Goal: Information Seeking & Learning: Learn about a topic

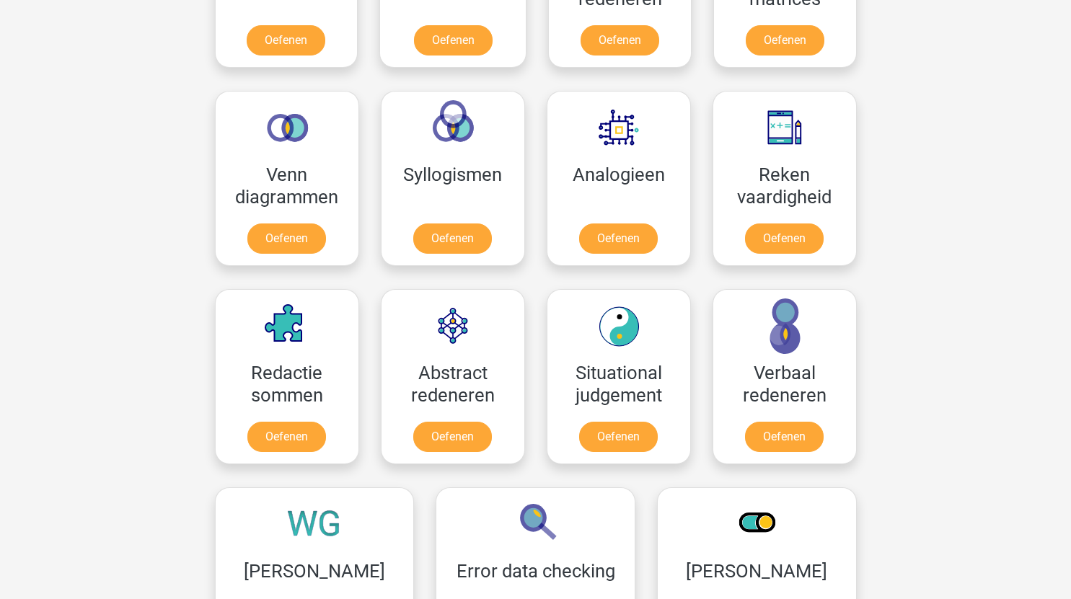
scroll to position [785, 0]
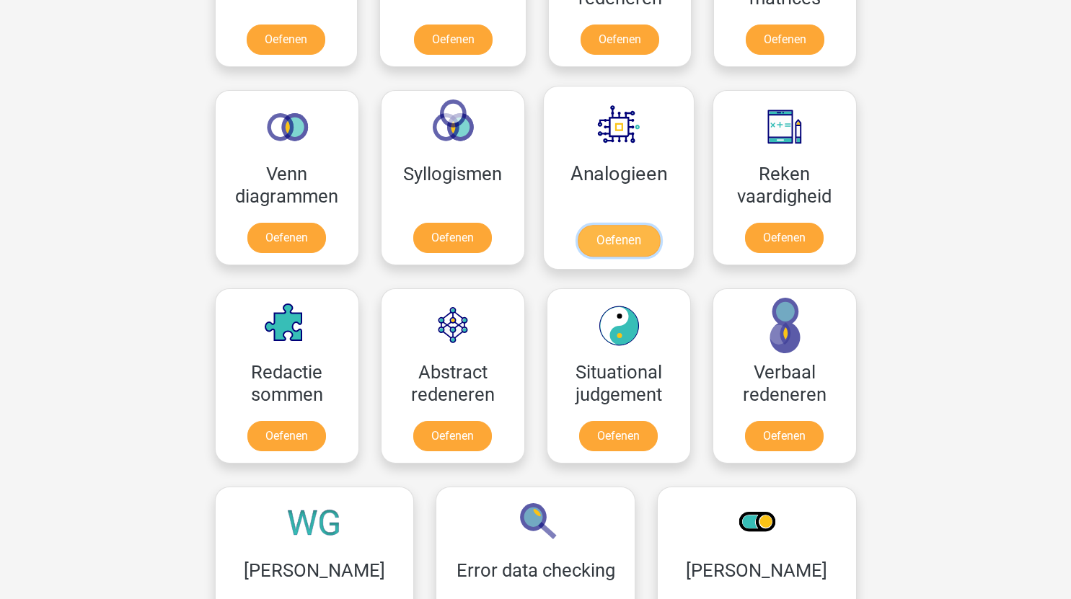
click at [639, 235] on link "Oefenen" at bounding box center [618, 241] width 82 height 32
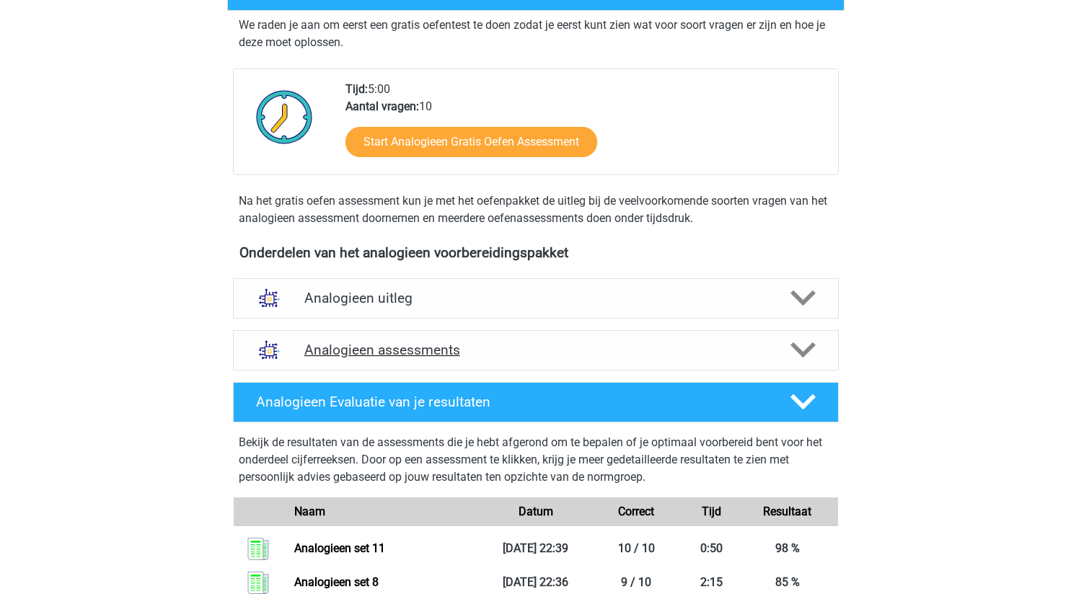
click at [547, 358] on h4 "Analogieen assessments" at bounding box center [535, 350] width 463 height 17
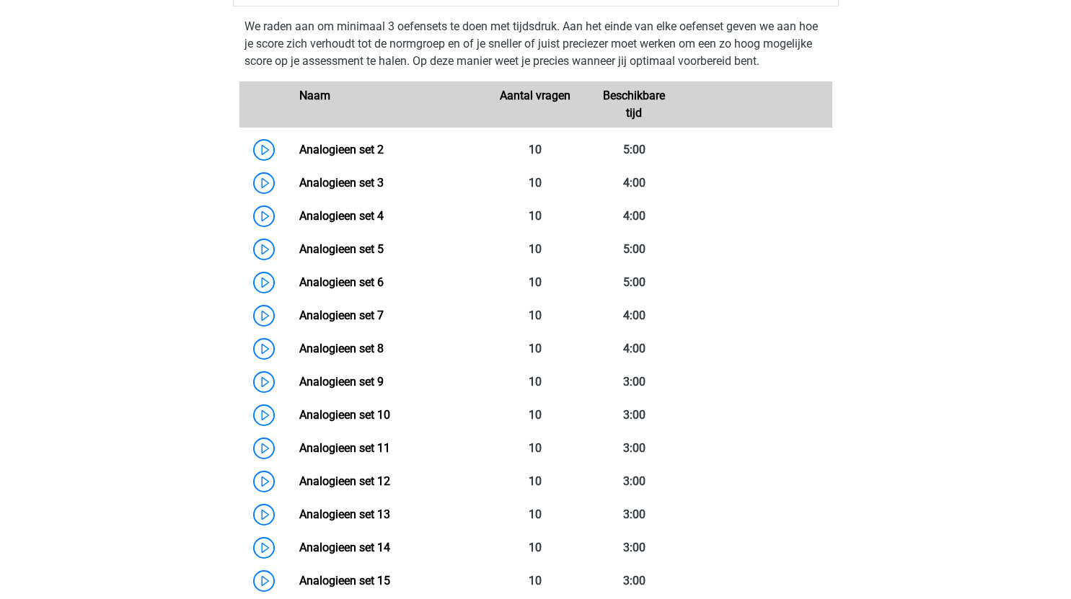
scroll to position [632, 0]
click at [299, 417] on link "Analogieen set 10" at bounding box center [344, 414] width 91 height 14
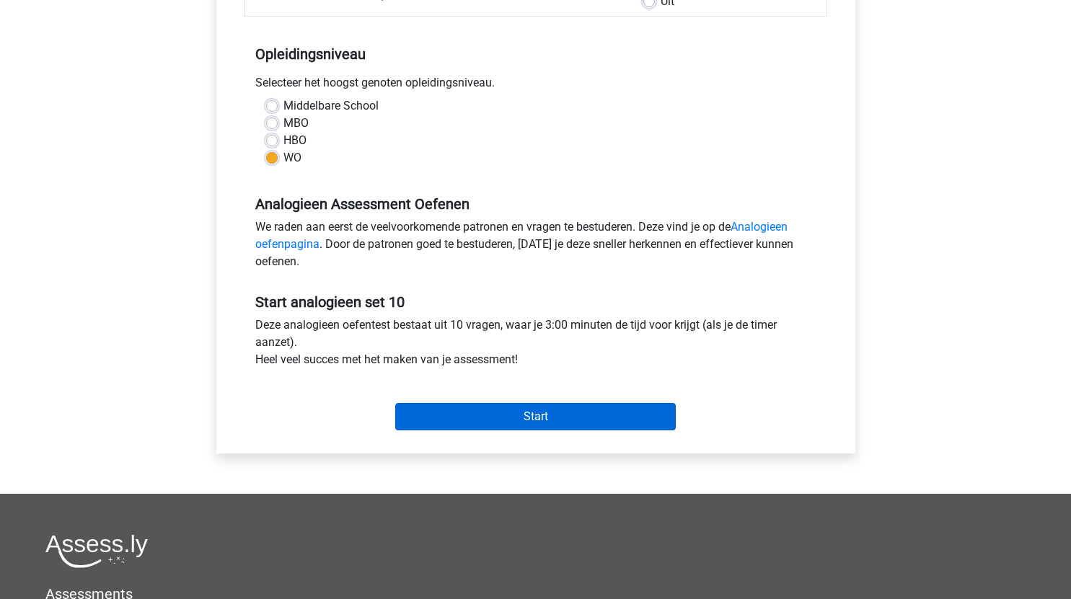
scroll to position [265, 0]
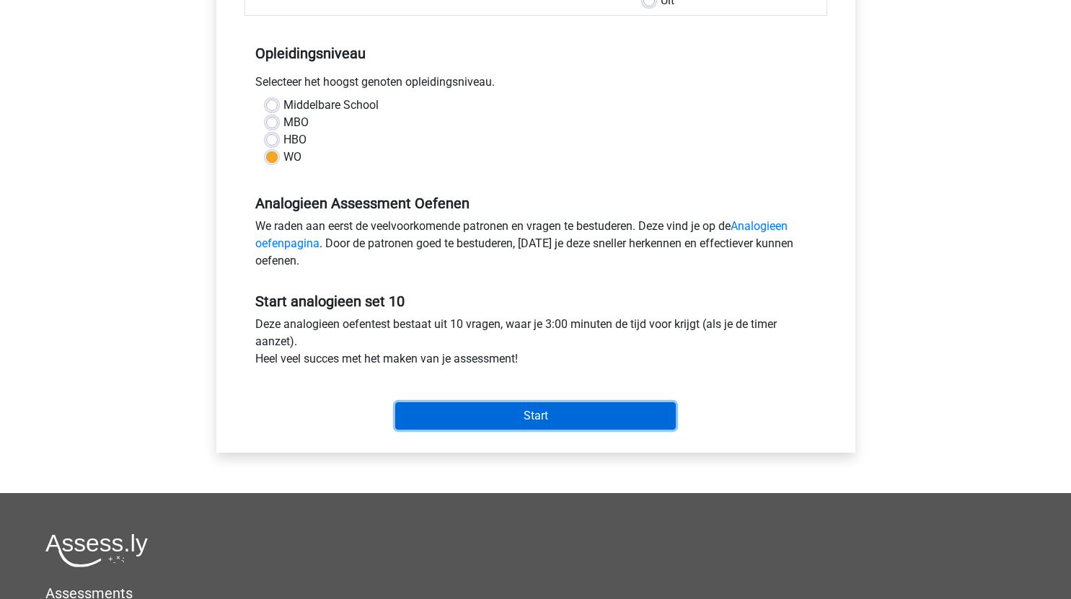
click at [614, 415] on input "Start" at bounding box center [535, 415] width 281 height 27
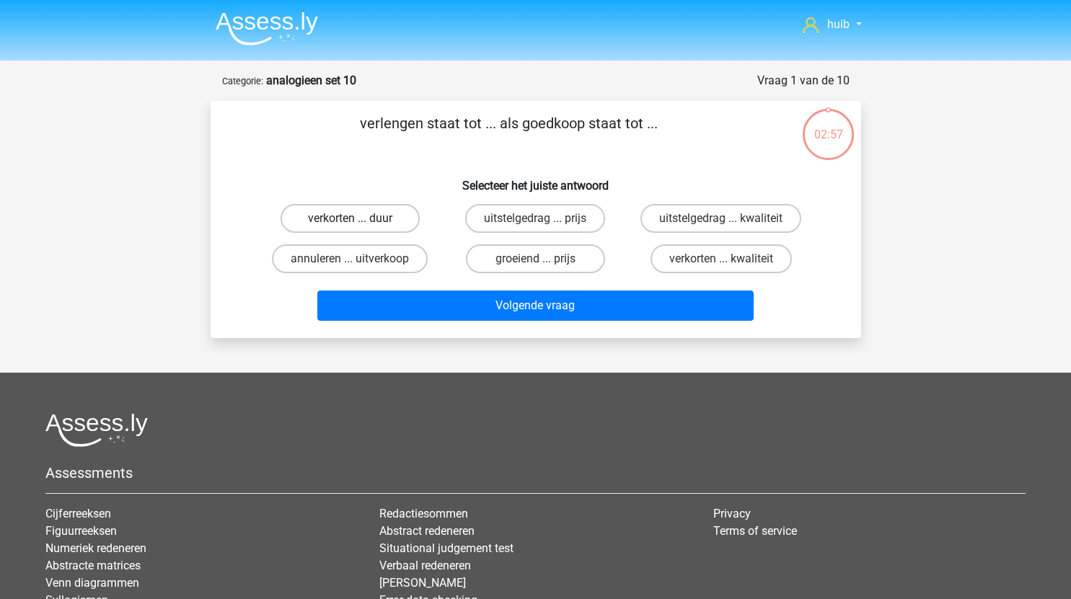
click at [379, 219] on label "verkorten ... duur" at bounding box center [350, 218] width 139 height 29
click at [359, 219] on input "verkorten ... duur" at bounding box center [354, 223] width 9 height 9
radio input "true"
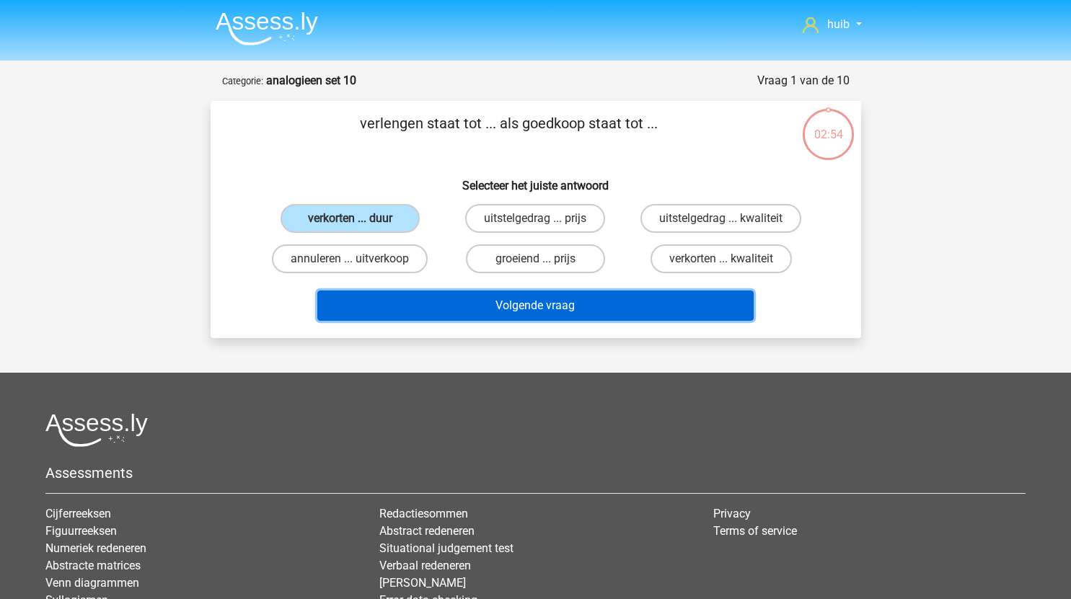
click at [505, 300] on button "Volgende vraag" at bounding box center [535, 306] width 436 height 30
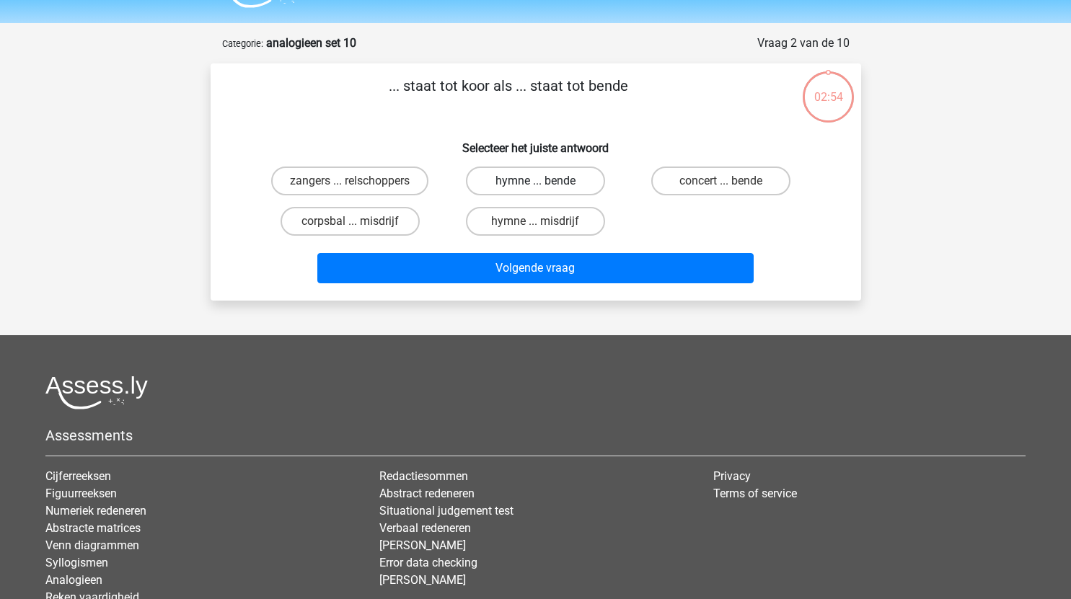
scroll to position [37, 0]
click at [391, 179] on label "zangers ... relschoppers" at bounding box center [349, 181] width 157 height 29
click at [359, 182] on input "zangers ... relschoppers" at bounding box center [354, 186] width 9 height 9
radio input "true"
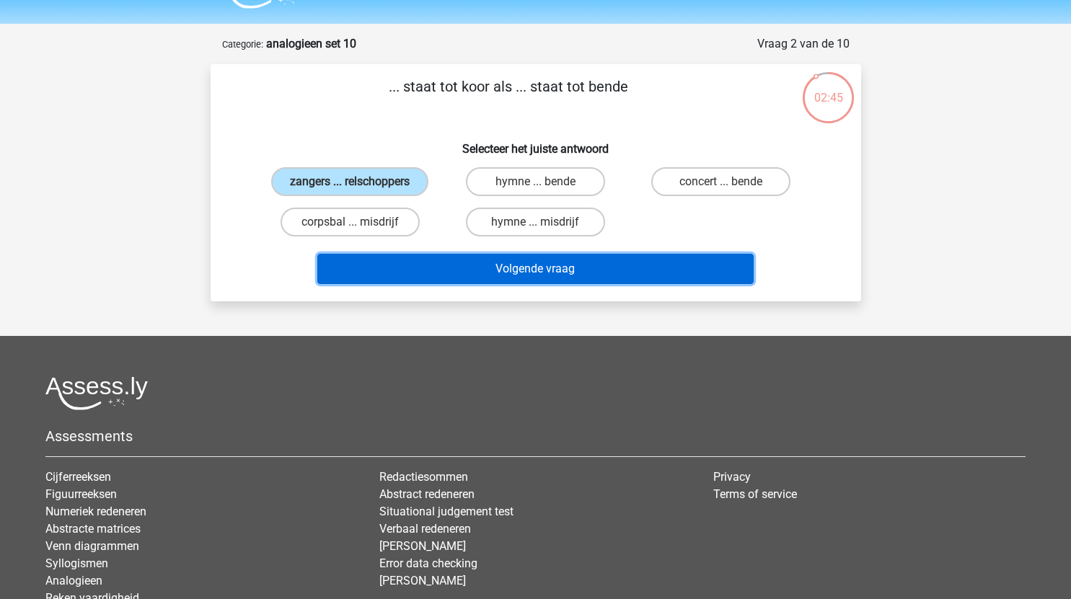
click at [579, 268] on button "Volgende vraag" at bounding box center [535, 269] width 436 height 30
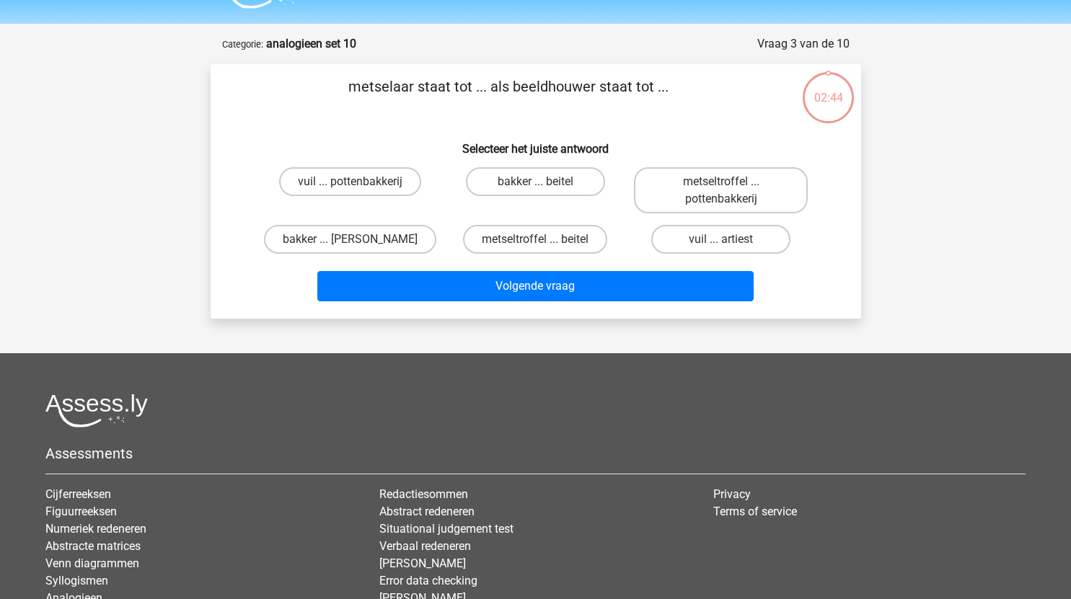
scroll to position [72, 0]
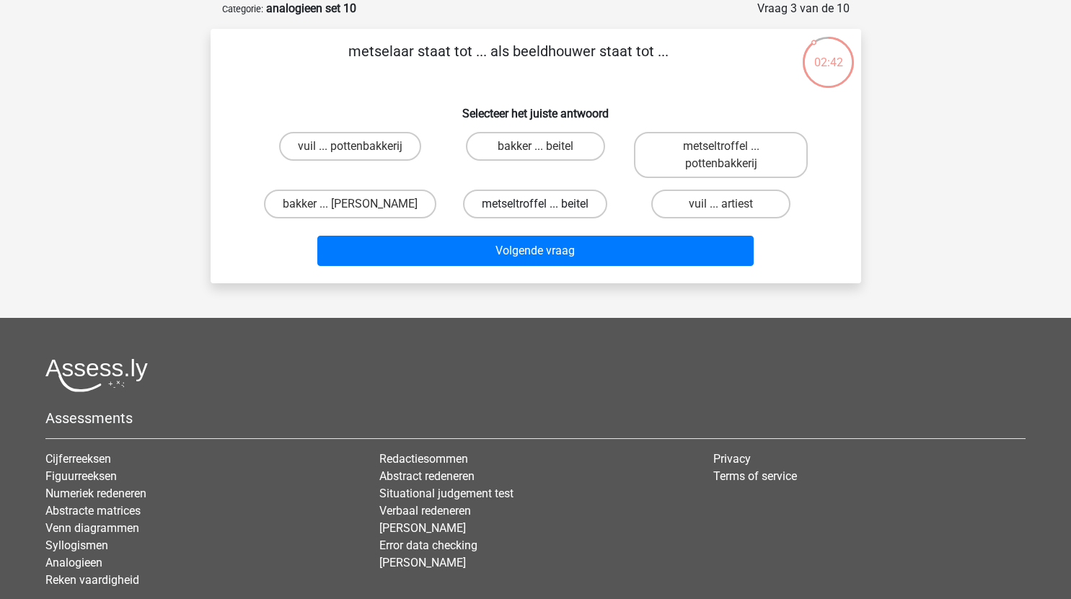
click at [578, 204] on label "metseltroffel ... beitel" at bounding box center [535, 204] width 144 height 29
click at [544, 204] on input "metseltroffel ... beitel" at bounding box center [539, 208] width 9 height 9
radio input "true"
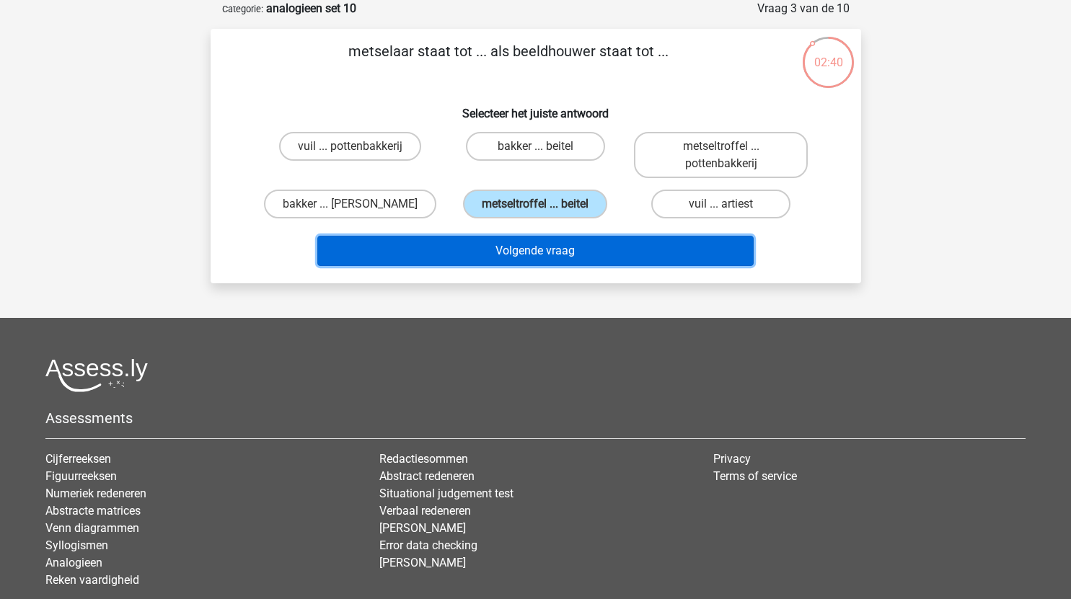
click at [601, 251] on button "Volgende vraag" at bounding box center [535, 251] width 436 height 30
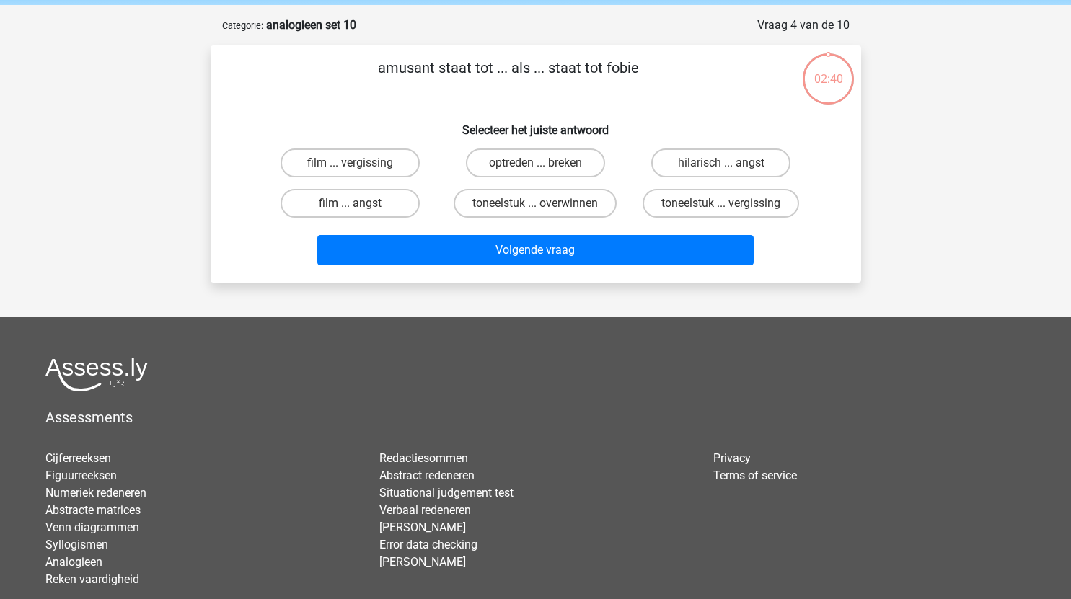
scroll to position [55, 0]
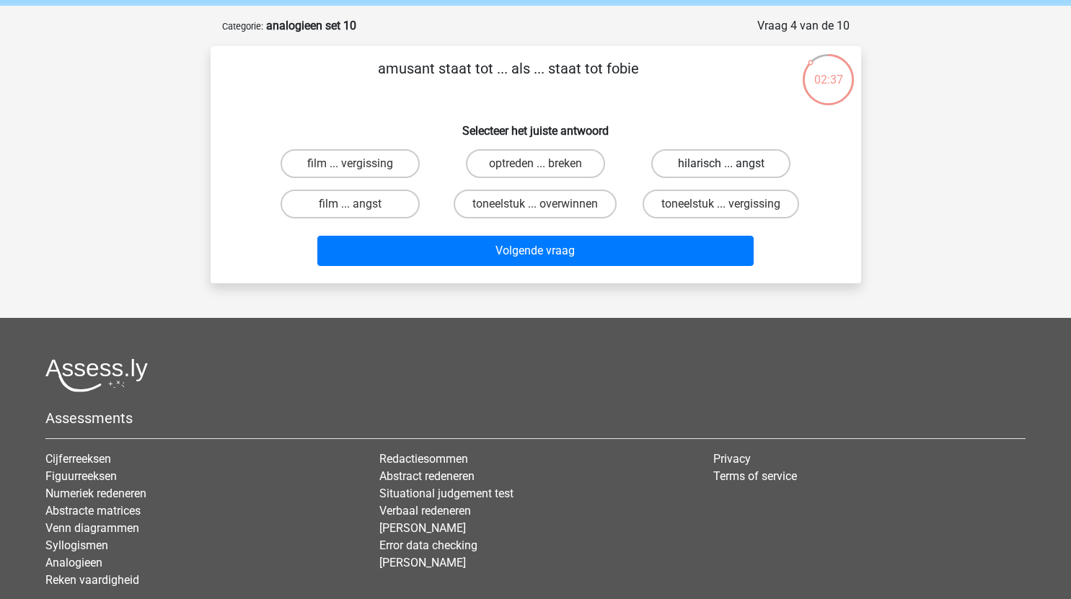
click at [744, 162] on label "hilarisch ... angst" at bounding box center [720, 163] width 139 height 29
click at [731, 164] on input "hilarisch ... angst" at bounding box center [725, 168] width 9 height 9
radio input "true"
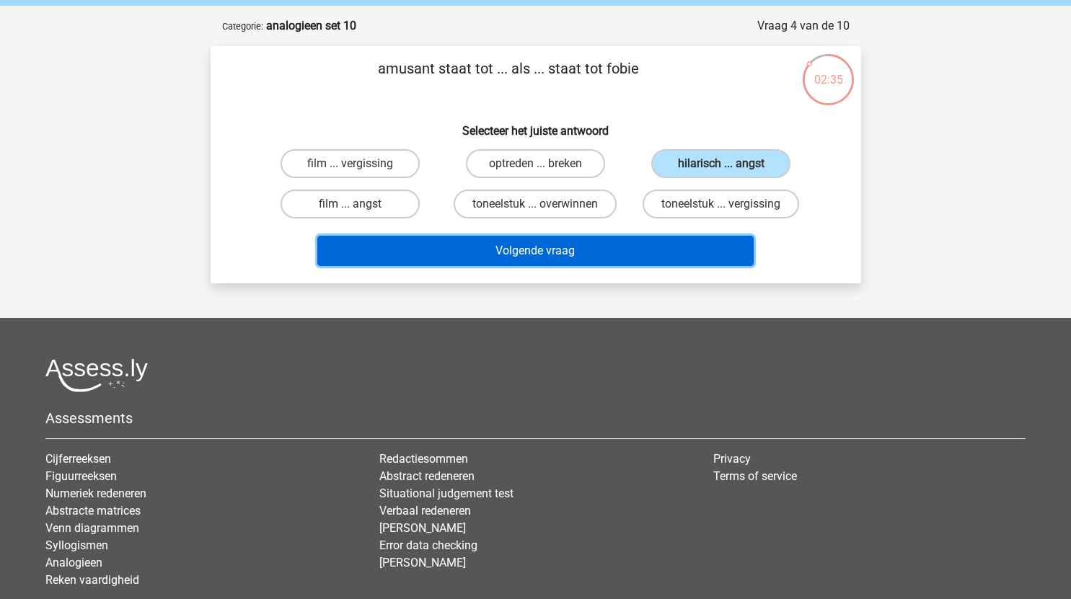
click at [632, 244] on button "Volgende vraag" at bounding box center [535, 251] width 436 height 30
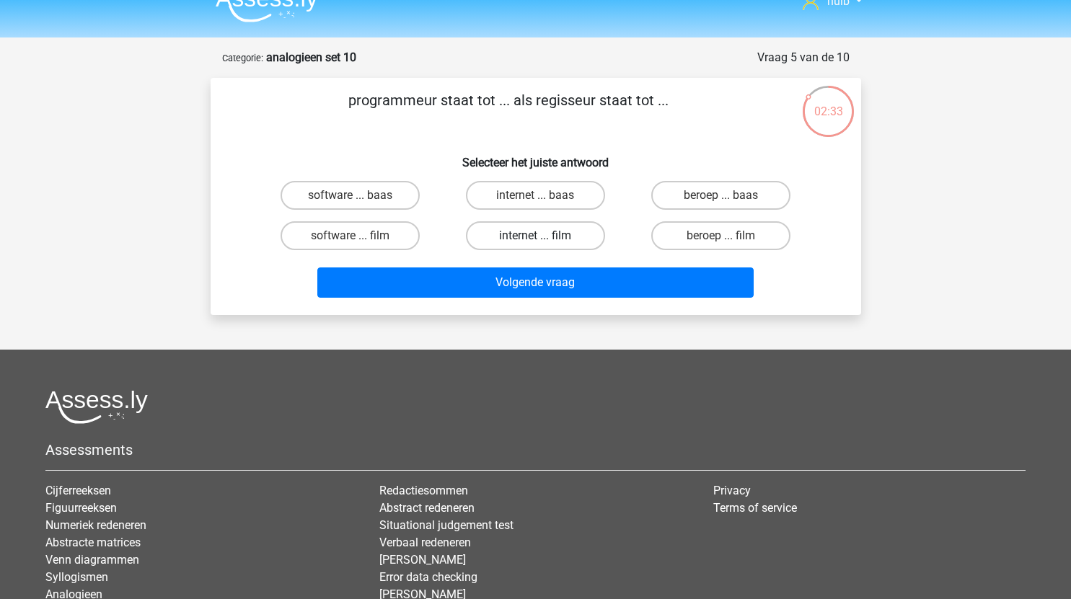
scroll to position [17, 0]
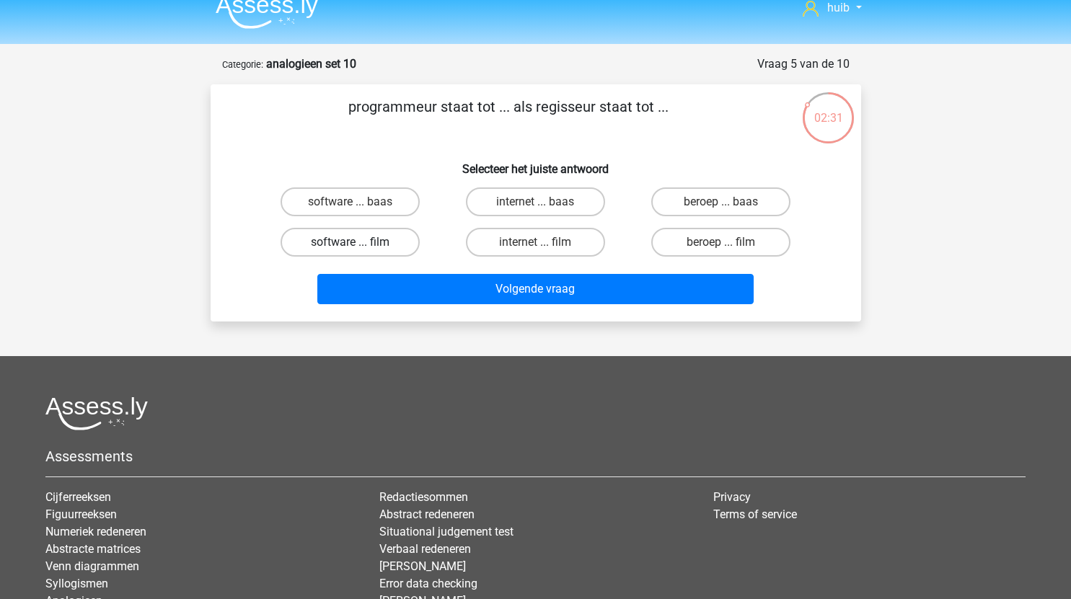
click at [389, 252] on label "software ... film" at bounding box center [350, 242] width 139 height 29
click at [359, 252] on input "software ... film" at bounding box center [354, 246] width 9 height 9
radio input "true"
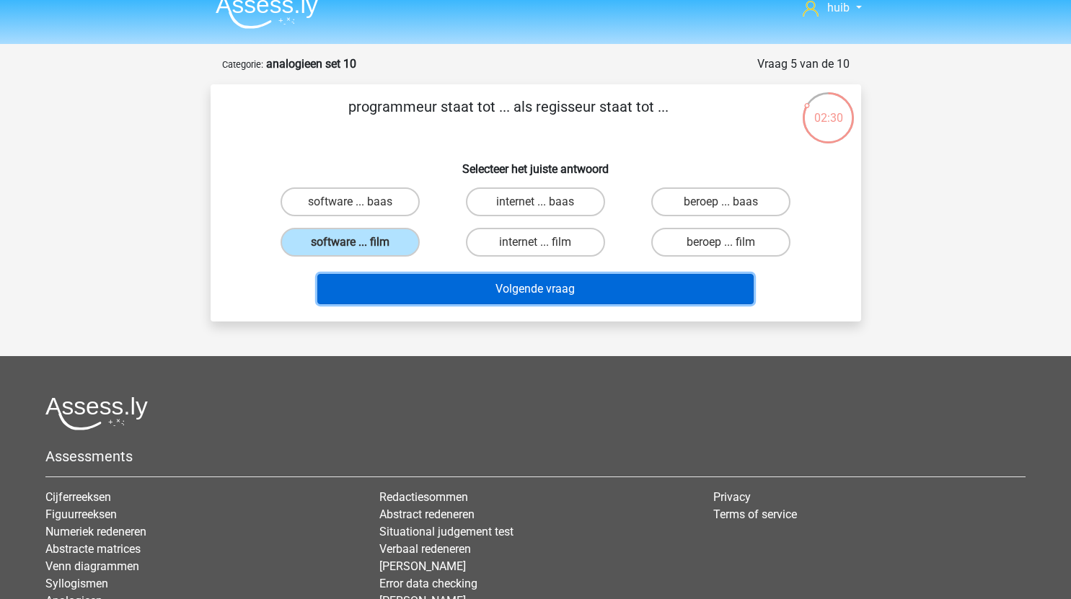
click at [508, 289] on button "Volgende vraag" at bounding box center [535, 289] width 436 height 30
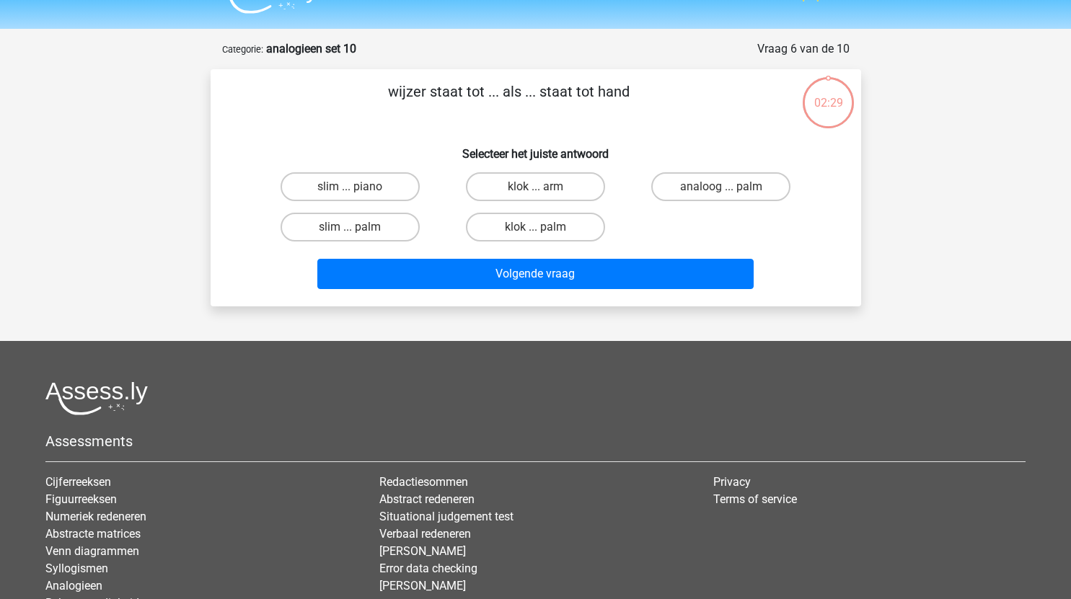
scroll to position [31, 0]
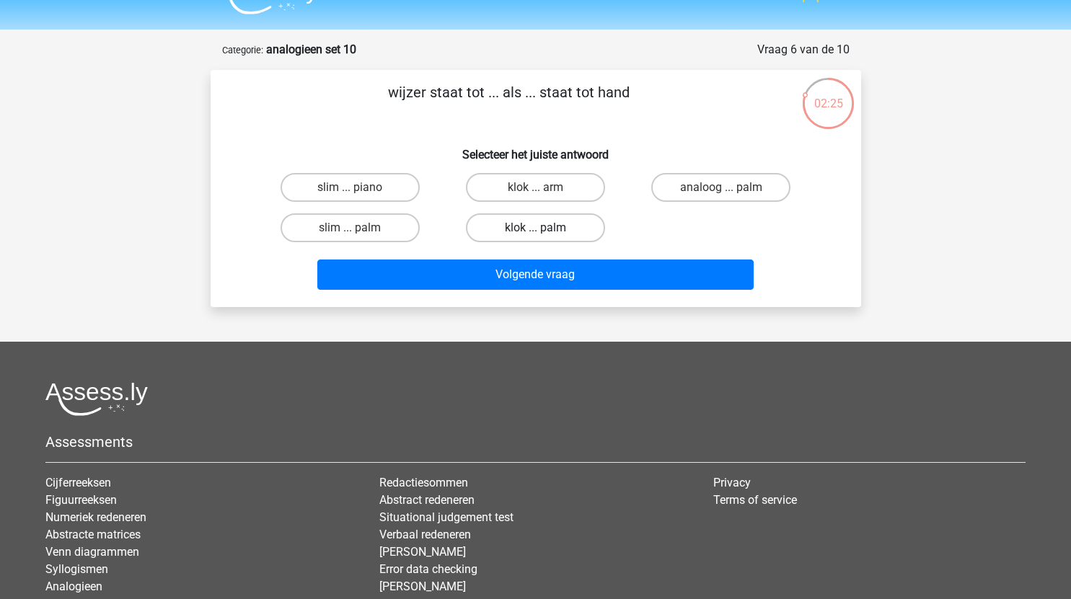
click at [564, 227] on label "klok ... palm" at bounding box center [535, 227] width 139 height 29
click at [544, 228] on input "klok ... palm" at bounding box center [539, 232] width 9 height 9
radio input "true"
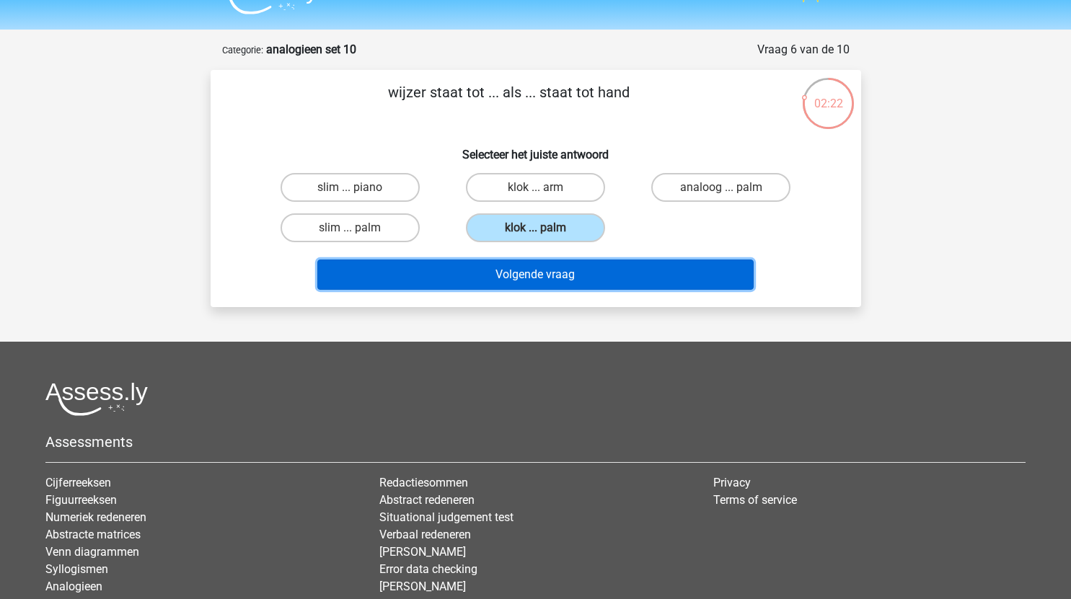
click at [598, 276] on button "Volgende vraag" at bounding box center [535, 275] width 436 height 30
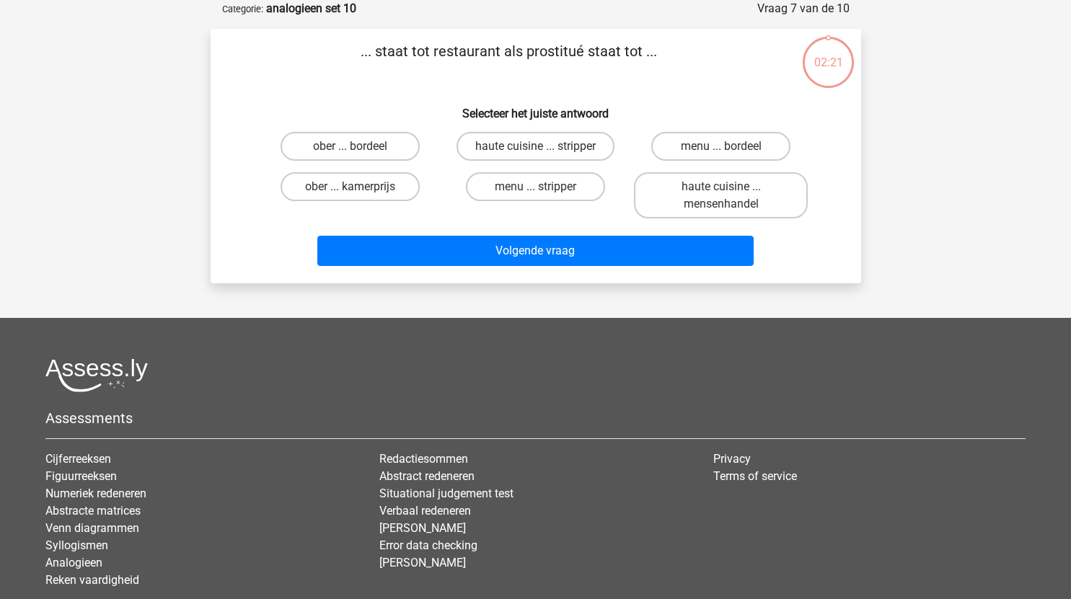
scroll to position [41, 0]
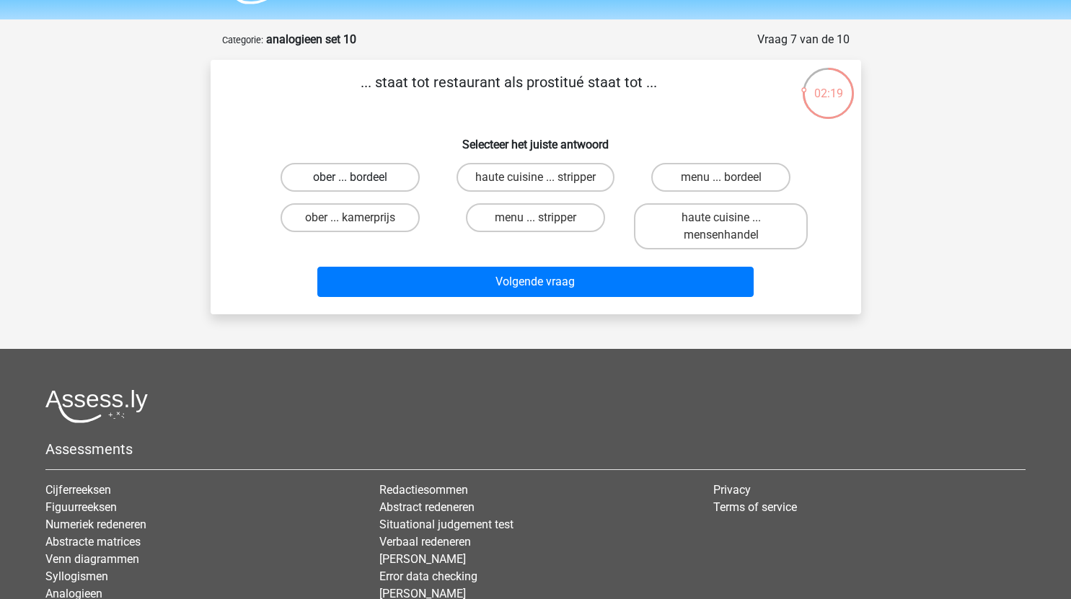
click at [384, 176] on label "ober ... bordeel" at bounding box center [350, 177] width 139 height 29
click at [359, 177] on input "ober ... bordeel" at bounding box center [354, 181] width 9 height 9
radio input "true"
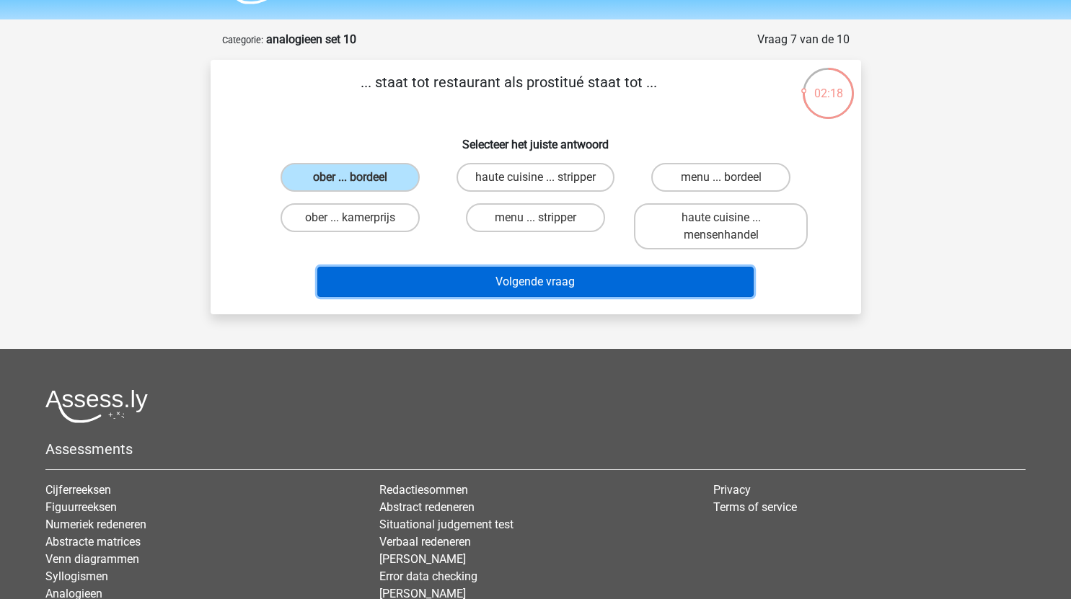
click at [553, 289] on button "Volgende vraag" at bounding box center [535, 282] width 436 height 30
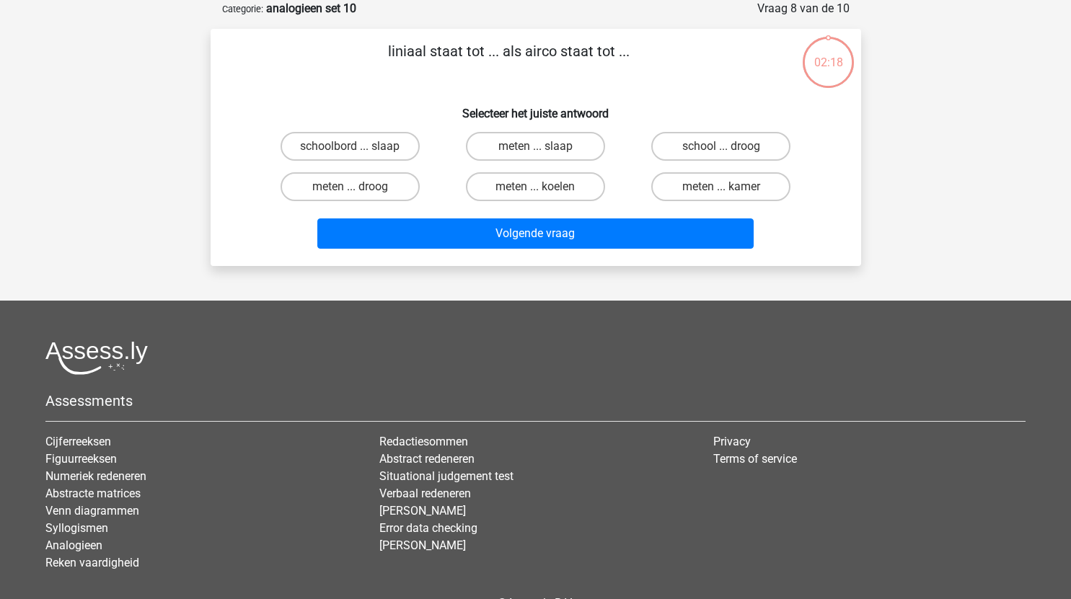
scroll to position [54, 0]
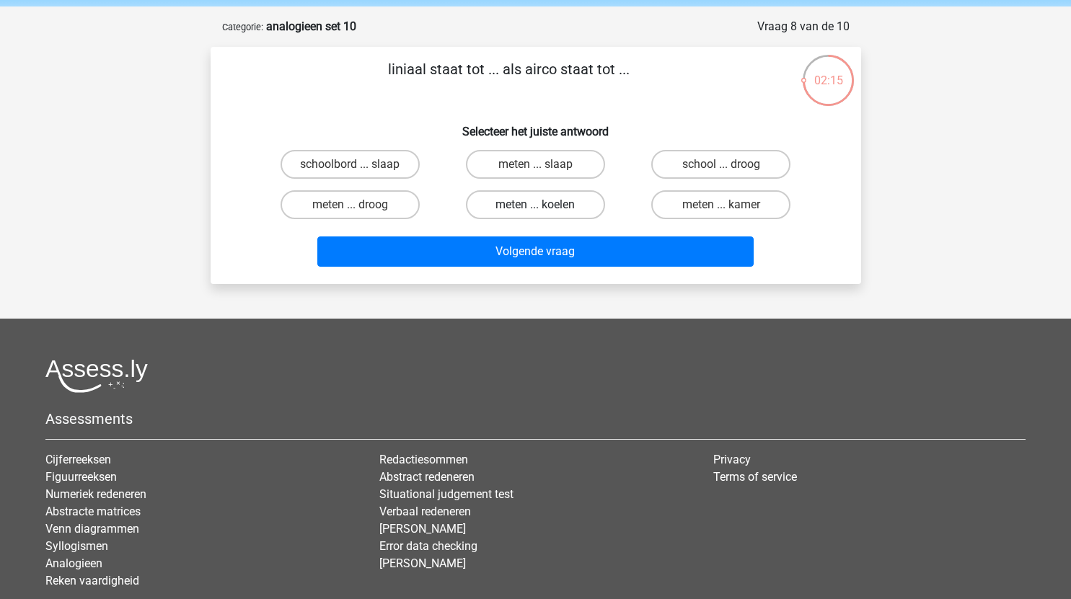
click at [561, 213] on label "meten ... koelen" at bounding box center [535, 204] width 139 height 29
click at [544, 213] on input "meten ... koelen" at bounding box center [539, 209] width 9 height 9
radio input "true"
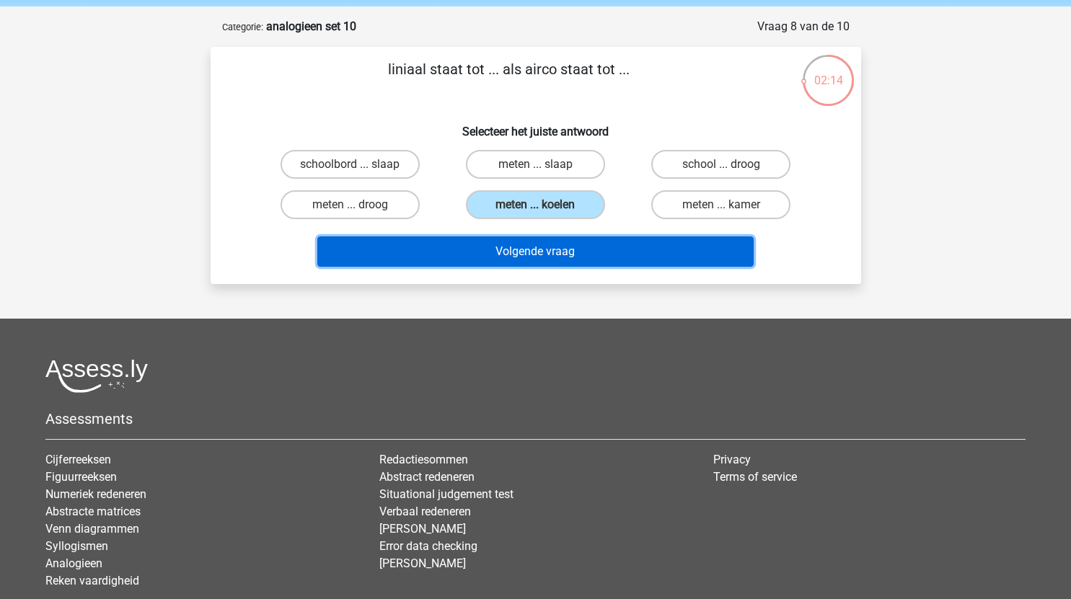
click at [602, 256] on button "Volgende vraag" at bounding box center [535, 252] width 436 height 30
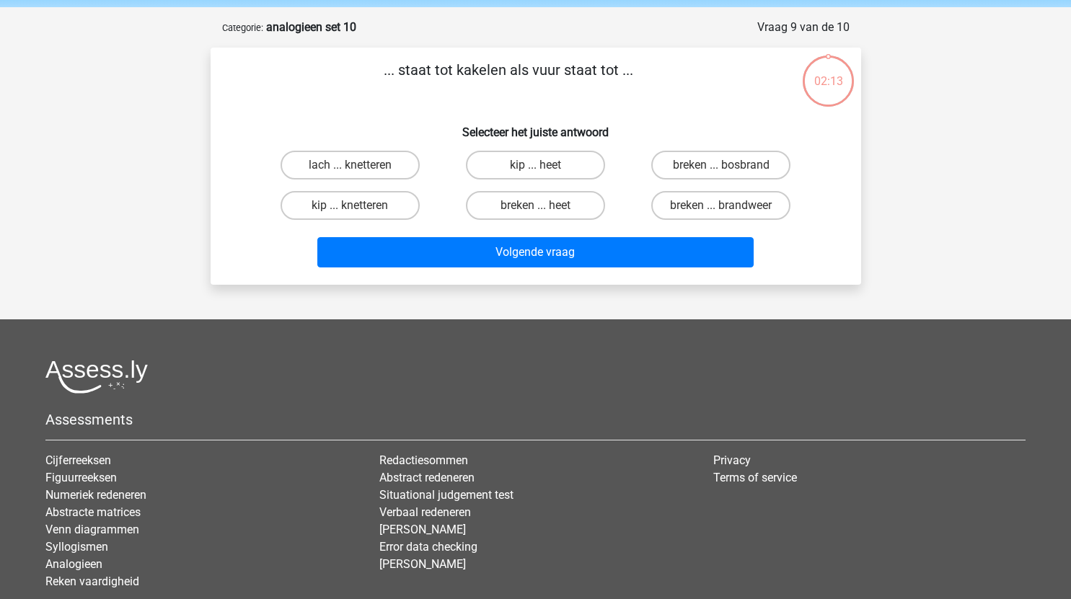
scroll to position [53, 0]
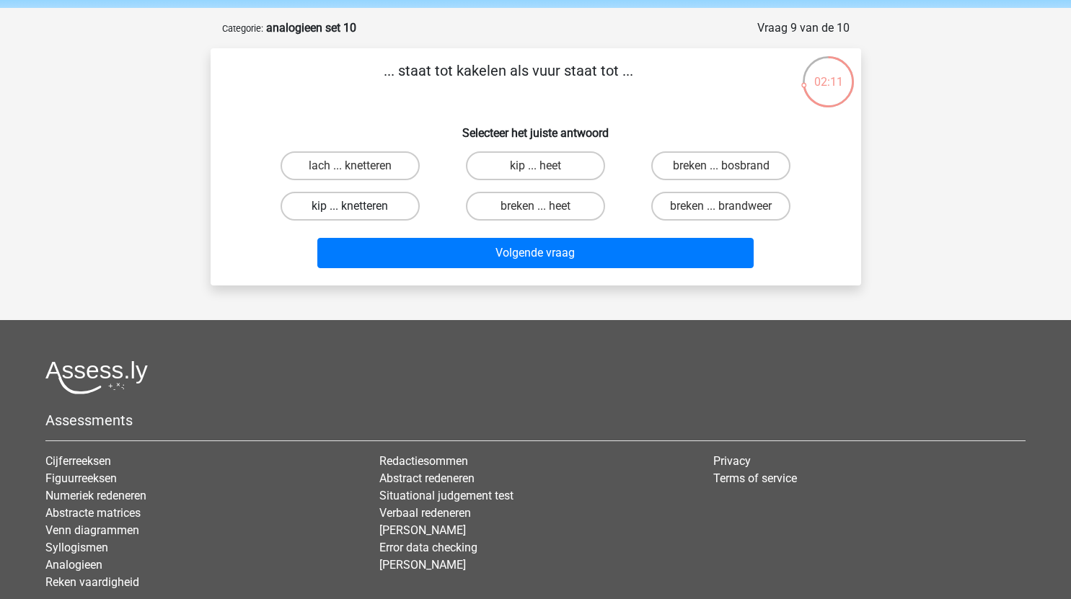
click at [381, 205] on label "kip ... knetteren" at bounding box center [350, 206] width 139 height 29
click at [359, 206] on input "kip ... knetteren" at bounding box center [354, 210] width 9 height 9
radio input "true"
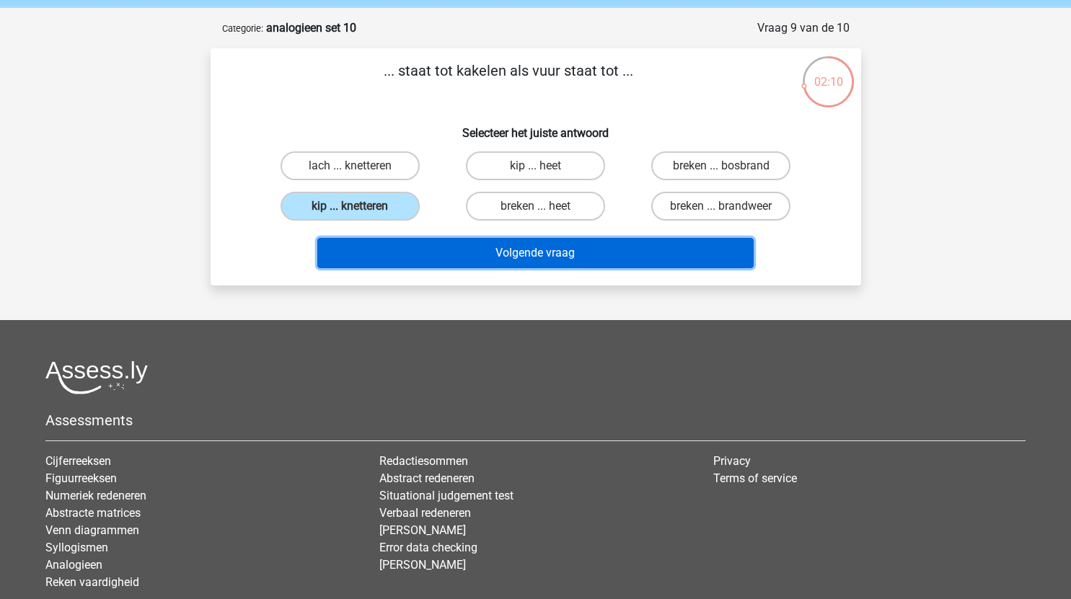
click at [537, 258] on button "Volgende vraag" at bounding box center [535, 253] width 436 height 30
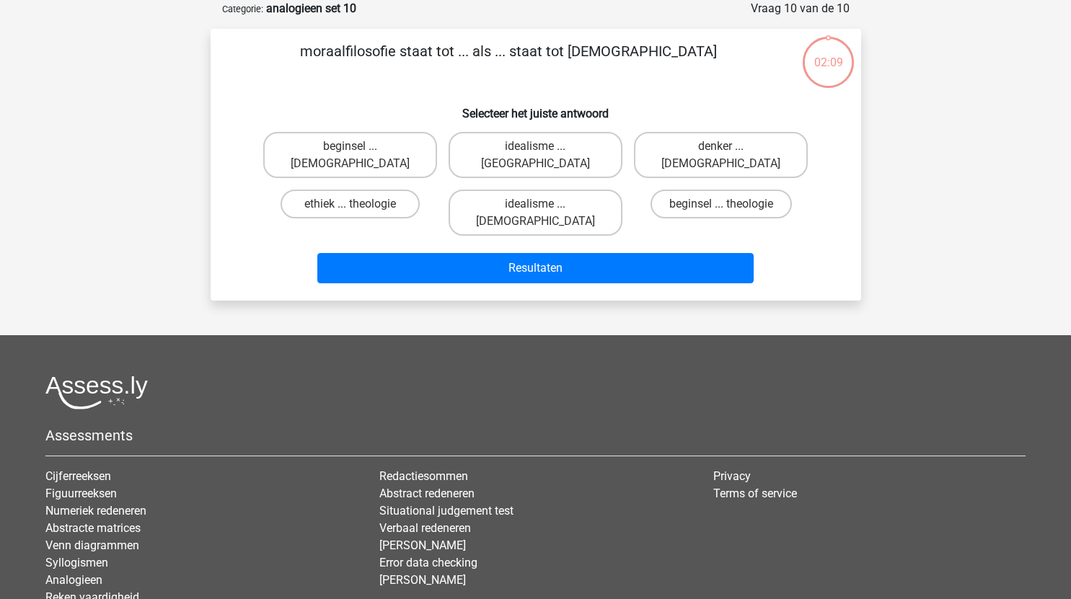
scroll to position [50, 0]
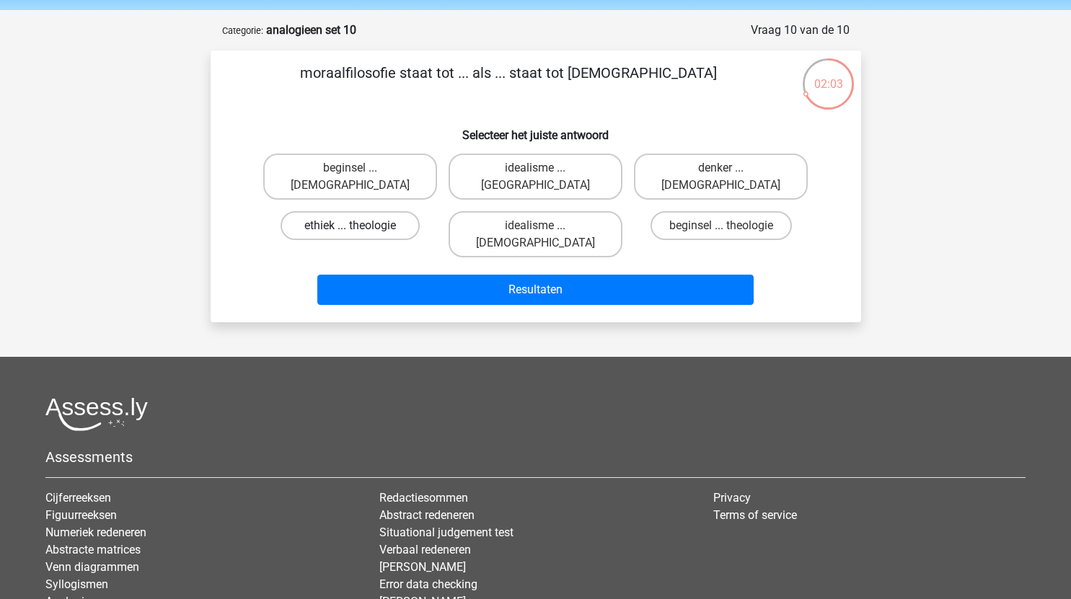
click at [371, 211] on label "ethiek ... theologie" at bounding box center [350, 225] width 139 height 29
click at [359, 226] on input "ethiek ... theologie" at bounding box center [354, 230] width 9 height 9
radio input "true"
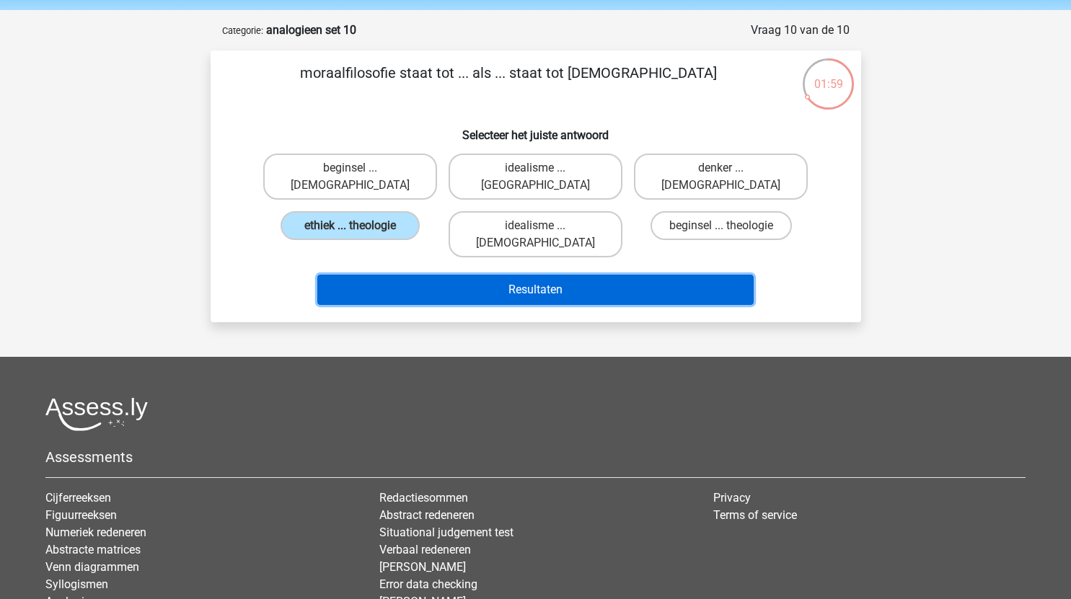
click at [509, 275] on button "Resultaten" at bounding box center [535, 290] width 436 height 30
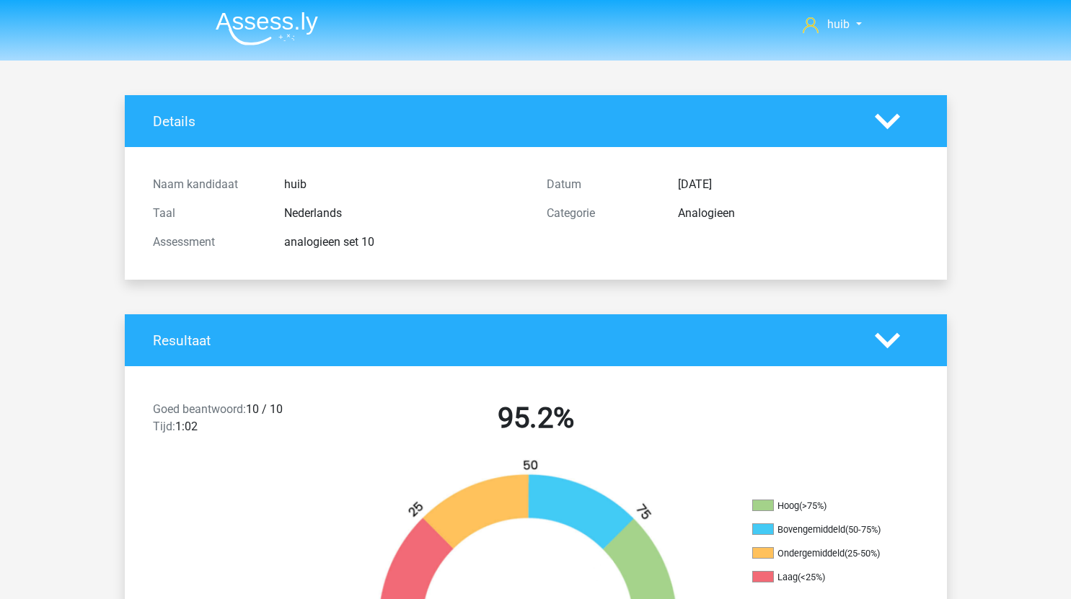
click at [281, 27] on img at bounding box center [267, 29] width 102 height 34
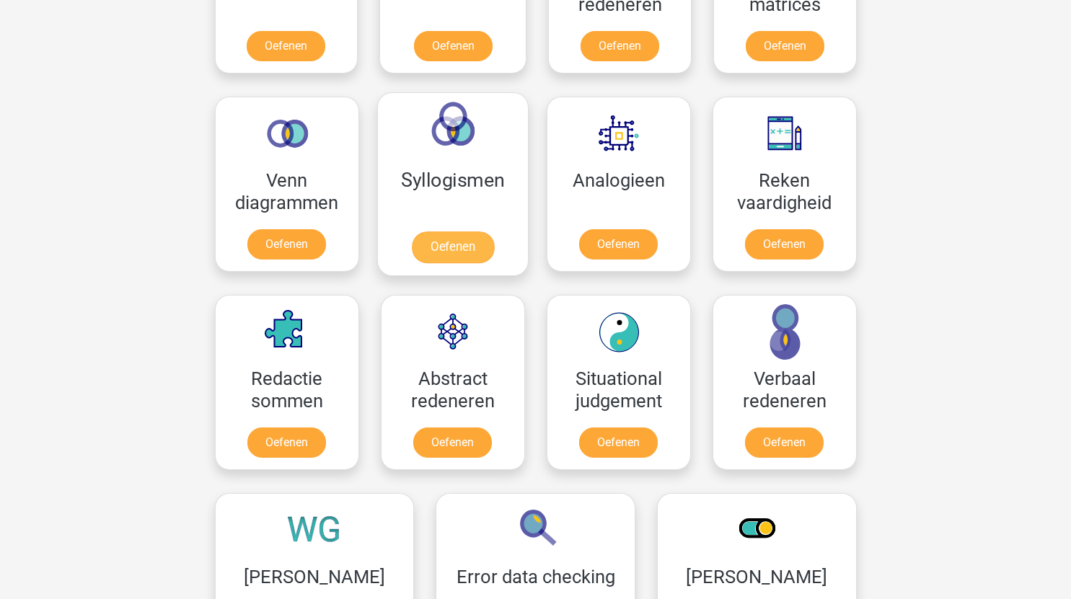
scroll to position [781, 0]
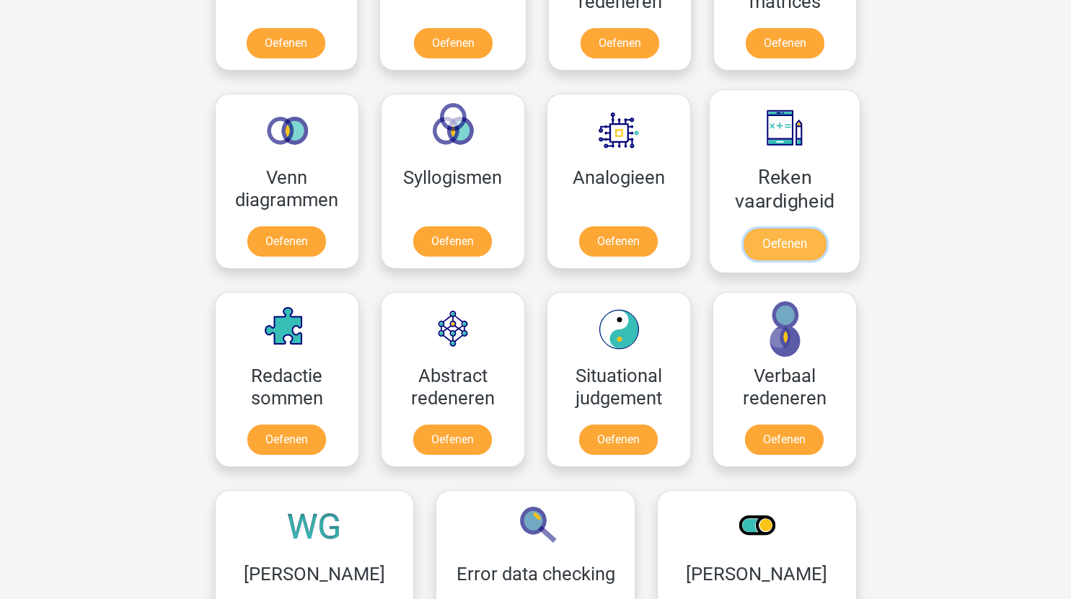
click at [795, 247] on link "Oefenen" at bounding box center [784, 245] width 82 height 32
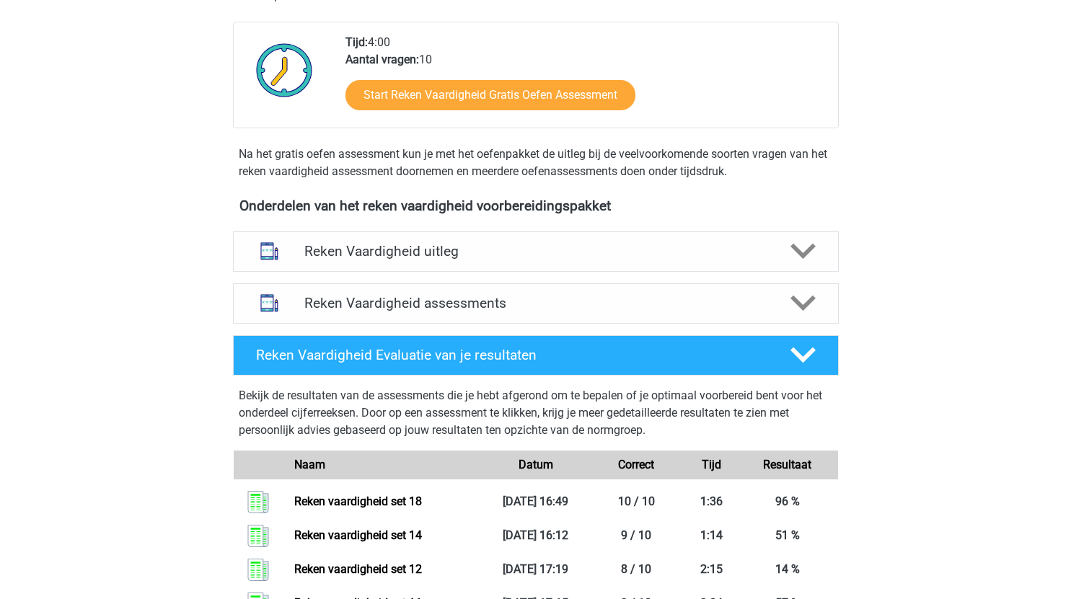
scroll to position [334, 0]
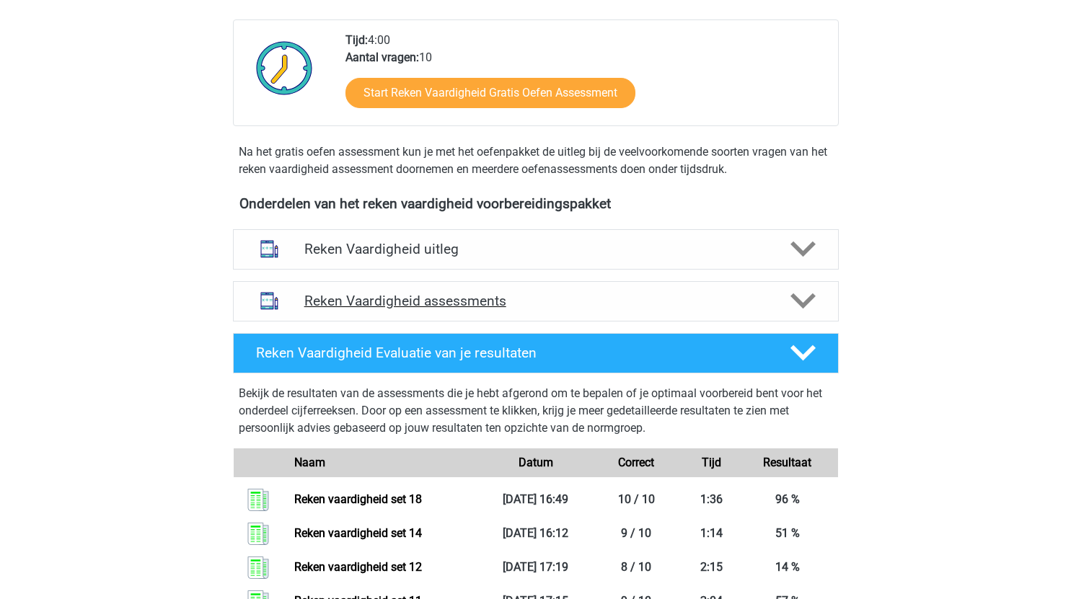
click at [569, 304] on h4 "Reken Vaardigheid assessments" at bounding box center [535, 301] width 463 height 17
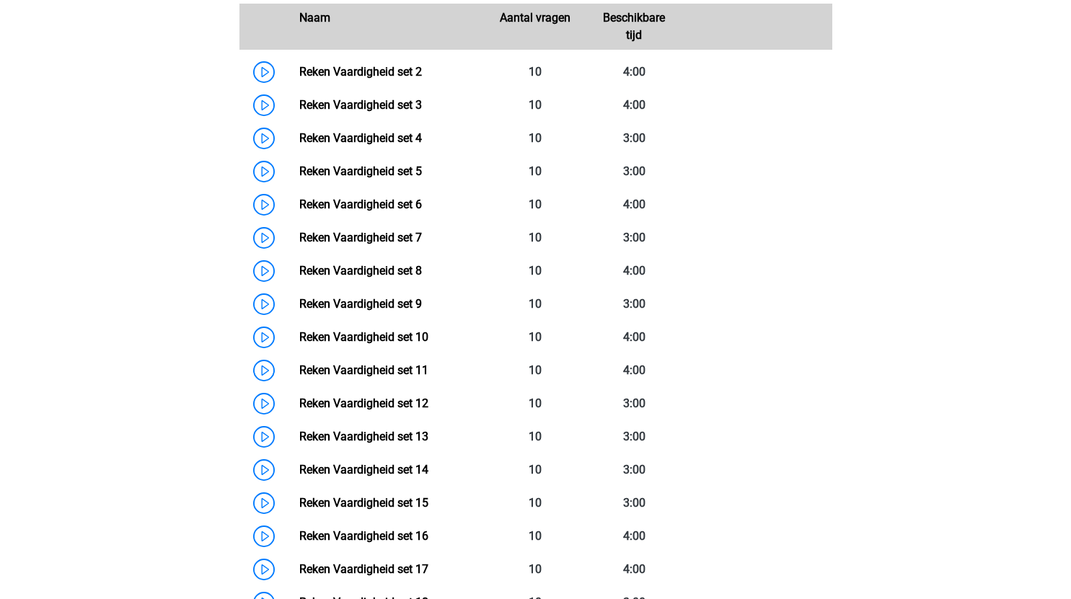
scroll to position [728, 0]
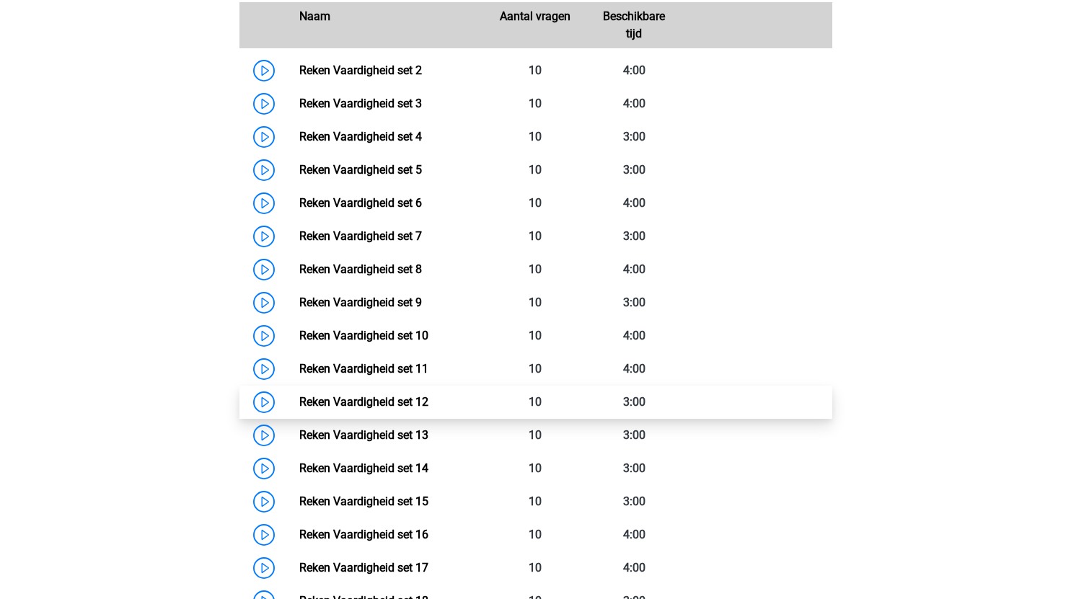
click at [299, 399] on link "Reken Vaardigheid set 12" at bounding box center [363, 402] width 129 height 14
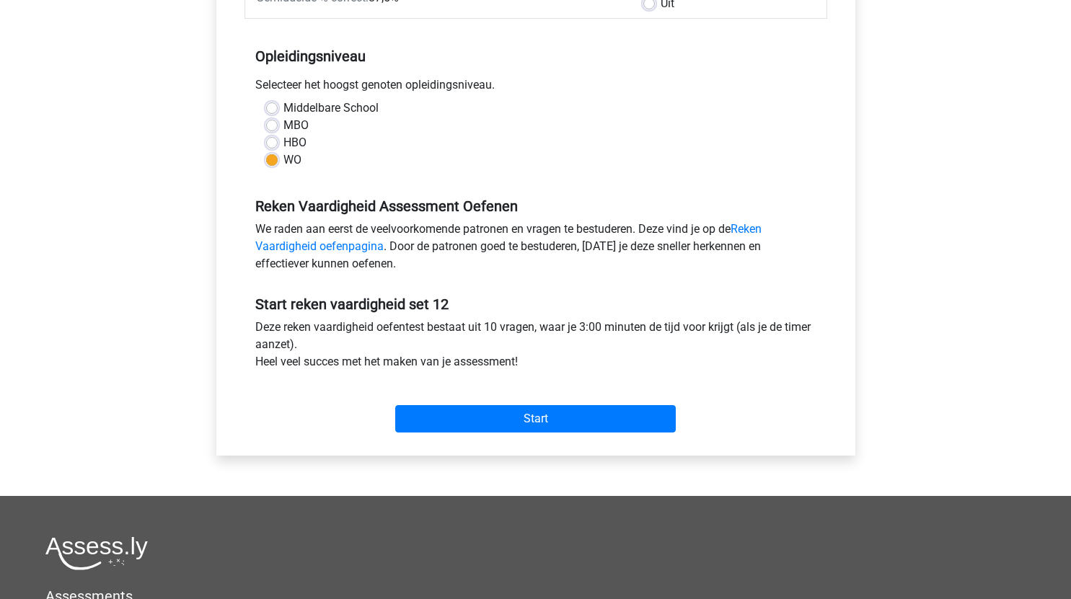
scroll to position [263, 0]
click at [521, 403] on div "Start" at bounding box center [535, 406] width 583 height 50
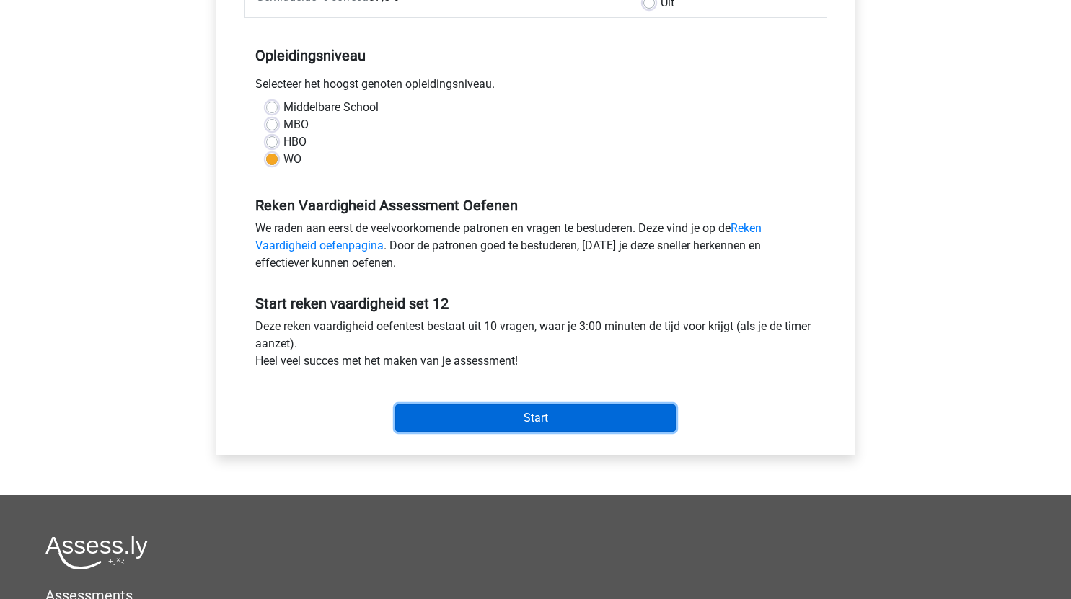
click at [523, 415] on input "Start" at bounding box center [535, 418] width 281 height 27
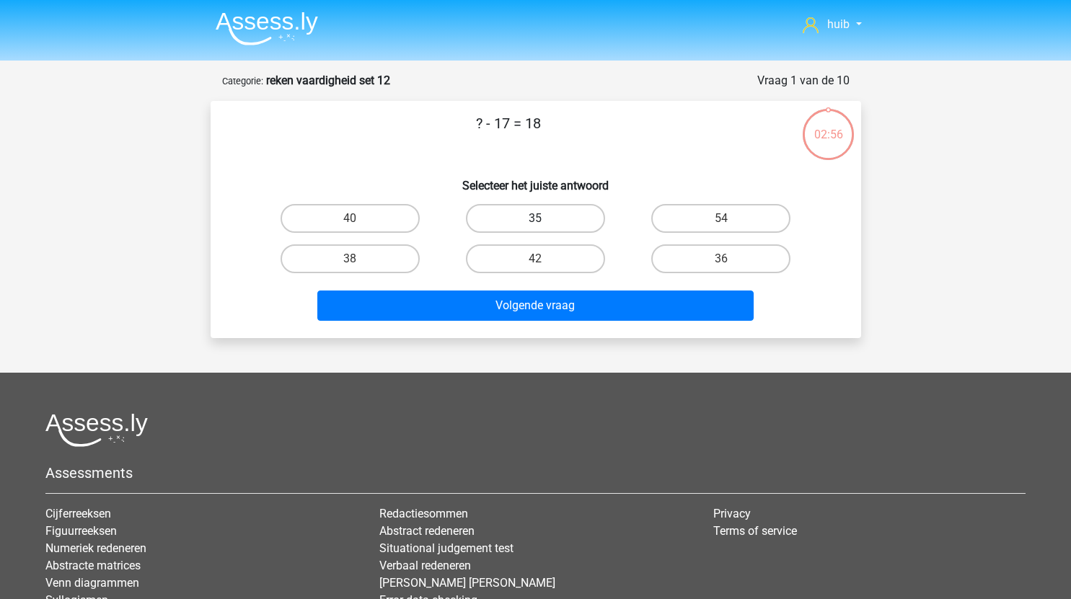
click at [540, 213] on label "35" at bounding box center [535, 218] width 139 height 29
click at [540, 219] on input "35" at bounding box center [539, 223] width 9 height 9
radio input "true"
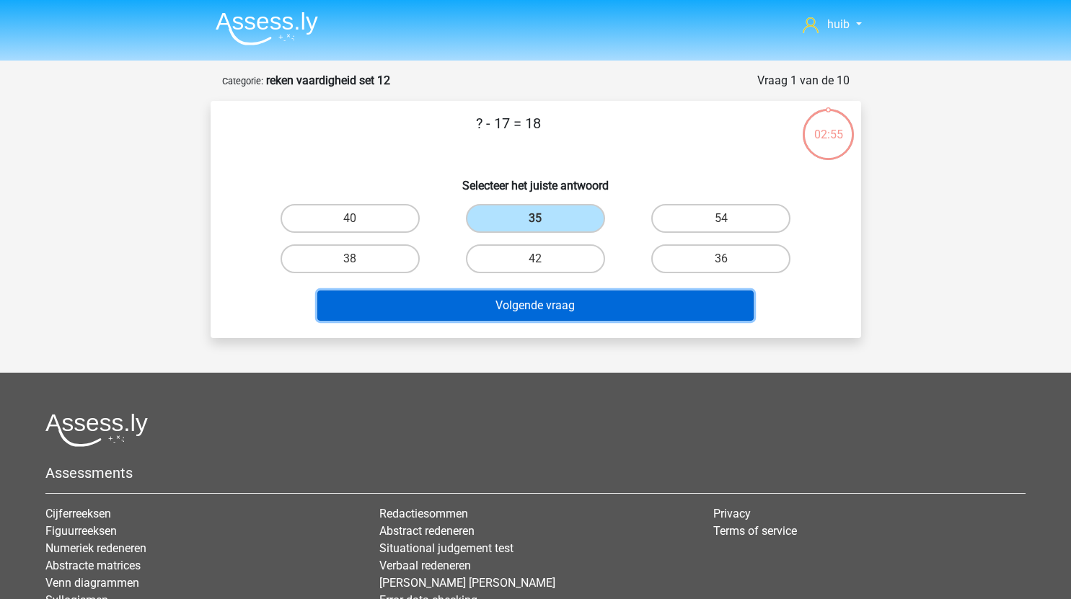
click at [568, 301] on button "Volgende vraag" at bounding box center [535, 306] width 436 height 30
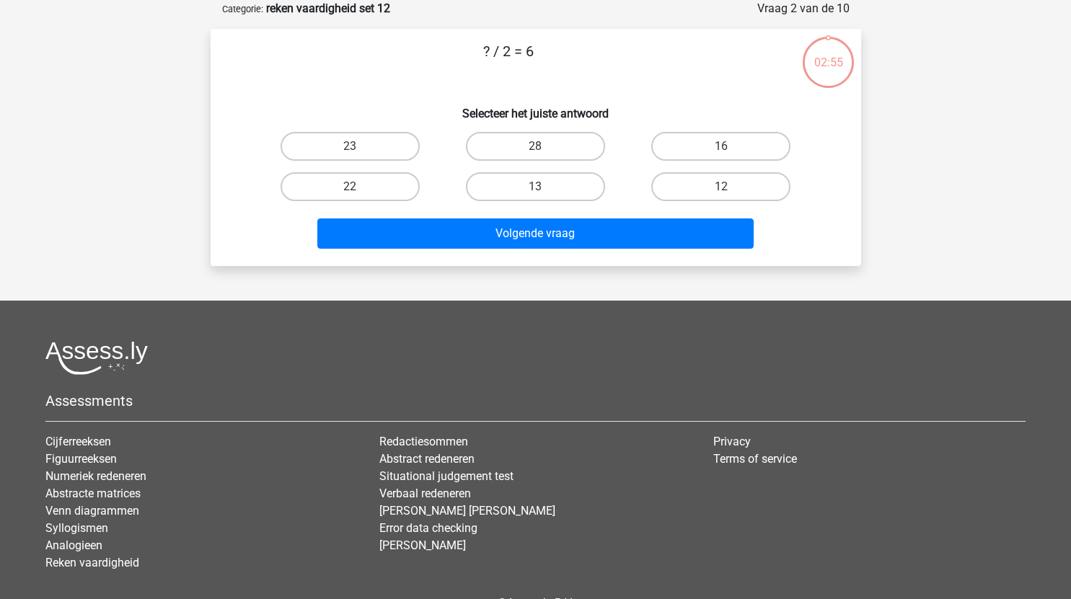
scroll to position [27, 0]
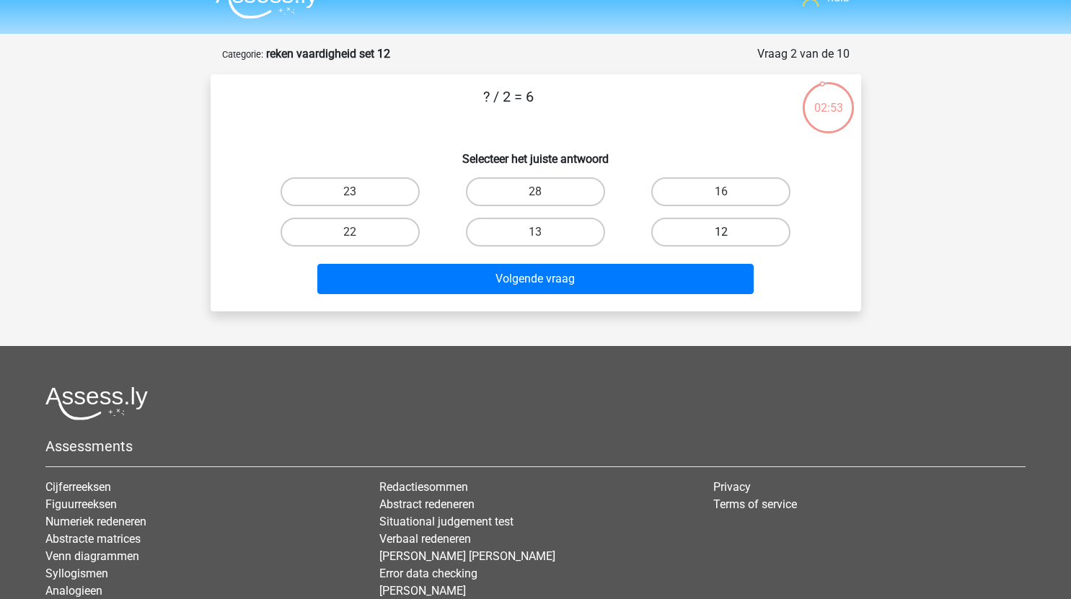
click at [695, 237] on label "12" at bounding box center [720, 232] width 139 height 29
click at [721, 237] on input "12" at bounding box center [725, 236] width 9 height 9
radio input "true"
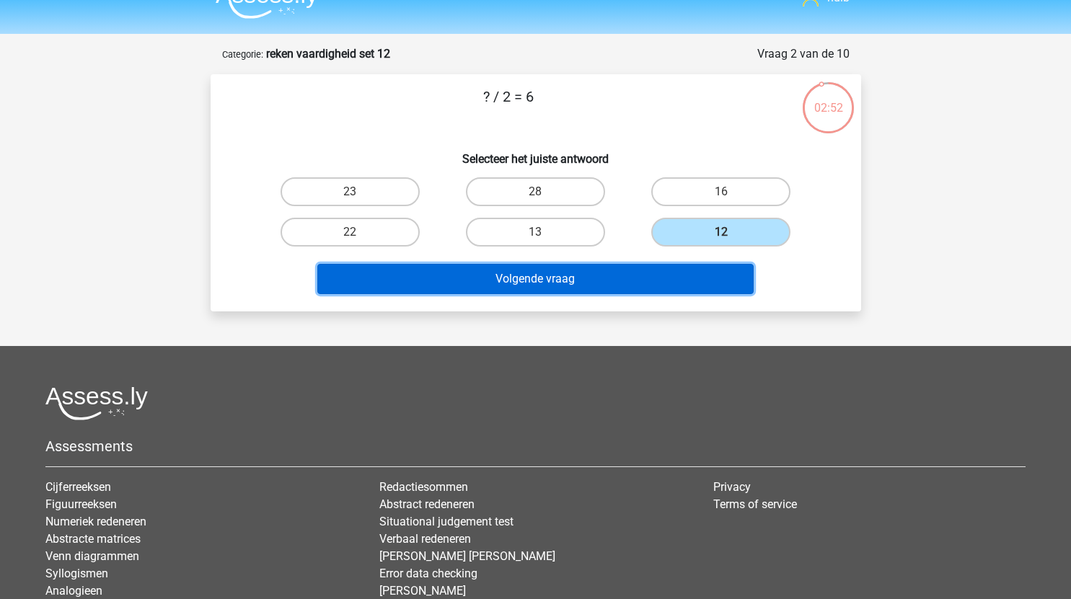
click at [609, 281] on button "Volgende vraag" at bounding box center [535, 279] width 436 height 30
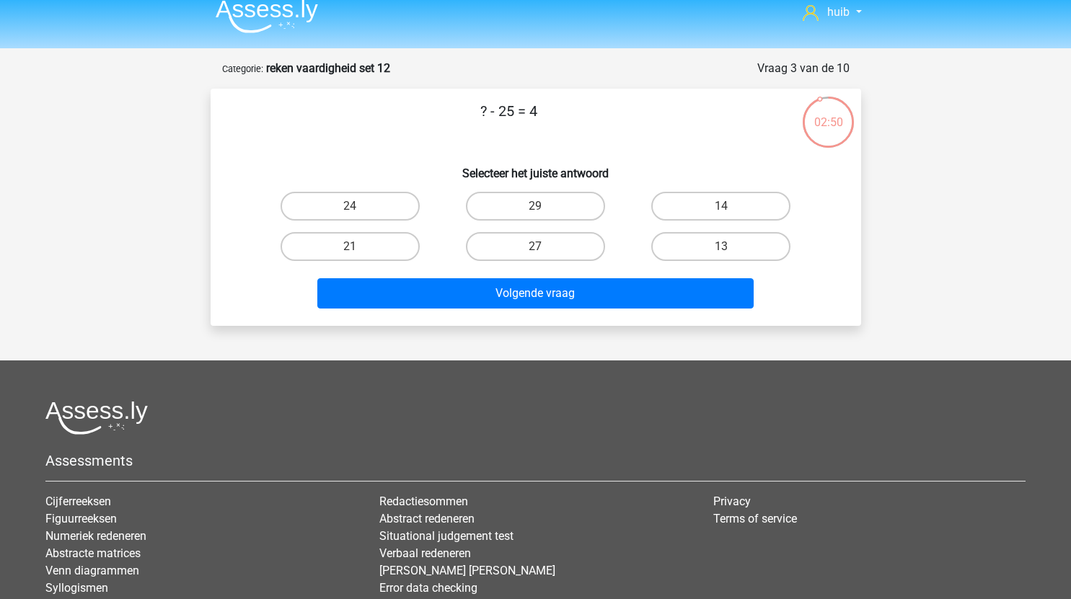
scroll to position [0, 0]
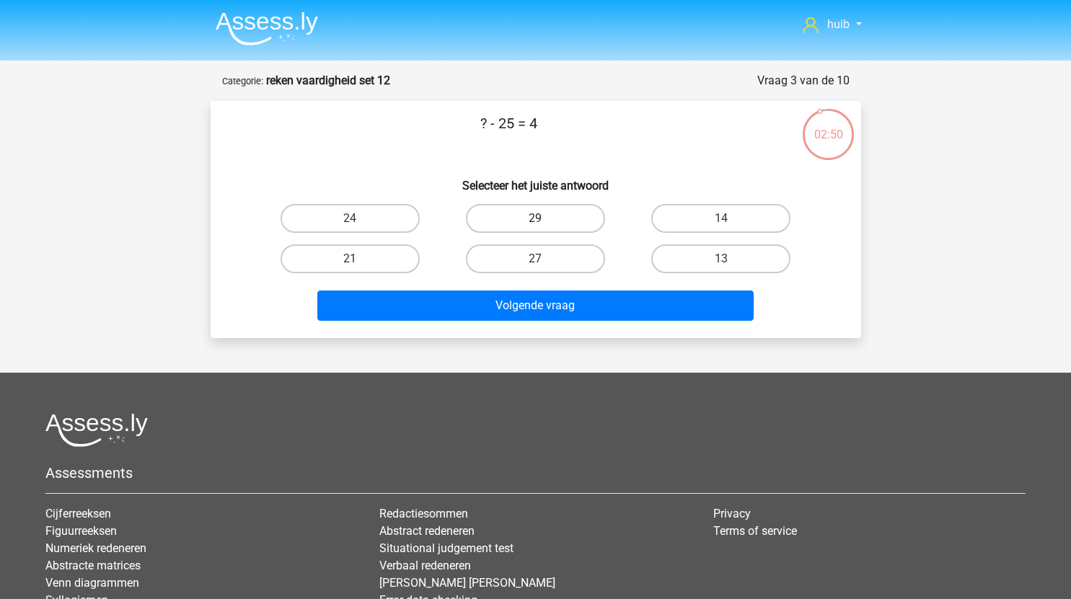
click at [533, 221] on label "29" at bounding box center [535, 218] width 139 height 29
click at [535, 221] on input "29" at bounding box center [539, 223] width 9 height 9
radio input "true"
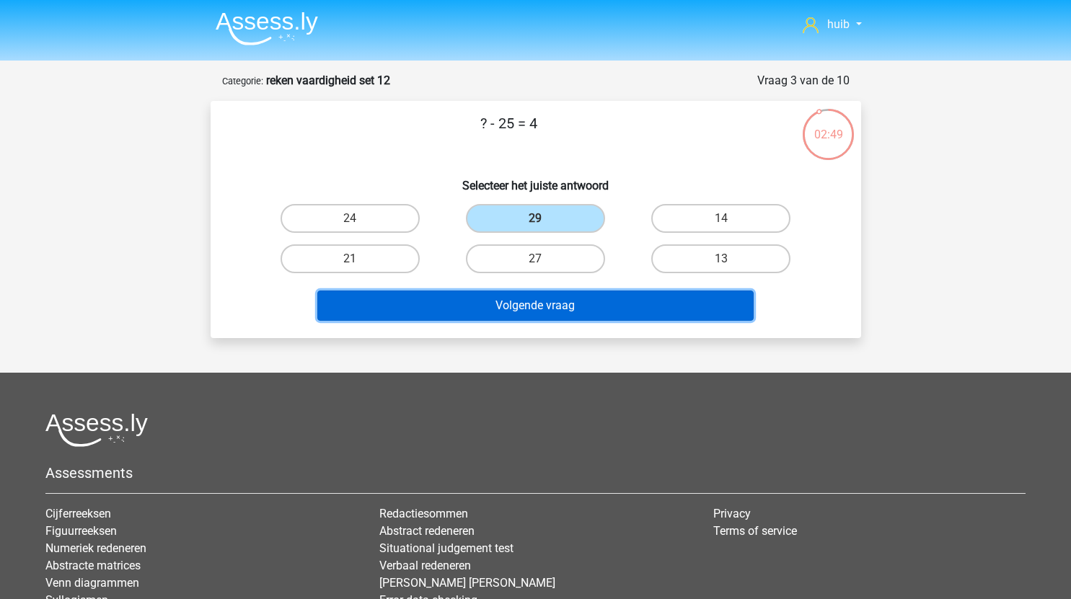
click at [553, 308] on button "Volgende vraag" at bounding box center [535, 306] width 436 height 30
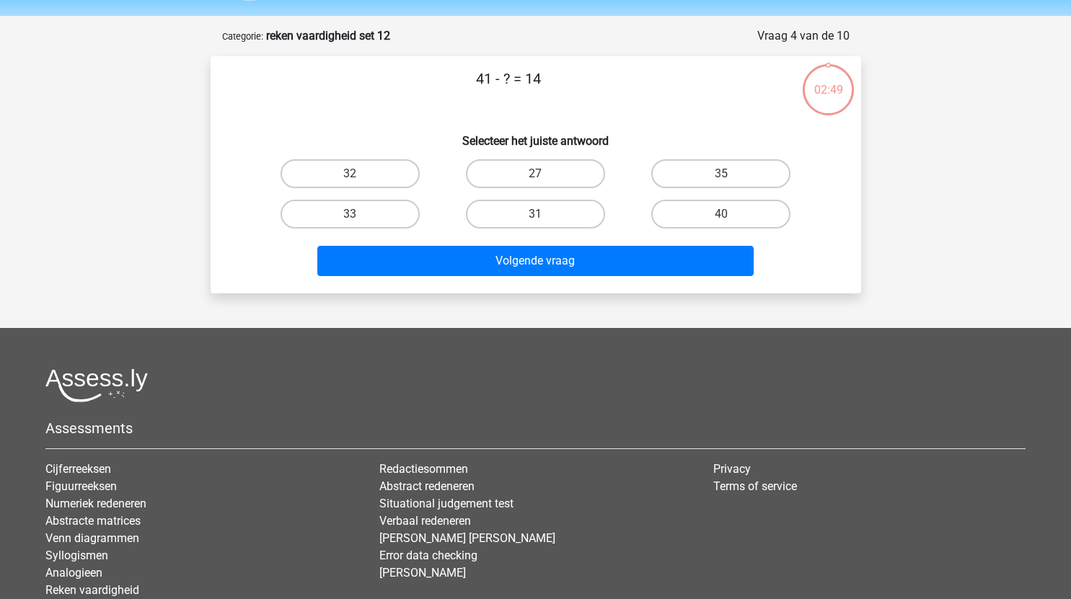
scroll to position [25, 0]
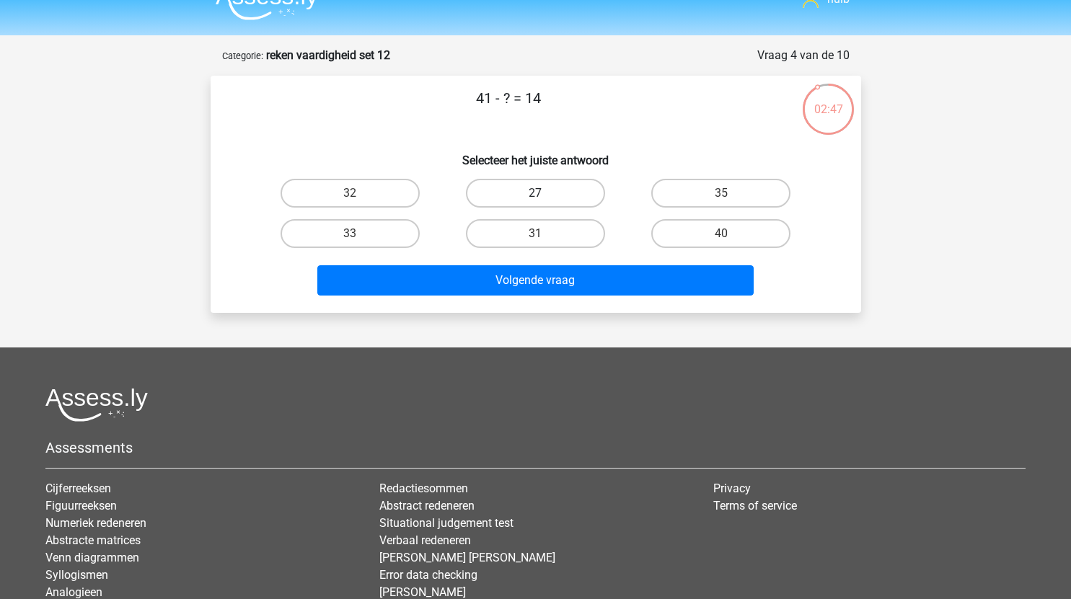
click at [547, 195] on label "27" at bounding box center [535, 193] width 139 height 29
click at [544, 195] on input "27" at bounding box center [539, 197] width 9 height 9
radio input "true"
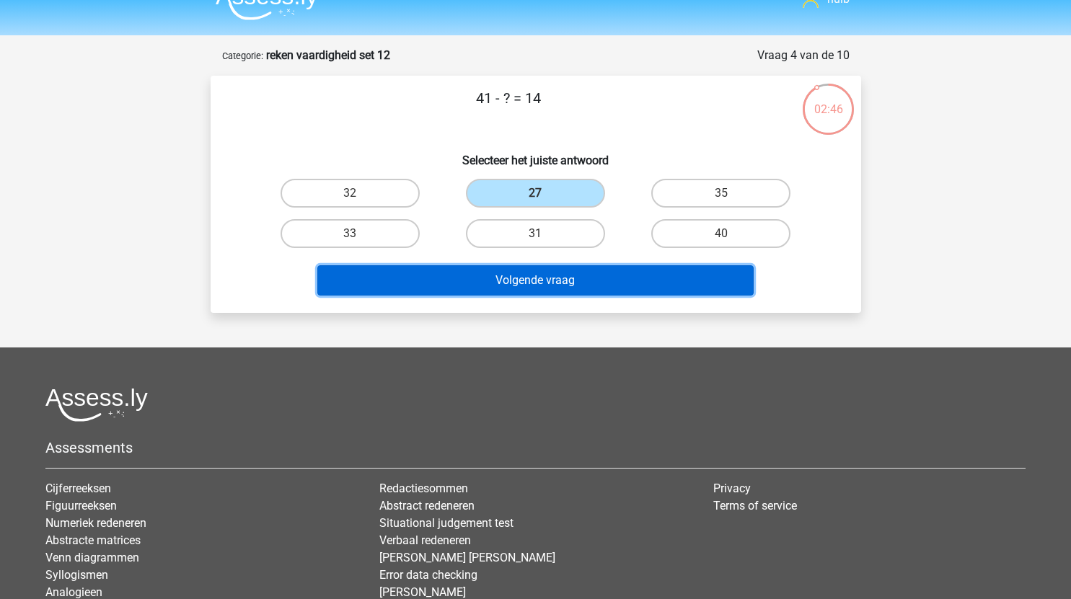
click at [570, 283] on button "Volgende vraag" at bounding box center [535, 280] width 436 height 30
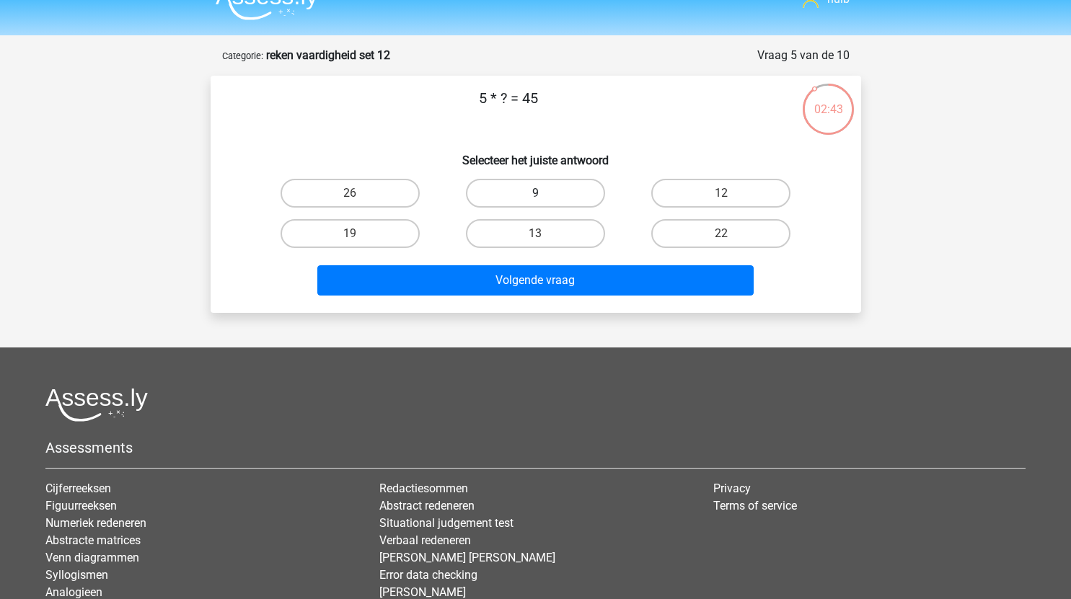
click at [560, 191] on label "9" at bounding box center [535, 193] width 139 height 29
click at [544, 193] on input "9" at bounding box center [539, 197] width 9 height 9
radio input "true"
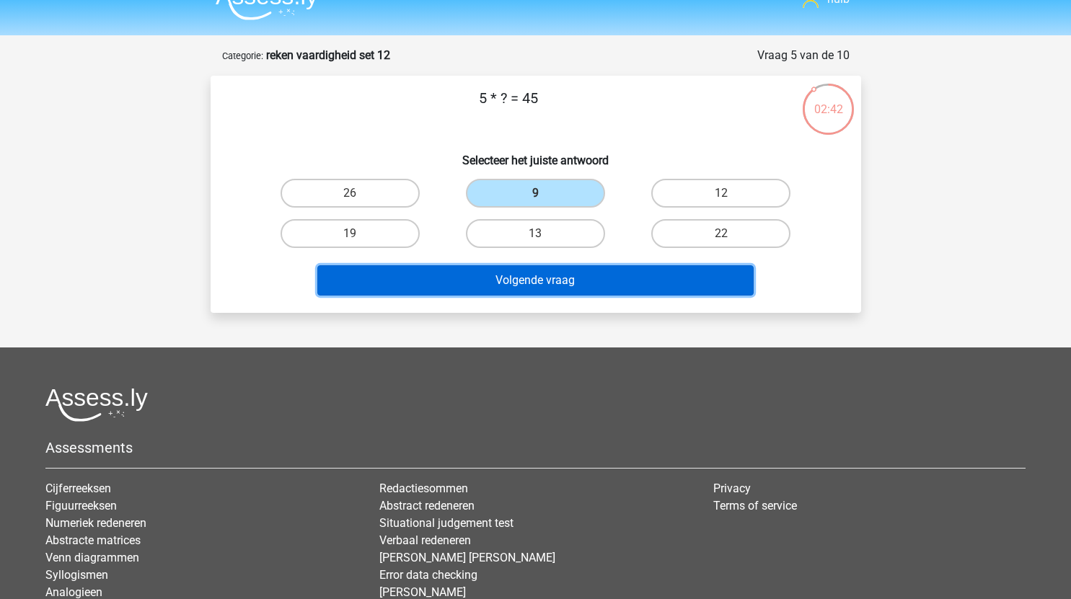
click at [565, 273] on button "Volgende vraag" at bounding box center [535, 280] width 436 height 30
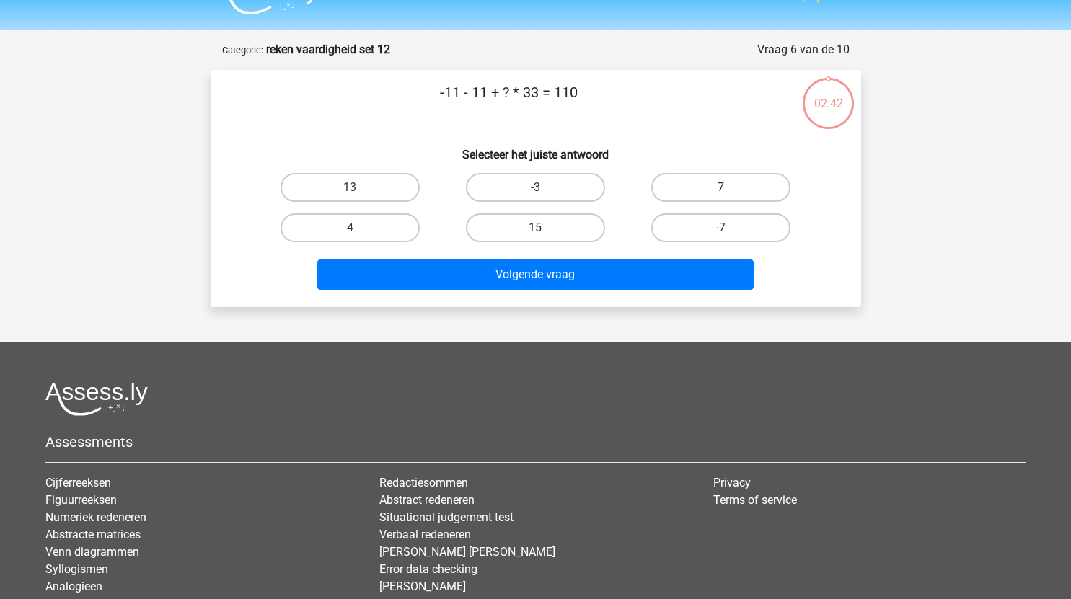
scroll to position [30, 0]
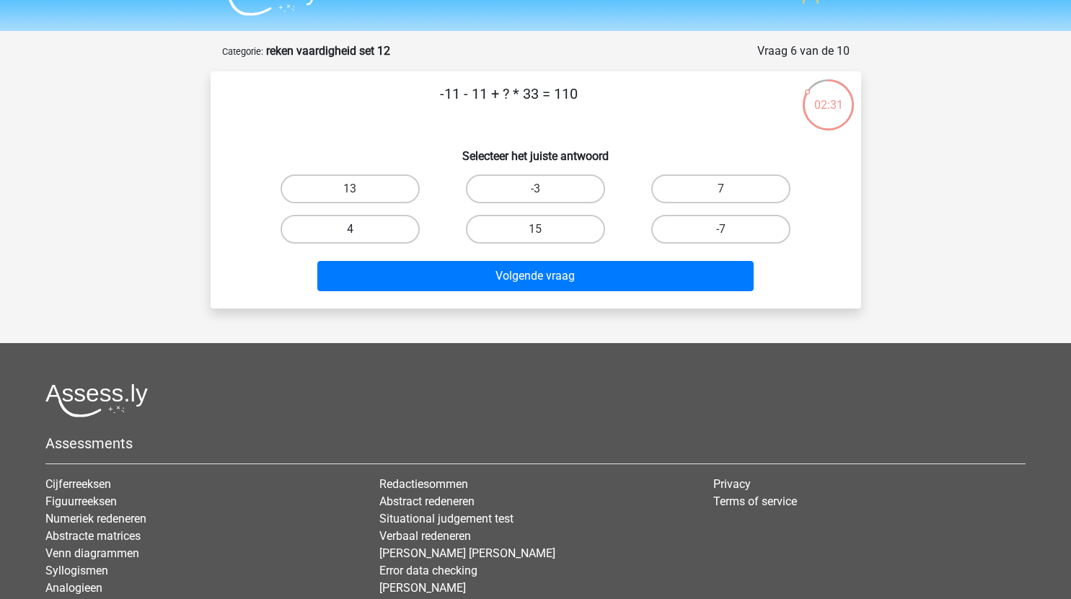
click at [387, 224] on label "4" at bounding box center [350, 229] width 139 height 29
click at [359, 229] on input "4" at bounding box center [354, 233] width 9 height 9
radio input "true"
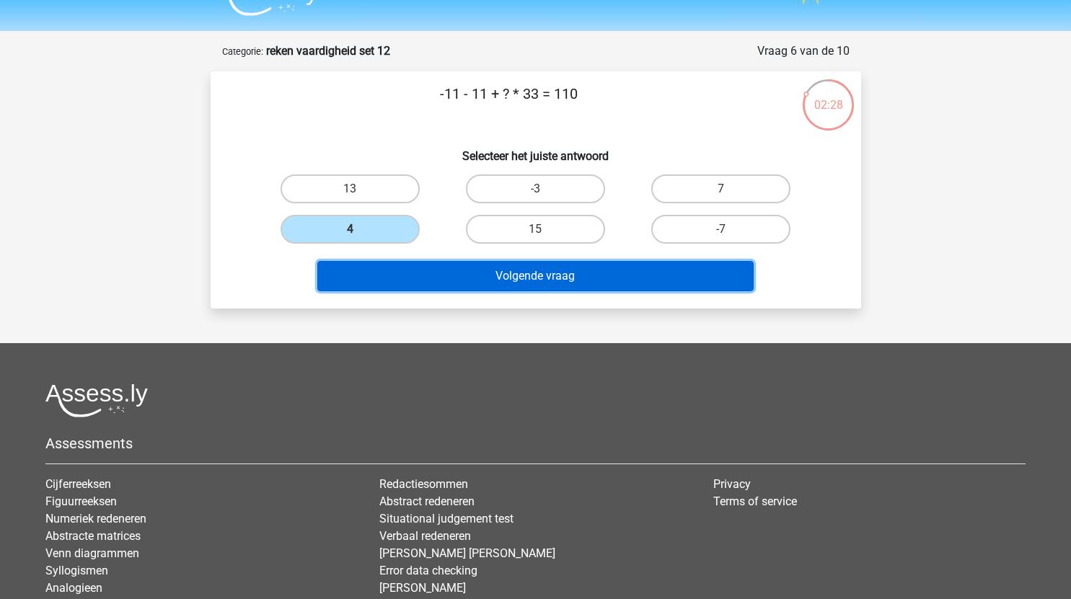
click at [599, 275] on button "Volgende vraag" at bounding box center [535, 276] width 436 height 30
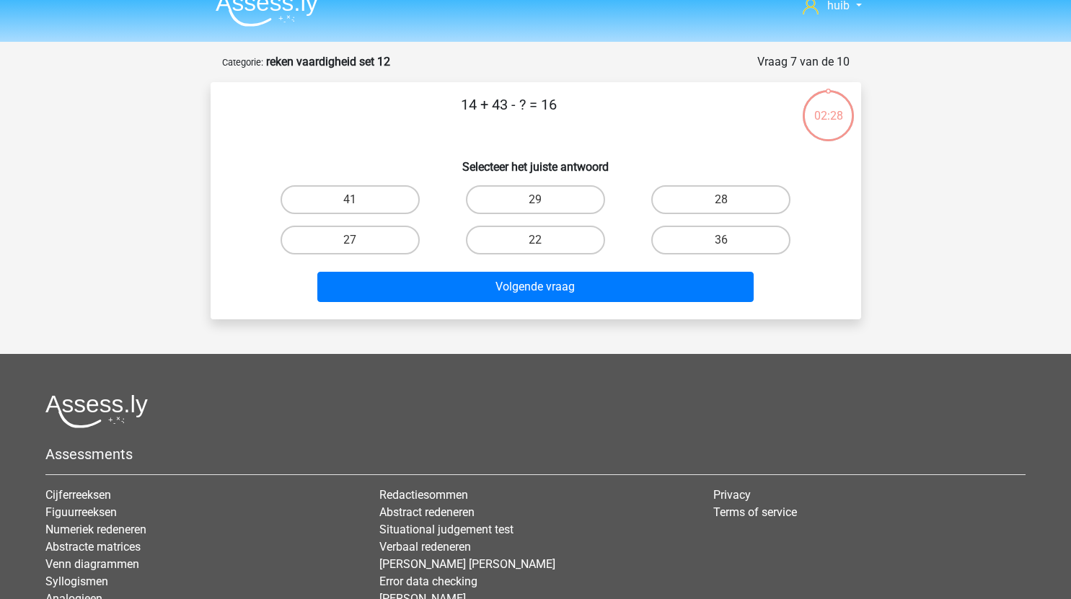
scroll to position [18, 0]
click at [379, 192] on label "41" at bounding box center [350, 200] width 139 height 29
click at [359, 200] on input "41" at bounding box center [354, 204] width 9 height 9
radio input "true"
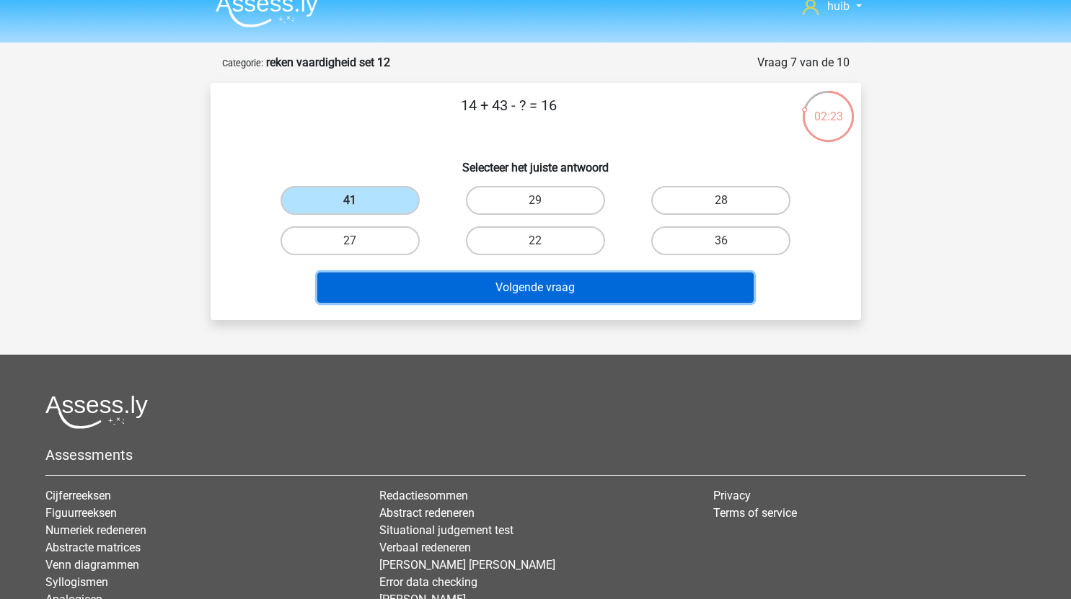
click at [490, 282] on button "Volgende vraag" at bounding box center [535, 288] width 436 height 30
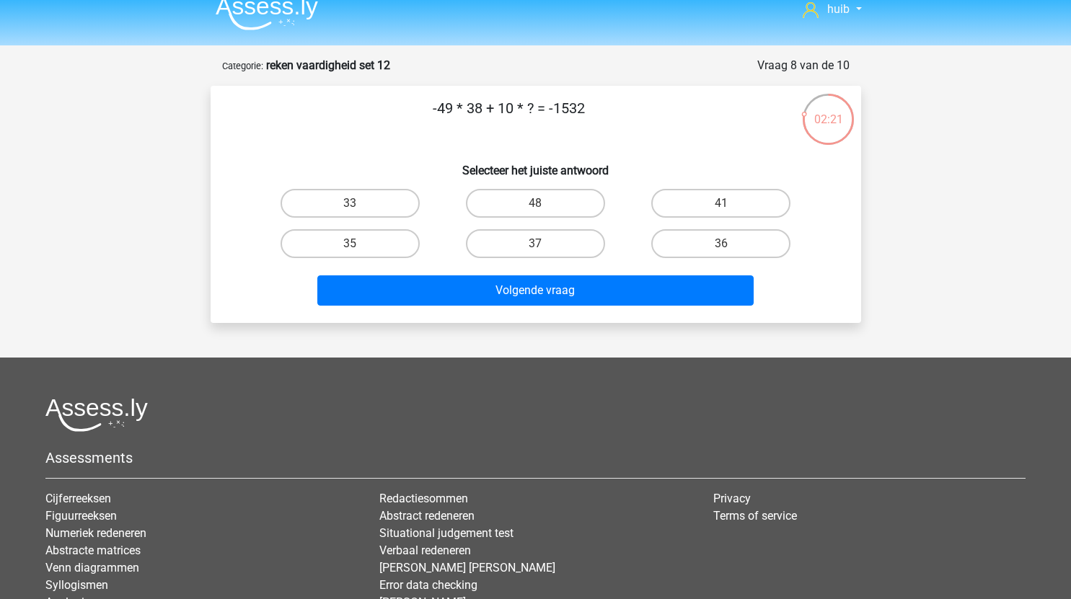
scroll to position [12, 0]
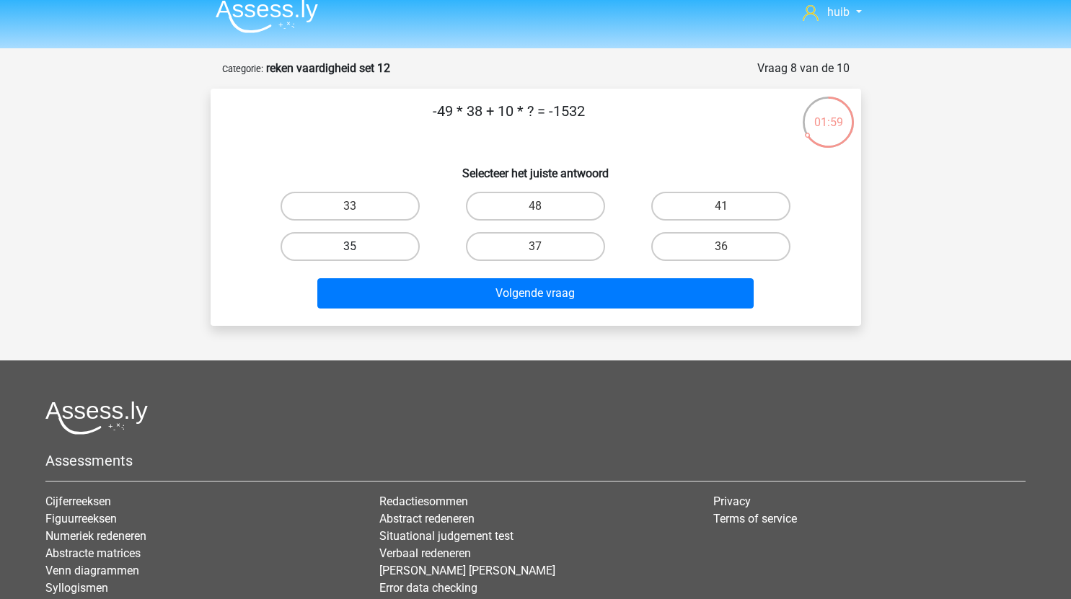
click at [377, 244] on label "35" at bounding box center [350, 246] width 139 height 29
click at [359, 247] on input "35" at bounding box center [354, 251] width 9 height 9
radio input "true"
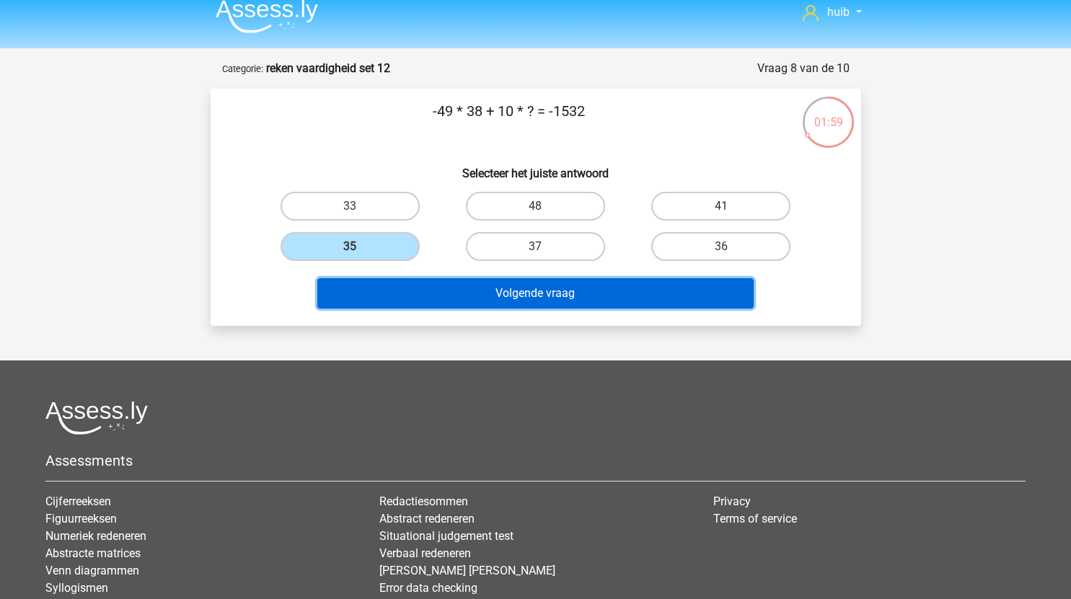
click at [473, 285] on button "Volgende vraag" at bounding box center [535, 293] width 436 height 30
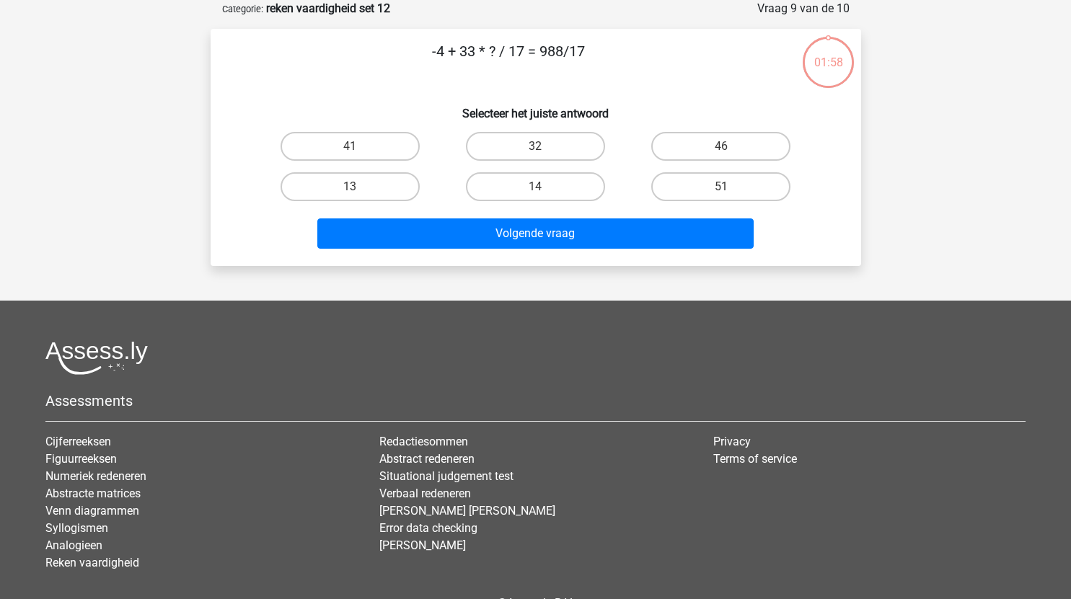
scroll to position [0, 0]
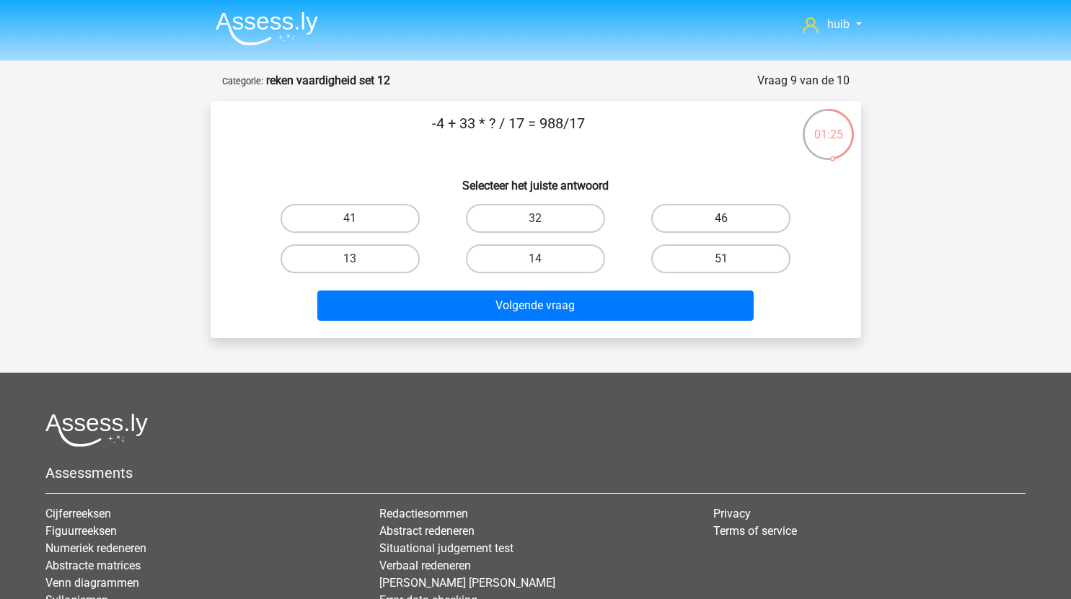
click at [736, 214] on label "46" at bounding box center [720, 218] width 139 height 29
click at [731, 219] on input "46" at bounding box center [725, 223] width 9 height 9
radio input "true"
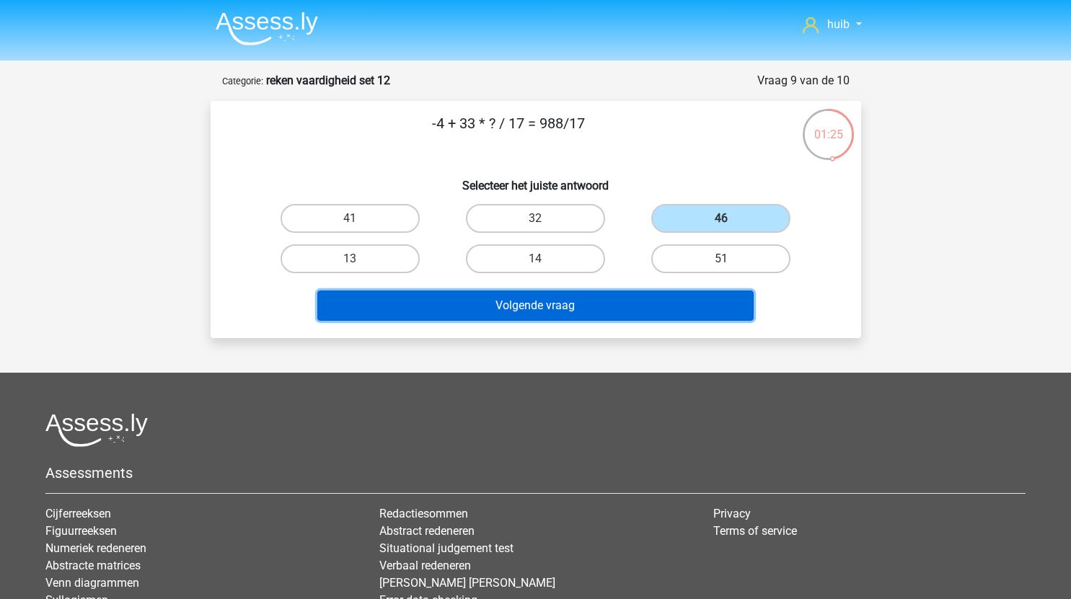
click at [608, 300] on button "Volgende vraag" at bounding box center [535, 306] width 436 height 30
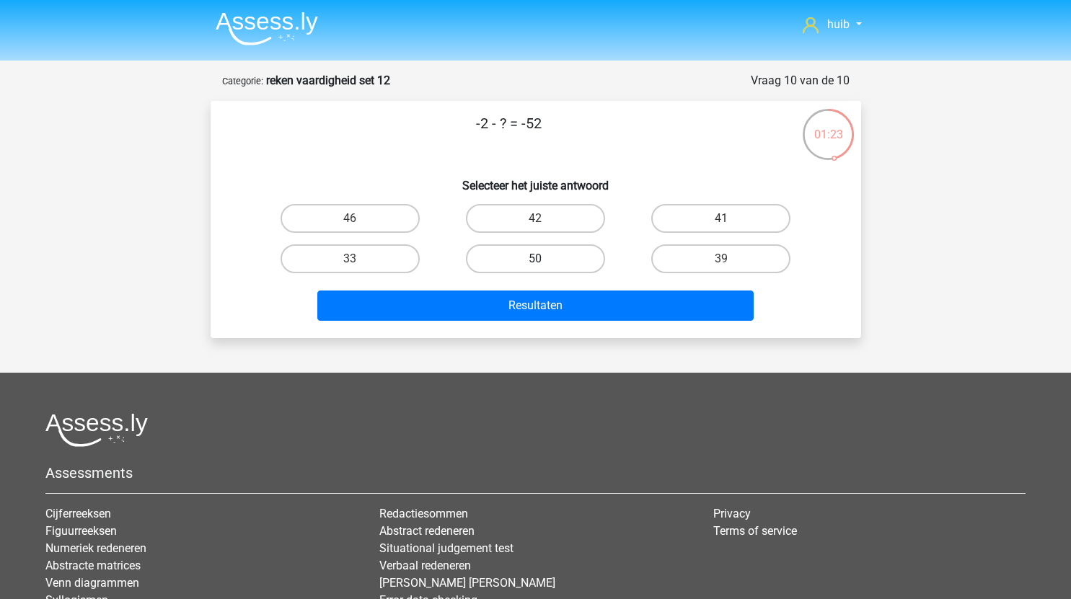
click at [572, 257] on label "50" at bounding box center [535, 258] width 139 height 29
click at [544, 259] on input "50" at bounding box center [539, 263] width 9 height 9
radio input "true"
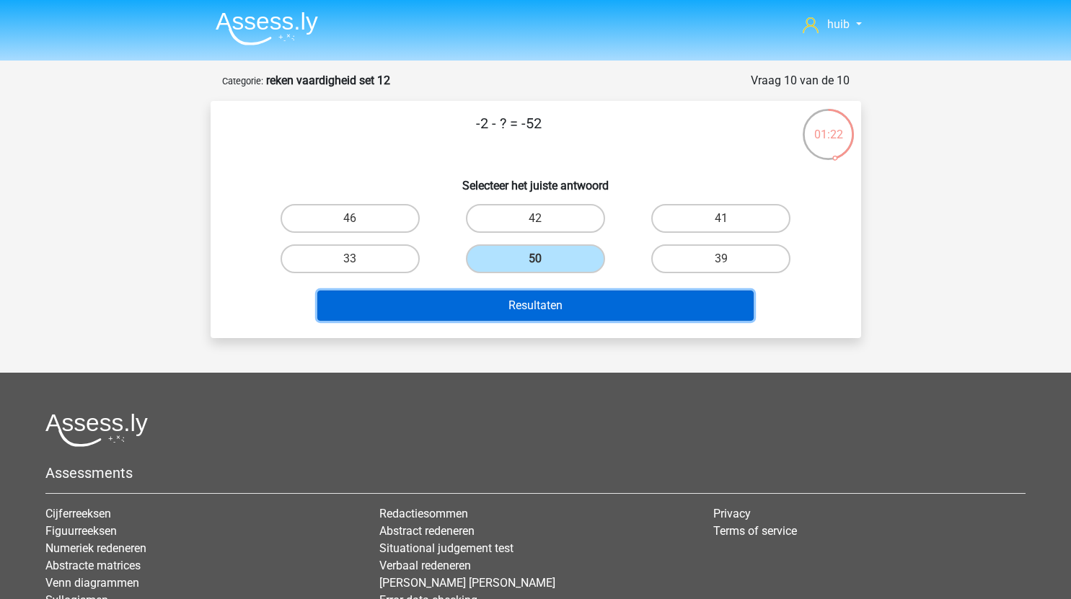
click at [578, 308] on button "Resultaten" at bounding box center [535, 306] width 436 height 30
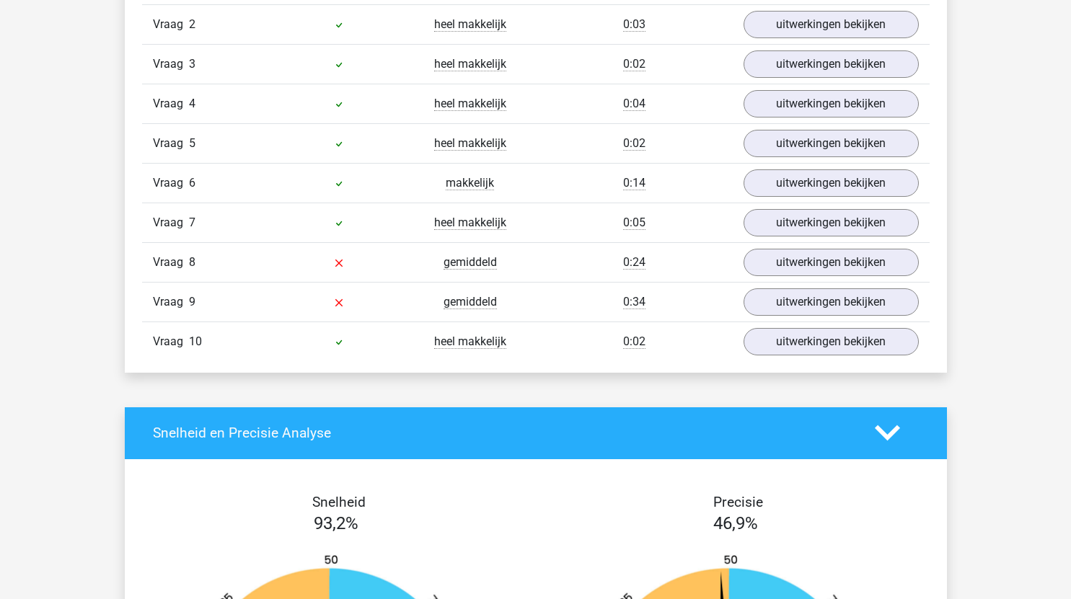
scroll to position [1045, 0]
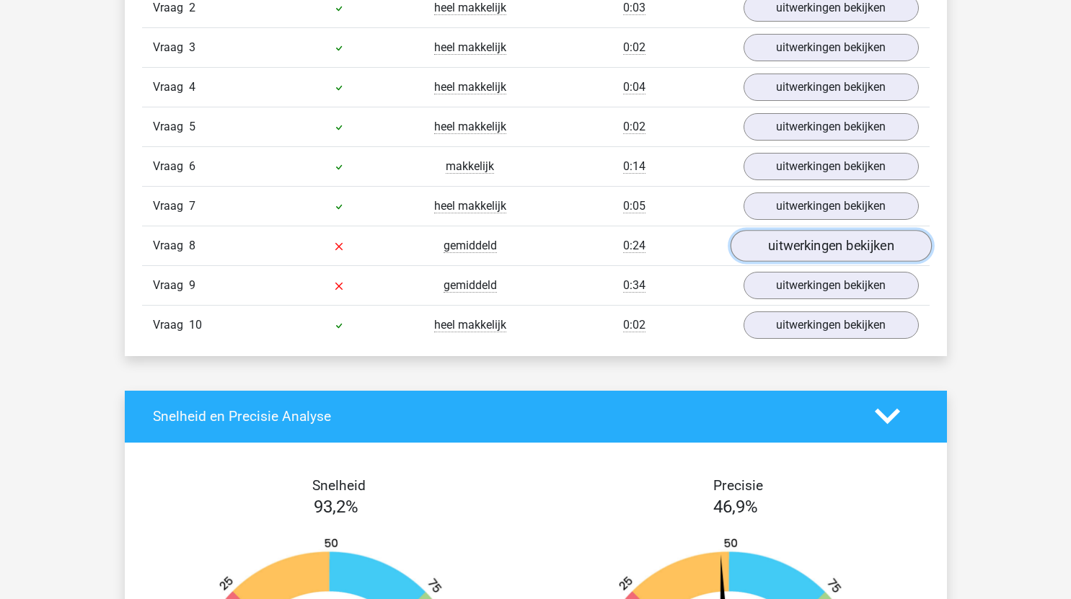
click at [823, 252] on link "uitwerkingen bekijken" at bounding box center [830, 246] width 201 height 32
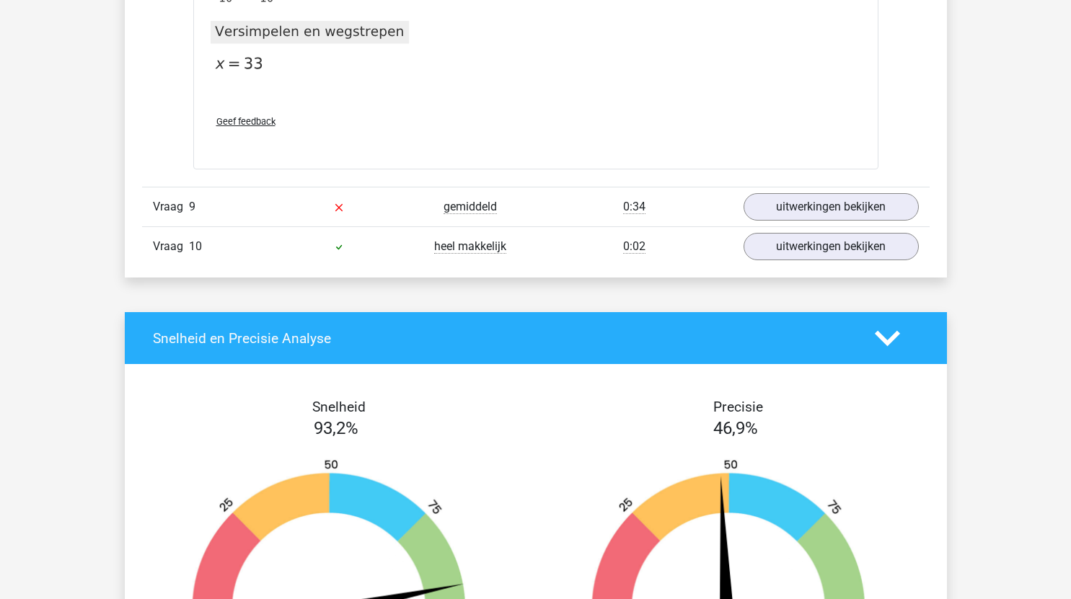
scroll to position [1870, 0]
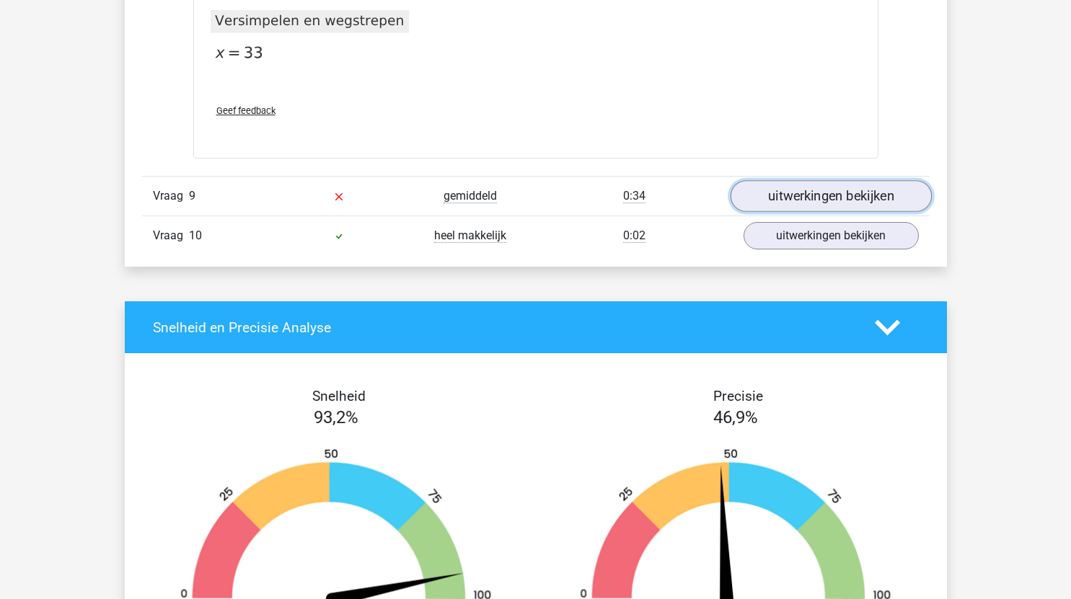
click at [823, 200] on link "uitwerkingen bekijken" at bounding box center [830, 196] width 201 height 32
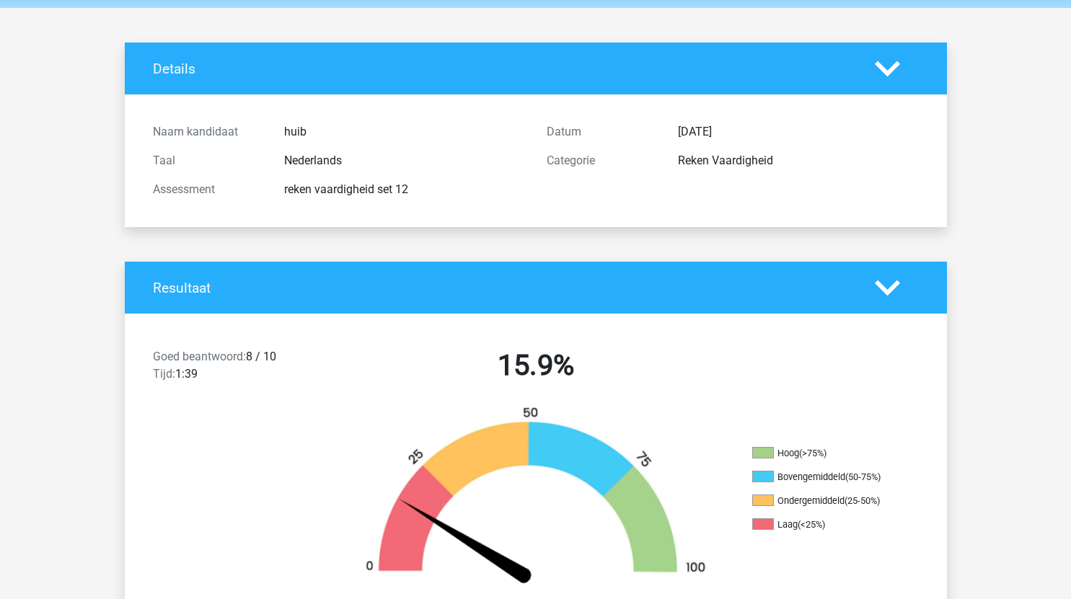
scroll to position [0, 0]
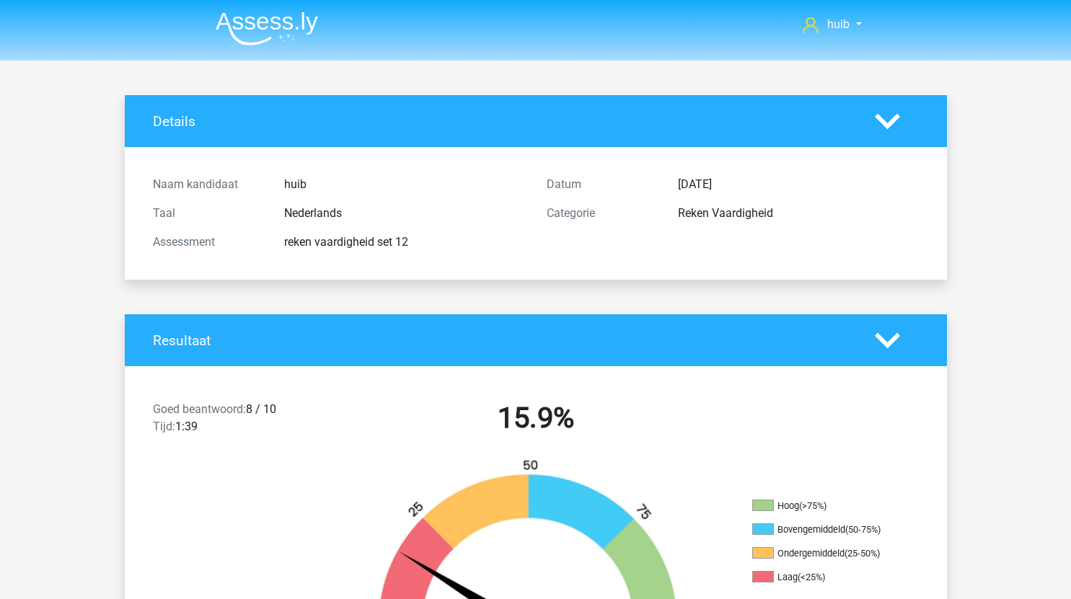
click at [291, 19] on img at bounding box center [267, 29] width 102 height 34
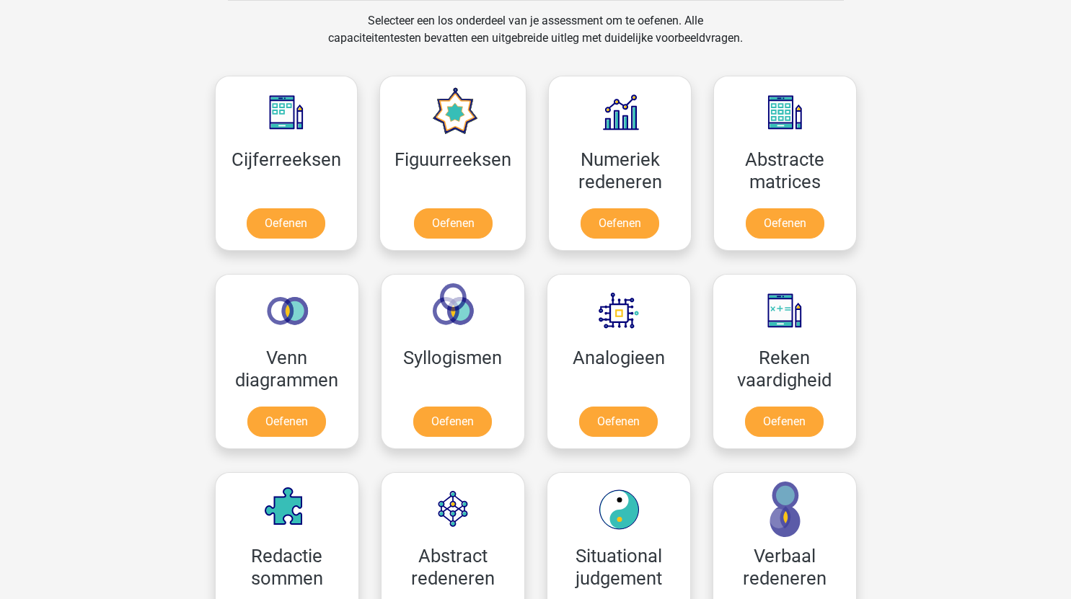
scroll to position [685, 0]
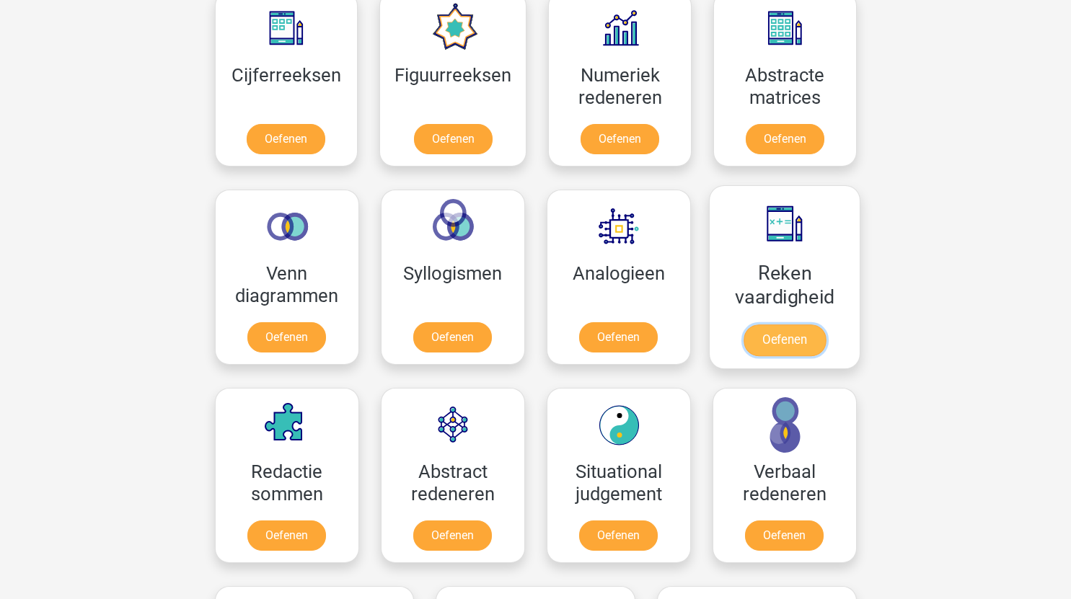
click at [787, 339] on link "Oefenen" at bounding box center [784, 341] width 82 height 32
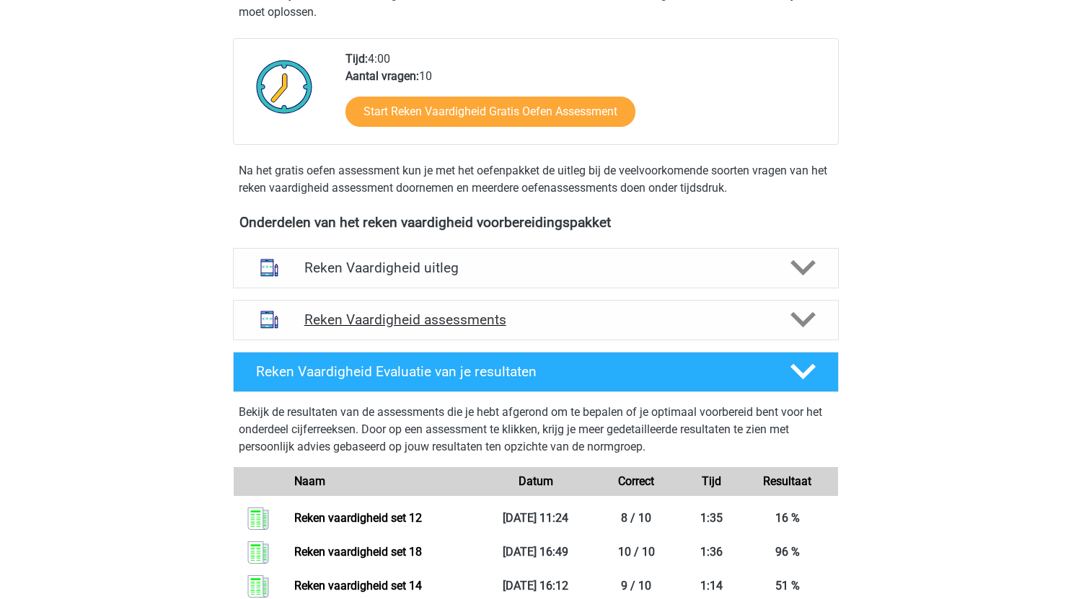
click at [537, 324] on h4 "Reken Vaardigheid assessments" at bounding box center [535, 320] width 463 height 17
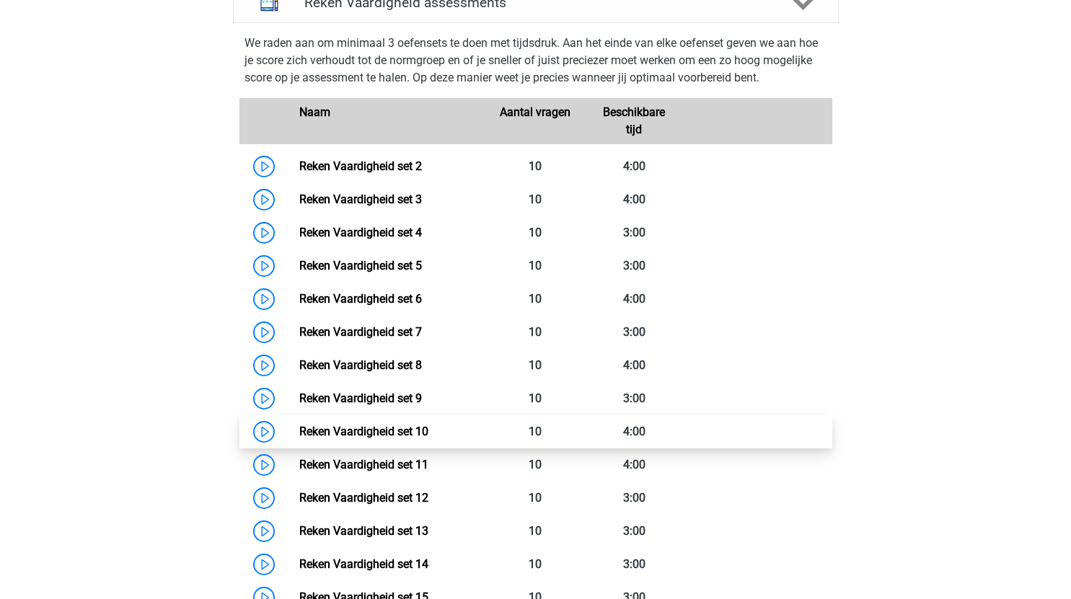
scroll to position [633, 0]
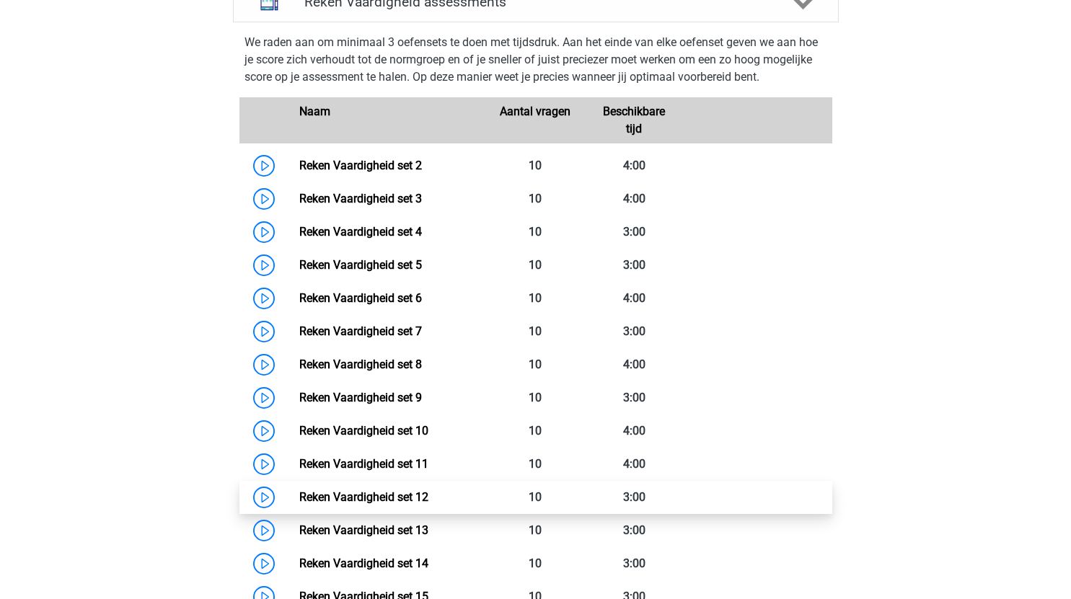
click at [299, 498] on link "Reken Vaardigheid set 12" at bounding box center [363, 497] width 129 height 14
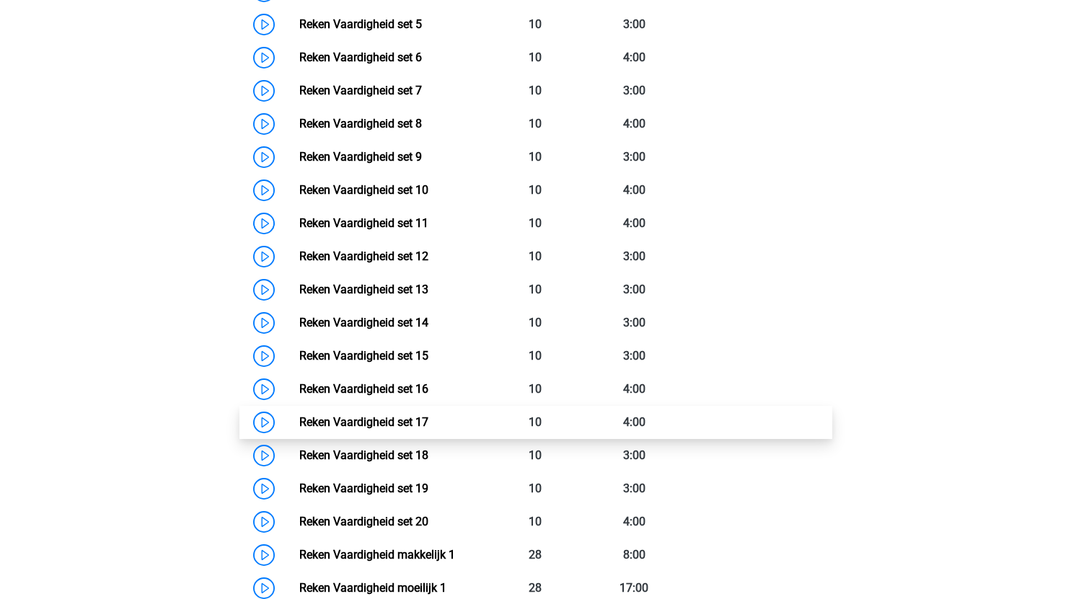
scroll to position [875, 0]
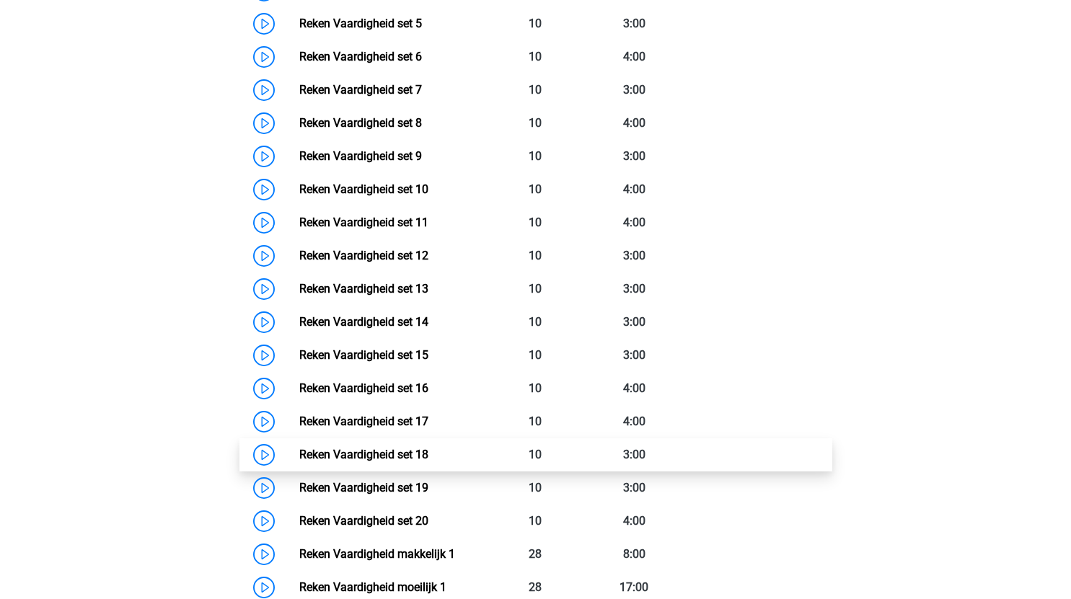
click at [299, 450] on link "Reken Vaardigheid set 18" at bounding box center [363, 455] width 129 height 14
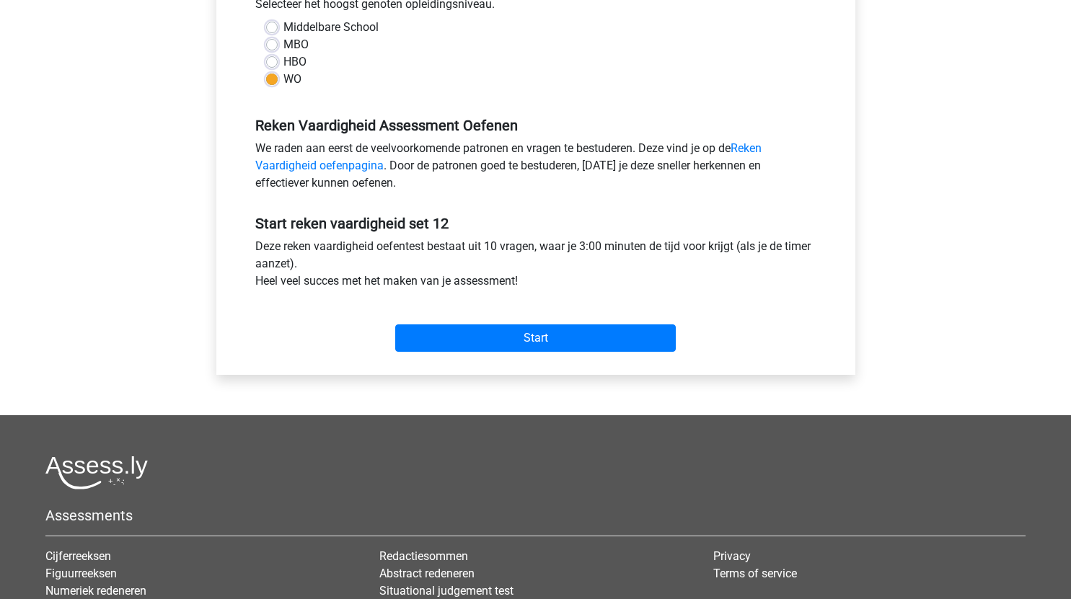
scroll to position [344, 0]
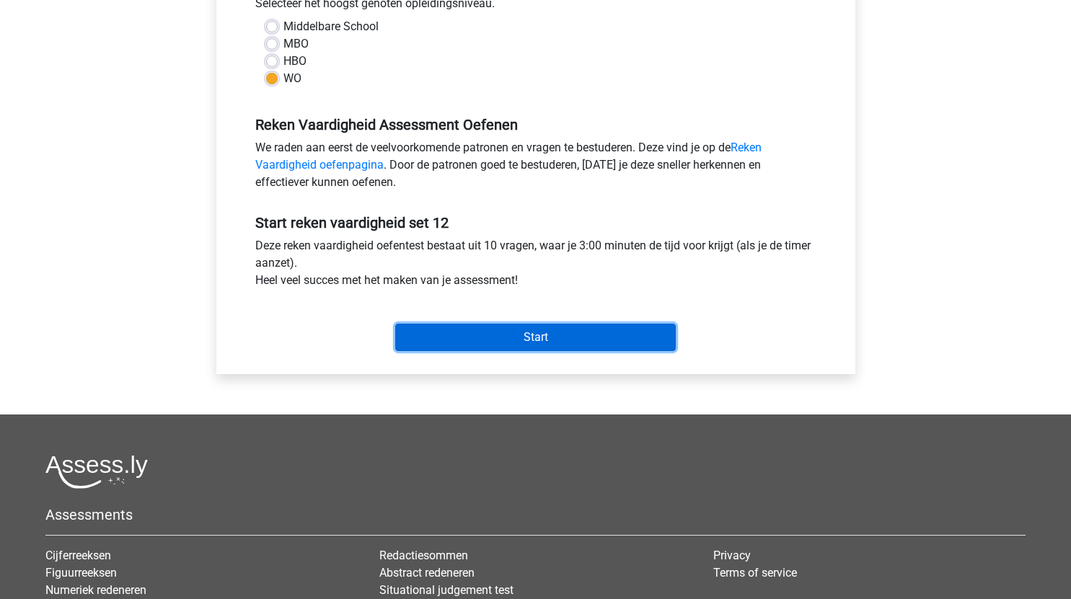
click at [561, 347] on input "Start" at bounding box center [535, 337] width 281 height 27
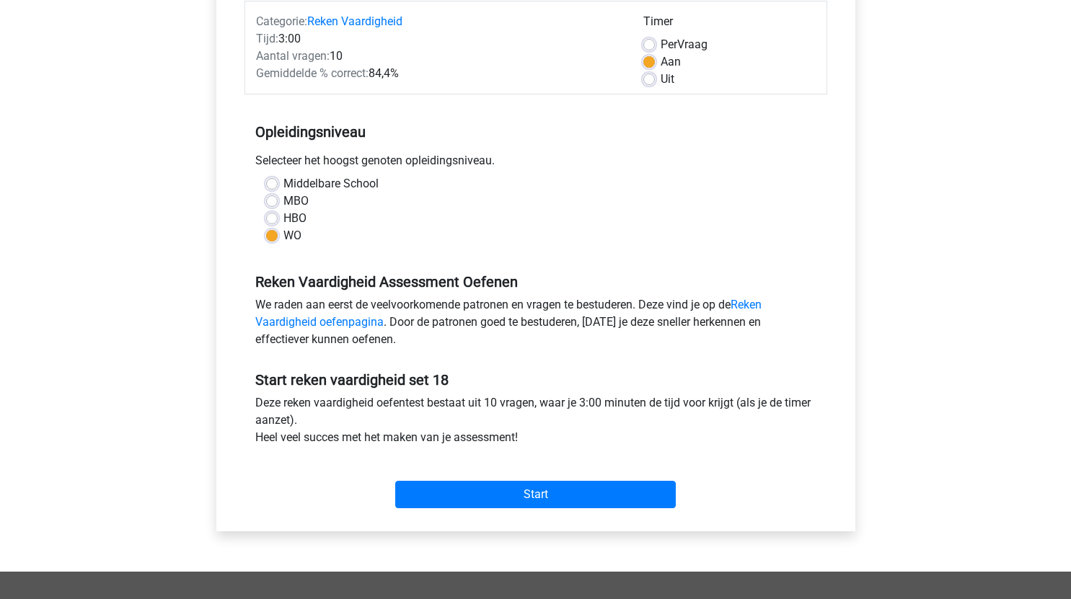
scroll to position [190, 0]
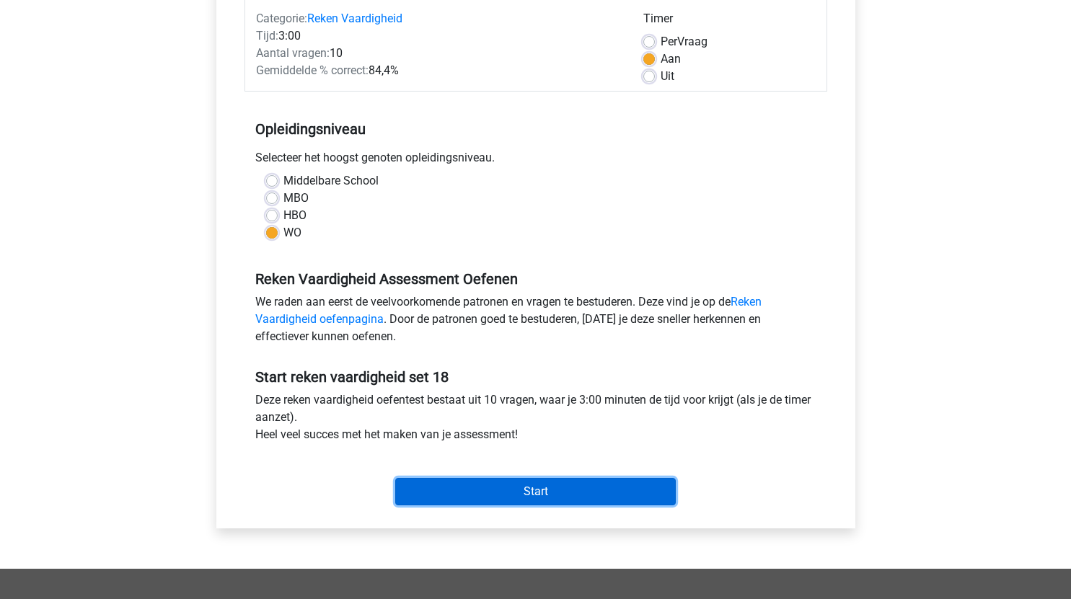
click at [554, 494] on input "Start" at bounding box center [535, 491] width 281 height 27
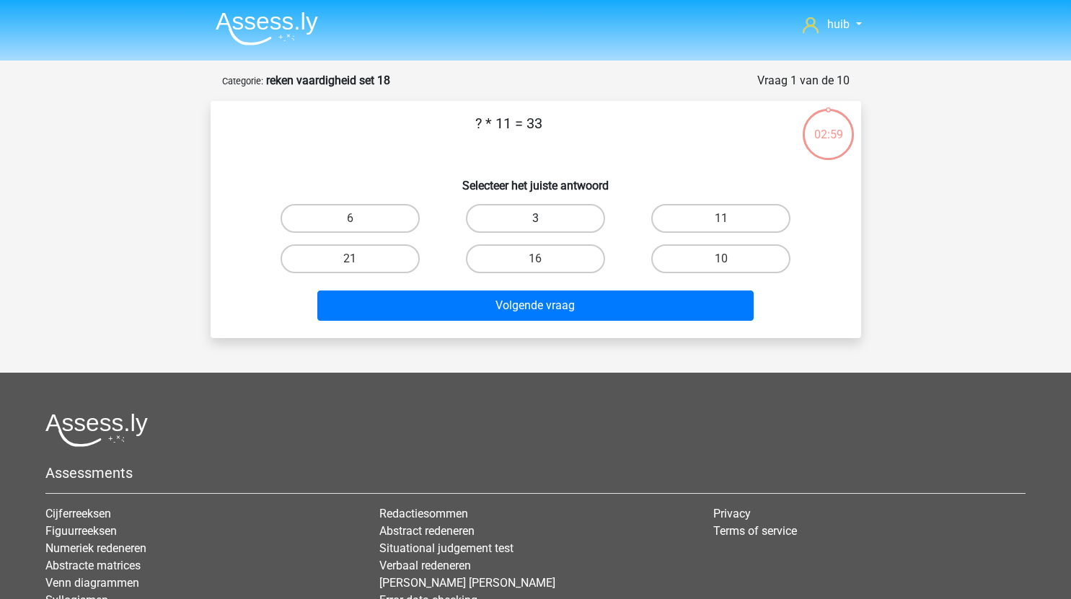
click at [531, 213] on label "3" at bounding box center [535, 218] width 139 height 29
click at [535, 219] on input "3" at bounding box center [539, 223] width 9 height 9
radio input "true"
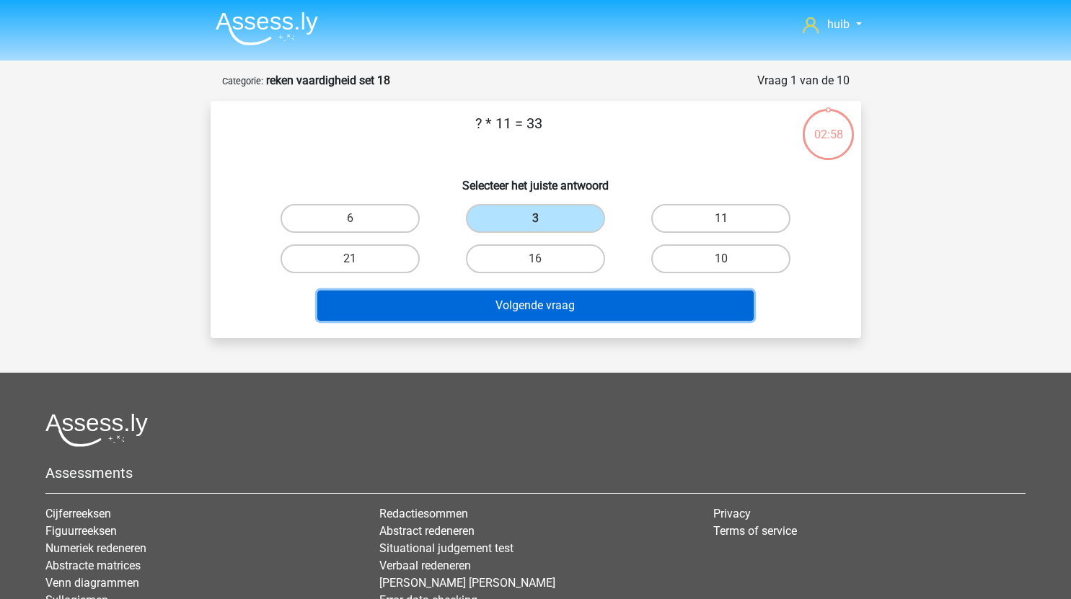
click at [547, 305] on button "Volgende vraag" at bounding box center [535, 306] width 436 height 30
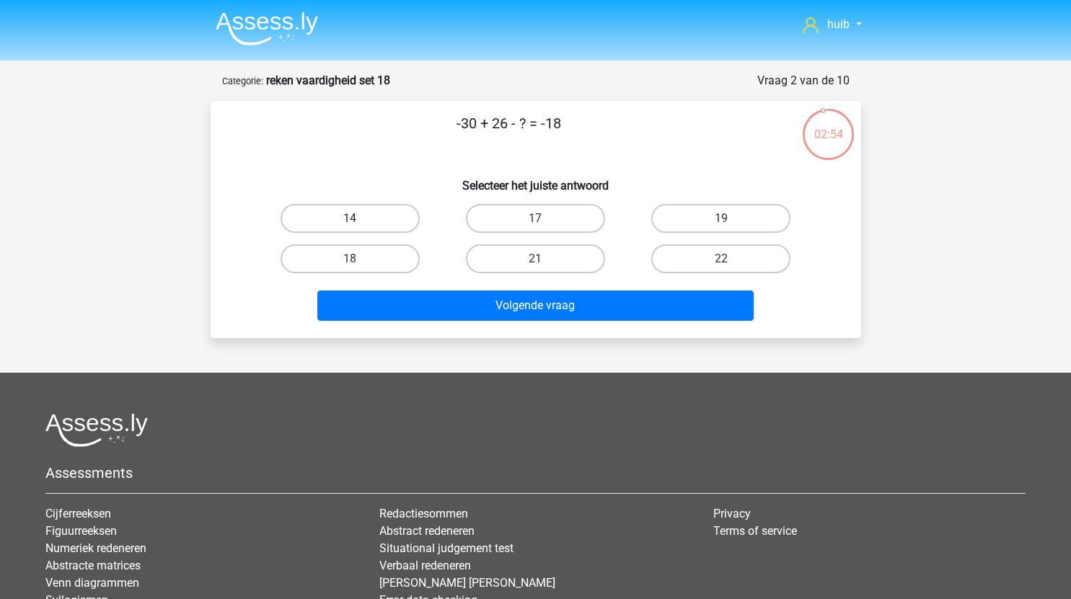
click at [361, 216] on label "14" at bounding box center [350, 218] width 139 height 29
click at [359, 219] on input "14" at bounding box center [354, 223] width 9 height 9
radio input "true"
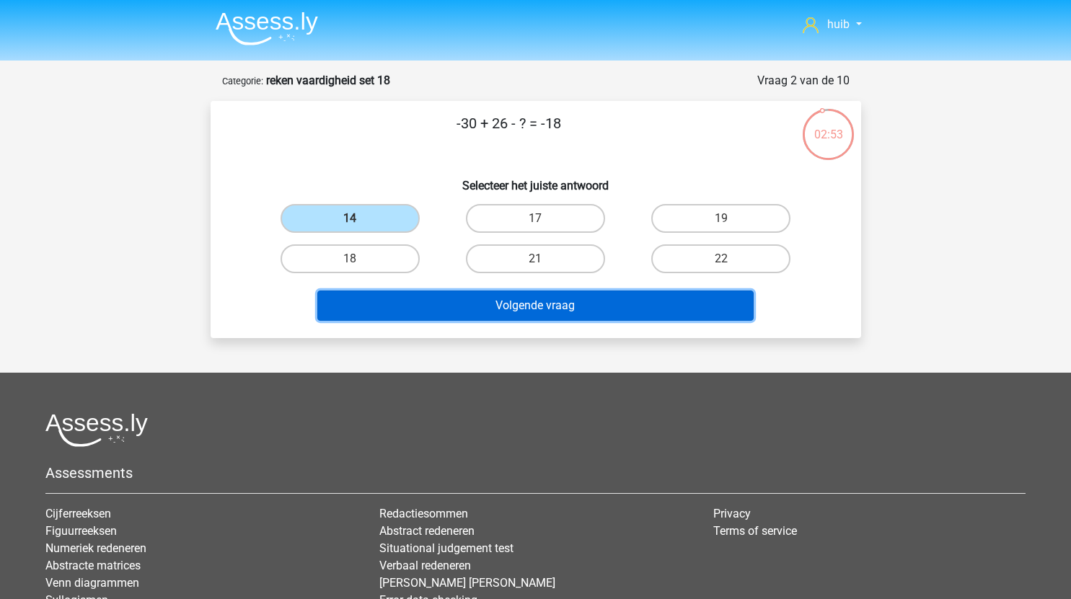
click at [480, 312] on button "Volgende vraag" at bounding box center [535, 306] width 436 height 30
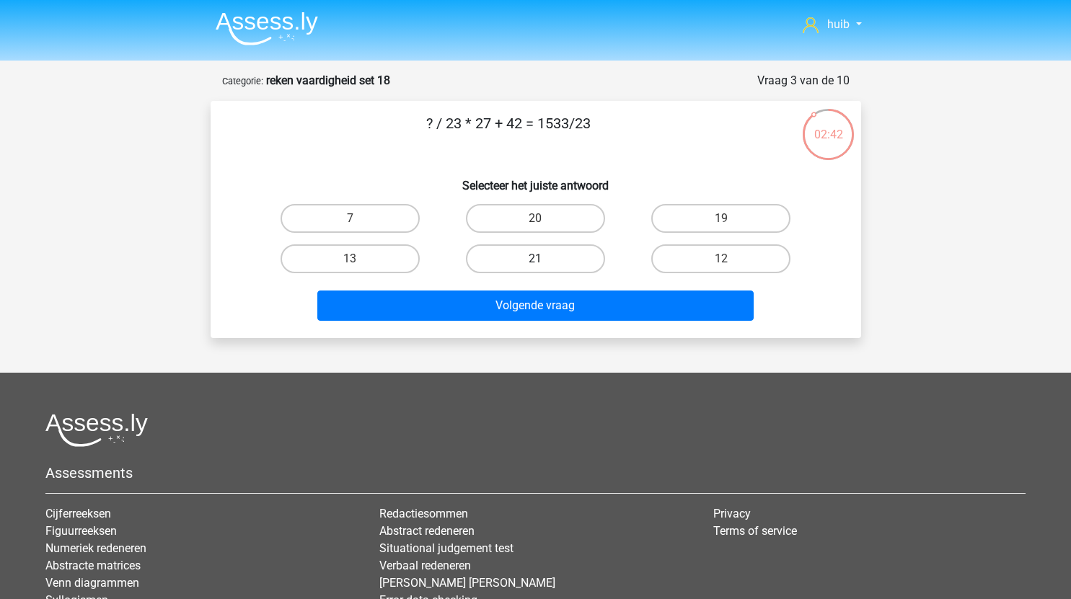
click at [554, 251] on label "21" at bounding box center [535, 258] width 139 height 29
click at [544, 259] on input "21" at bounding box center [539, 263] width 9 height 9
radio input "true"
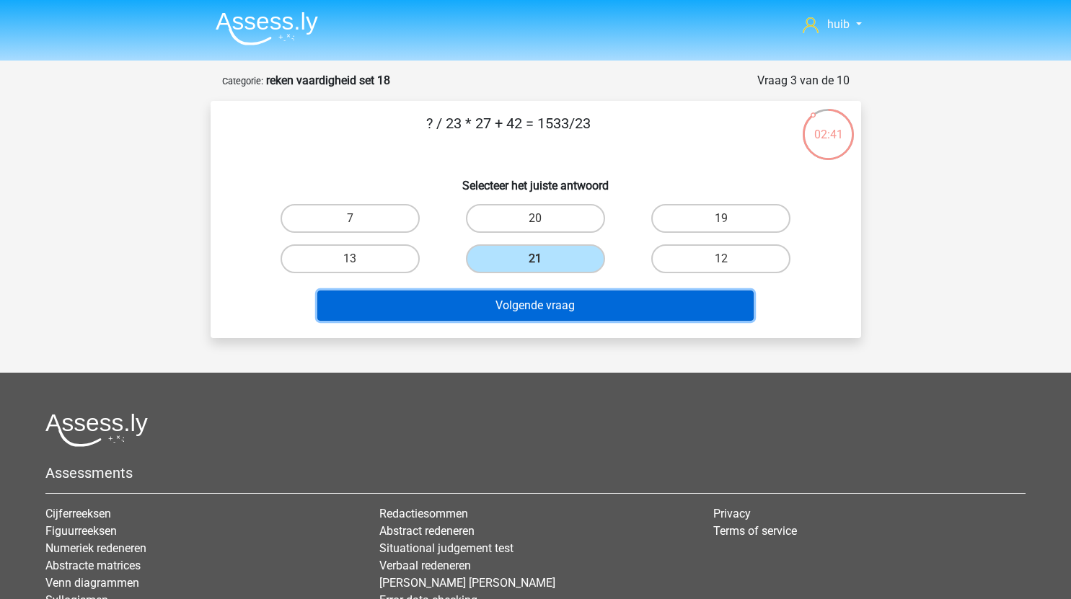
click at [574, 302] on button "Volgende vraag" at bounding box center [535, 306] width 436 height 30
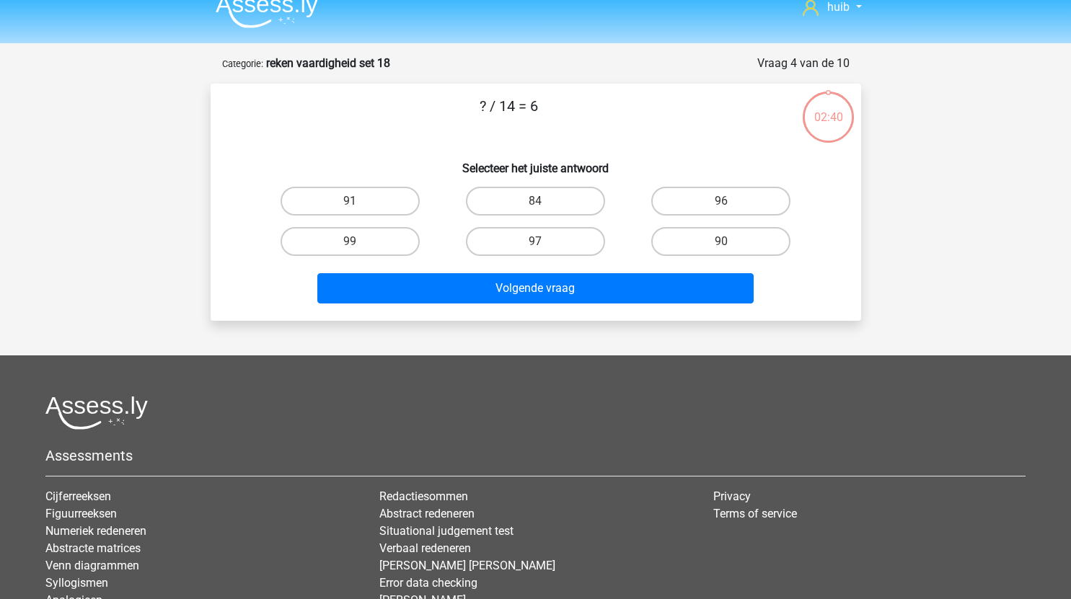
scroll to position [14, 0]
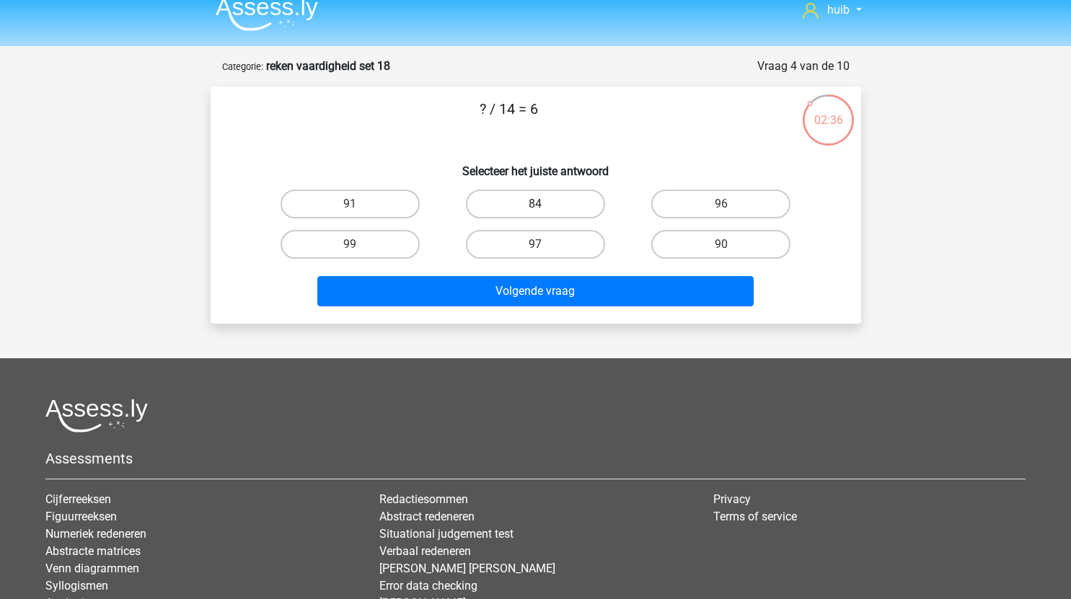
click at [555, 205] on label "84" at bounding box center [535, 204] width 139 height 29
click at [544, 205] on input "84" at bounding box center [539, 208] width 9 height 9
radio input "true"
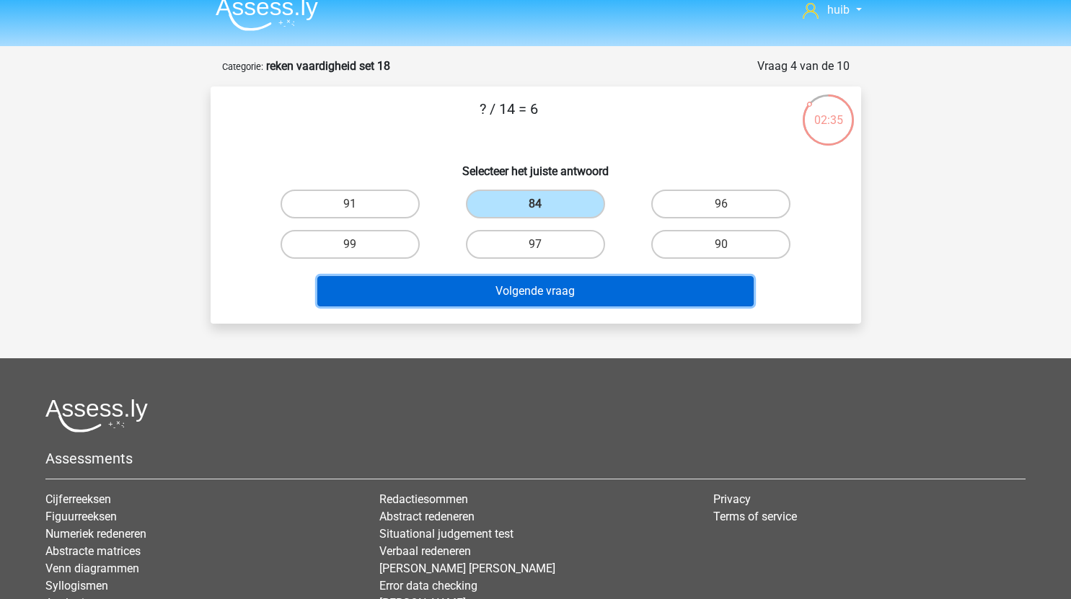
click at [598, 290] on button "Volgende vraag" at bounding box center [535, 291] width 436 height 30
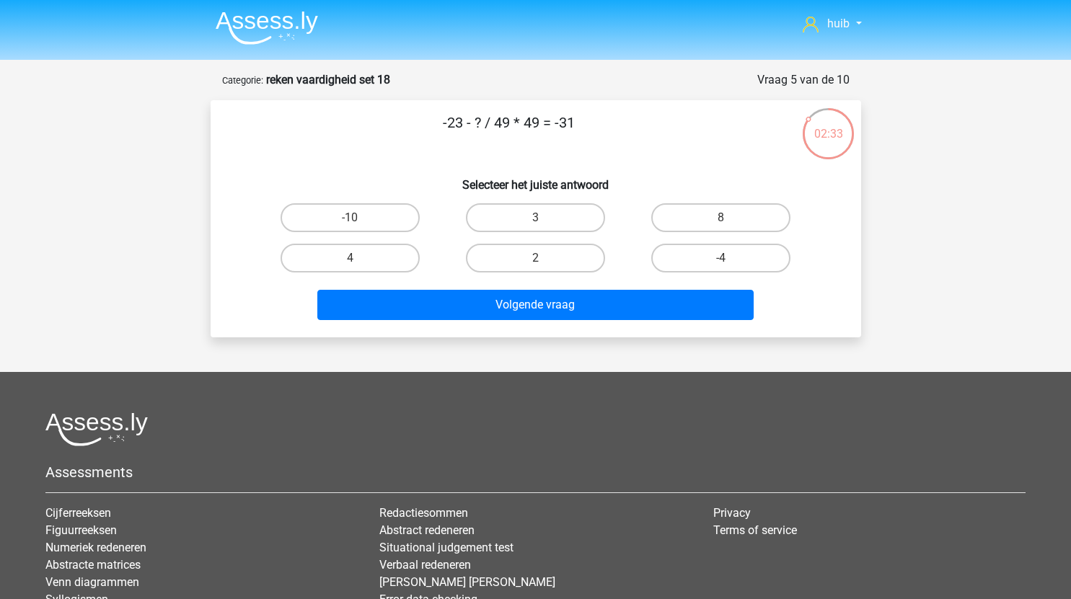
scroll to position [0, 0]
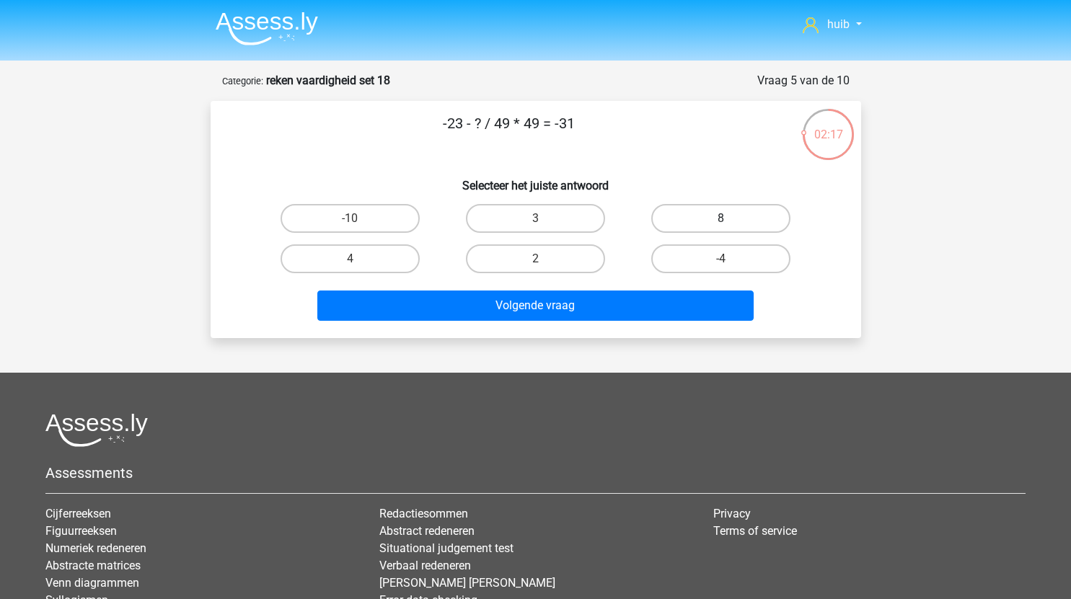
click at [719, 216] on label "8" at bounding box center [720, 218] width 139 height 29
click at [721, 219] on input "8" at bounding box center [725, 223] width 9 height 9
radio input "true"
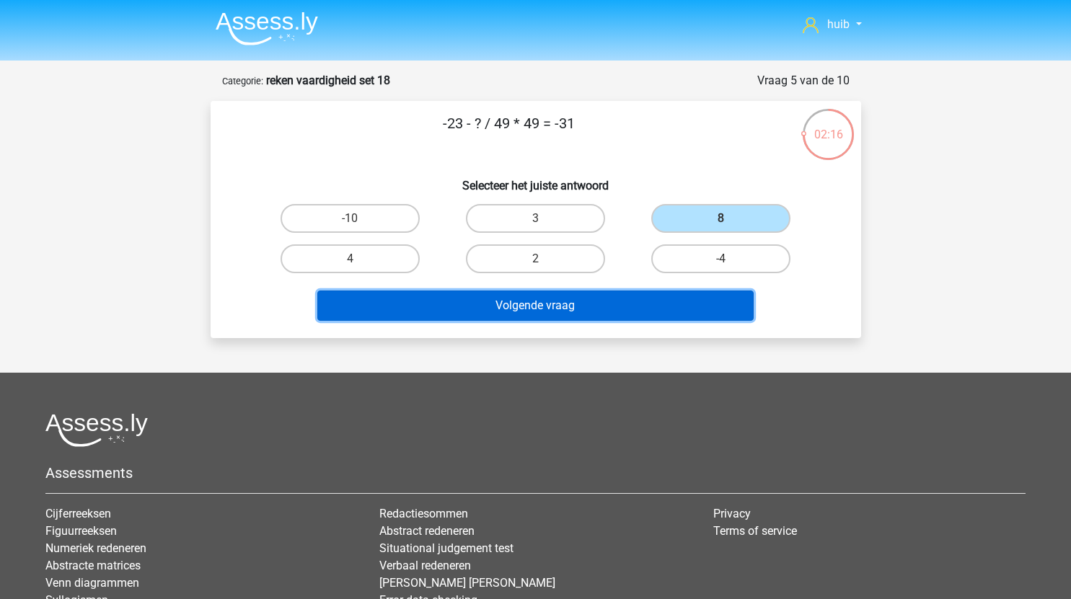
click at [613, 307] on button "Volgende vraag" at bounding box center [535, 306] width 436 height 30
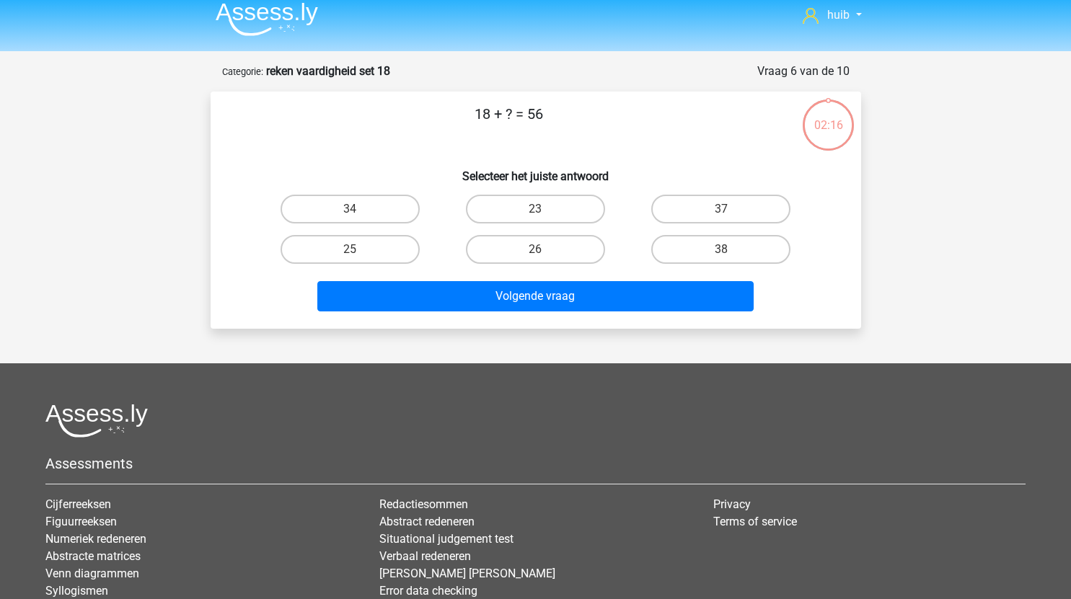
scroll to position [9, 0]
click at [736, 239] on label "38" at bounding box center [720, 250] width 139 height 29
click at [731, 250] on input "38" at bounding box center [725, 254] width 9 height 9
radio input "true"
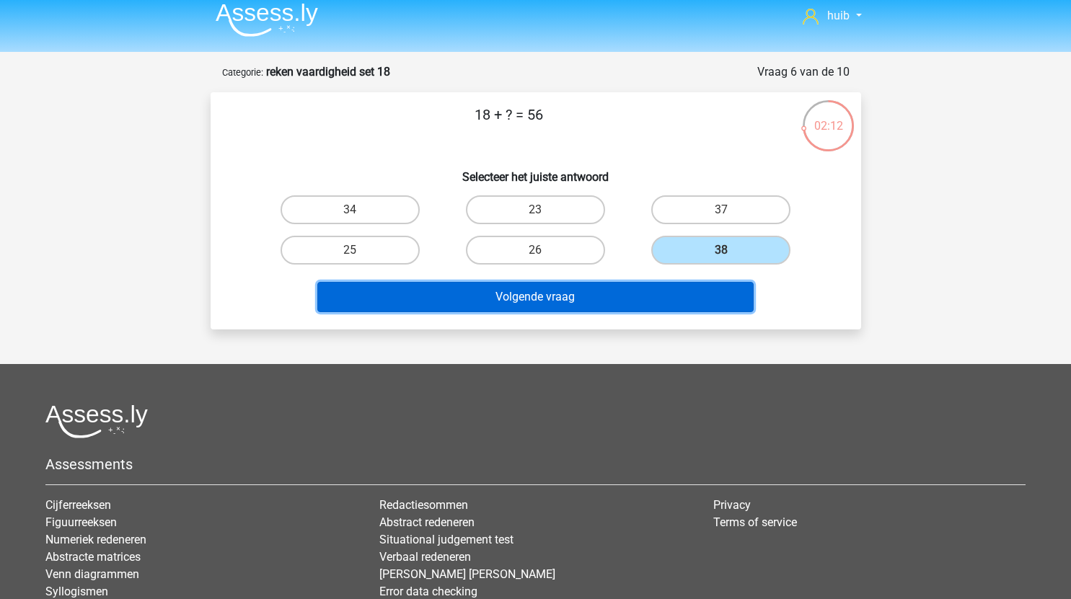
click at [604, 293] on button "Volgende vraag" at bounding box center [535, 297] width 436 height 30
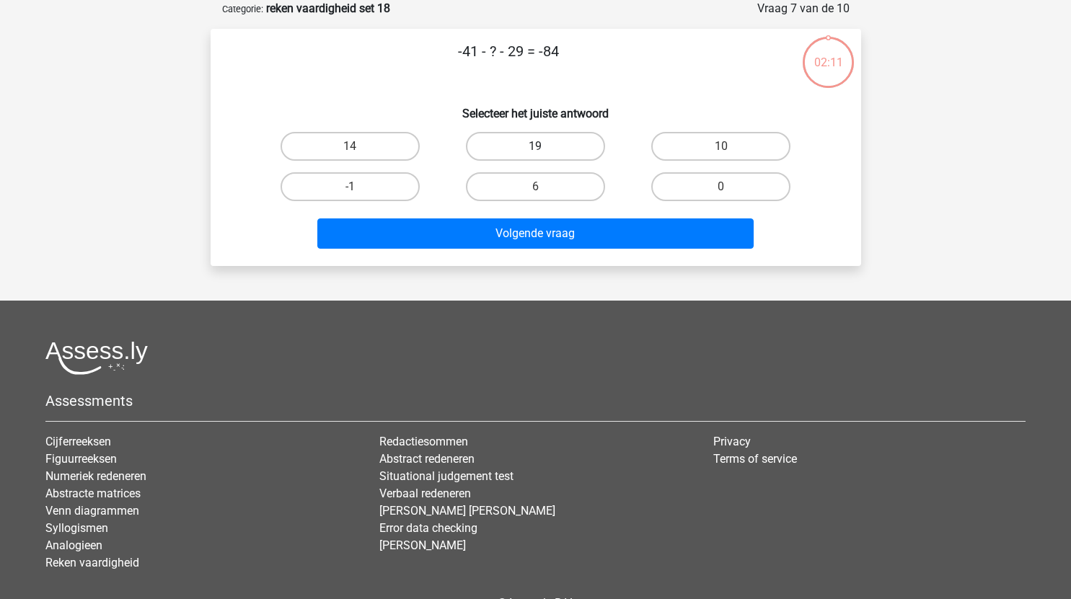
scroll to position [8, 0]
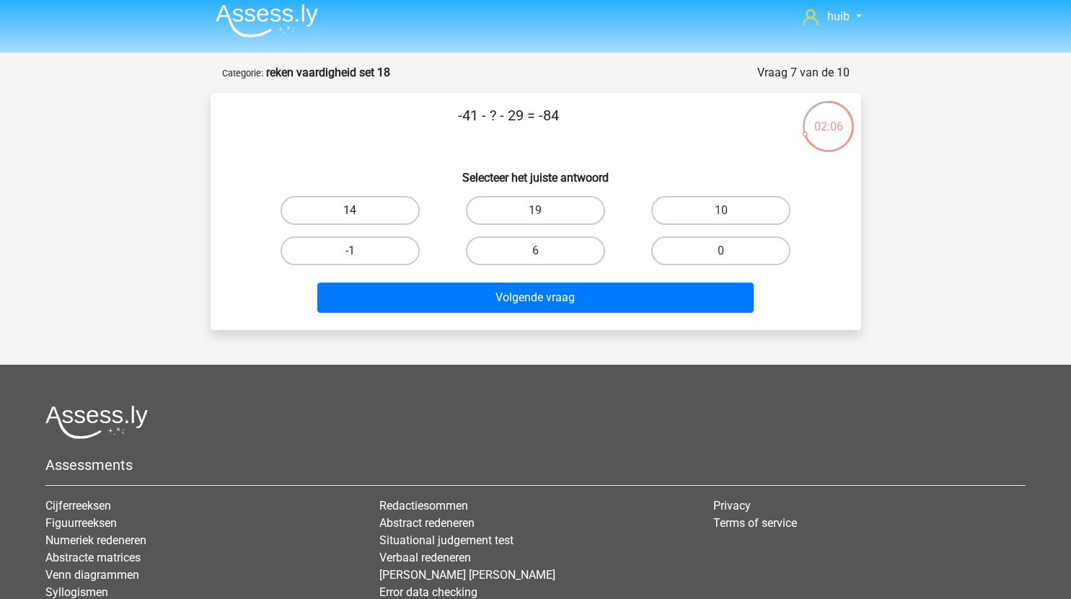
click at [371, 208] on label "14" at bounding box center [350, 210] width 139 height 29
click at [359, 211] on input "14" at bounding box center [354, 215] width 9 height 9
radio input "true"
click at [501, 280] on div "Volgende vraag" at bounding box center [536, 295] width 604 height 48
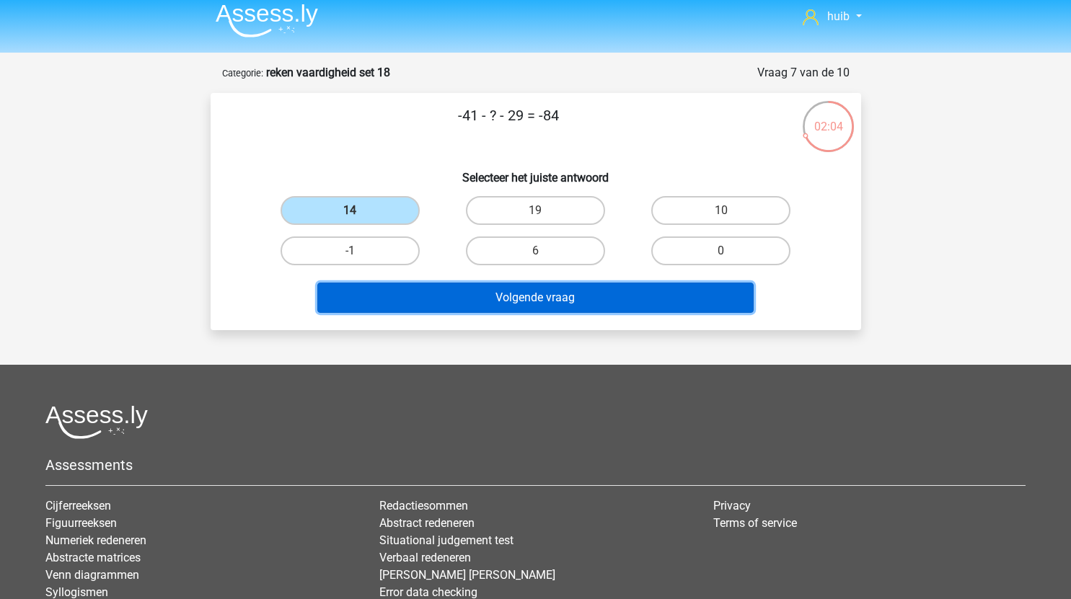
click at [519, 299] on button "Volgende vraag" at bounding box center [535, 298] width 436 height 30
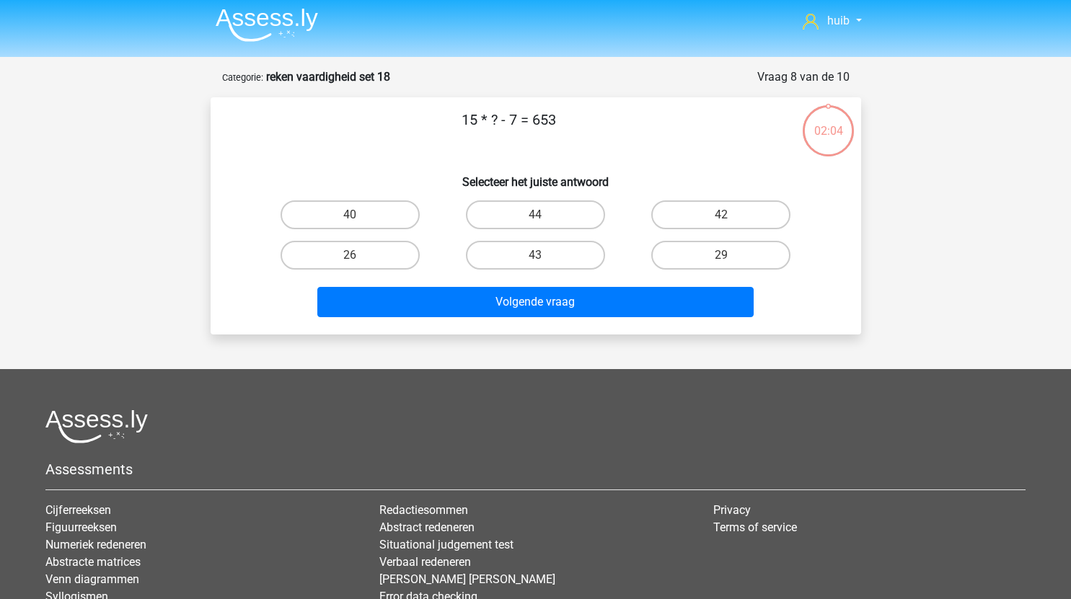
scroll to position [3, 0]
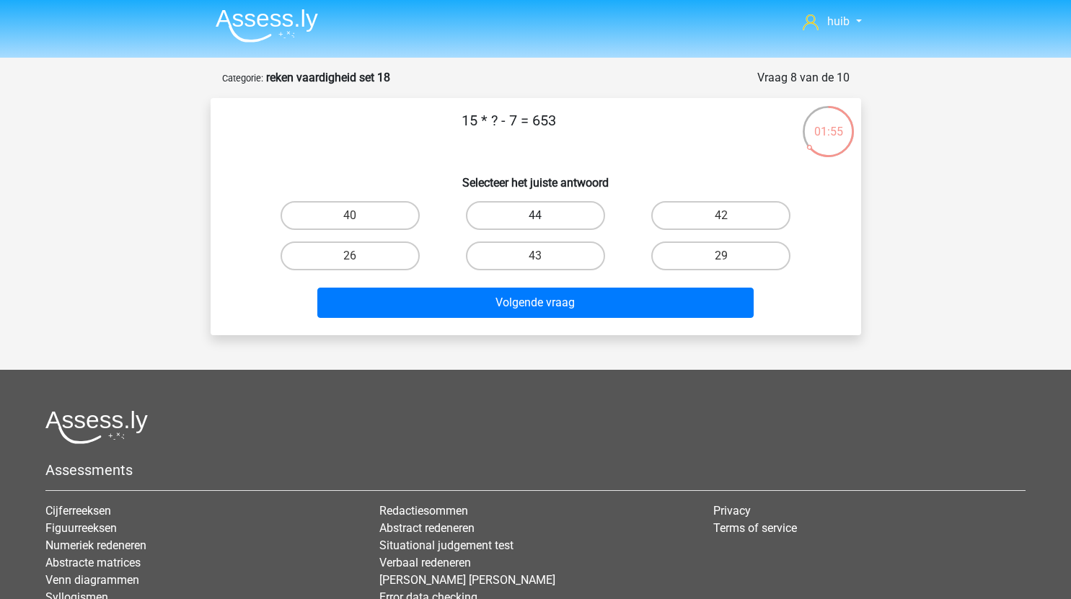
click at [555, 216] on label "44" at bounding box center [535, 215] width 139 height 29
click at [544, 216] on input "44" at bounding box center [539, 220] width 9 height 9
radio input "true"
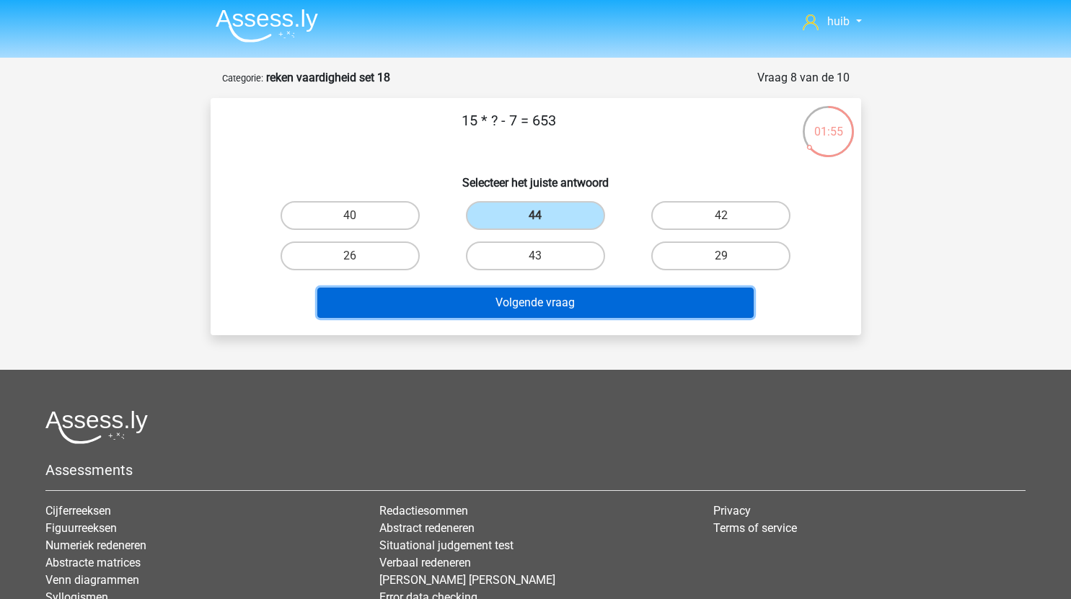
click at [585, 308] on button "Volgende vraag" at bounding box center [535, 303] width 436 height 30
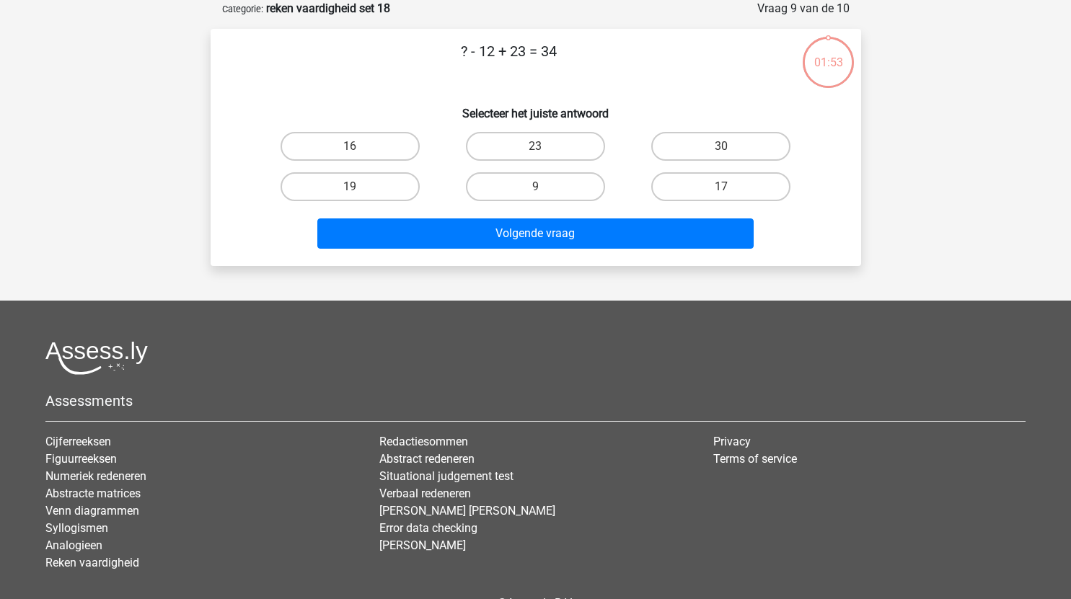
scroll to position [6, 0]
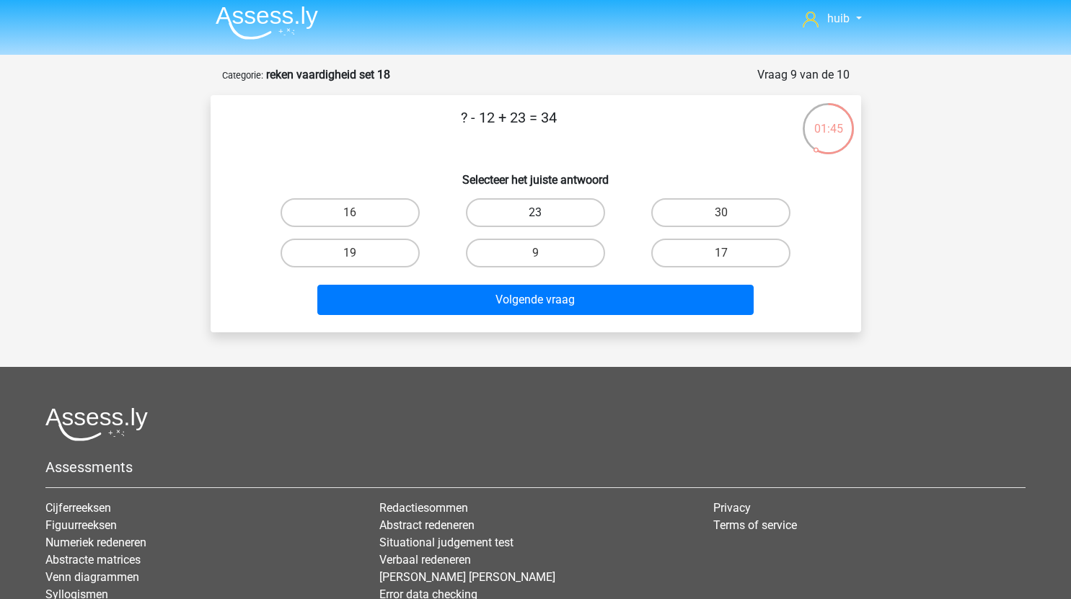
click at [562, 219] on label "23" at bounding box center [535, 212] width 139 height 29
click at [544, 219] on input "23" at bounding box center [539, 217] width 9 height 9
radio input "true"
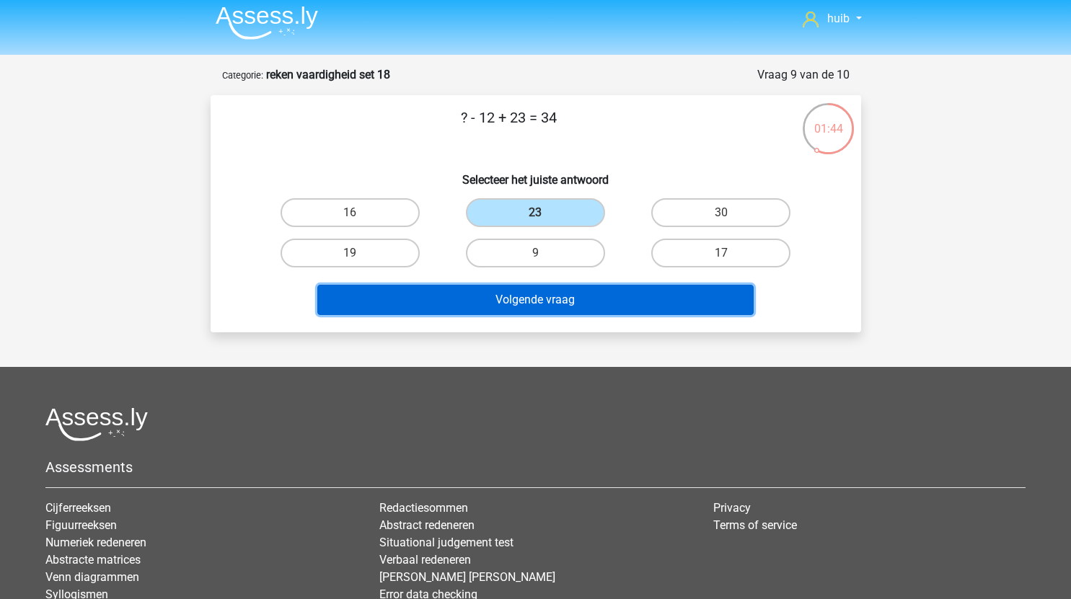
click at [544, 304] on button "Volgende vraag" at bounding box center [535, 300] width 436 height 30
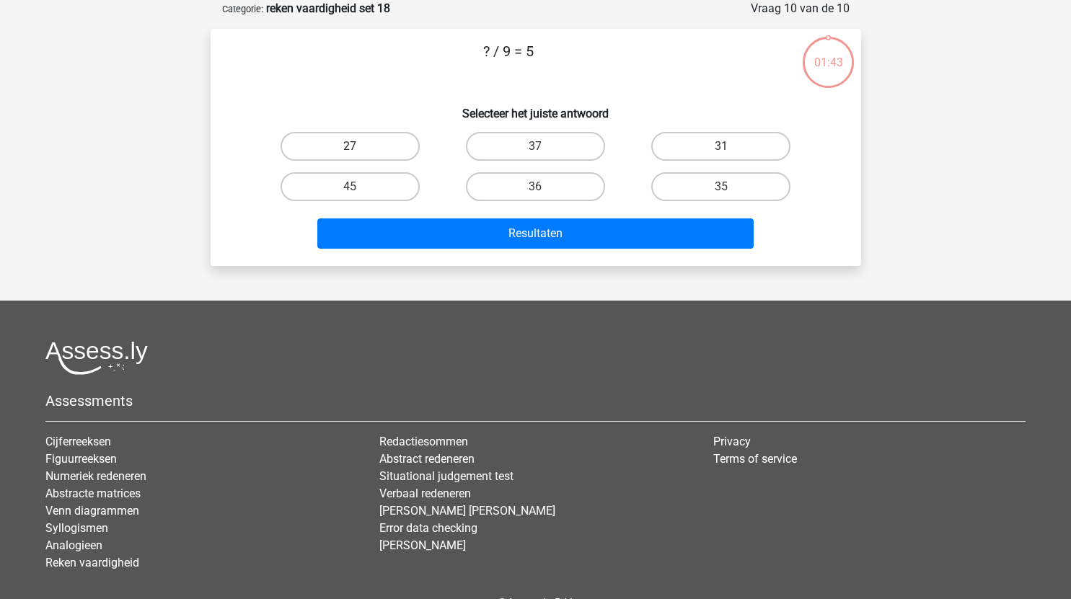
scroll to position [0, 0]
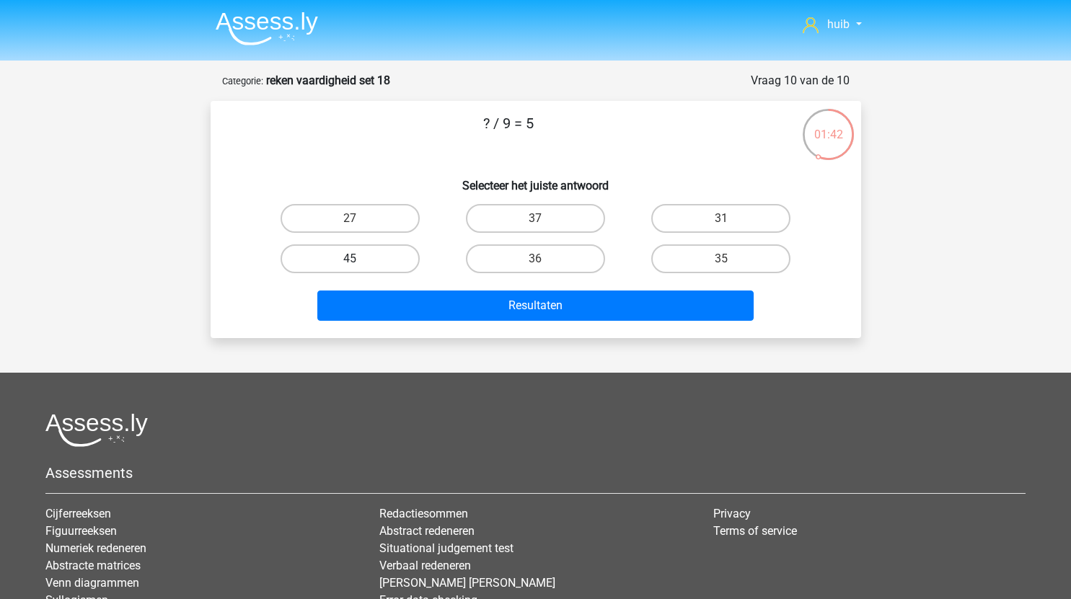
click at [361, 253] on label "45" at bounding box center [350, 258] width 139 height 29
click at [359, 259] on input "45" at bounding box center [354, 263] width 9 height 9
radio input "true"
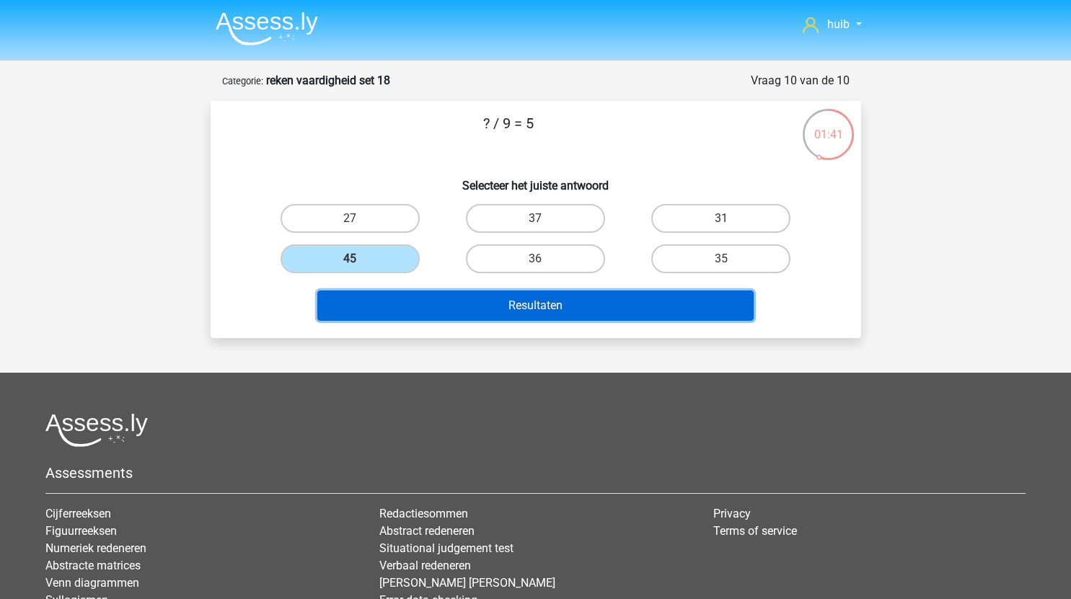
click at [493, 306] on button "Resultaten" at bounding box center [535, 306] width 436 height 30
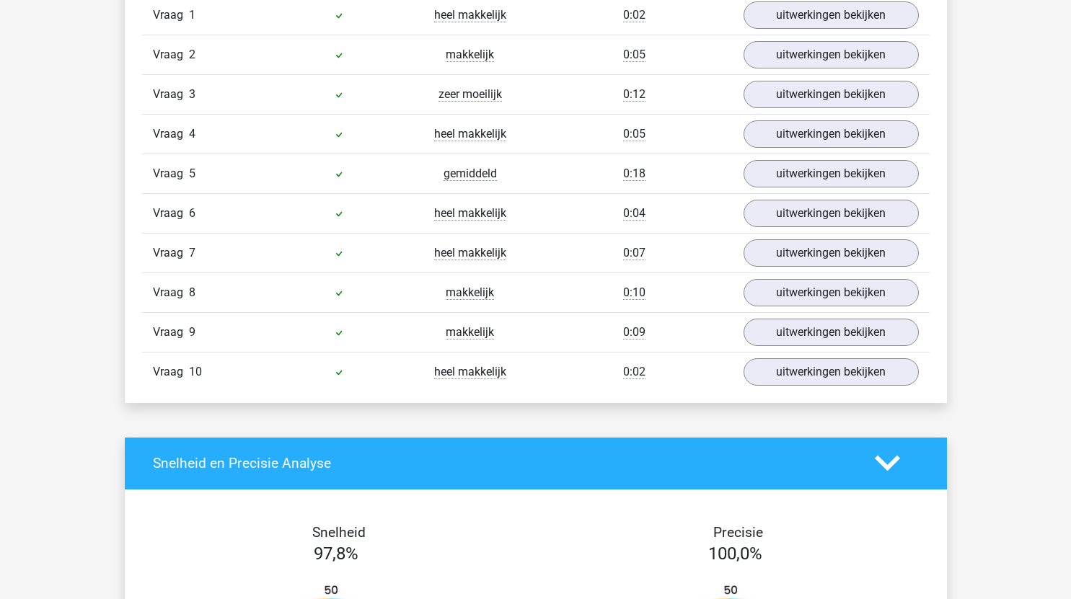
scroll to position [1001, 0]
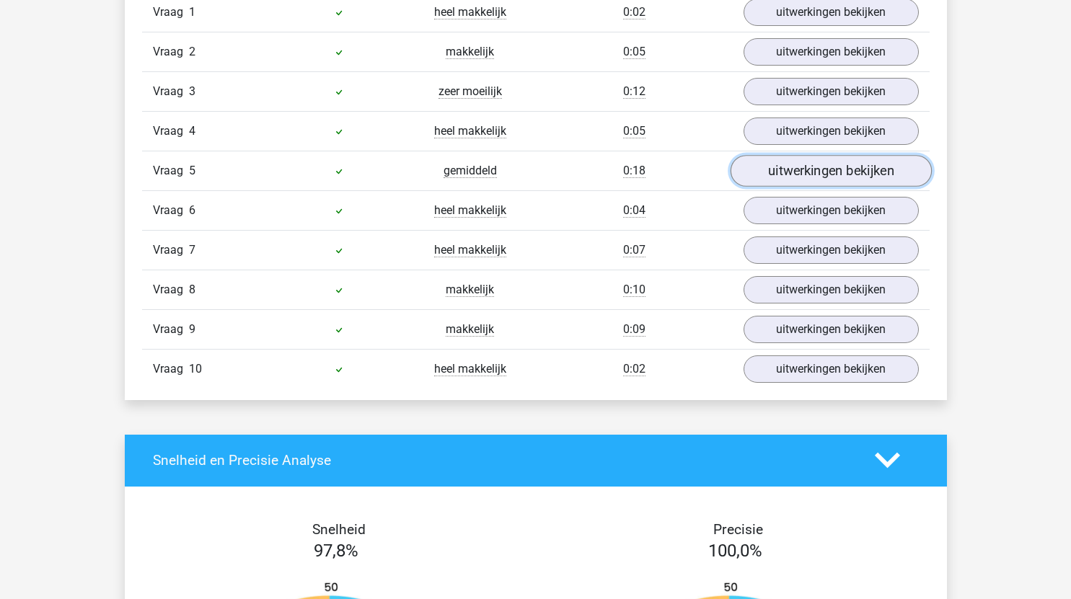
click at [818, 175] on link "uitwerkingen bekijken" at bounding box center [830, 171] width 201 height 32
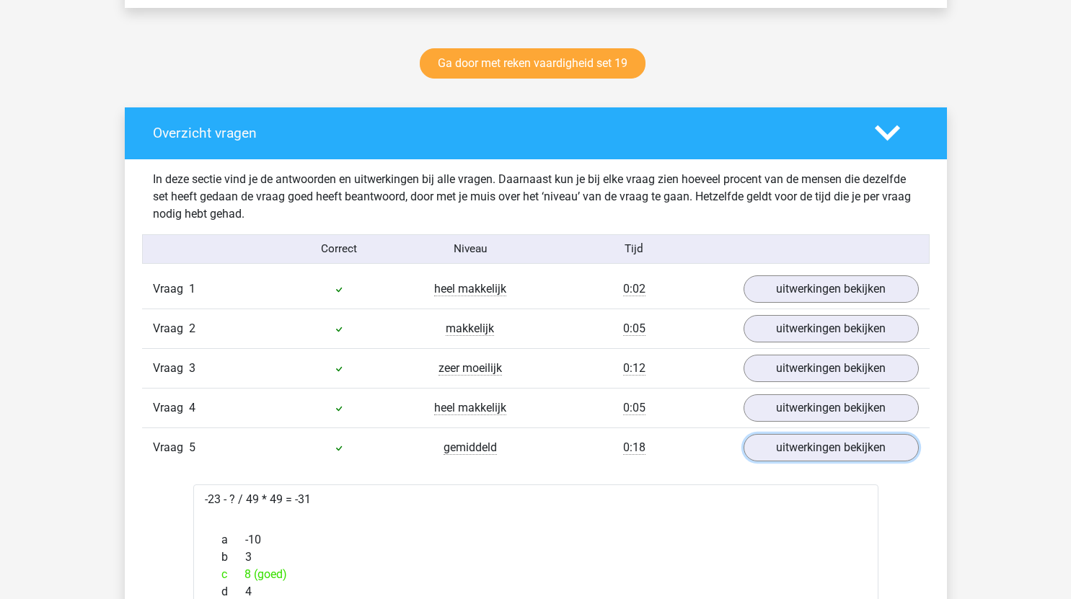
scroll to position [699, 0]
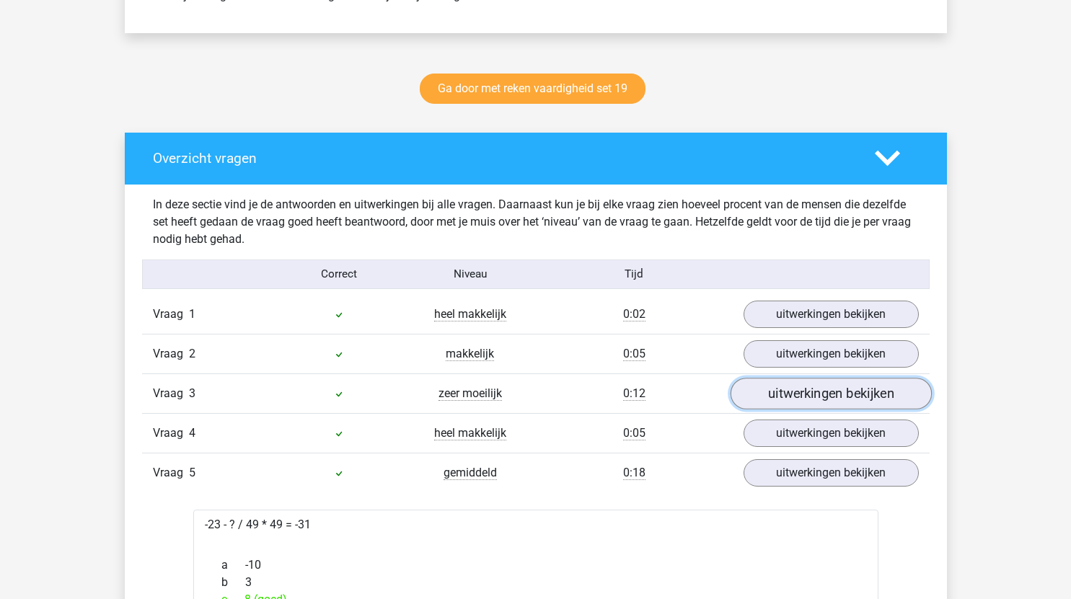
click at [814, 394] on link "uitwerkingen bekijken" at bounding box center [830, 394] width 201 height 32
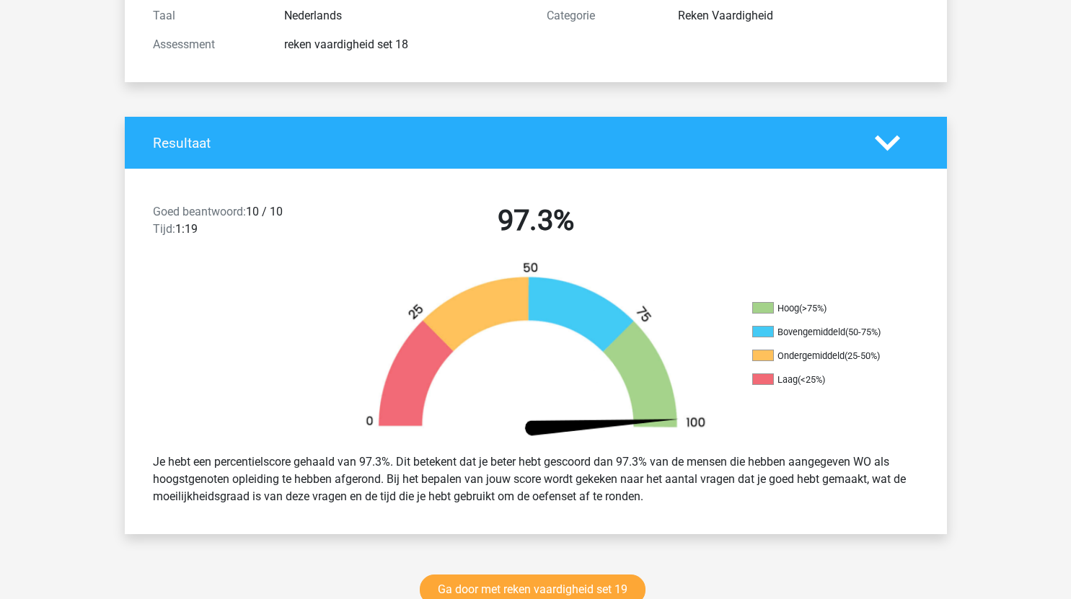
scroll to position [0, 0]
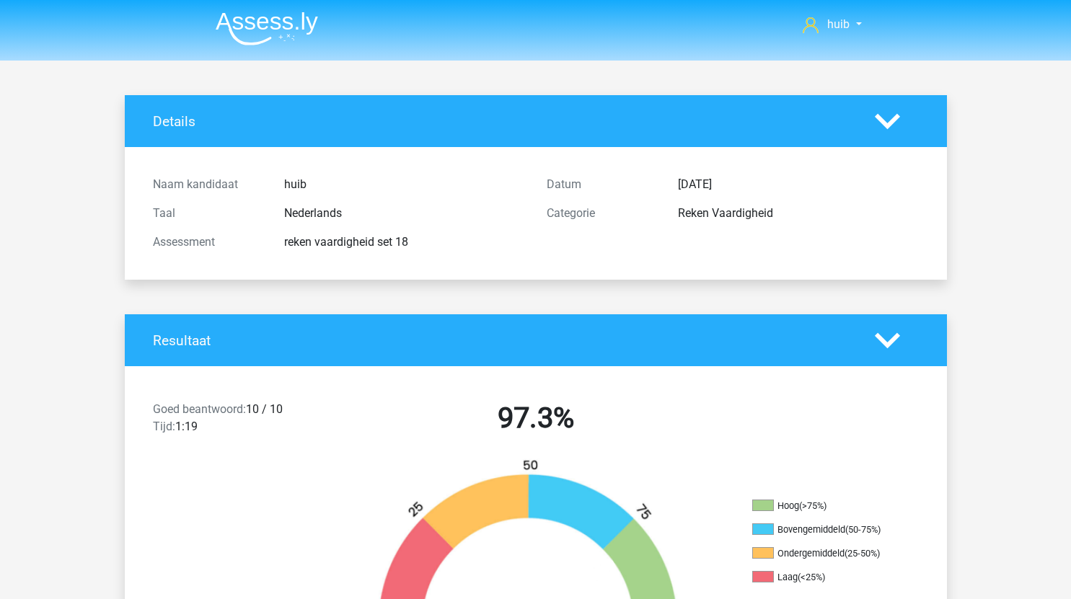
click at [288, 32] on img at bounding box center [267, 29] width 102 height 34
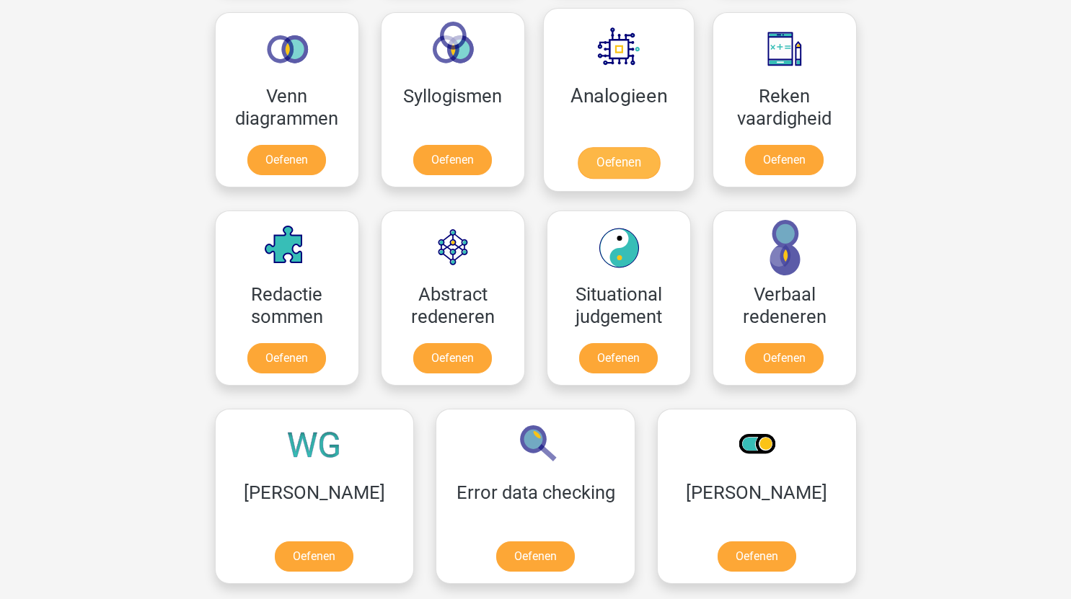
scroll to position [863, 0]
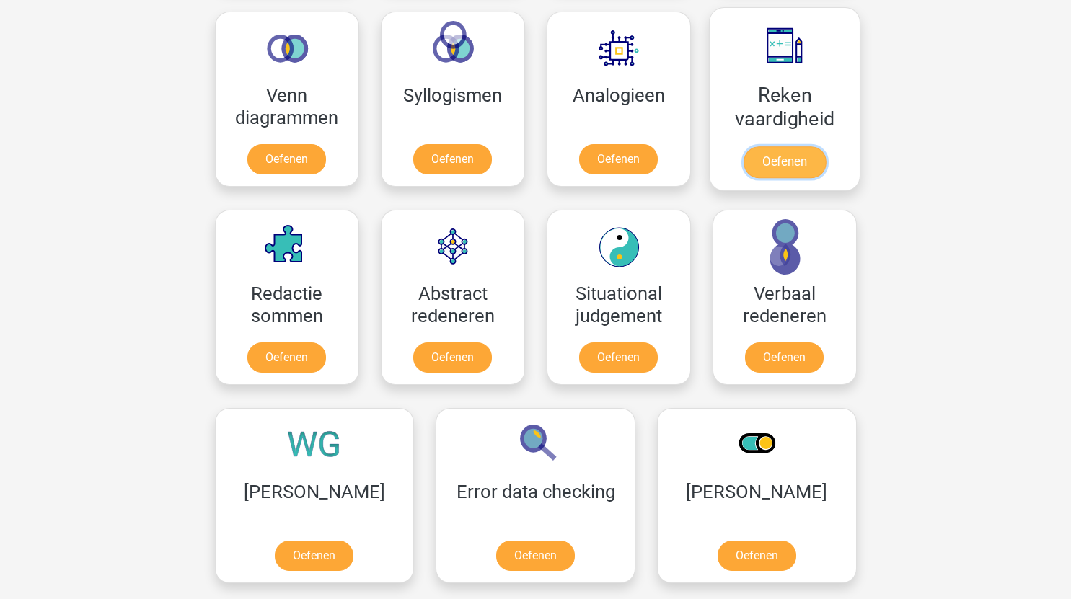
click at [796, 164] on link "Oefenen" at bounding box center [784, 162] width 82 height 32
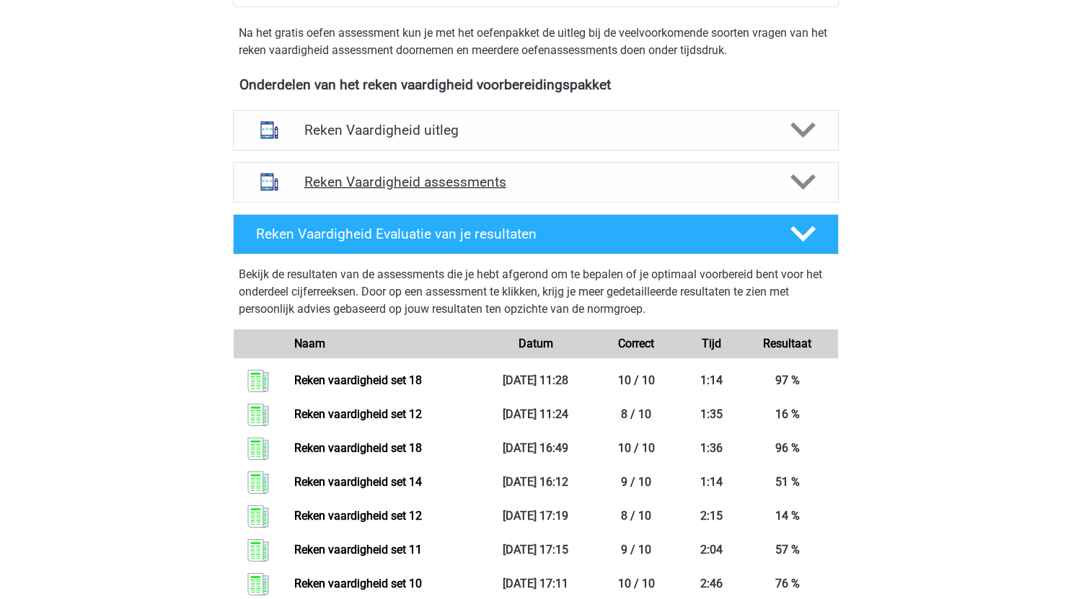
scroll to position [452, 0]
click at [614, 195] on div "Reken Vaardigheid assessments" at bounding box center [536, 183] width 606 height 40
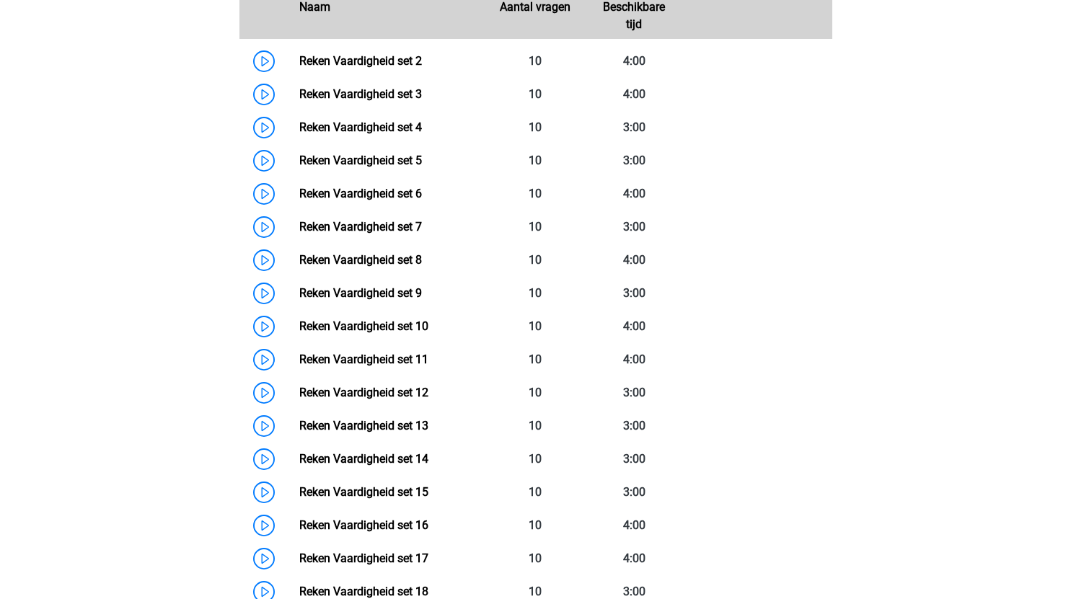
scroll to position [738, 0]
click at [299, 226] on link "Reken Vaardigheid set 7" at bounding box center [360, 226] width 123 height 14
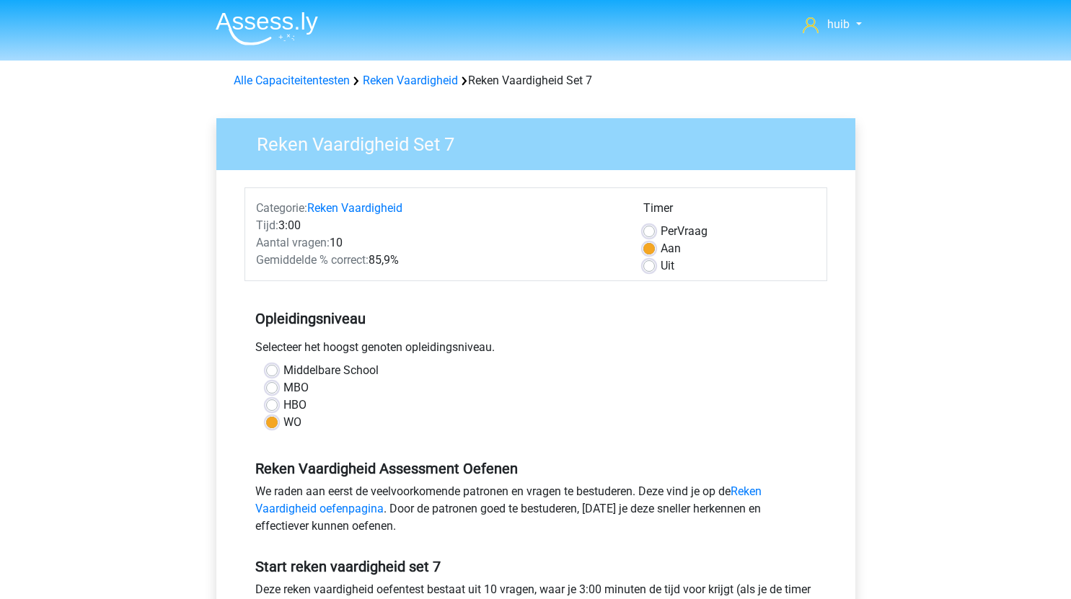
drag, startPoint x: 593, startPoint y: 412, endPoint x: 584, endPoint y: 257, distance: 156.0
click at [584, 257] on form "Categorie: Reken Vaardigheid Tijd: 3:00 Aantal vragen: 10 Gemiddelde % correct:…" at bounding box center [535, 443] width 583 height 513
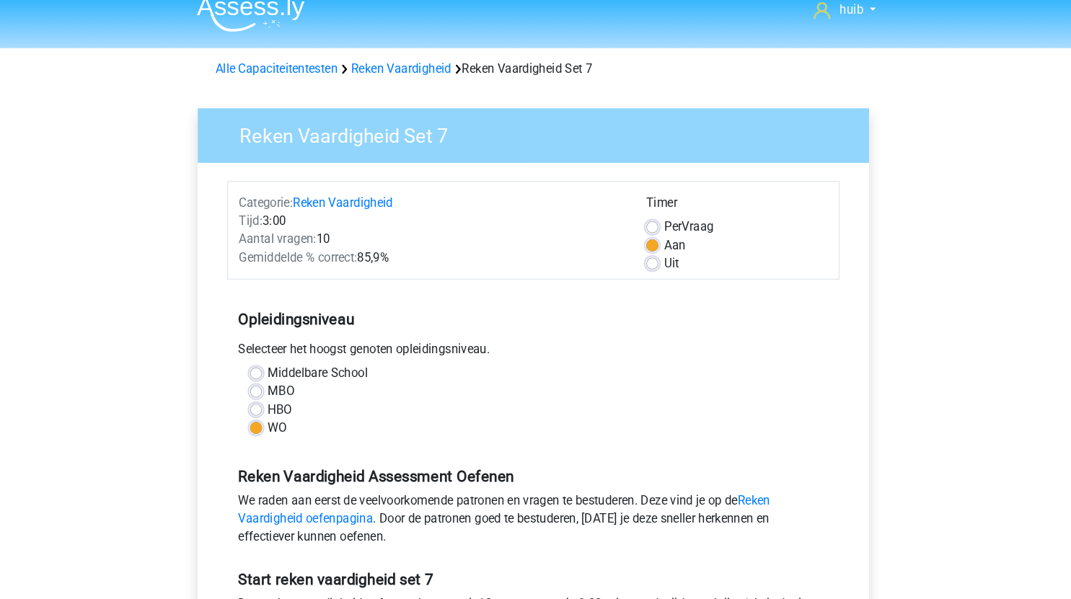
click at [614, 394] on div "HBO" at bounding box center [535, 402] width 539 height 17
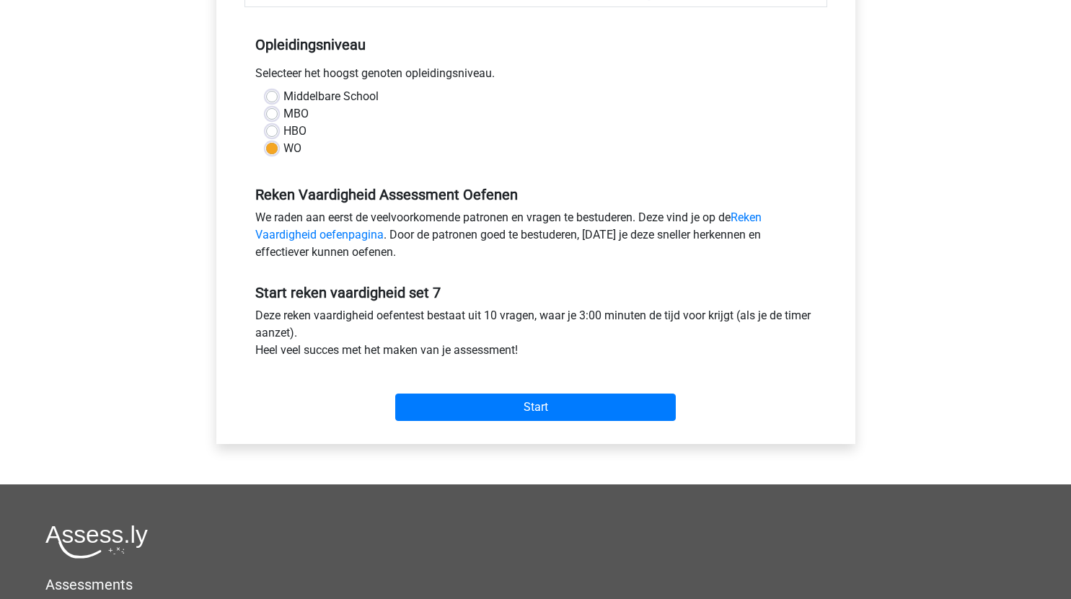
scroll to position [275, 0]
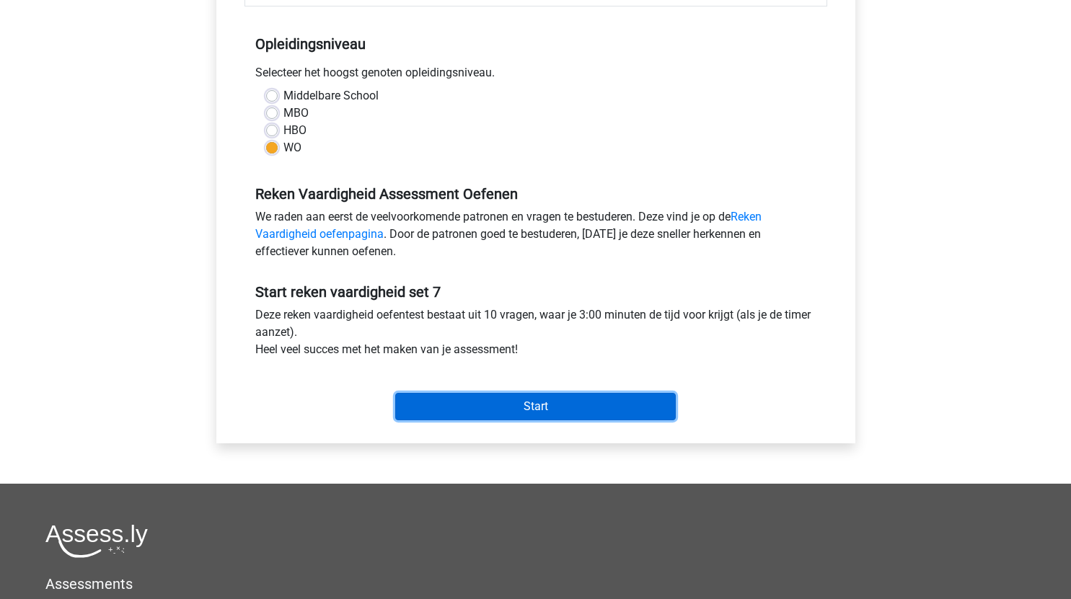
click at [634, 410] on input "Start" at bounding box center [535, 406] width 281 height 27
click at [547, 405] on input "Start" at bounding box center [535, 406] width 281 height 27
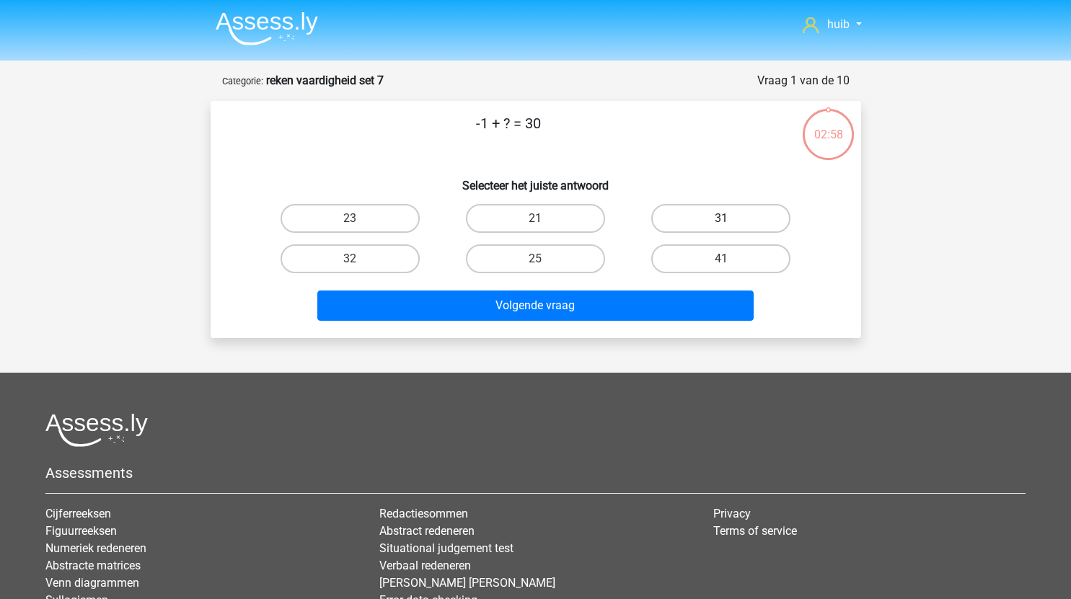
click at [708, 225] on label "31" at bounding box center [720, 218] width 139 height 29
click at [721, 225] on input "31" at bounding box center [725, 223] width 9 height 9
radio input "true"
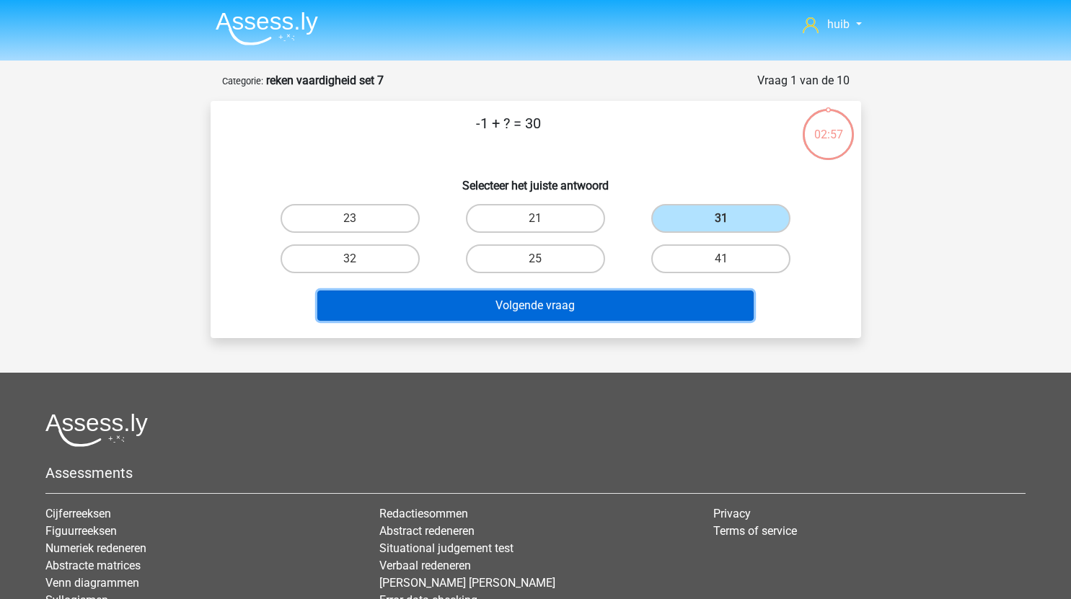
click at [603, 313] on button "Volgende vraag" at bounding box center [535, 306] width 436 height 30
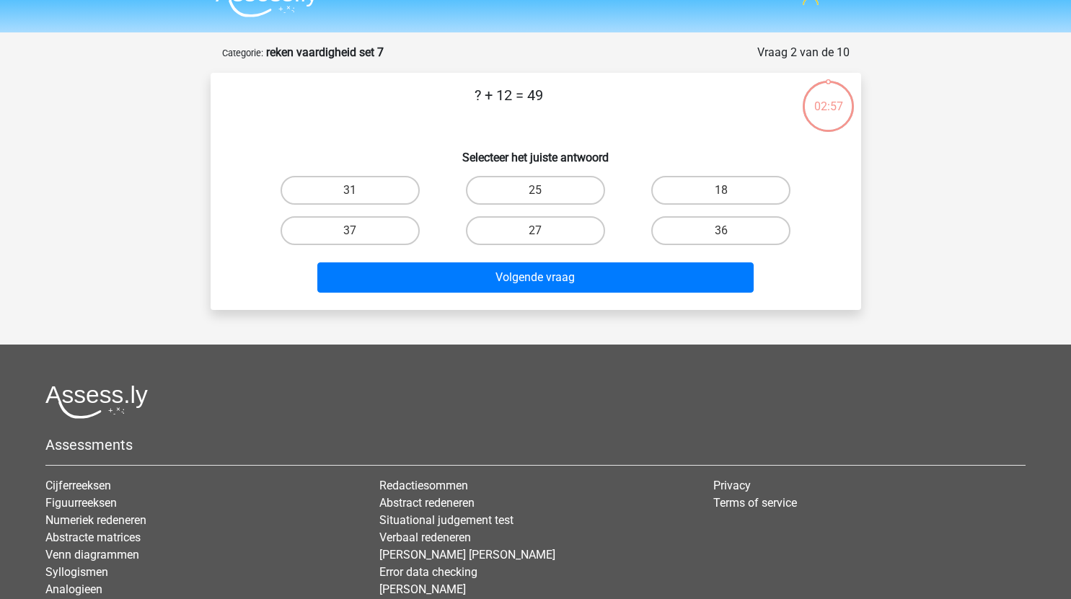
scroll to position [27, 0]
click at [566, 237] on label "27" at bounding box center [535, 231] width 139 height 29
click at [544, 237] on input "27" at bounding box center [539, 235] width 9 height 9
radio input "true"
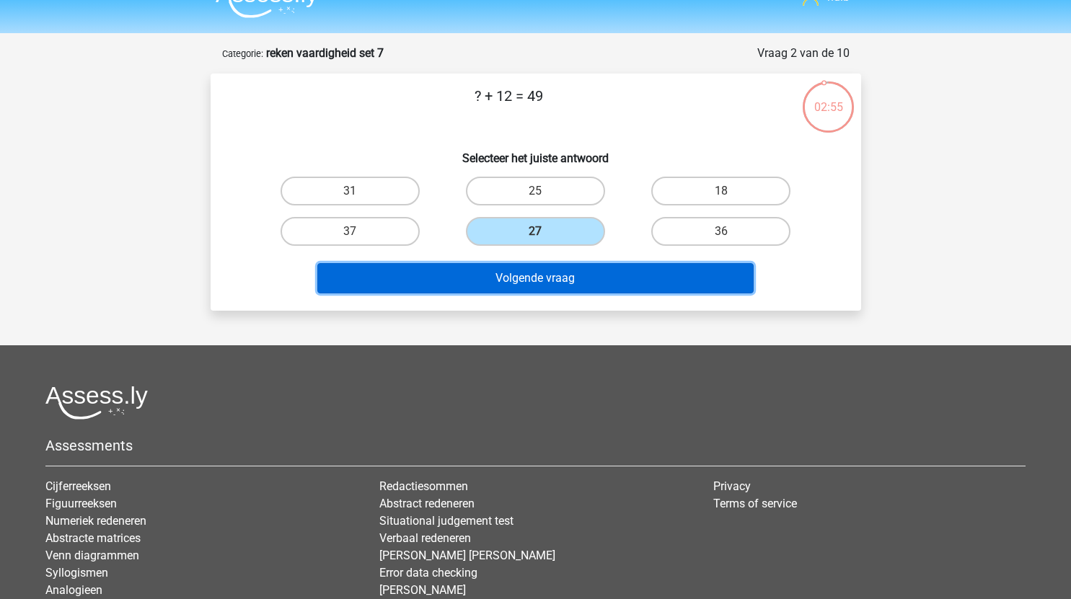
click at [579, 286] on button "Volgende vraag" at bounding box center [535, 278] width 436 height 30
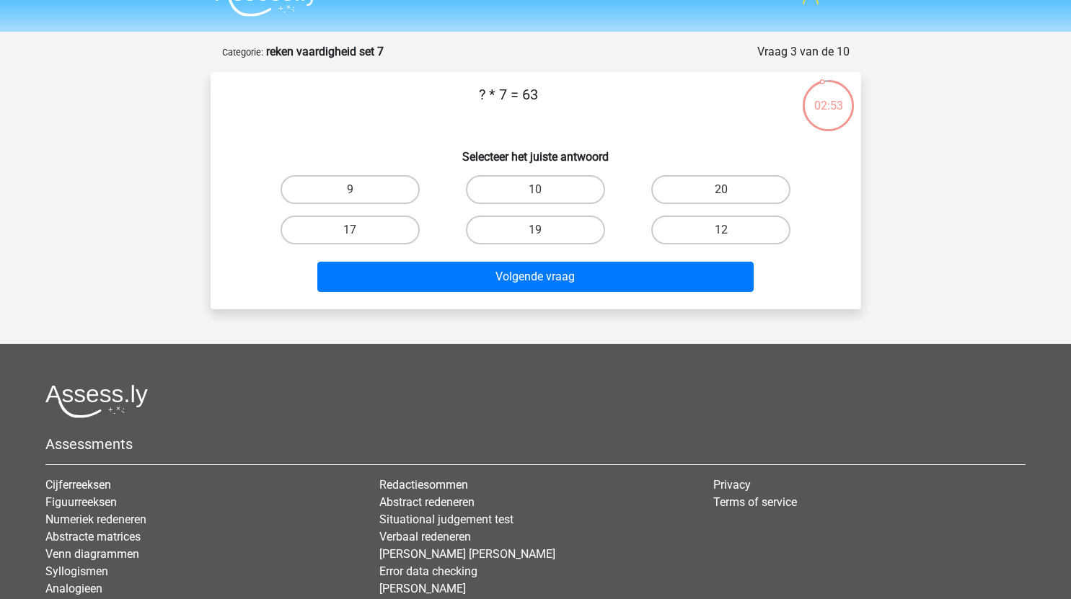
scroll to position [0, 0]
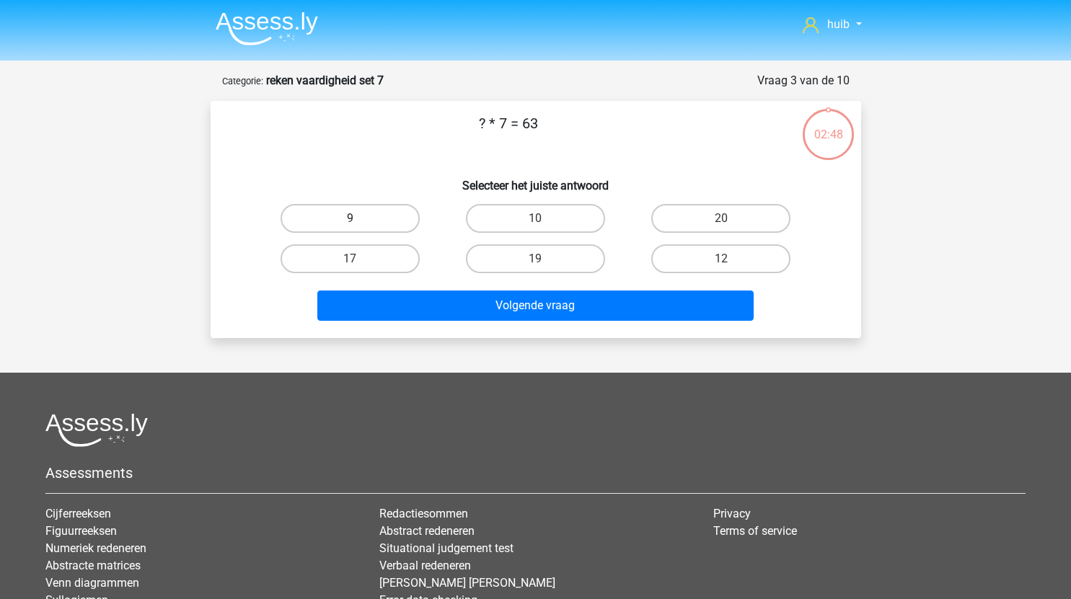
click at [388, 213] on label "9" at bounding box center [350, 218] width 139 height 29
click at [359, 219] on input "9" at bounding box center [354, 223] width 9 height 9
radio input "true"
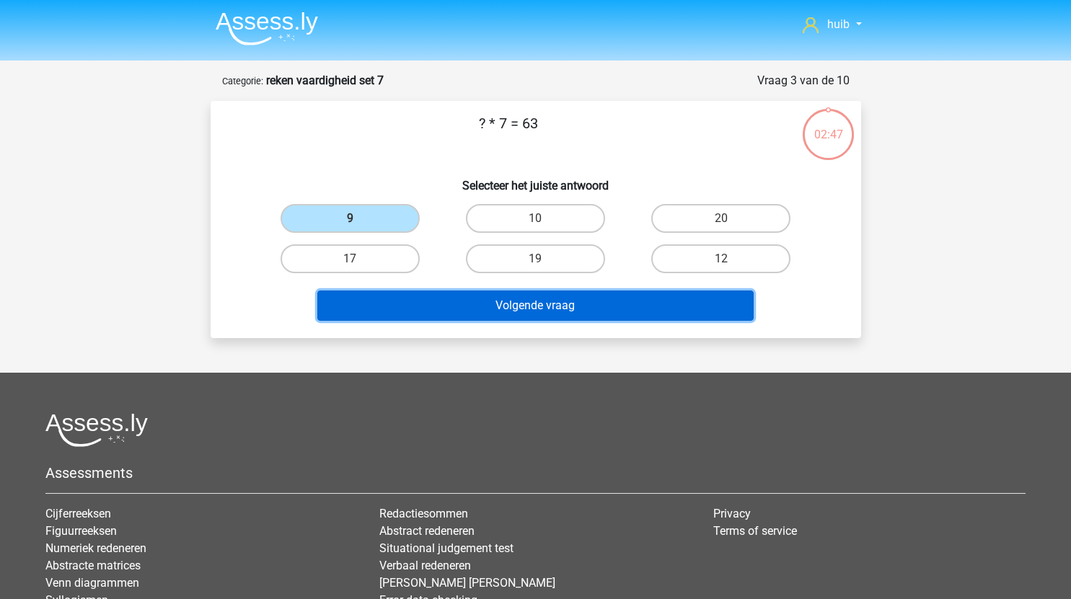
click at [504, 303] on button "Volgende vraag" at bounding box center [535, 306] width 436 height 30
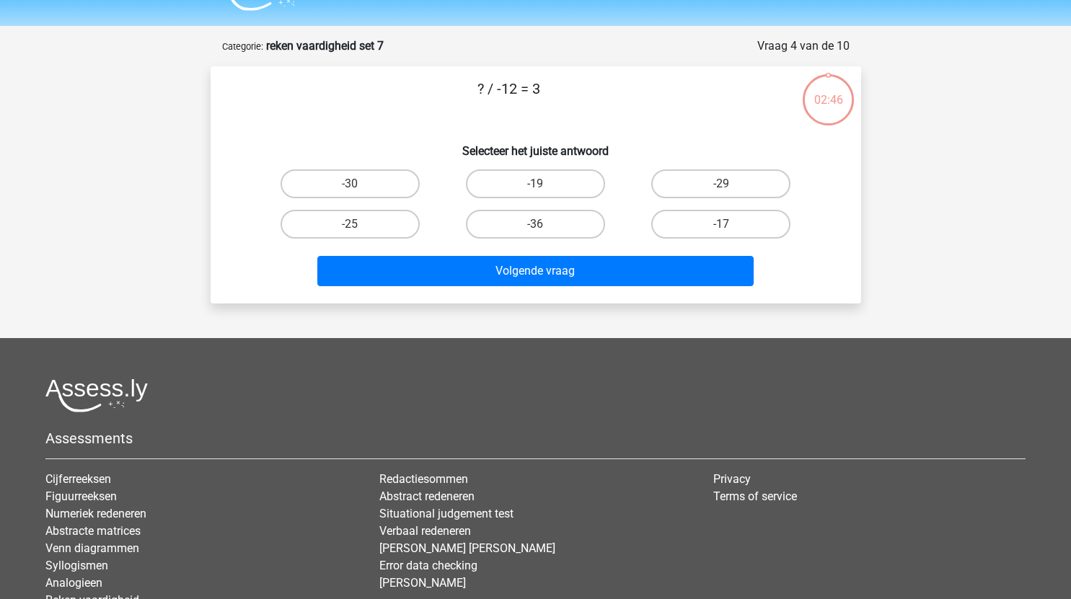
scroll to position [34, 0]
click at [573, 227] on label "-36" at bounding box center [535, 225] width 139 height 29
click at [544, 227] on input "-36" at bounding box center [539, 229] width 9 height 9
radio input "true"
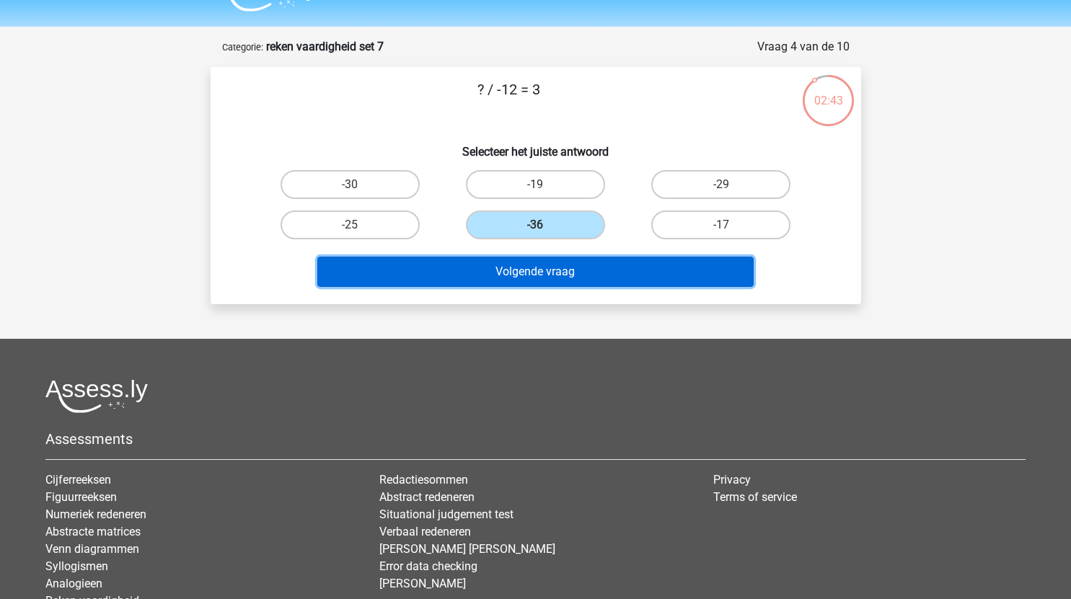
click at [575, 273] on button "Volgende vraag" at bounding box center [535, 272] width 436 height 30
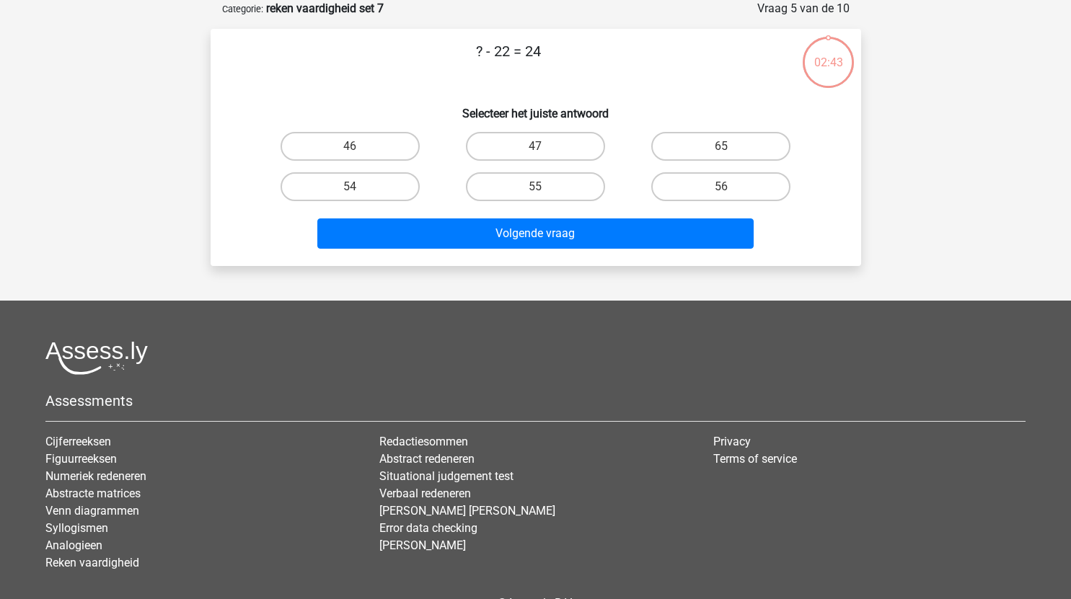
scroll to position [39, 0]
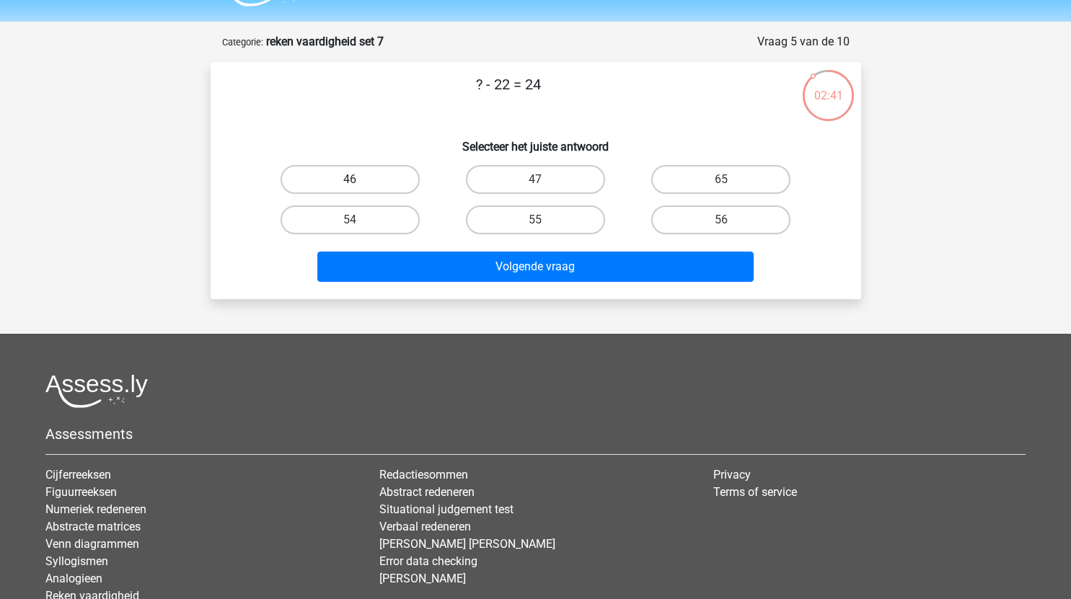
click at [353, 173] on label "46" at bounding box center [350, 179] width 139 height 29
click at [353, 180] on input "46" at bounding box center [354, 184] width 9 height 9
radio input "true"
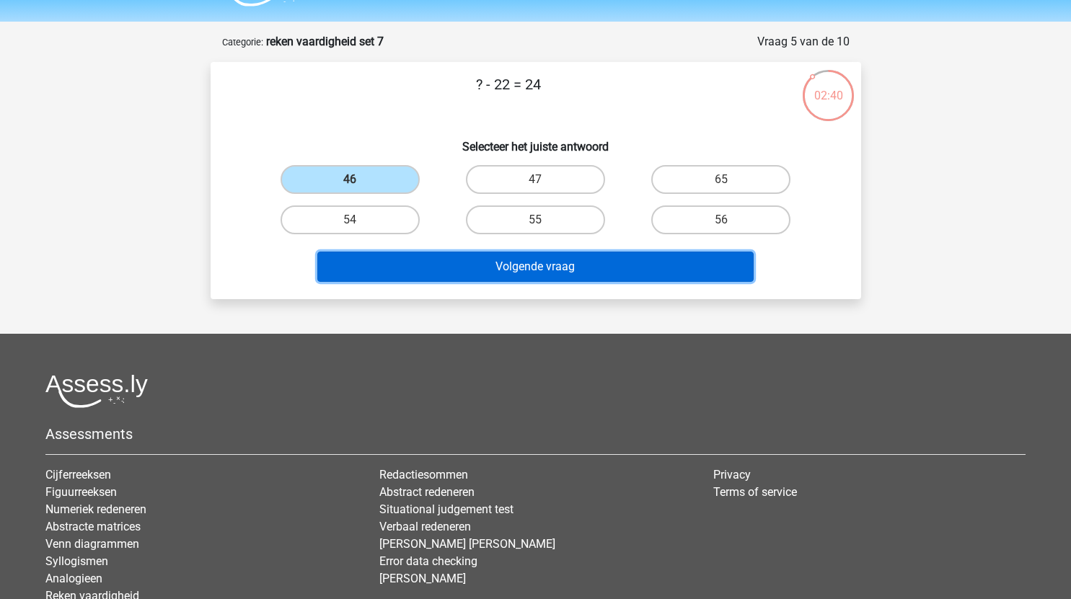
click at [485, 265] on button "Volgende vraag" at bounding box center [535, 267] width 436 height 30
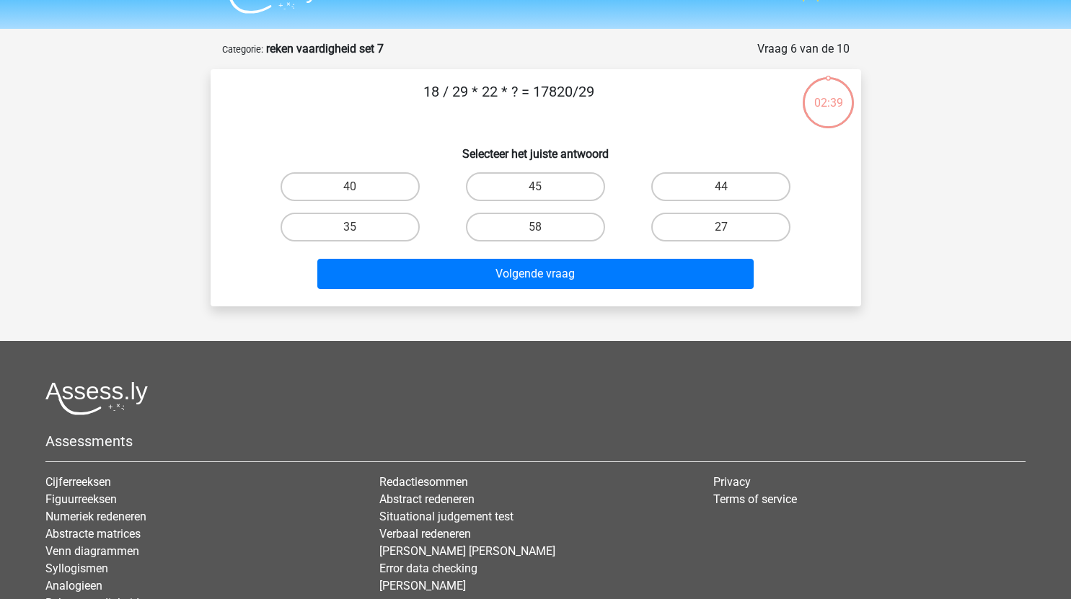
scroll to position [31, 0]
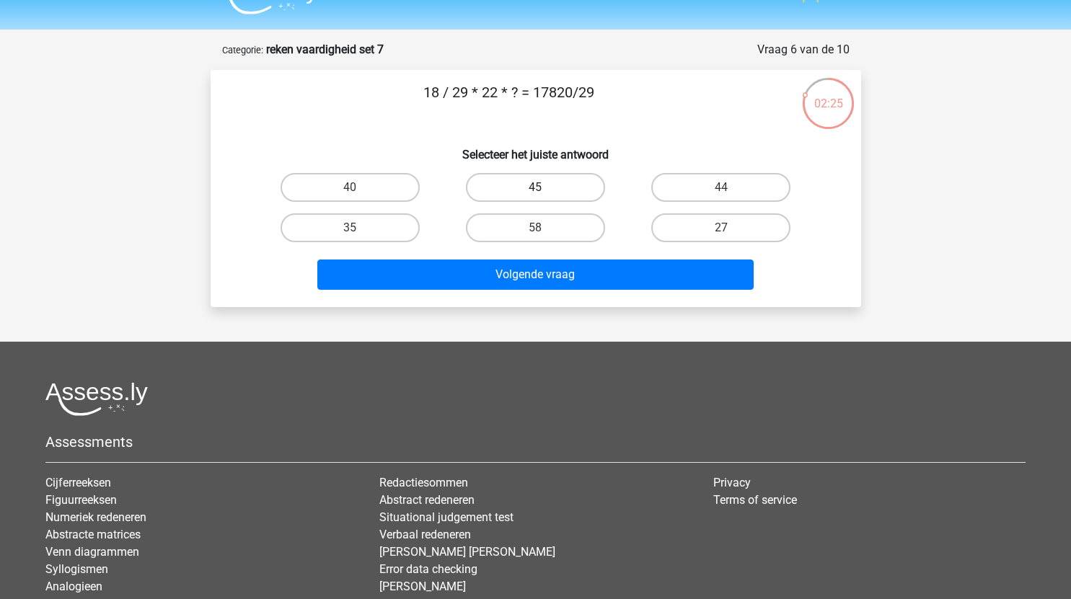
click at [571, 185] on label "45" at bounding box center [535, 187] width 139 height 29
click at [544, 187] on input "45" at bounding box center [539, 191] width 9 height 9
radio input "true"
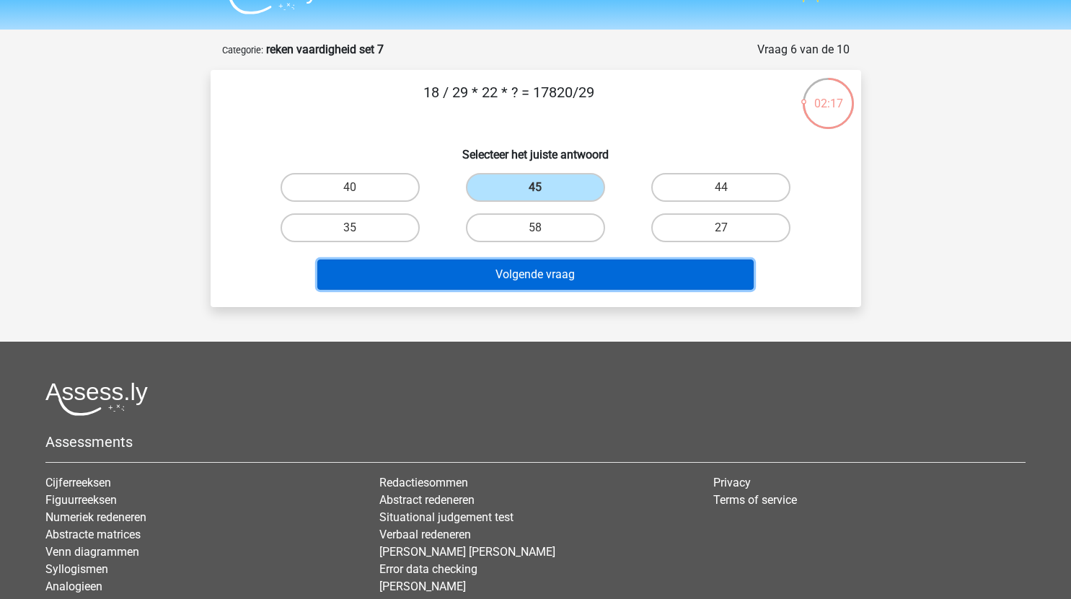
click at [581, 276] on button "Volgende vraag" at bounding box center [535, 275] width 436 height 30
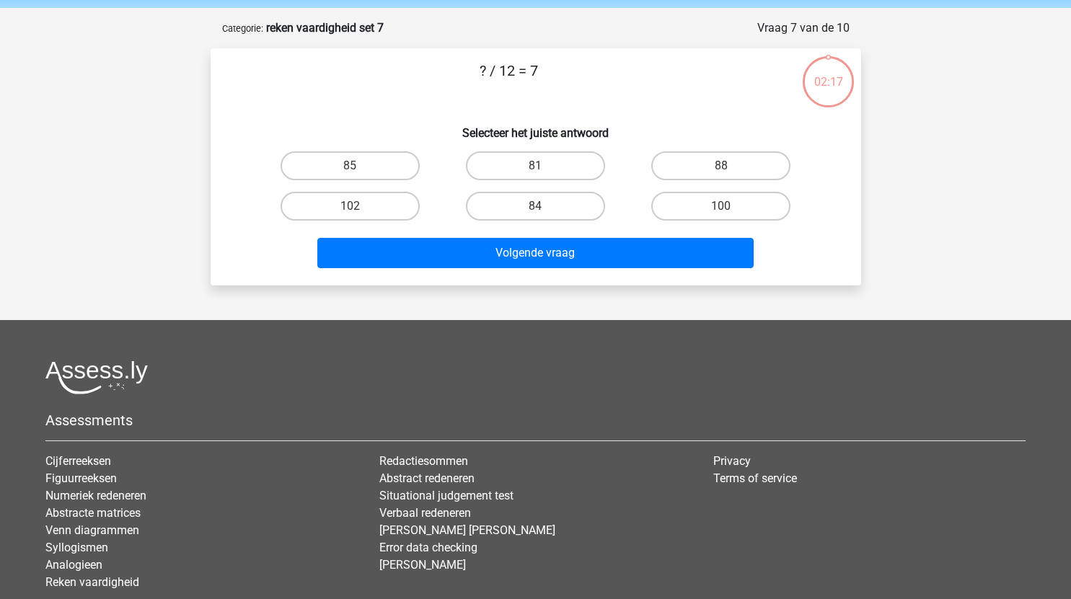
scroll to position [52, 0]
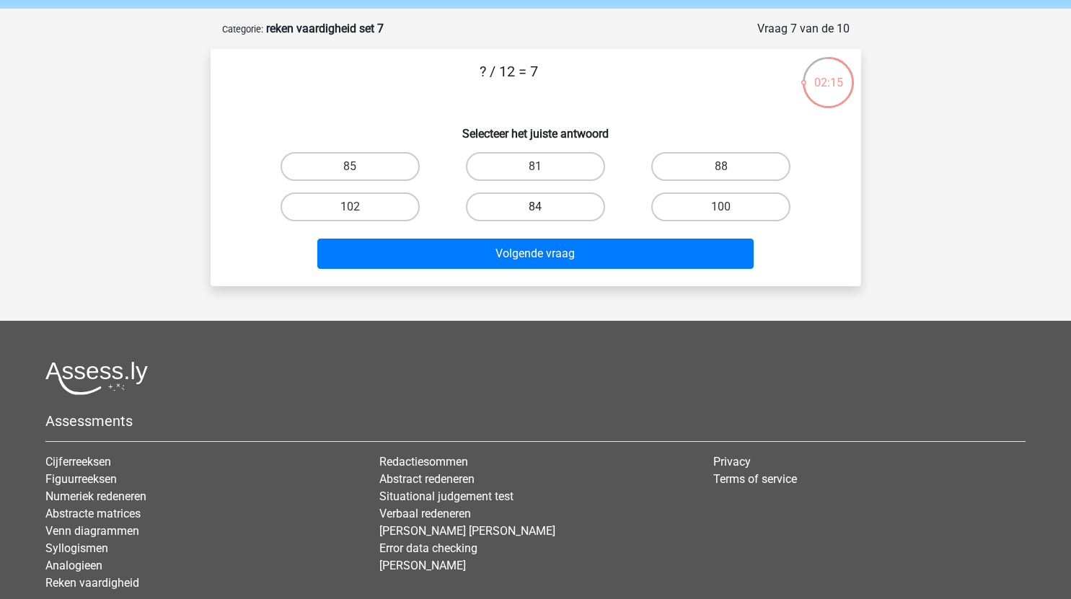
click at [581, 204] on label "84" at bounding box center [535, 207] width 139 height 29
click at [544, 207] on input "84" at bounding box center [539, 211] width 9 height 9
radio input "true"
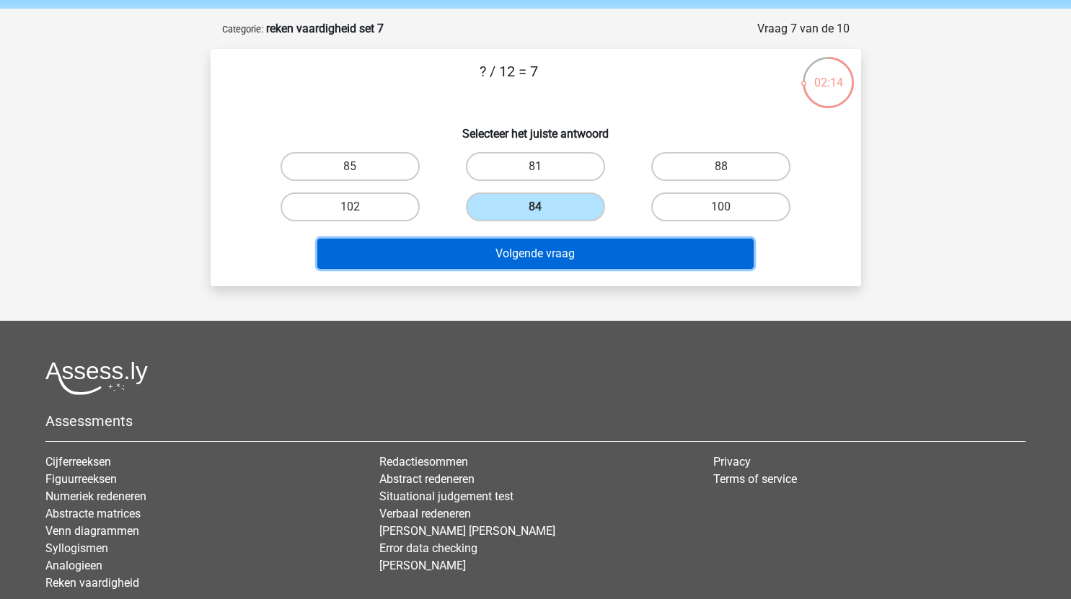
click at [597, 261] on button "Volgende vraag" at bounding box center [535, 254] width 436 height 30
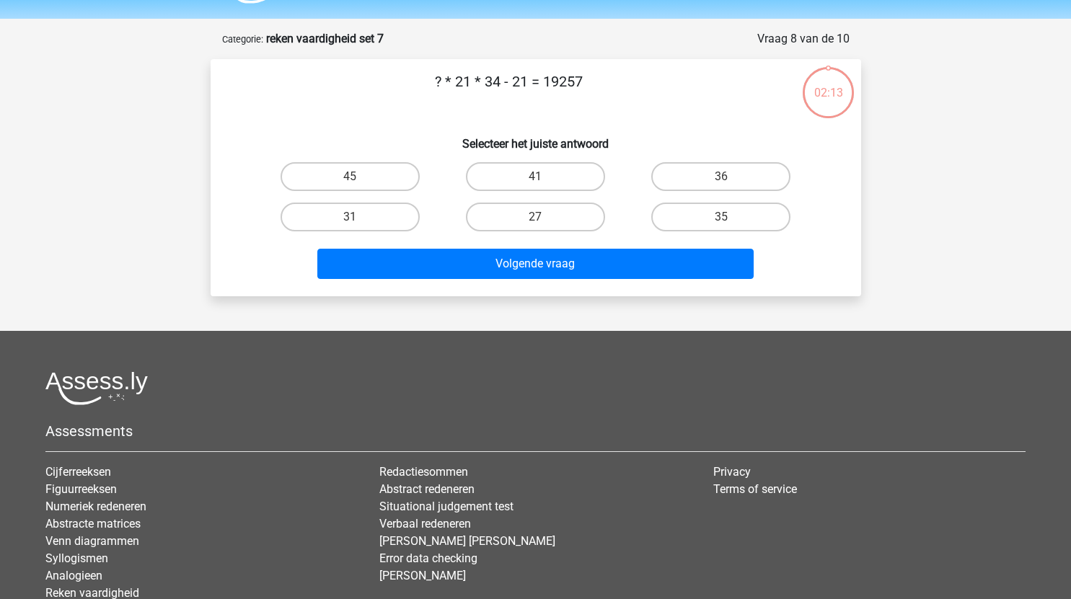
scroll to position [40, 0]
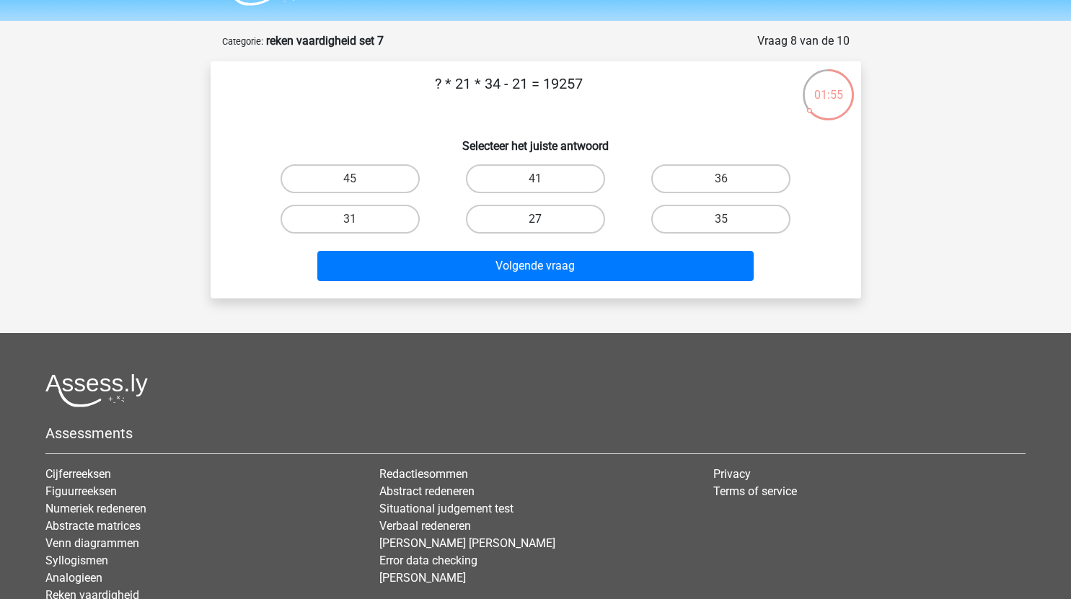
click at [566, 220] on label "27" at bounding box center [535, 219] width 139 height 29
click at [544, 220] on input "27" at bounding box center [539, 223] width 9 height 9
radio input "true"
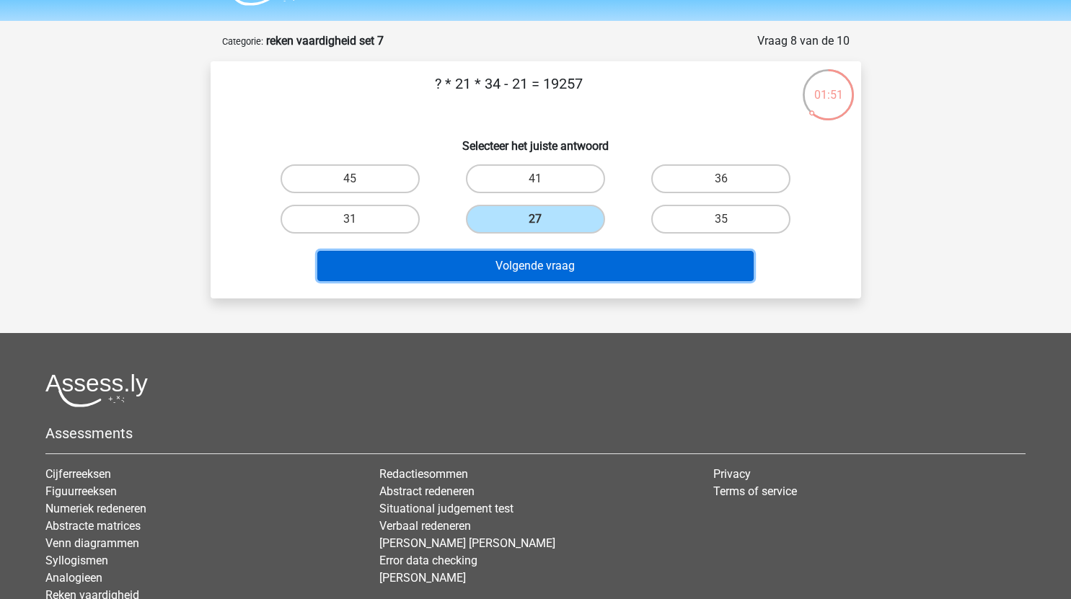
click at [601, 266] on button "Volgende vraag" at bounding box center [535, 266] width 436 height 30
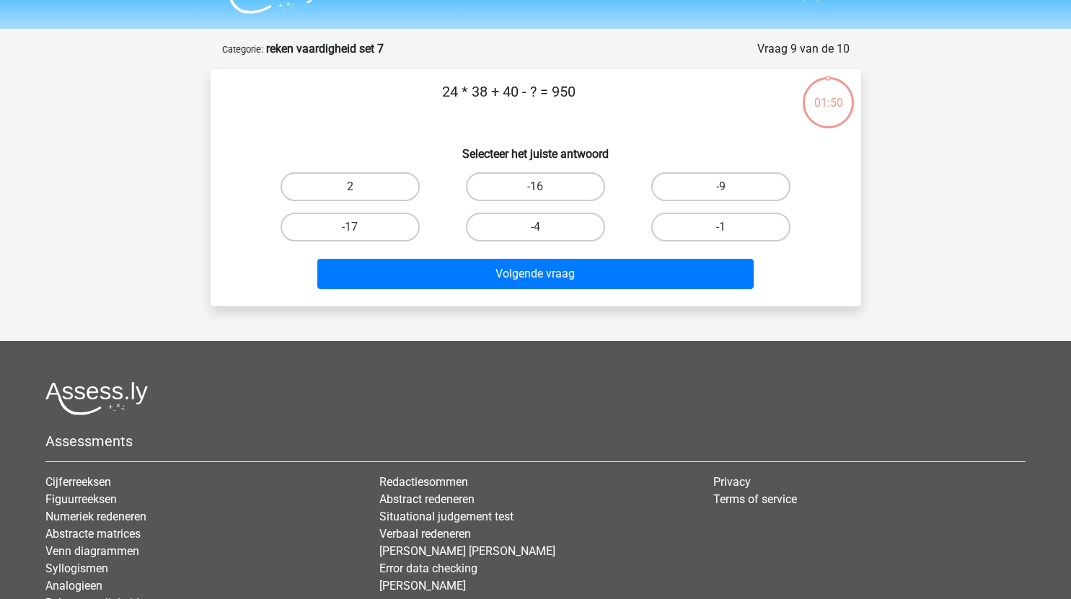
scroll to position [31, 0]
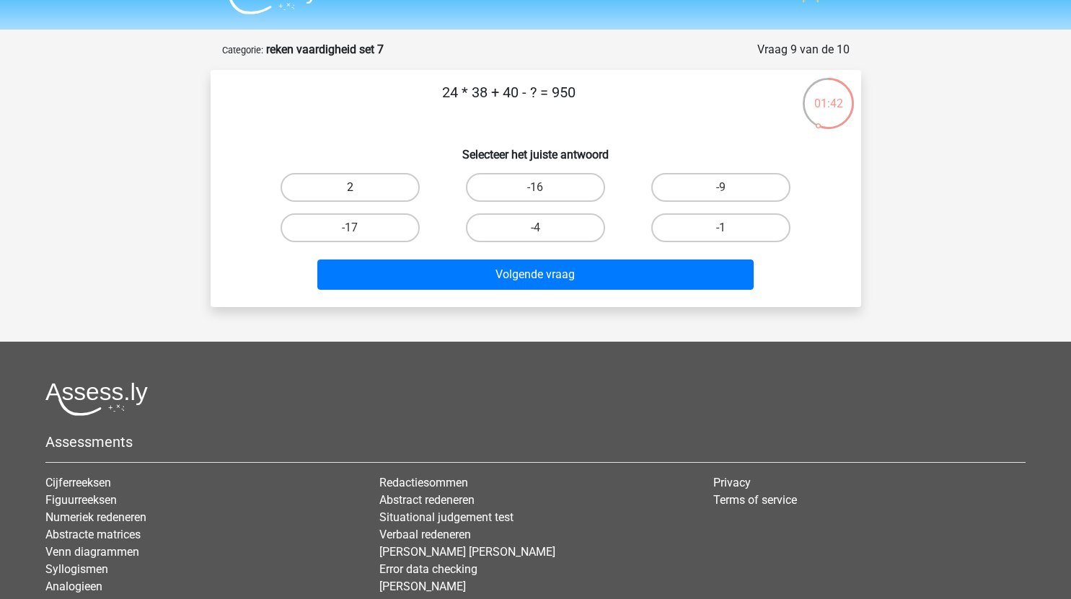
click at [389, 185] on label "2" at bounding box center [350, 187] width 139 height 29
click at [359, 187] on input "2" at bounding box center [354, 191] width 9 height 9
radio input "true"
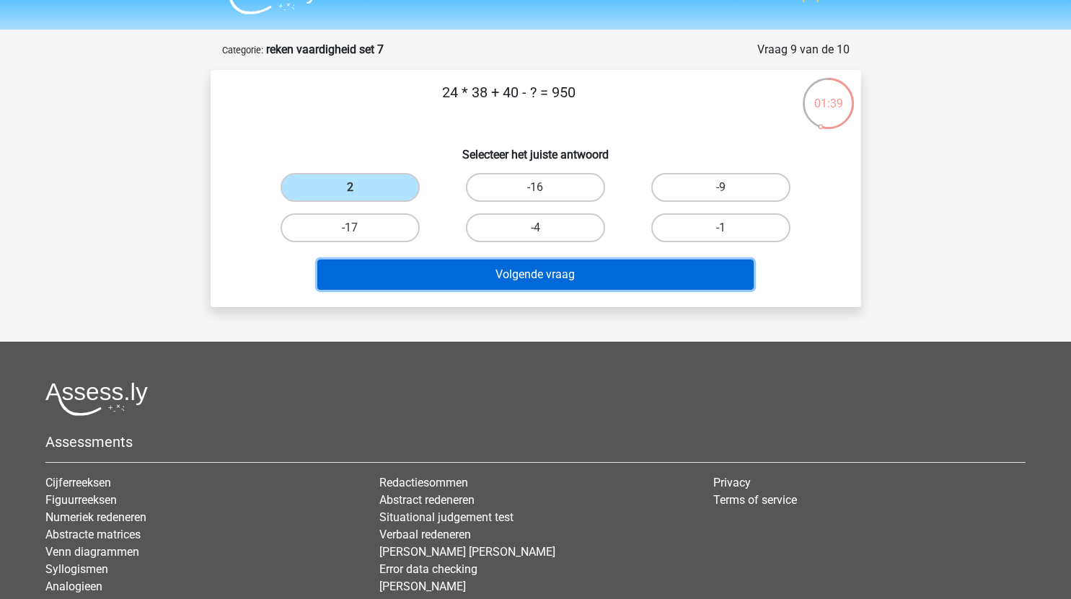
click at [532, 268] on button "Volgende vraag" at bounding box center [535, 275] width 436 height 30
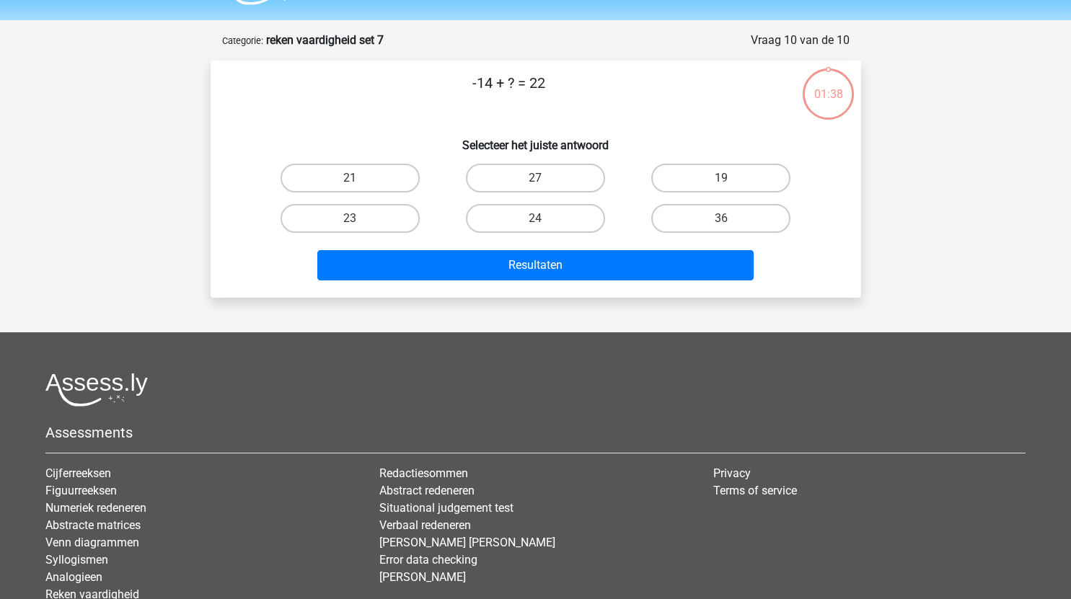
scroll to position [34, 0]
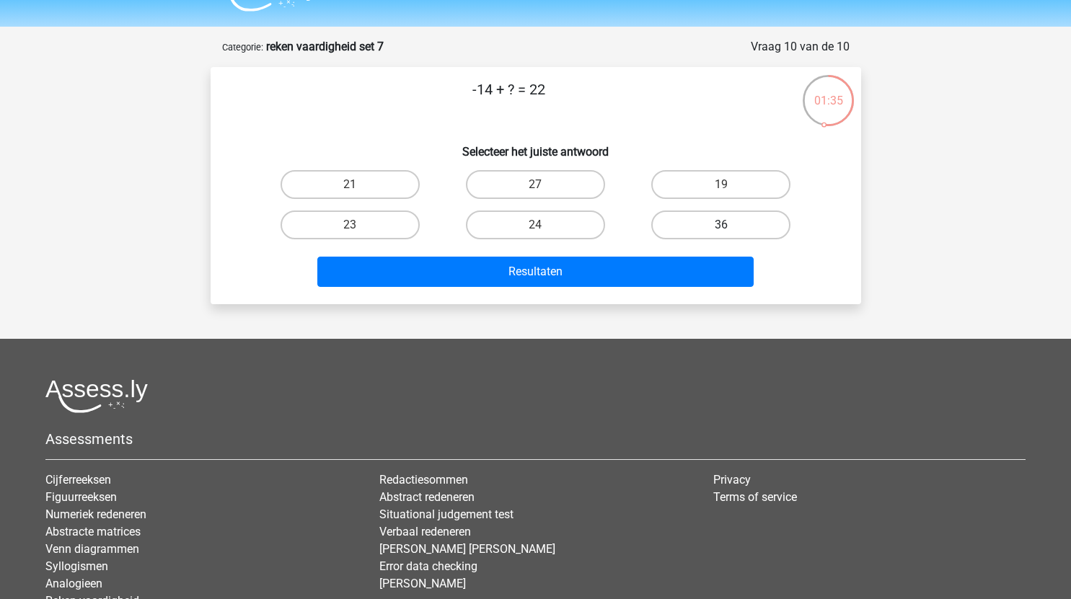
click at [699, 228] on label "36" at bounding box center [720, 225] width 139 height 29
click at [721, 228] on input "36" at bounding box center [725, 229] width 9 height 9
radio input "true"
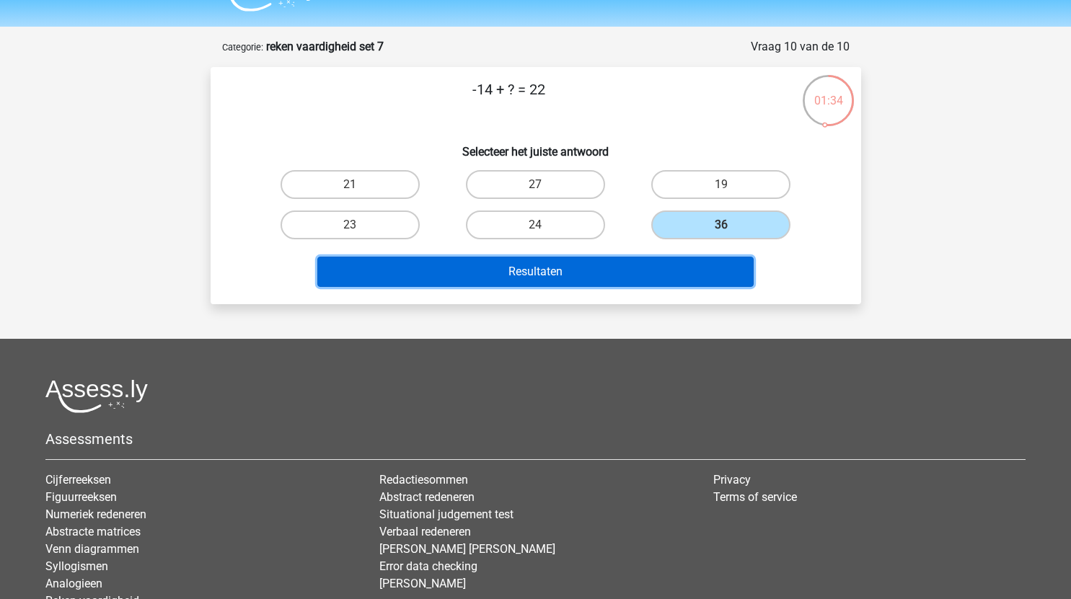
click at [614, 265] on button "Resultaten" at bounding box center [535, 272] width 436 height 30
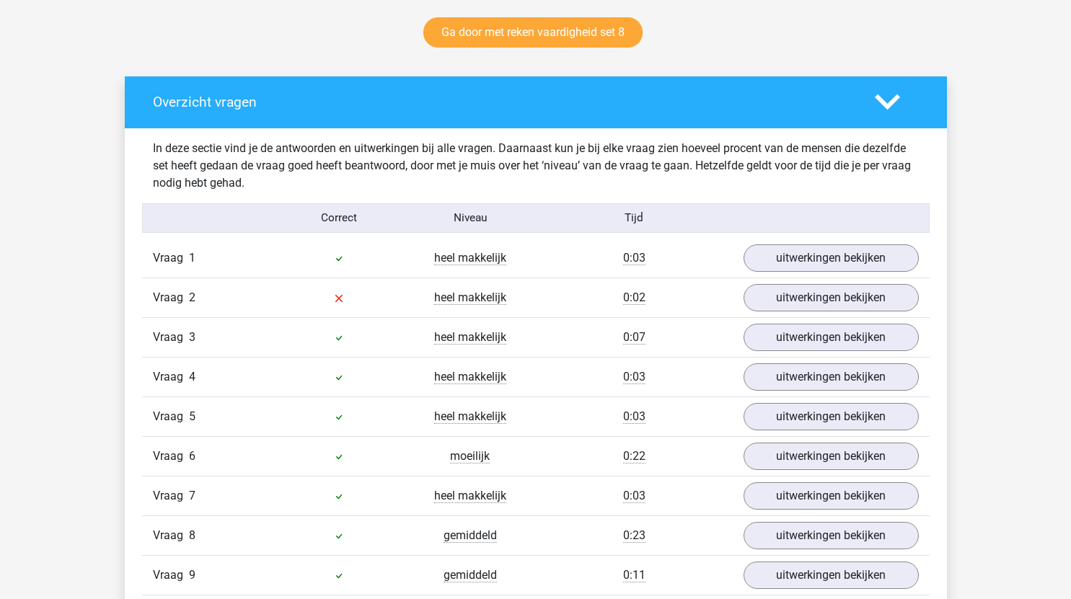
scroll to position [767, 0]
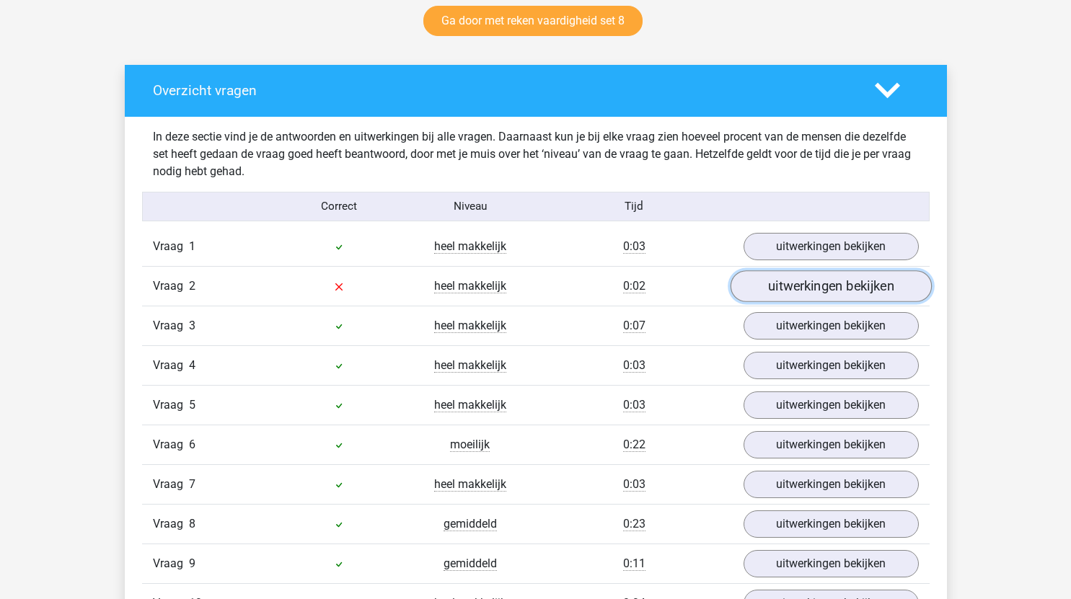
click at [777, 289] on link "uitwerkingen bekijken" at bounding box center [830, 286] width 201 height 32
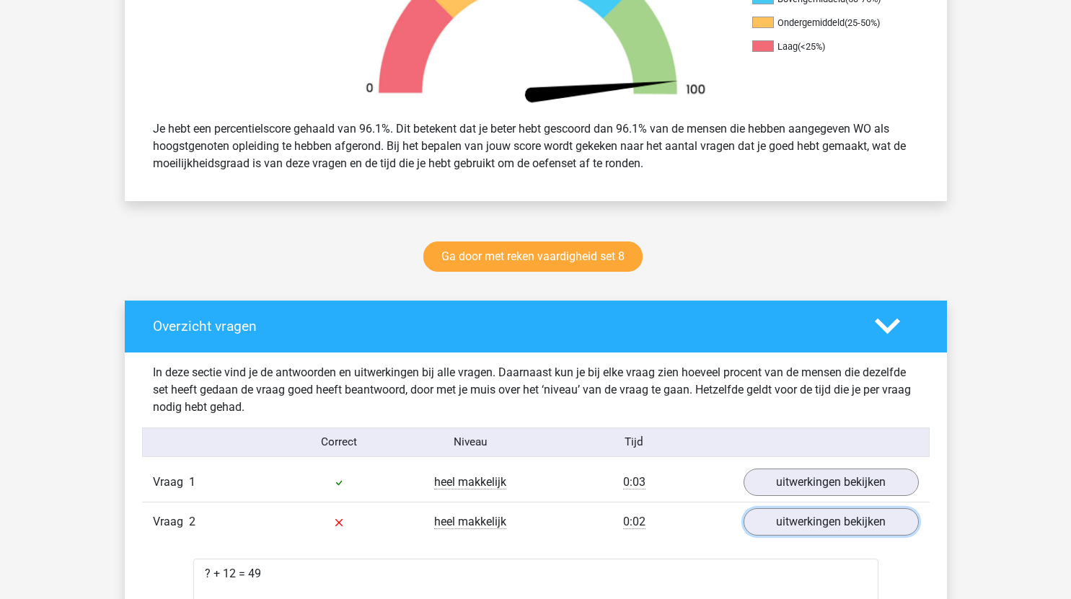
scroll to position [509, 0]
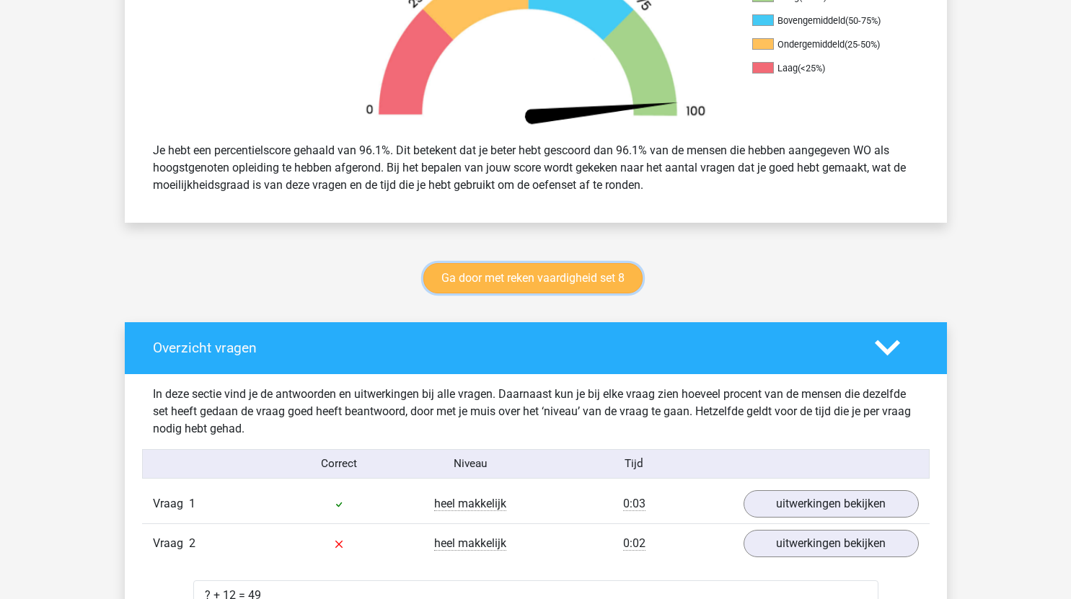
click at [577, 279] on link "Ga door met reken vaardigheid set 8" at bounding box center [532, 278] width 219 height 30
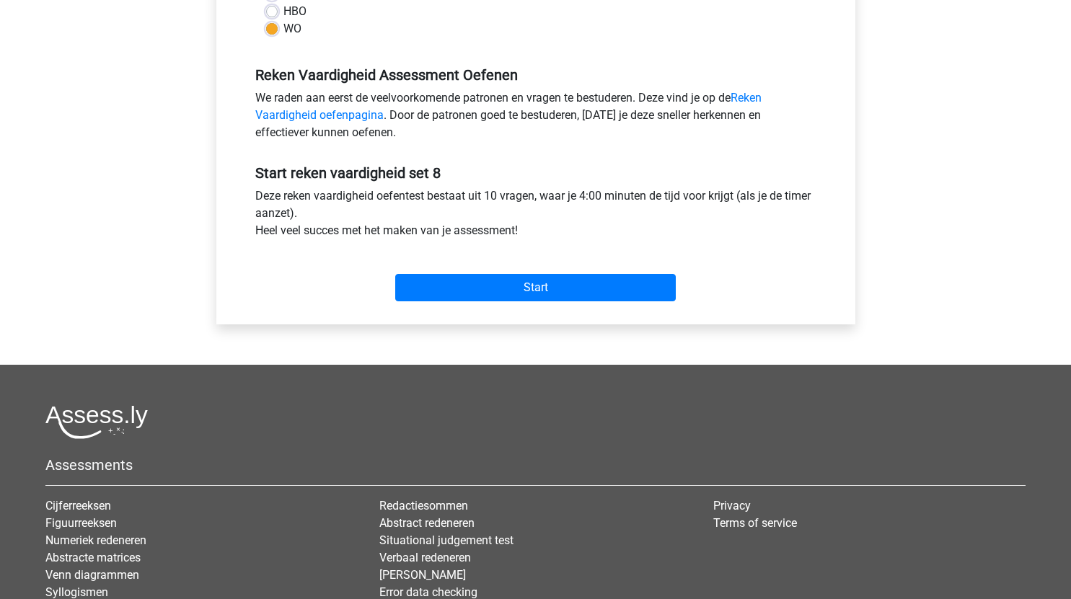
scroll to position [394, 0]
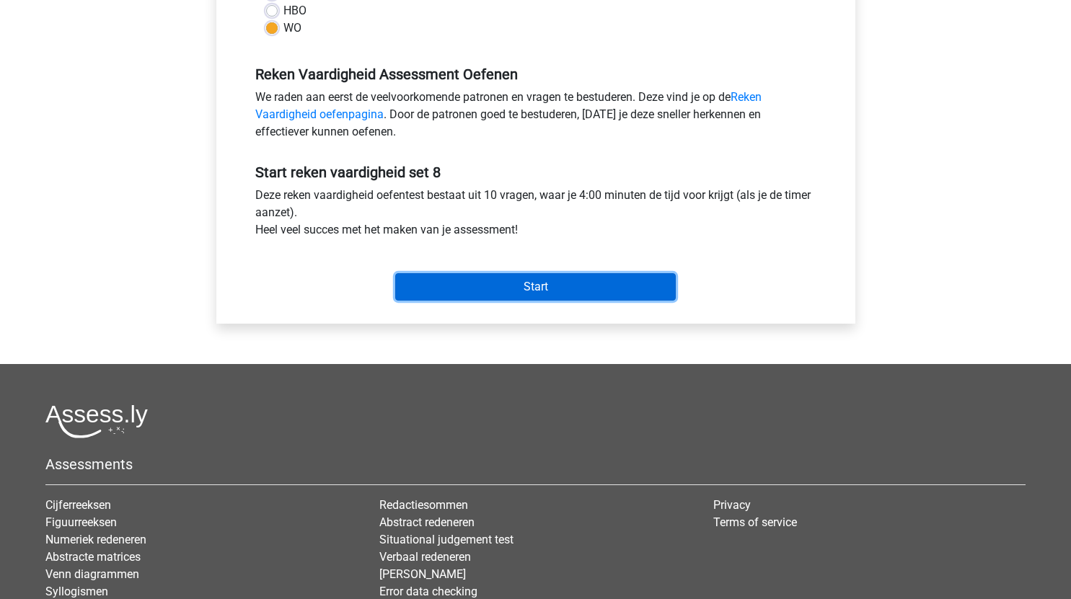
click at [579, 296] on input "Start" at bounding box center [535, 286] width 281 height 27
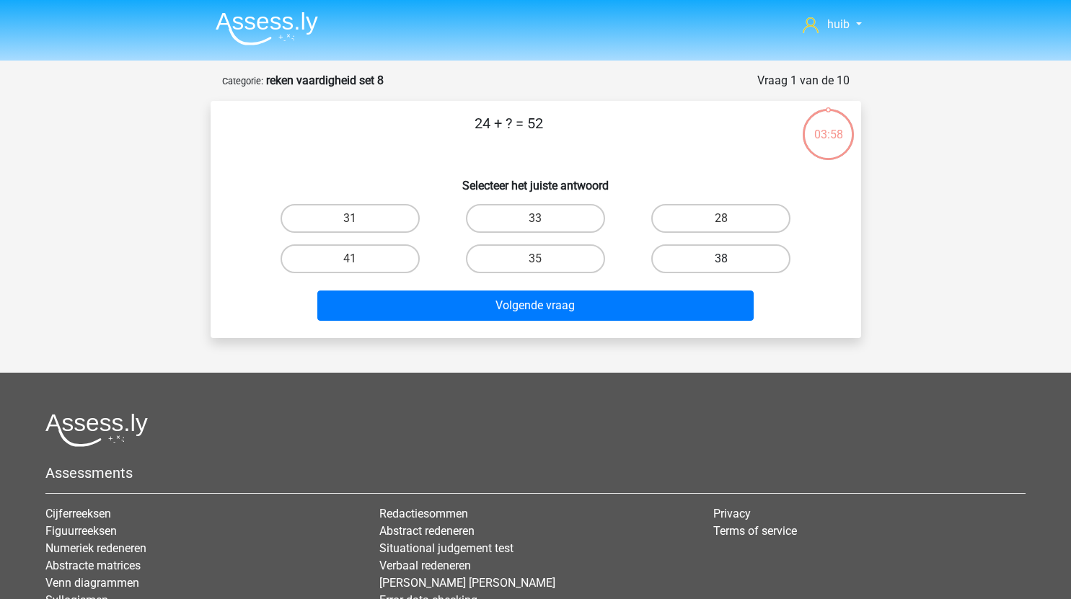
click at [719, 265] on label "38" at bounding box center [720, 258] width 139 height 29
click at [721, 265] on input "38" at bounding box center [725, 263] width 9 height 9
radio input "true"
click at [729, 219] on input "28" at bounding box center [725, 223] width 9 height 9
radio input "true"
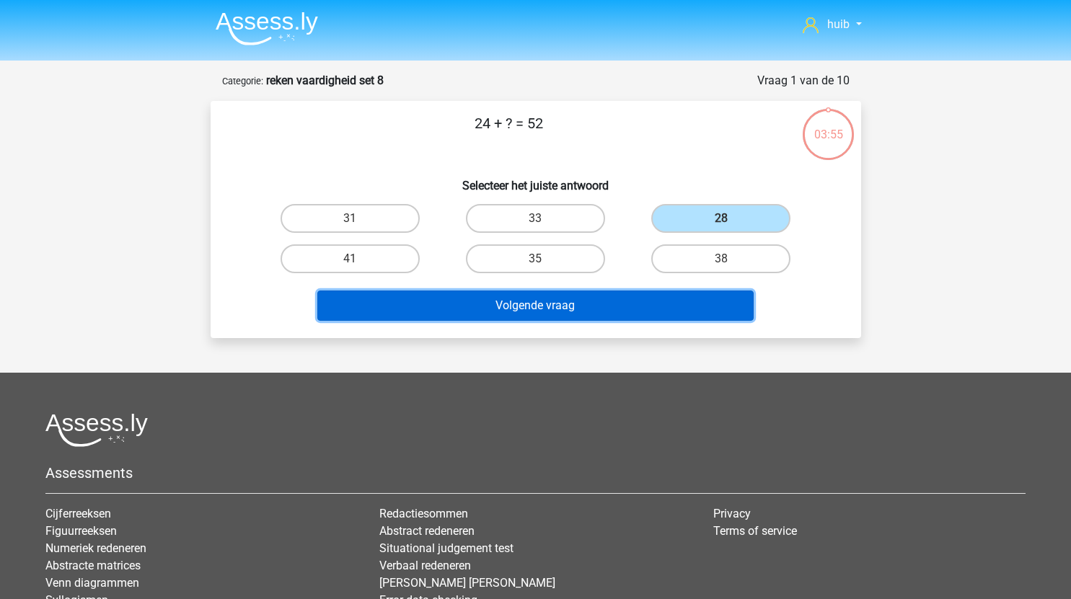
click at [578, 314] on button "Volgende vraag" at bounding box center [535, 306] width 436 height 30
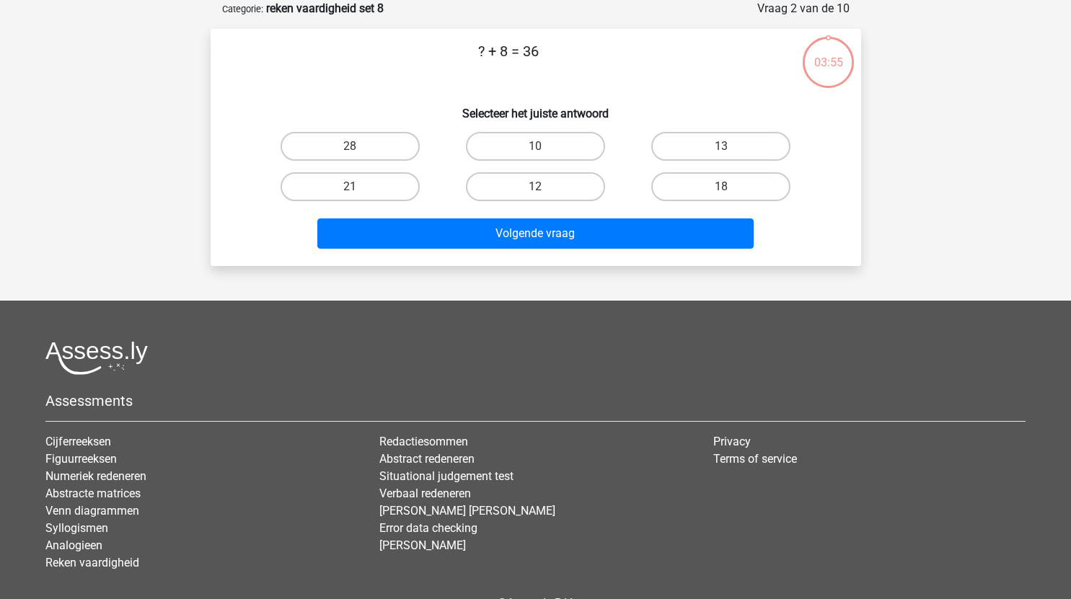
scroll to position [42, 0]
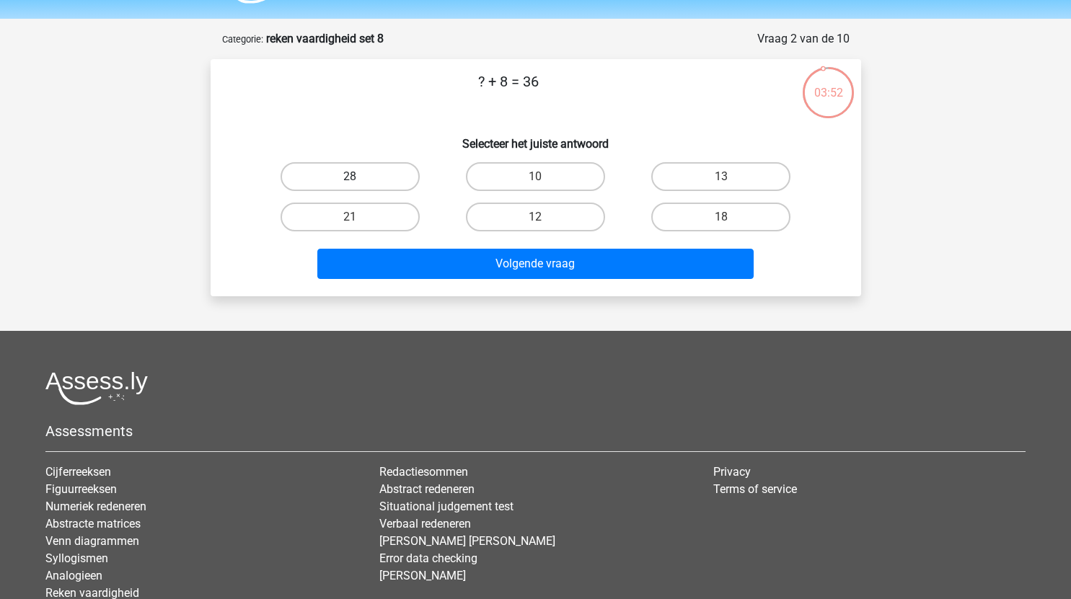
click at [383, 179] on label "28" at bounding box center [350, 176] width 139 height 29
click at [359, 179] on input "28" at bounding box center [354, 181] width 9 height 9
radio input "true"
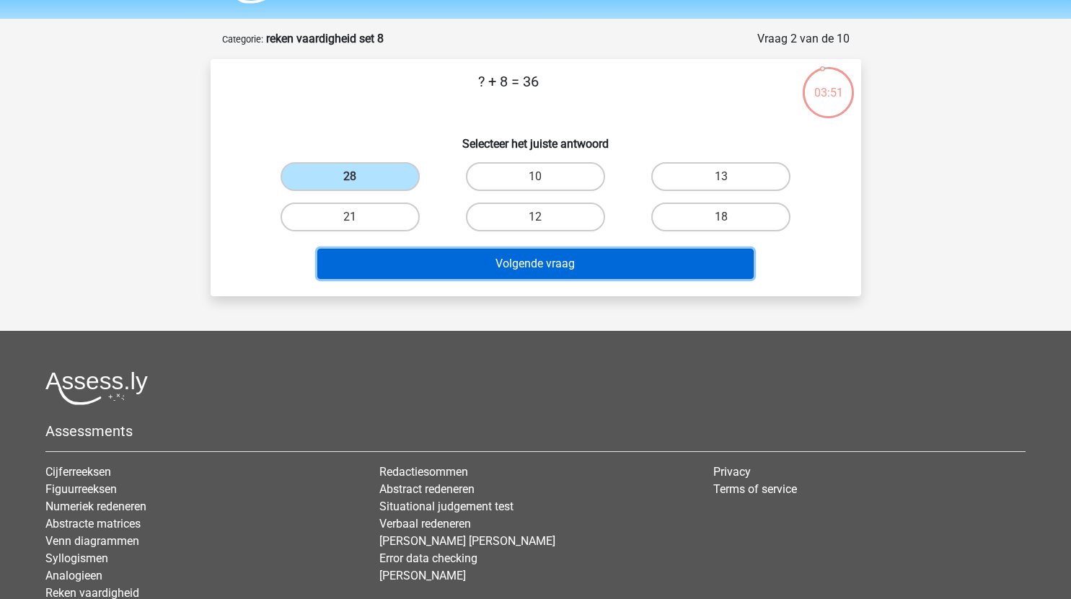
click at [578, 255] on button "Volgende vraag" at bounding box center [535, 264] width 436 height 30
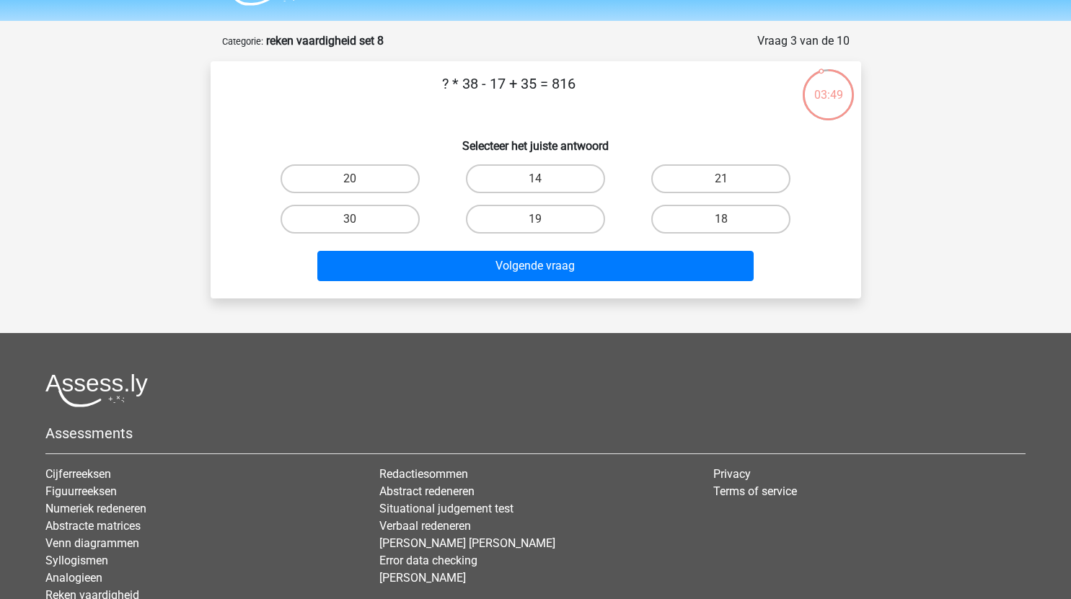
scroll to position [0, 0]
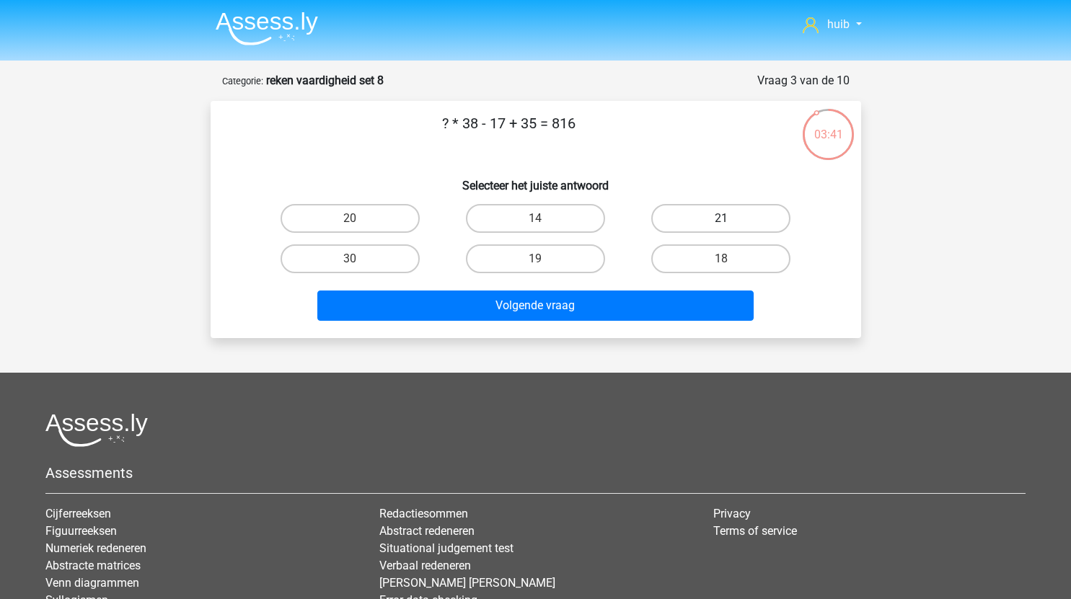
click at [723, 218] on label "21" at bounding box center [720, 218] width 139 height 29
click at [723, 219] on input "21" at bounding box center [725, 223] width 9 height 9
radio input "true"
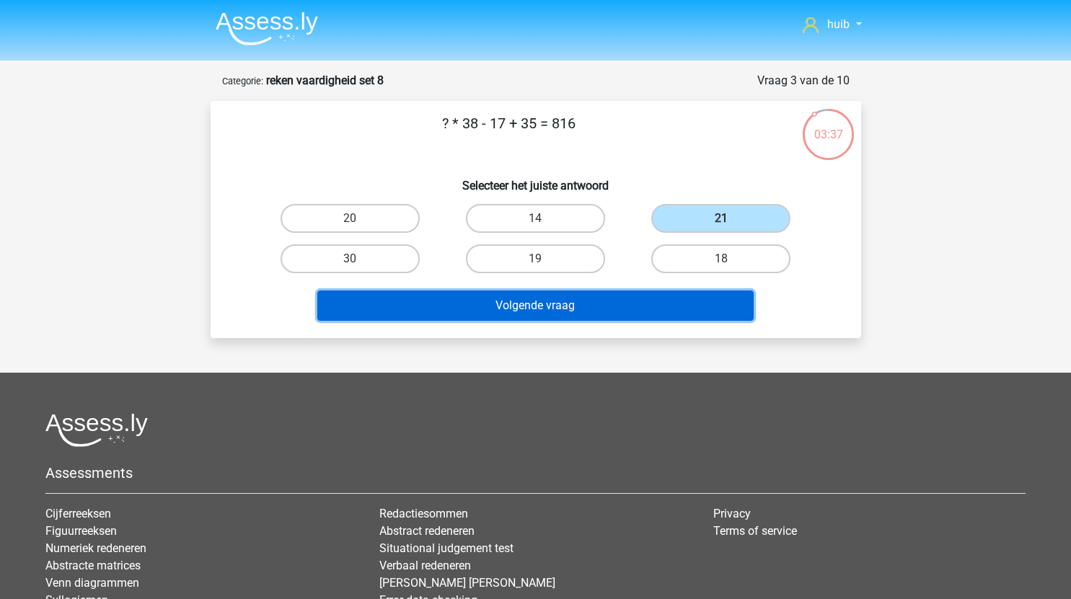
click at [640, 301] on button "Volgende vraag" at bounding box center [535, 306] width 436 height 30
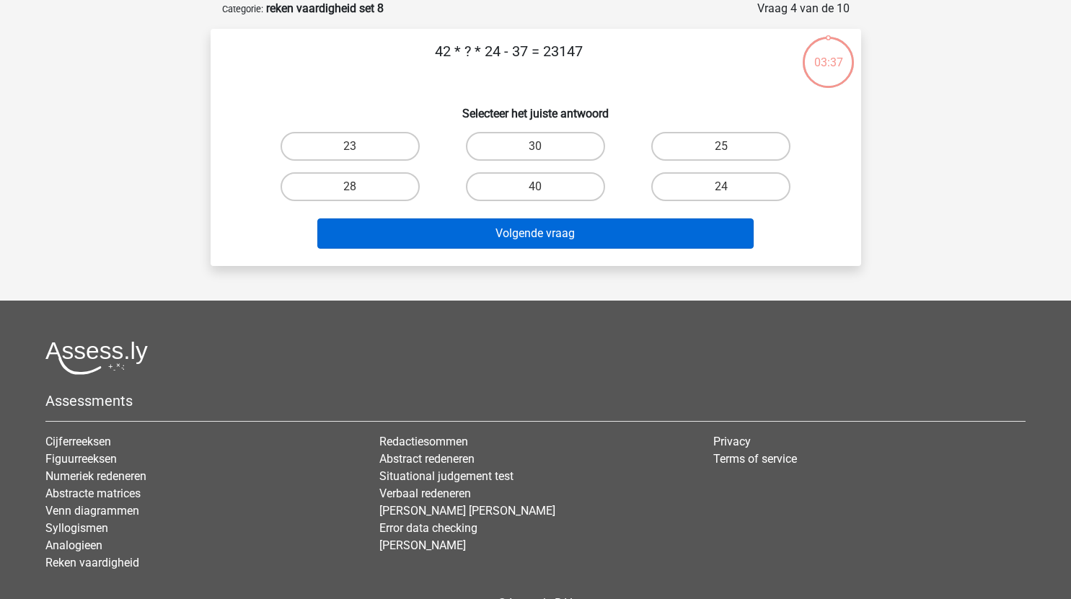
scroll to position [4, 0]
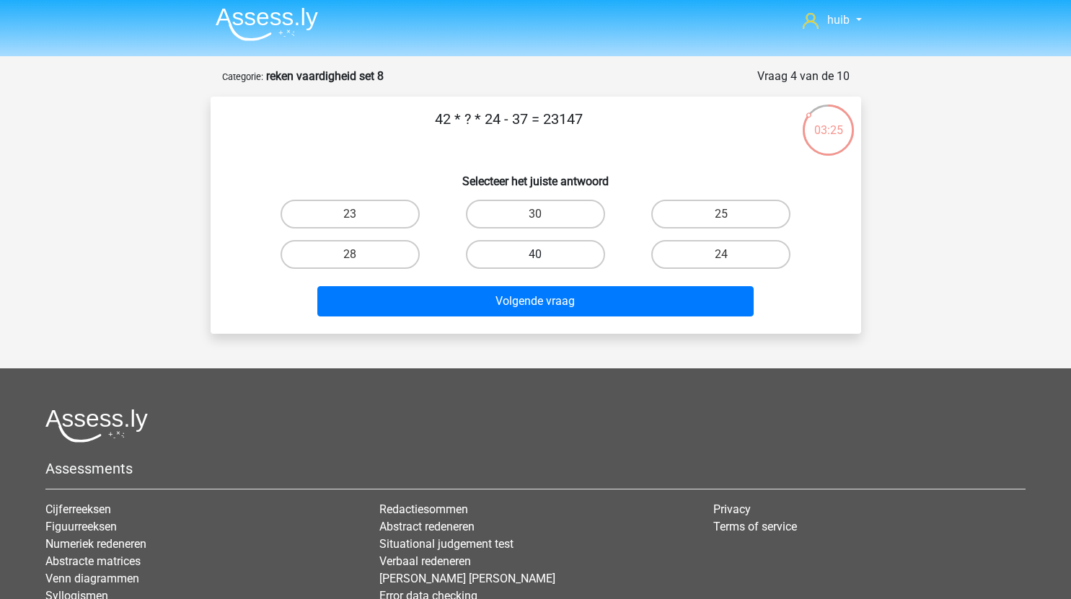
click at [545, 250] on label "40" at bounding box center [535, 254] width 139 height 29
click at [544, 255] on input "40" at bounding box center [539, 259] width 9 height 9
radio input "true"
click at [555, 226] on label "30" at bounding box center [535, 214] width 139 height 29
click at [544, 224] on input "30" at bounding box center [539, 218] width 9 height 9
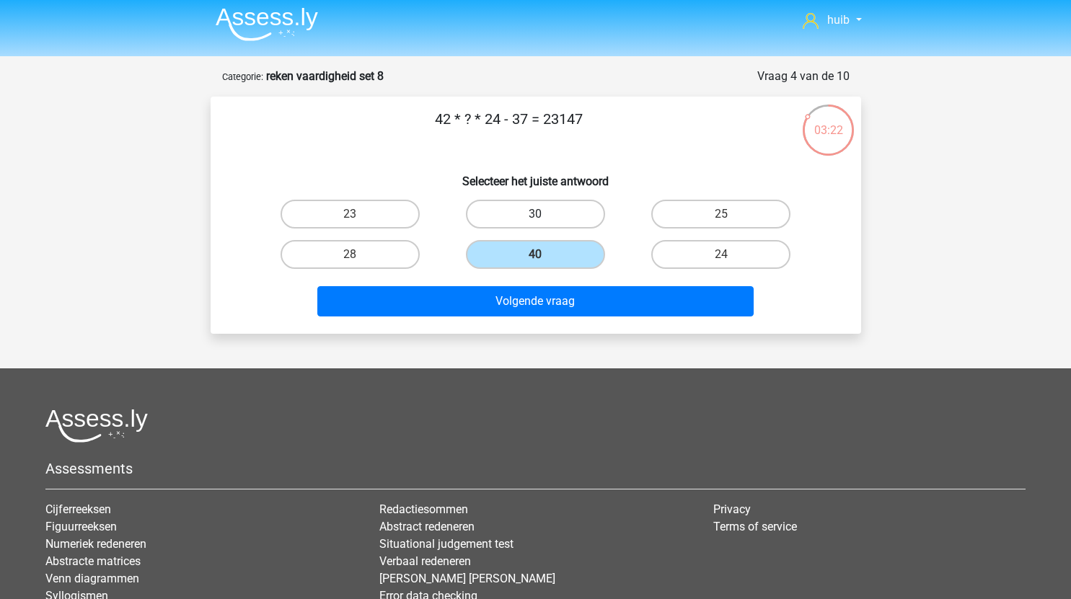
radio input "true"
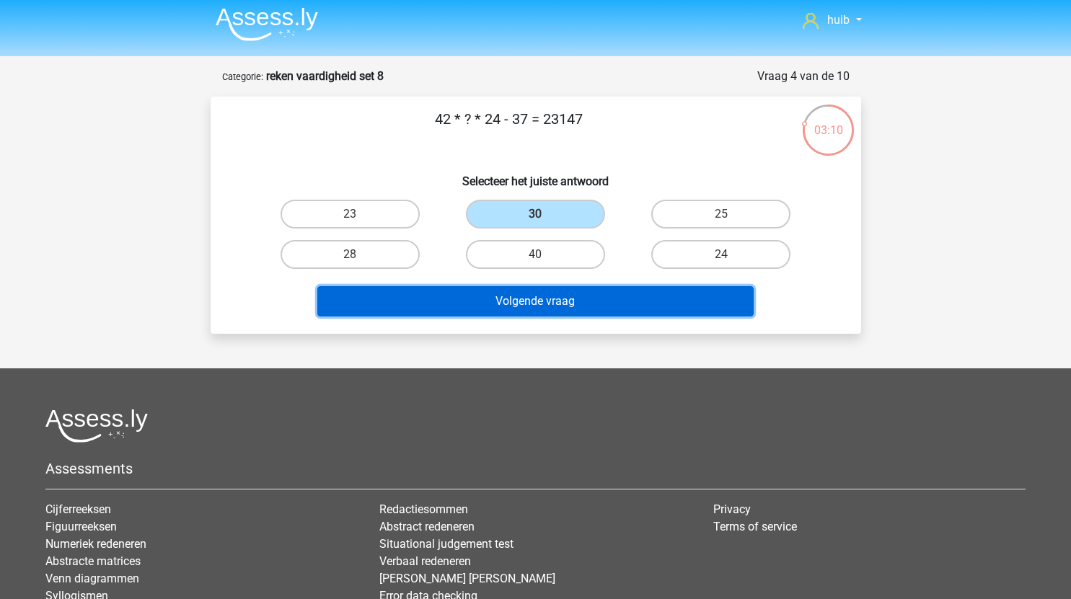
click at [580, 297] on button "Volgende vraag" at bounding box center [535, 301] width 436 height 30
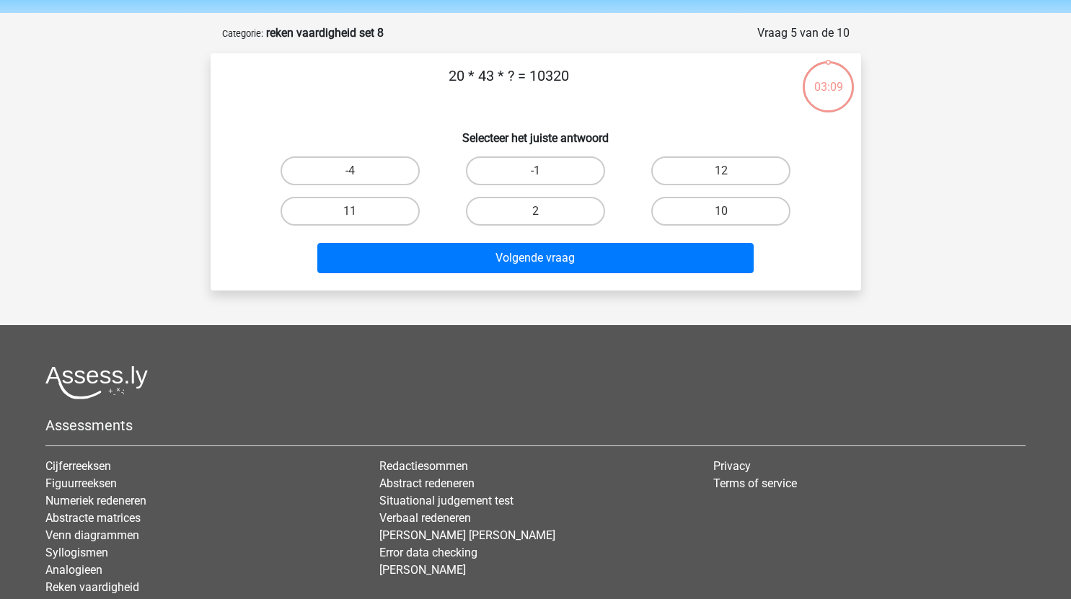
scroll to position [46, 0]
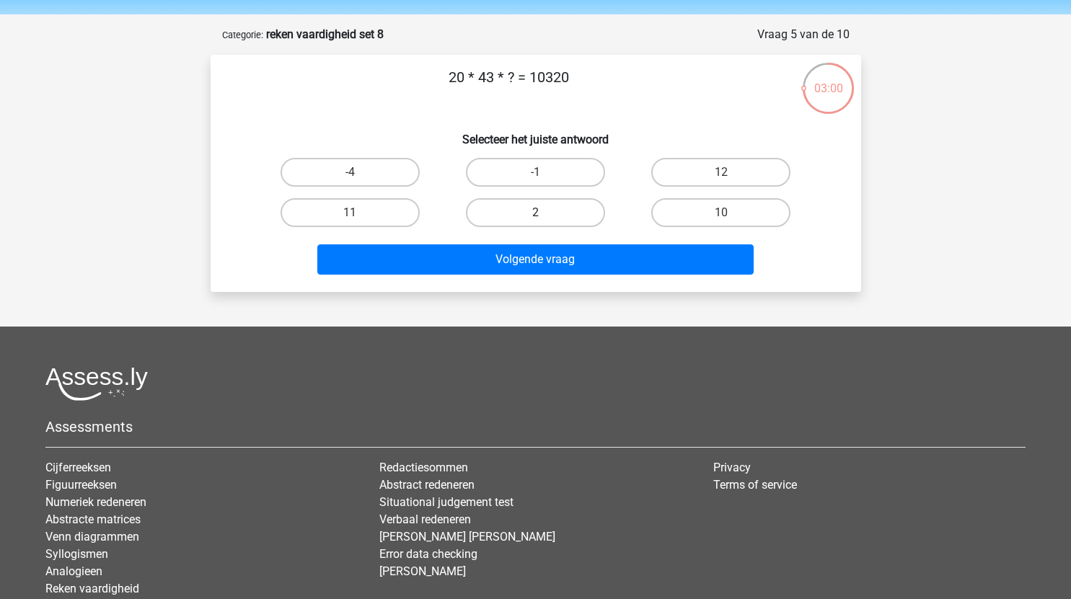
click at [565, 206] on label "2" at bounding box center [535, 212] width 139 height 29
click at [544, 213] on input "2" at bounding box center [539, 217] width 9 height 9
radio input "true"
click at [742, 172] on label "12" at bounding box center [720, 172] width 139 height 29
click at [731, 172] on input "12" at bounding box center [725, 176] width 9 height 9
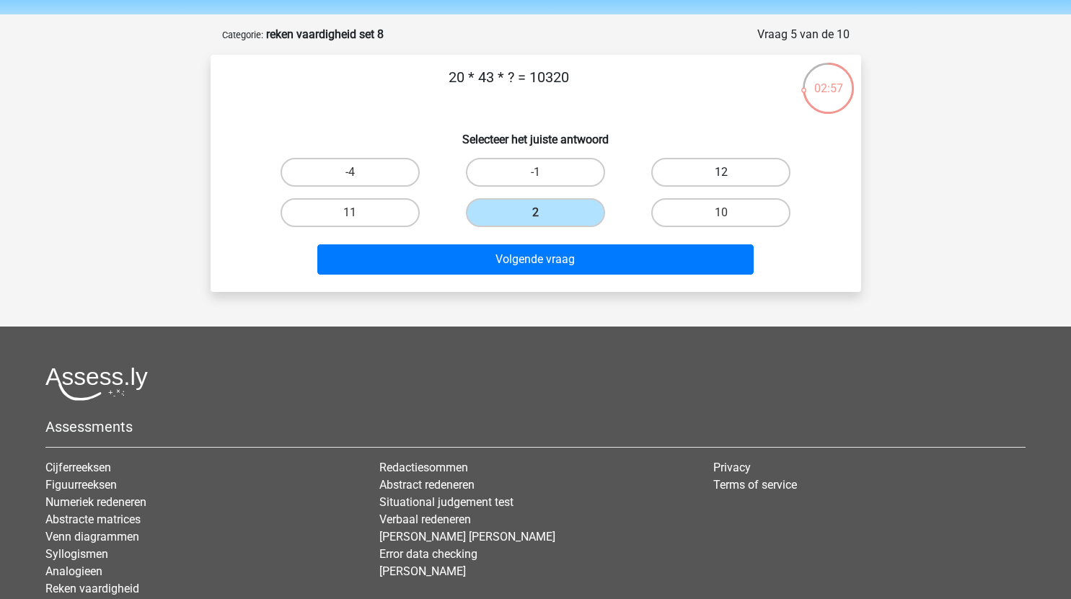
radio input "true"
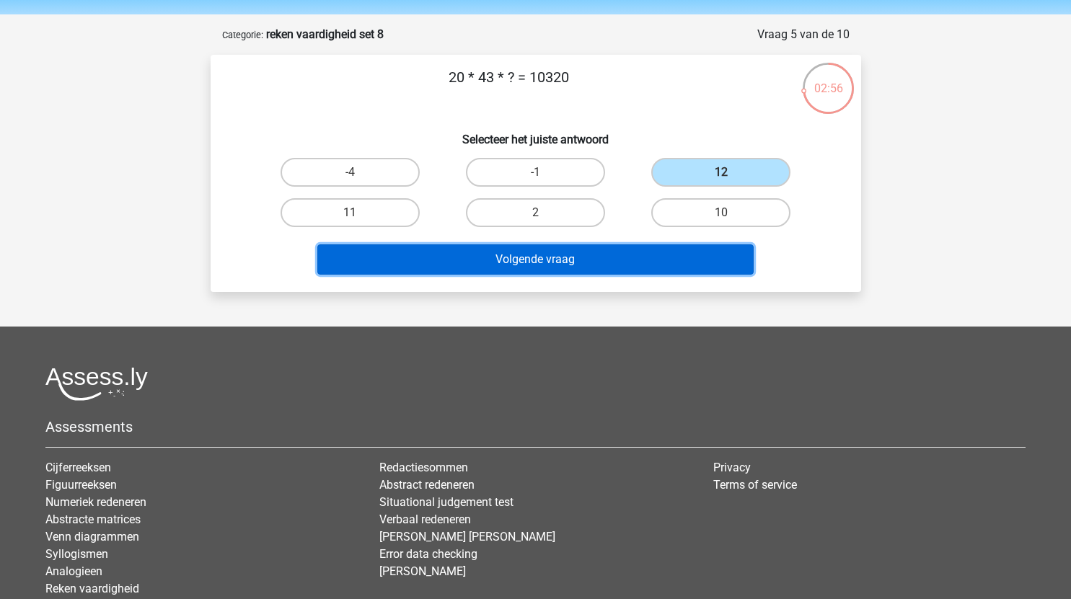
click at [632, 255] on button "Volgende vraag" at bounding box center [535, 259] width 436 height 30
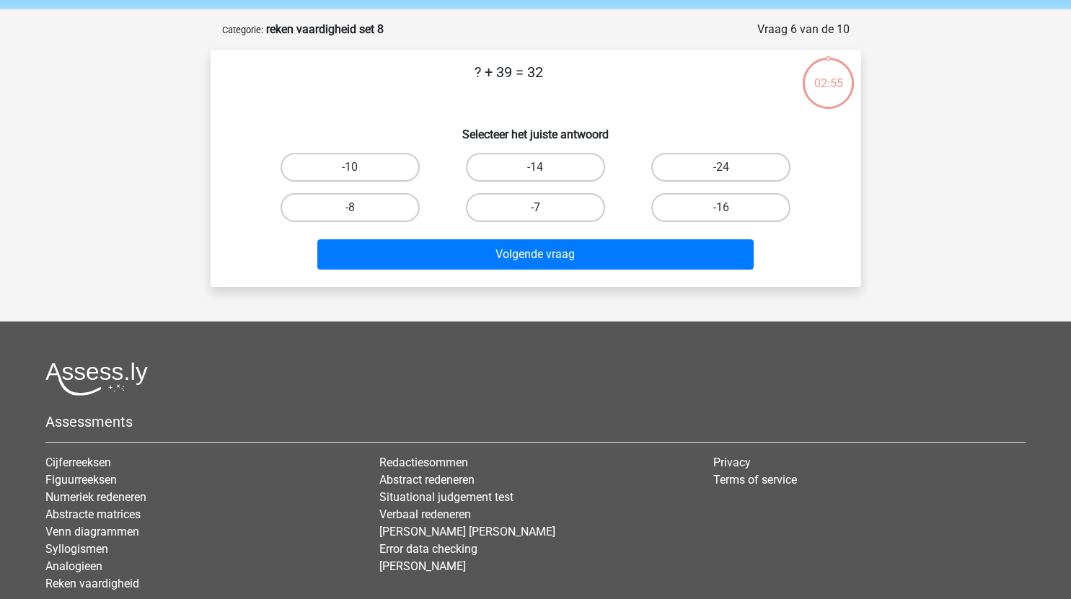
scroll to position [50, 0]
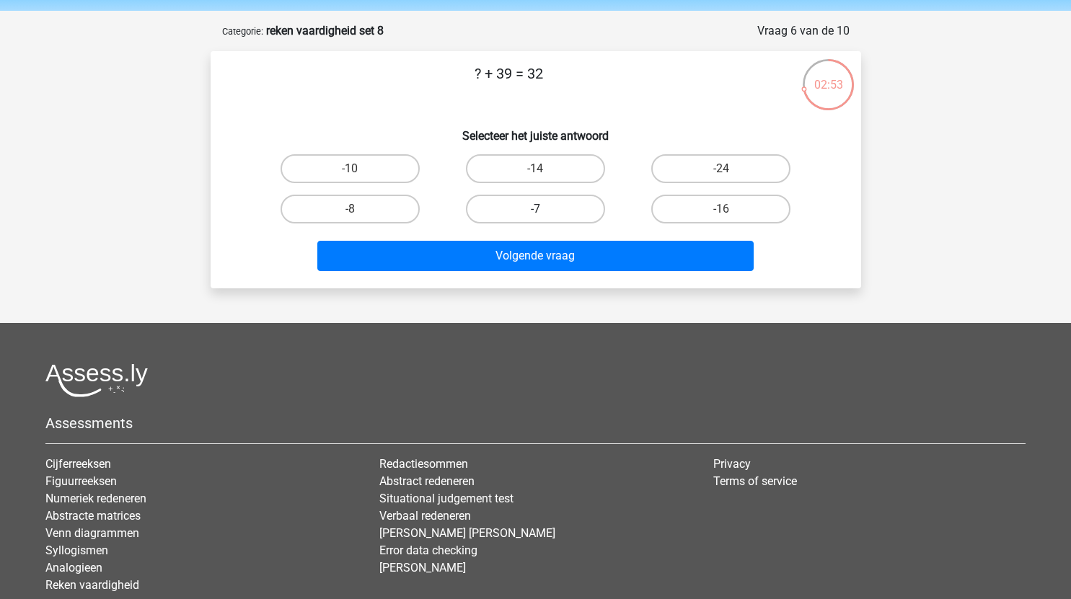
click at [551, 215] on label "-7" at bounding box center [535, 209] width 139 height 29
click at [544, 215] on input "-7" at bounding box center [539, 213] width 9 height 9
radio input "true"
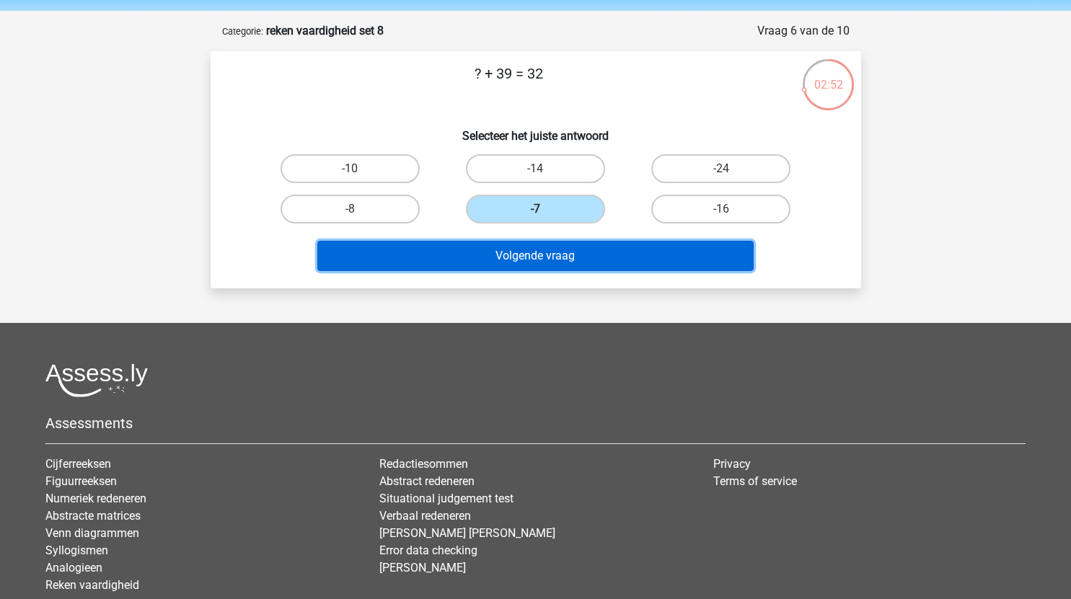
click at [575, 268] on button "Volgende vraag" at bounding box center [535, 256] width 436 height 30
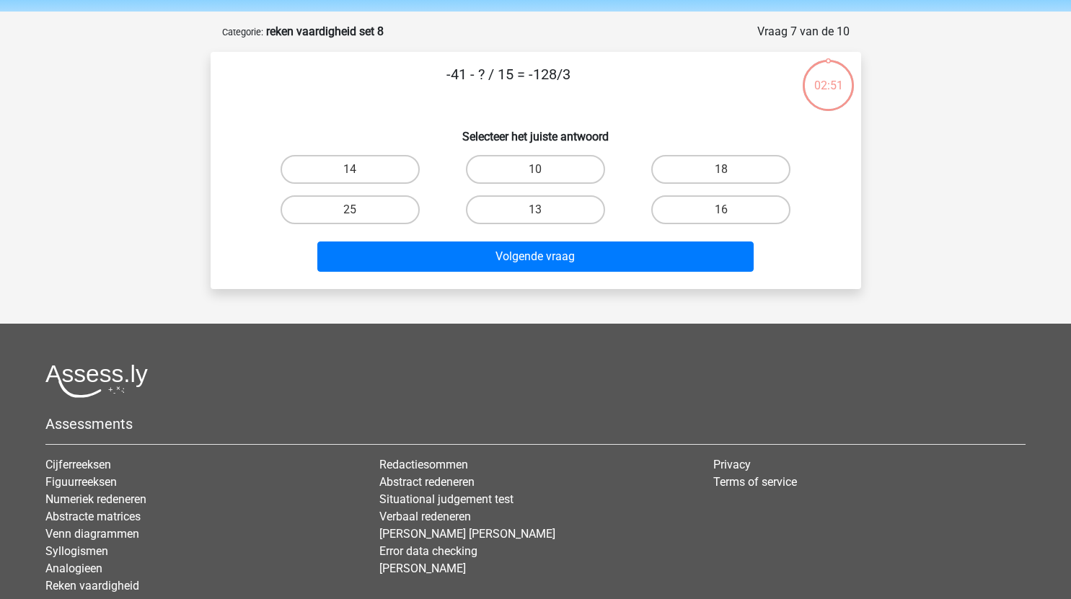
scroll to position [48, 0]
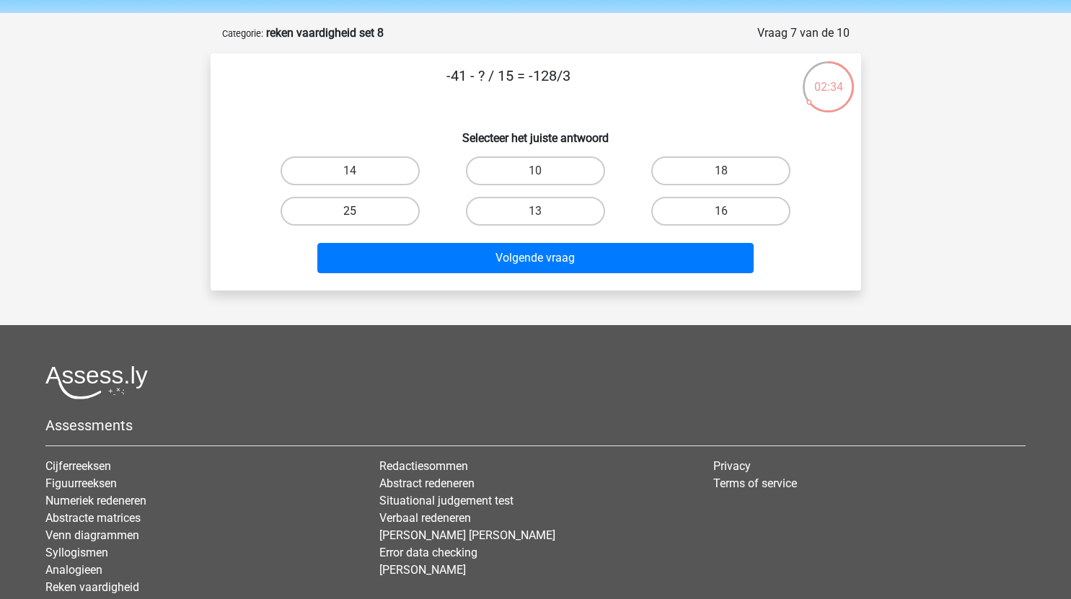
click at [381, 202] on label "25" at bounding box center [350, 211] width 139 height 29
click at [359, 211] on input "25" at bounding box center [354, 215] width 9 height 9
radio input "true"
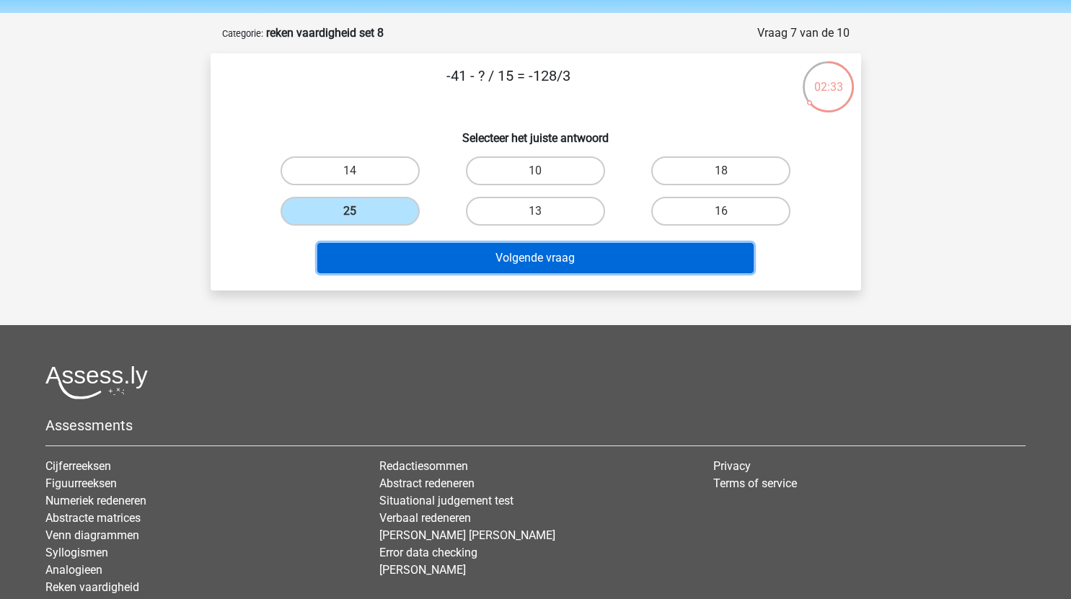
click at [516, 259] on button "Volgende vraag" at bounding box center [535, 258] width 436 height 30
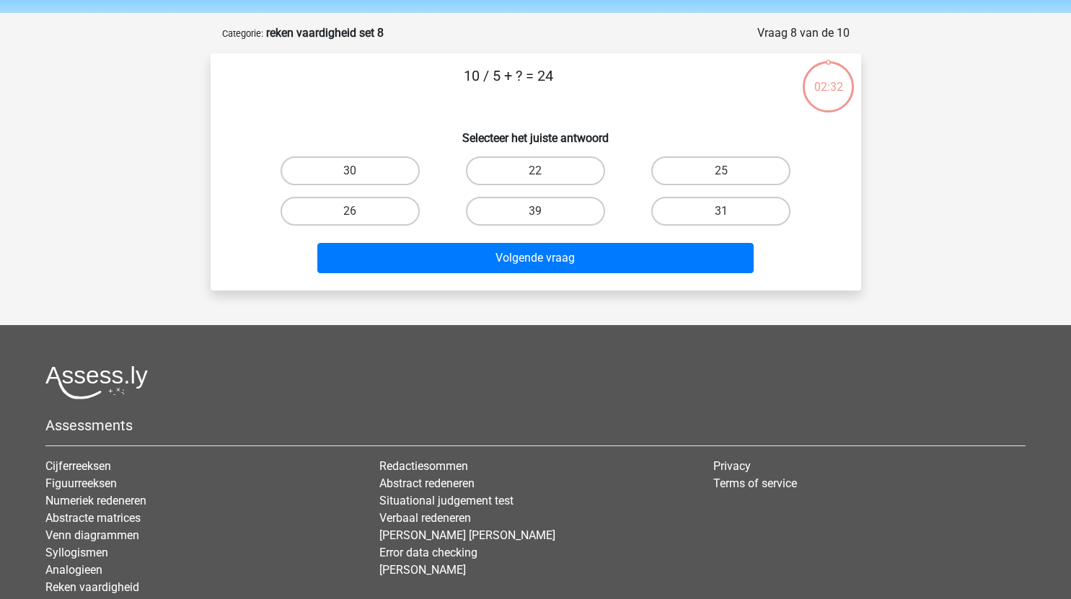
scroll to position [72, 0]
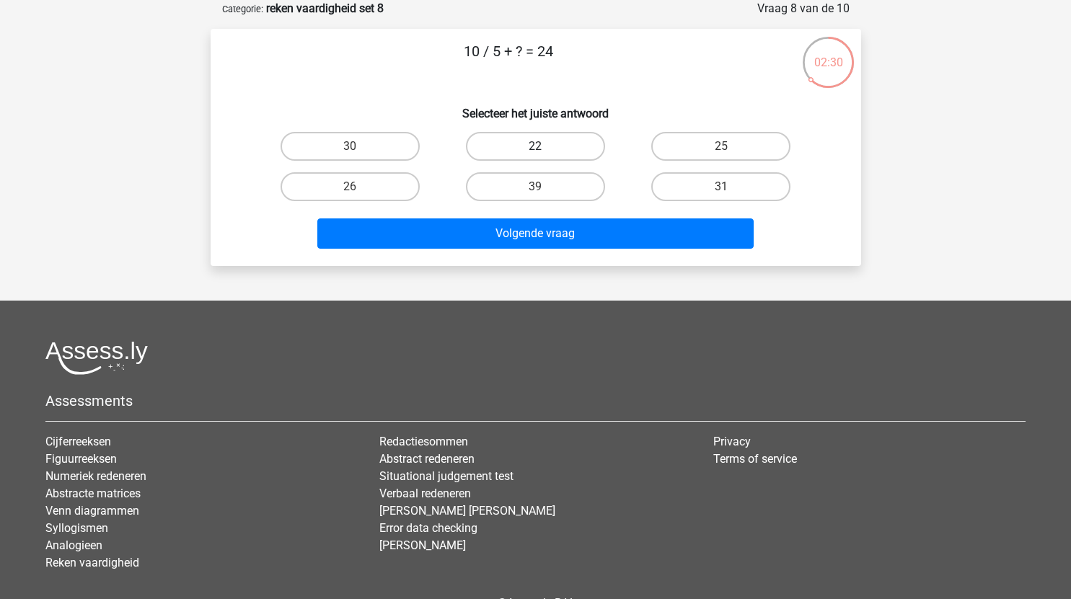
click at [543, 144] on label "22" at bounding box center [535, 146] width 139 height 29
click at [543, 146] on input "22" at bounding box center [539, 150] width 9 height 9
radio input "true"
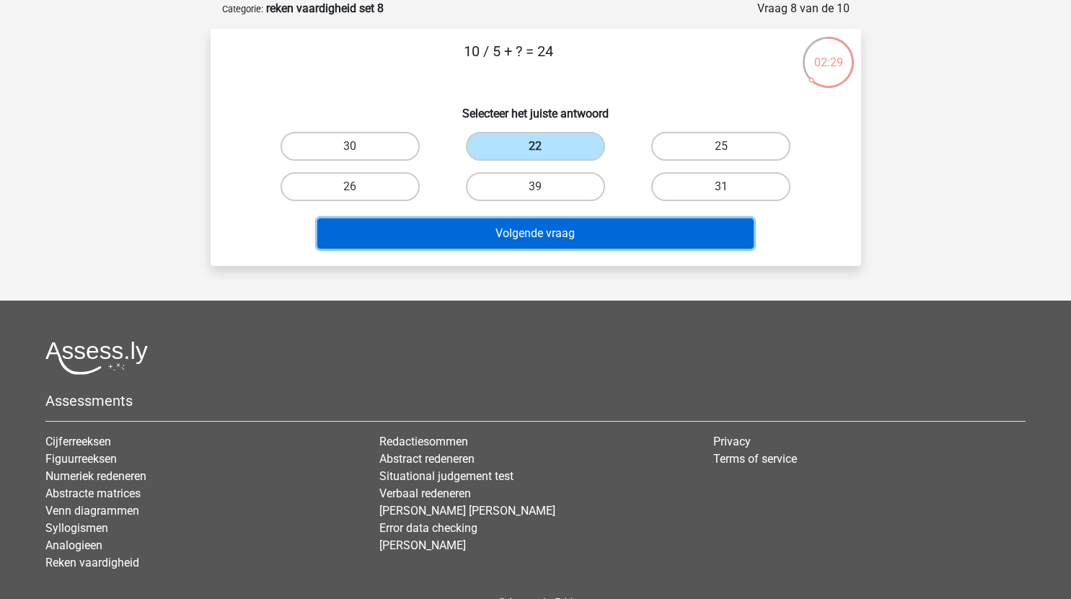
click at [538, 234] on button "Volgende vraag" at bounding box center [535, 234] width 436 height 30
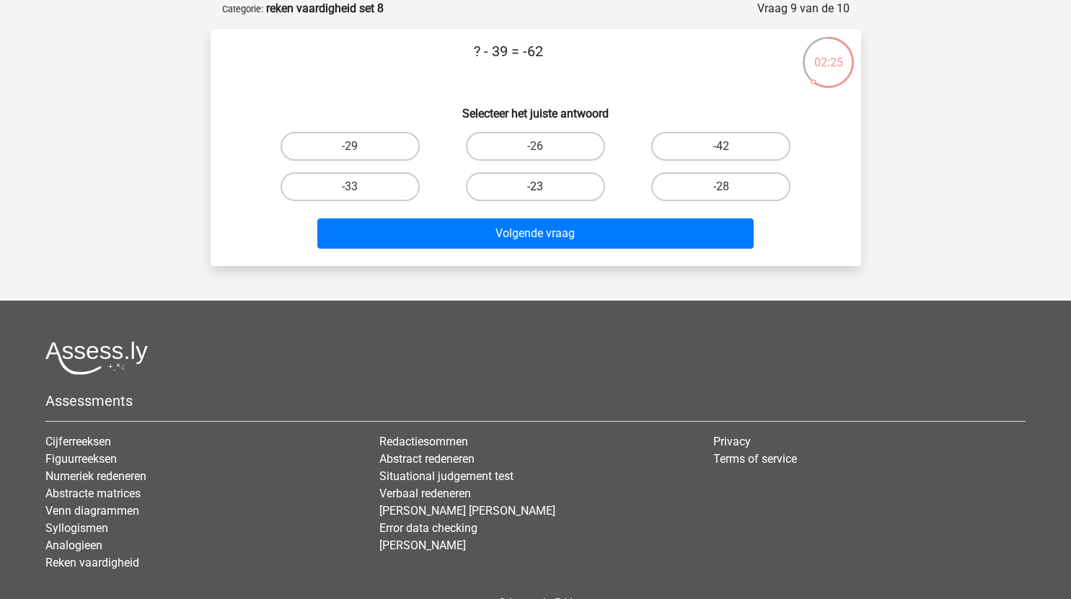
click at [546, 190] on label "-23" at bounding box center [535, 186] width 139 height 29
click at [544, 190] on input "-23" at bounding box center [539, 191] width 9 height 9
radio input "true"
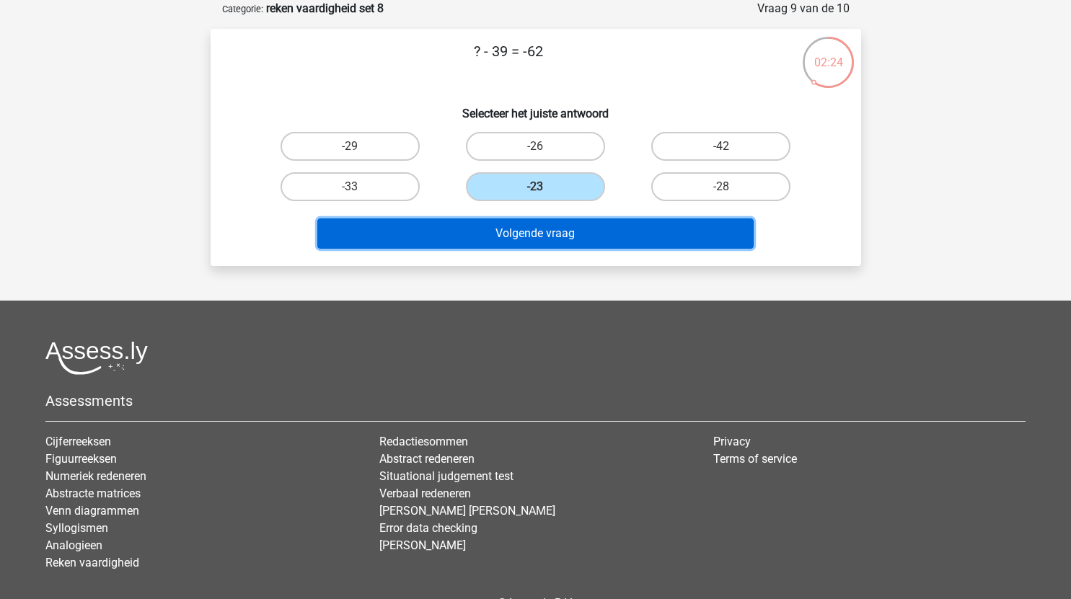
click at [579, 235] on button "Volgende vraag" at bounding box center [535, 234] width 436 height 30
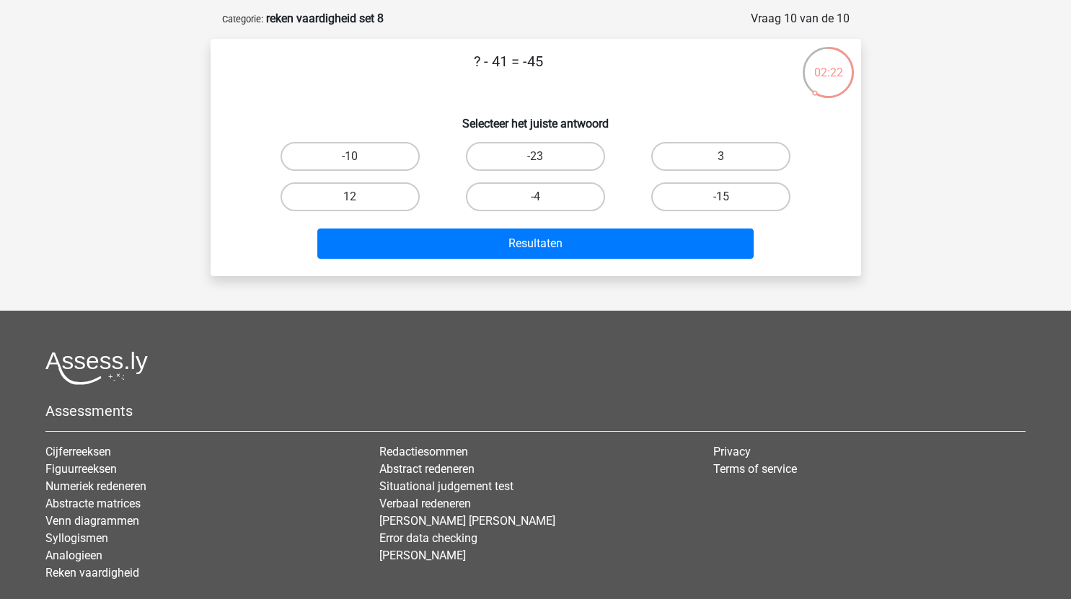
scroll to position [61, 0]
click at [569, 195] on label "-4" at bounding box center [535, 197] width 139 height 29
click at [544, 198] on input "-4" at bounding box center [539, 202] width 9 height 9
radio input "true"
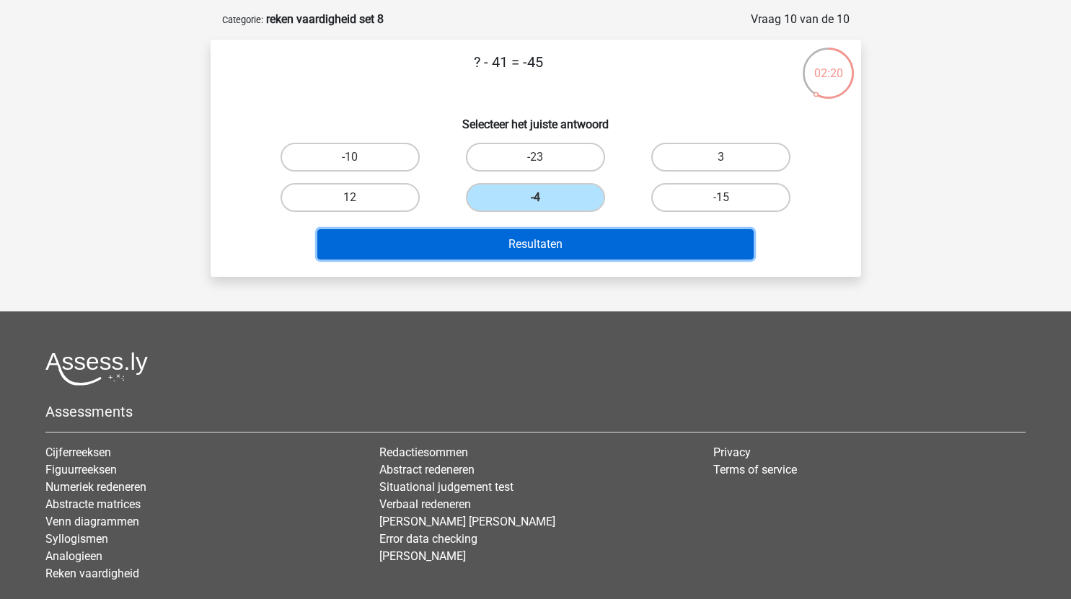
click at [611, 250] on button "Resultaten" at bounding box center [535, 244] width 436 height 30
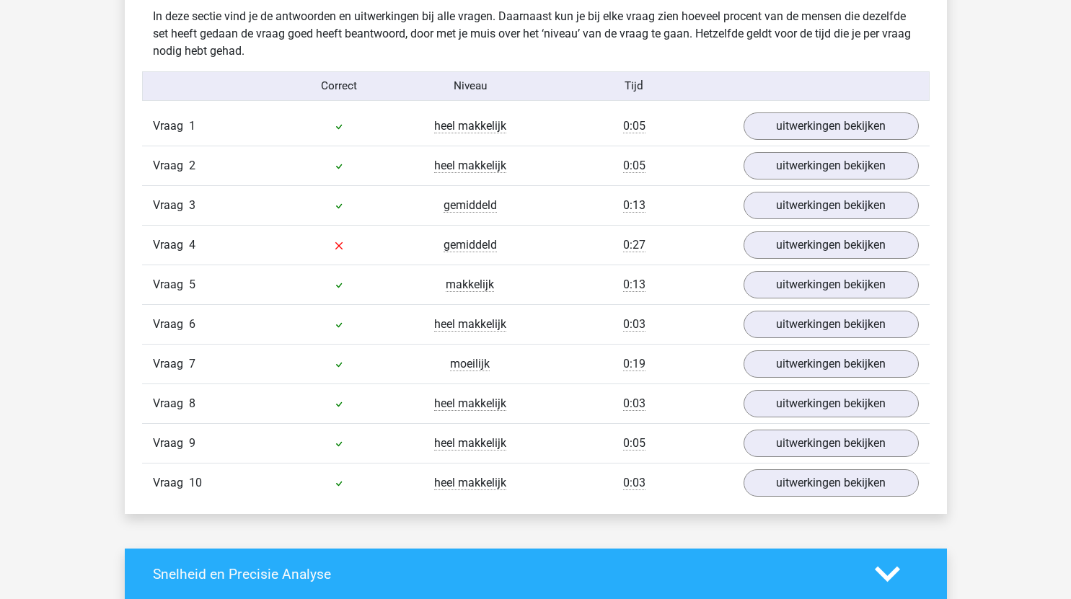
scroll to position [888, 0]
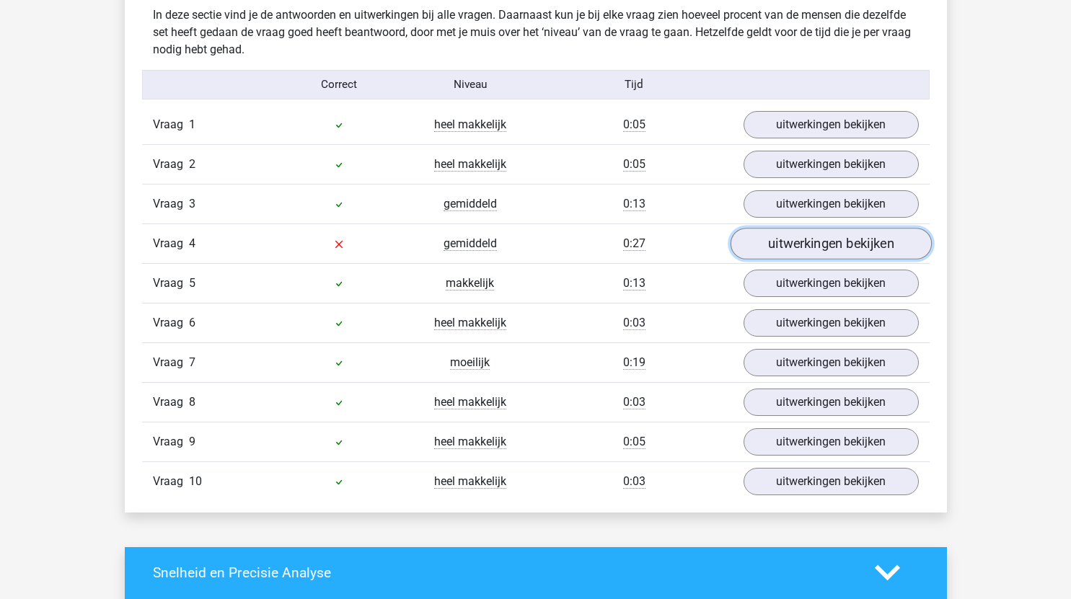
click at [790, 239] on link "uitwerkingen bekijken" at bounding box center [830, 244] width 201 height 32
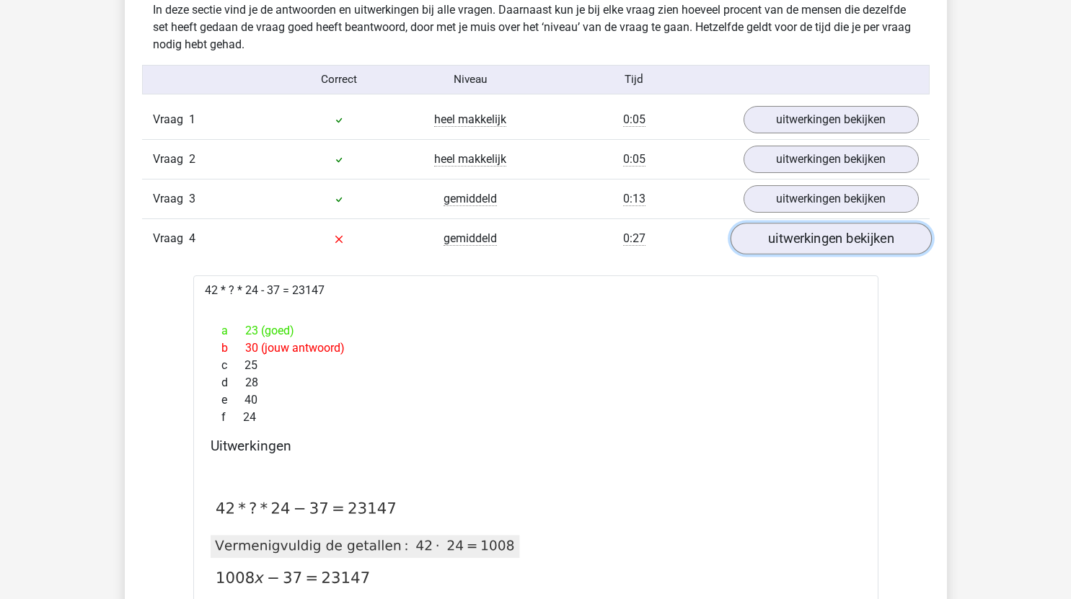
scroll to position [893, 0]
click at [813, 238] on link "uitwerkingen bekijken" at bounding box center [830, 240] width 201 height 32
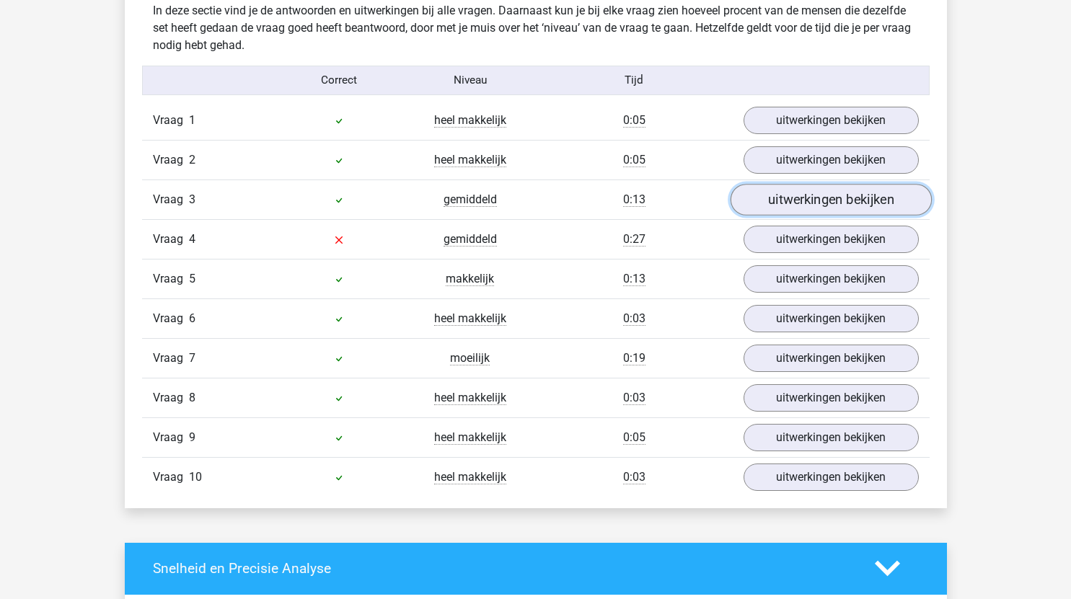
click at [799, 188] on link "uitwerkingen bekijken" at bounding box center [830, 200] width 201 height 32
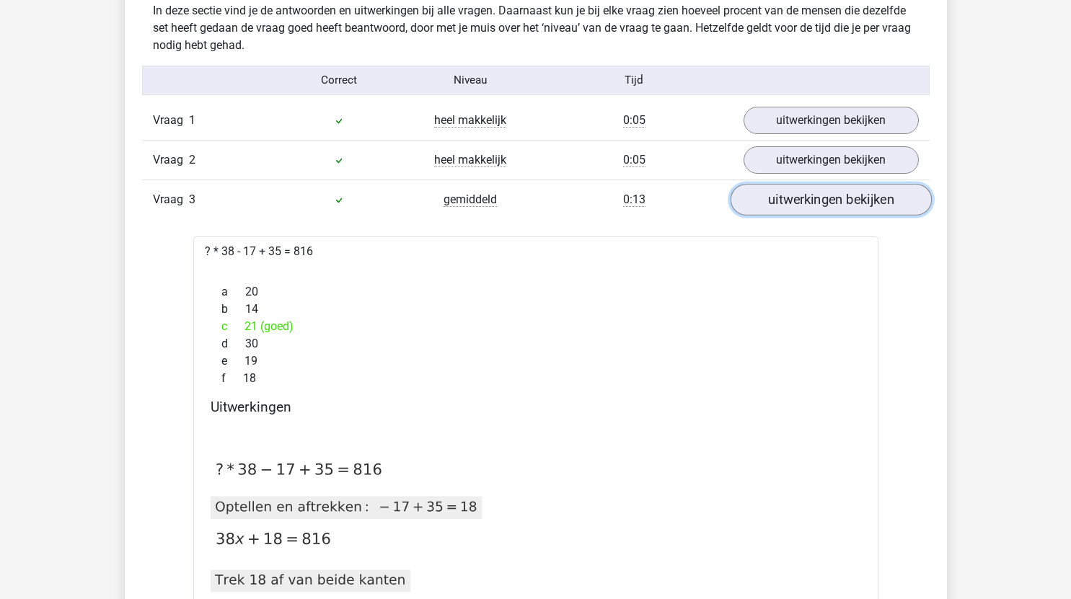
click at [801, 194] on link "uitwerkingen bekijken" at bounding box center [830, 200] width 201 height 32
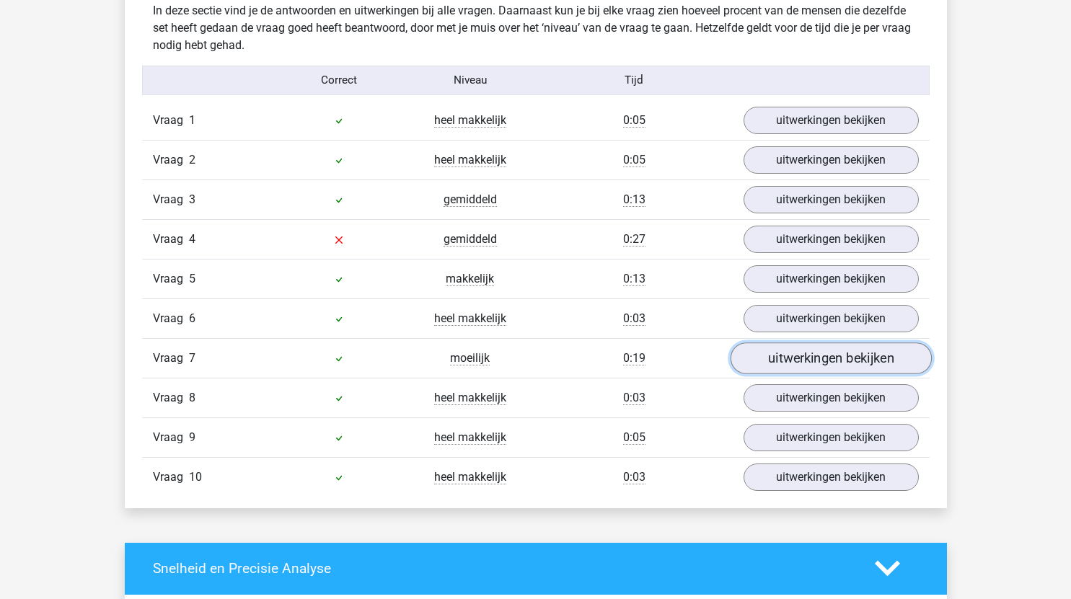
click at [802, 363] on link "uitwerkingen bekijken" at bounding box center [830, 359] width 201 height 32
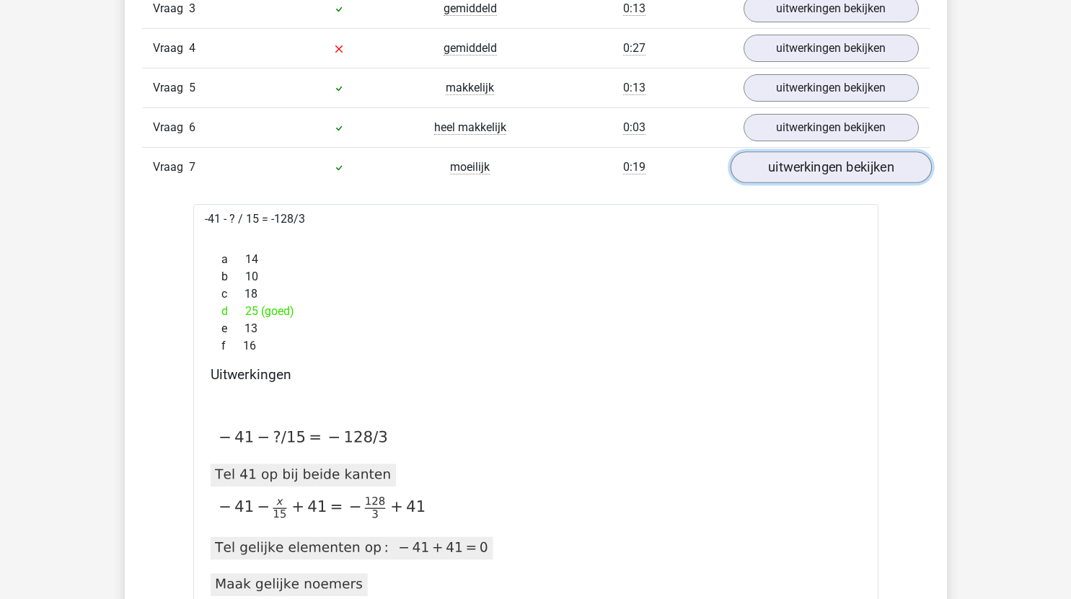
scroll to position [1086, 0]
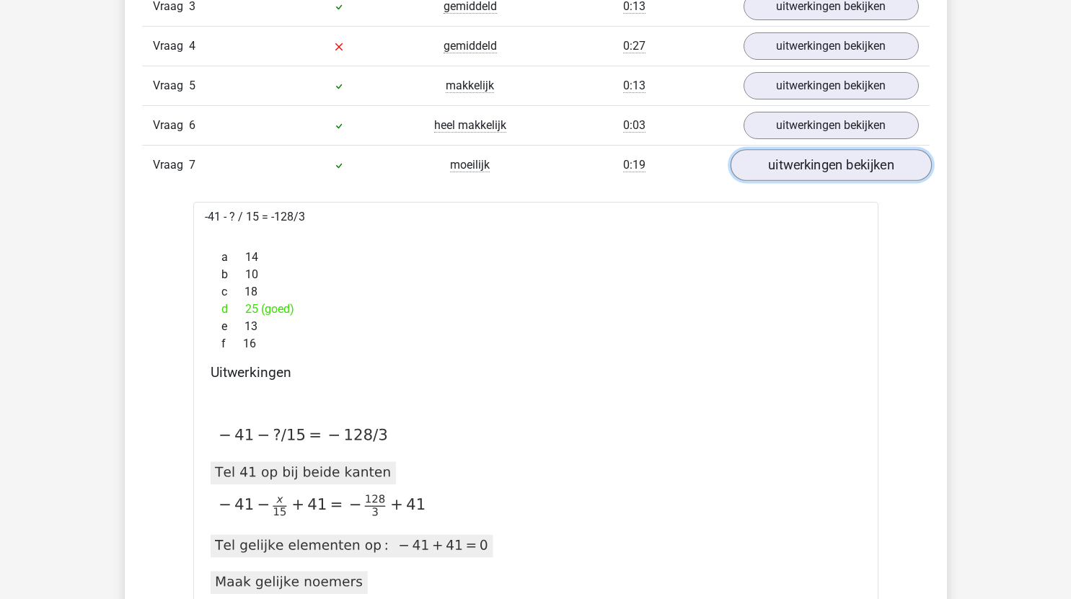
click at [805, 158] on link "uitwerkingen bekijken" at bounding box center [830, 165] width 201 height 32
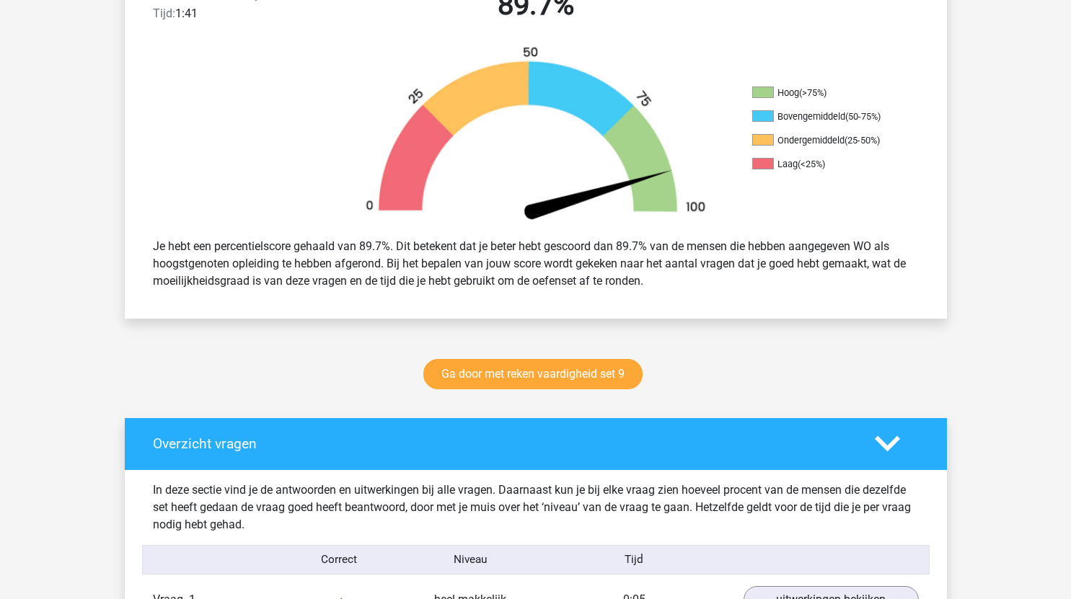
scroll to position [419, 0]
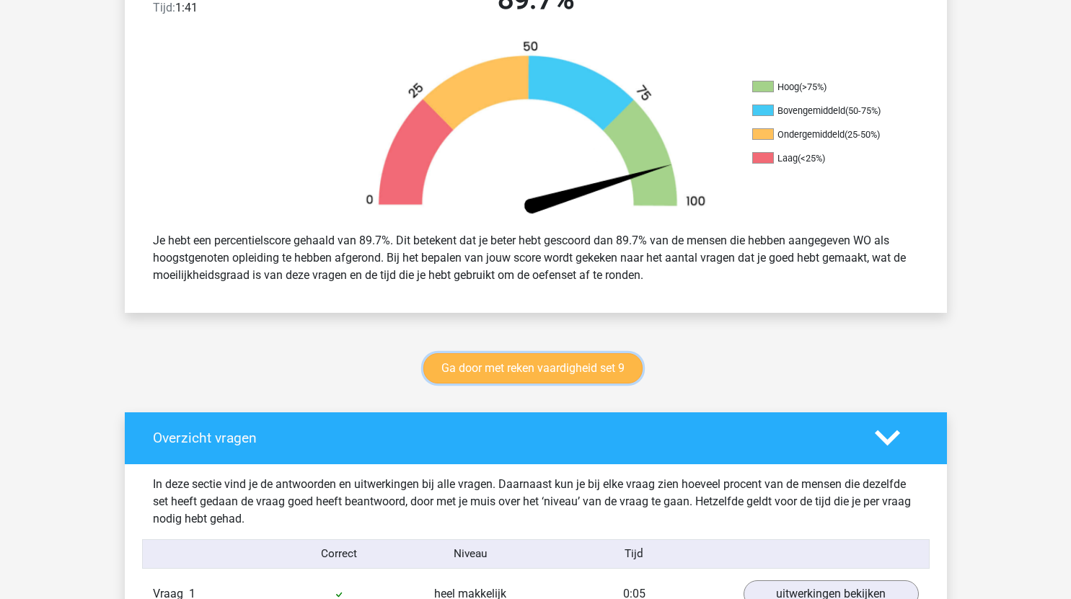
click at [588, 357] on link "Ga door met reken vaardigheid set 9" at bounding box center [532, 368] width 219 height 30
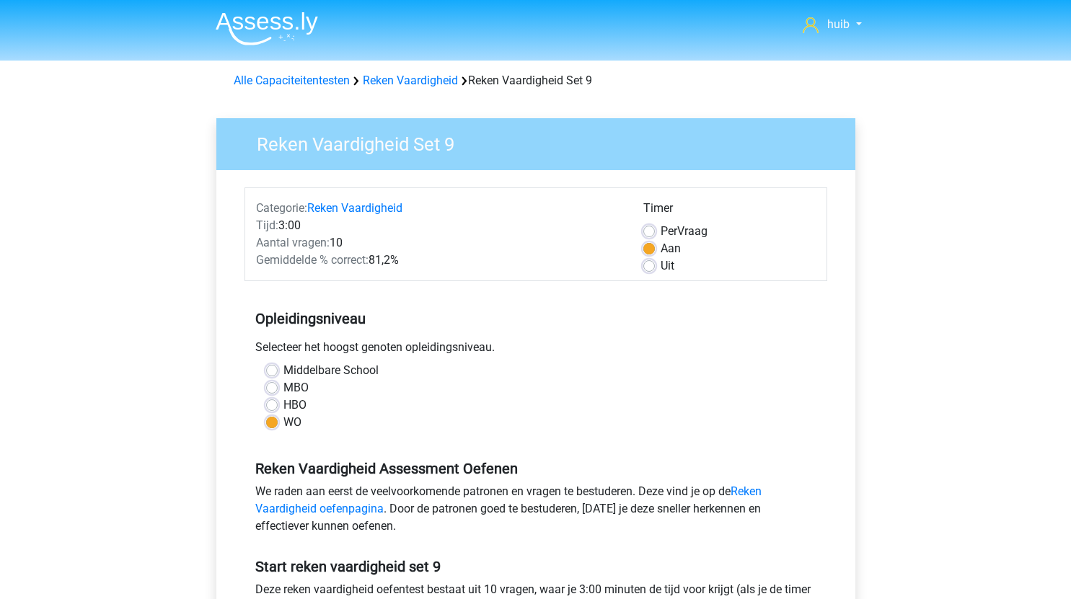
drag, startPoint x: 539, startPoint y: 429, endPoint x: 581, endPoint y: 252, distance: 181.6
click at [581, 252] on form "Categorie: Reken Vaardigheid Tijd: 3:00 Aantal vragen: 10 Gemiddelde % correct:…" at bounding box center [535, 443] width 583 height 513
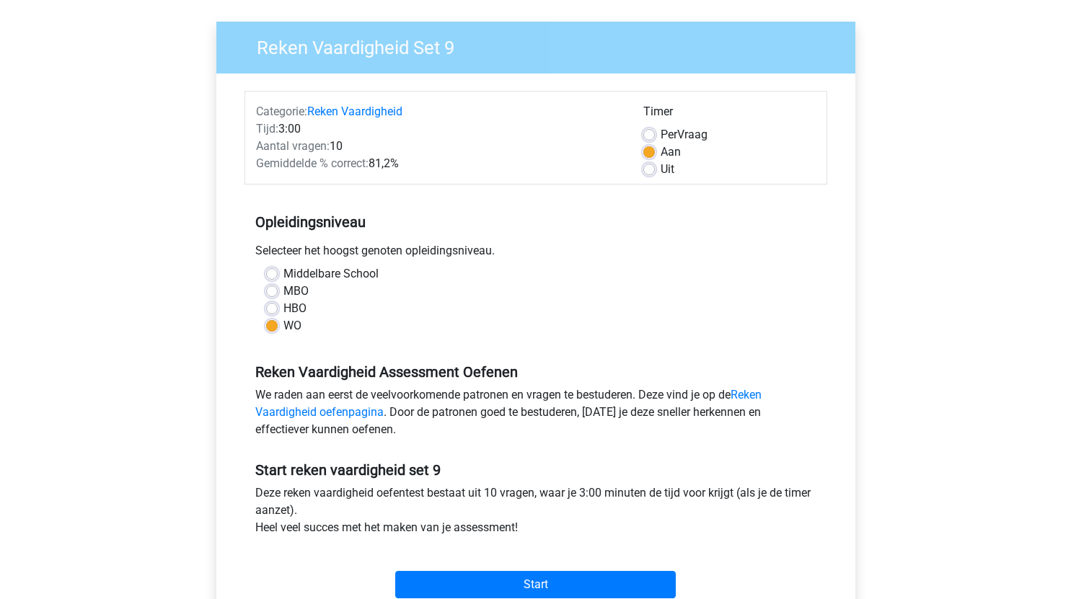
click at [623, 433] on div "We raden aan eerst de veelvoorkomende patronen en vragen te bestuderen. Deze vi…" at bounding box center [535, 416] width 583 height 58
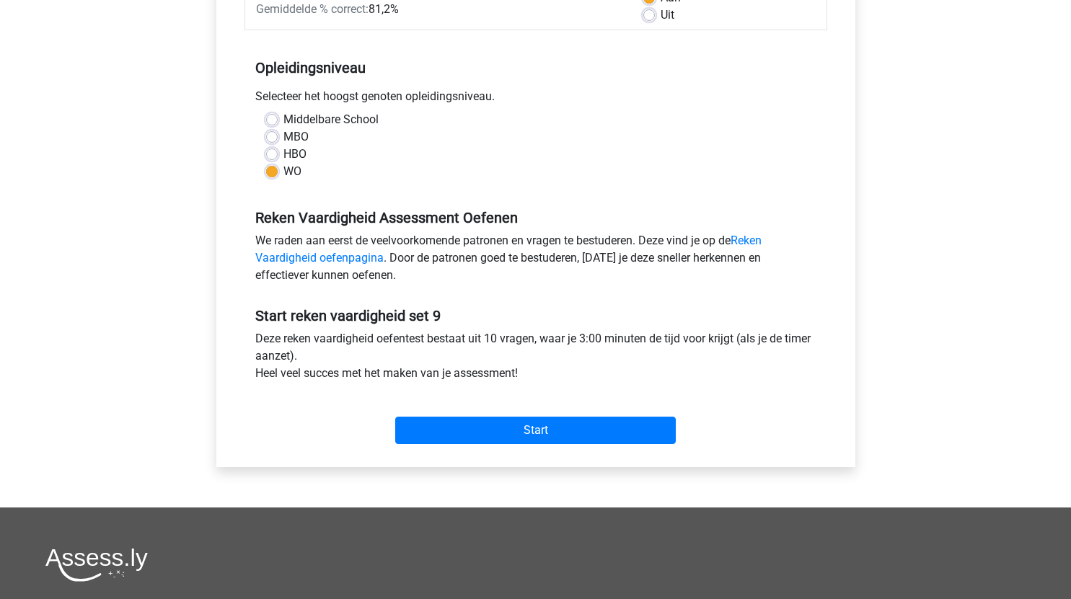
scroll to position [253, 0]
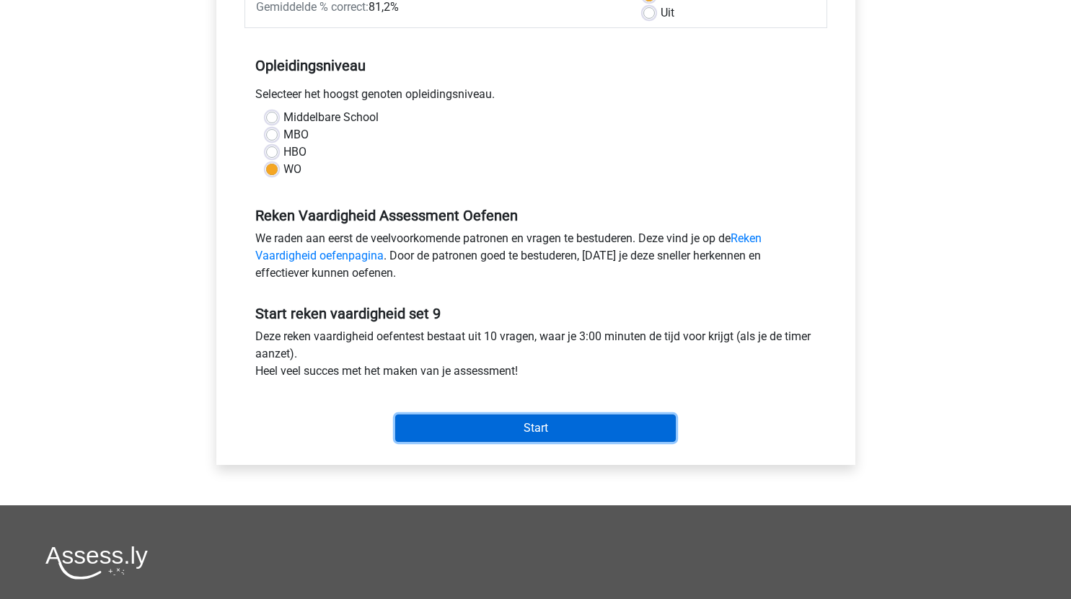
click at [615, 428] on input "Start" at bounding box center [535, 428] width 281 height 27
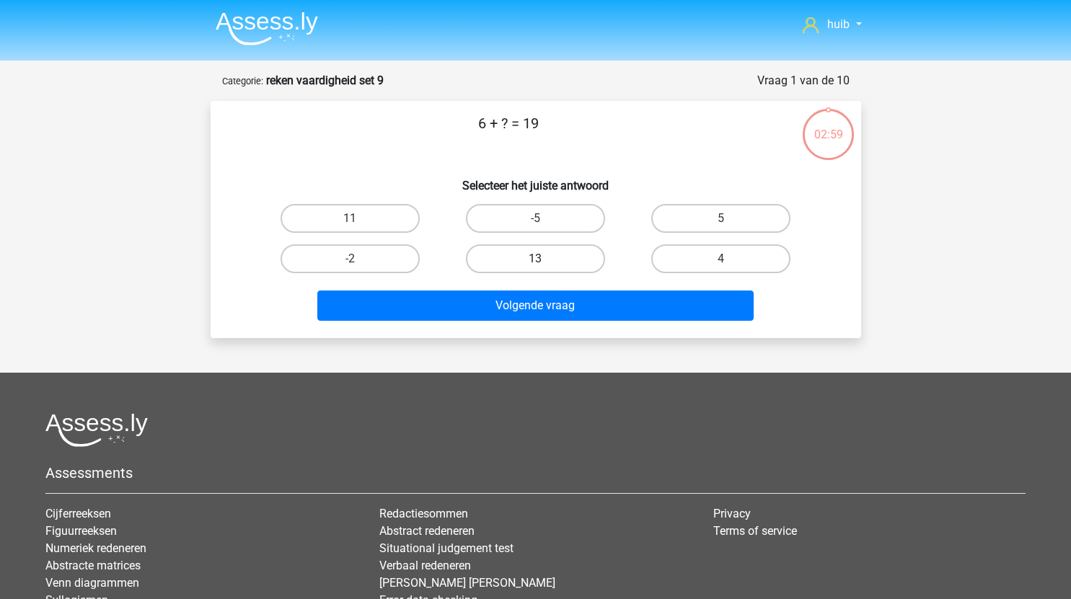
click at [582, 249] on label "13" at bounding box center [535, 258] width 139 height 29
click at [544, 259] on input "13" at bounding box center [539, 263] width 9 height 9
radio input "true"
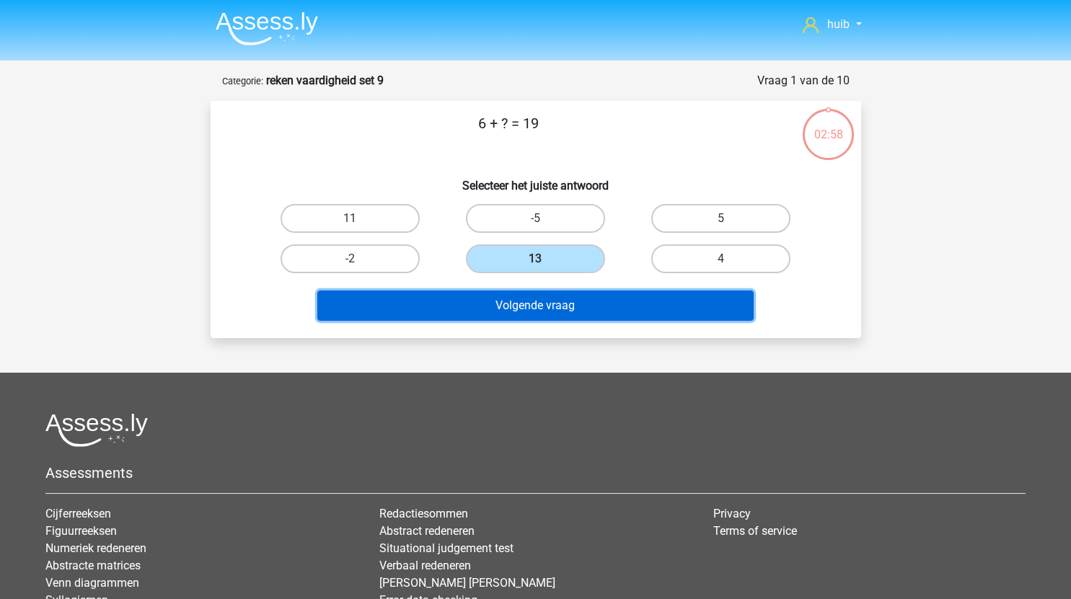
click at [585, 313] on button "Volgende vraag" at bounding box center [535, 306] width 436 height 30
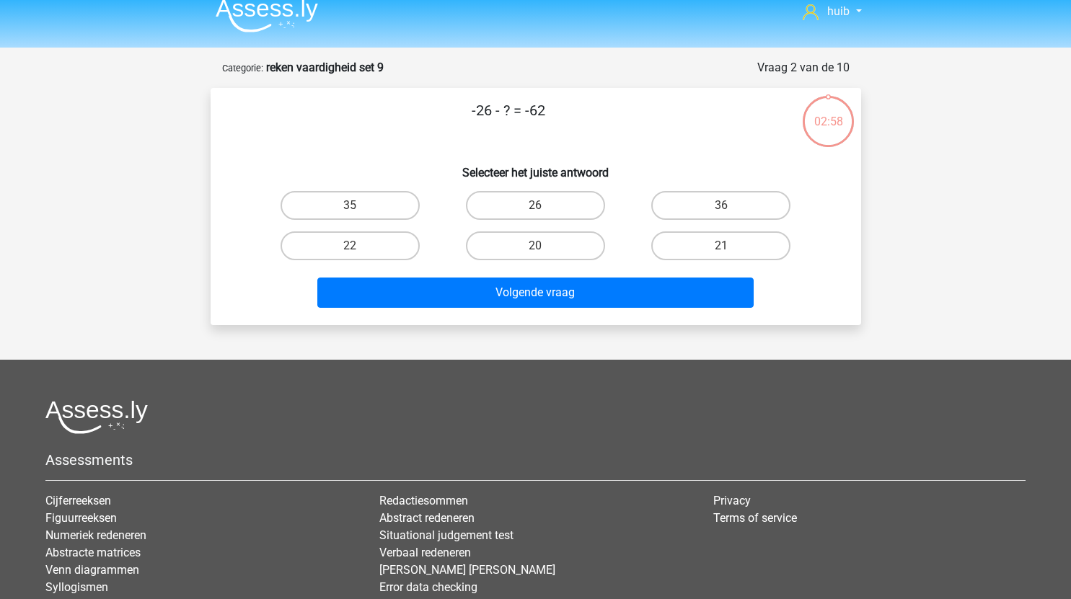
scroll to position [9, 0]
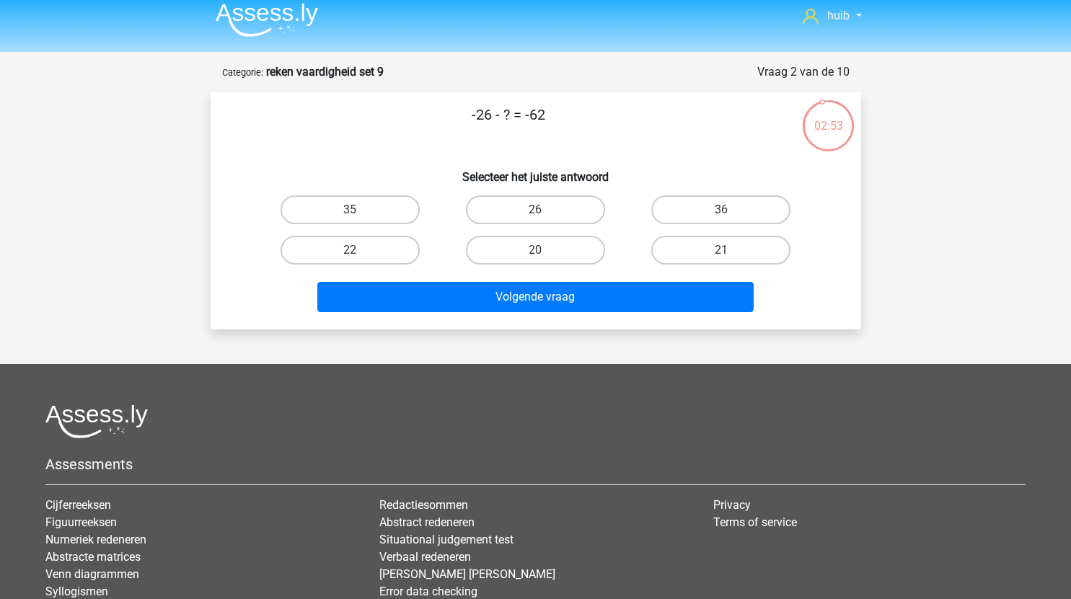
click at [721, 211] on input "36" at bounding box center [725, 214] width 9 height 9
radio input "true"
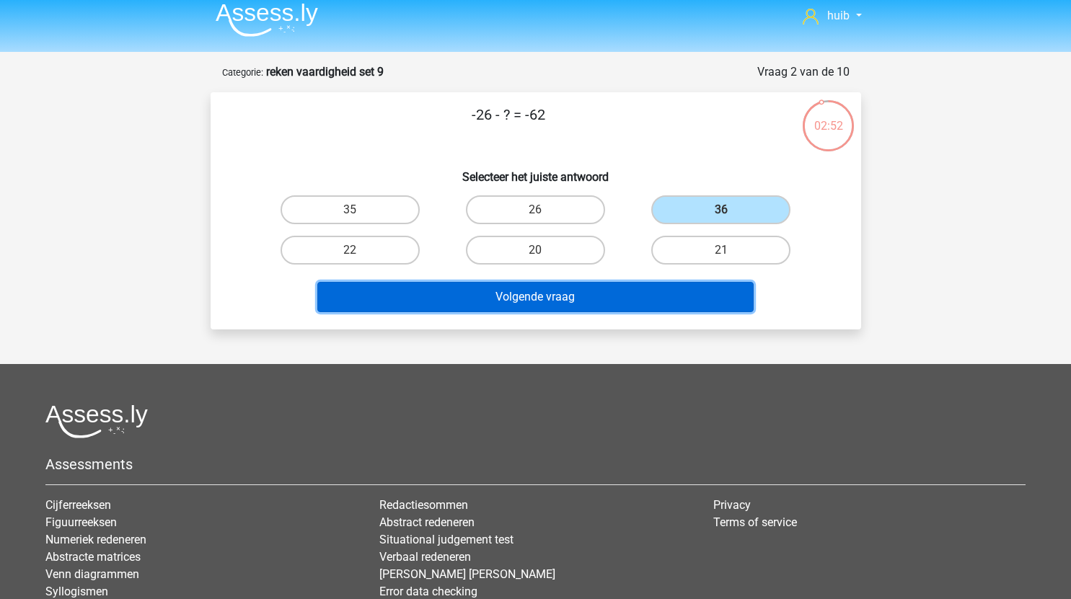
click at [573, 291] on button "Volgende vraag" at bounding box center [535, 297] width 436 height 30
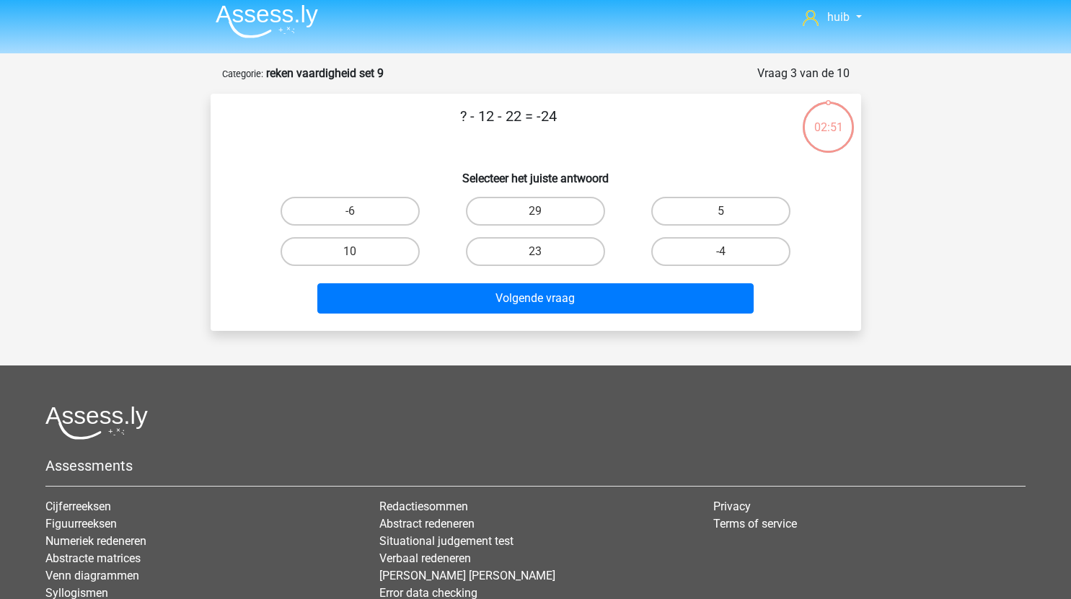
scroll to position [0, 0]
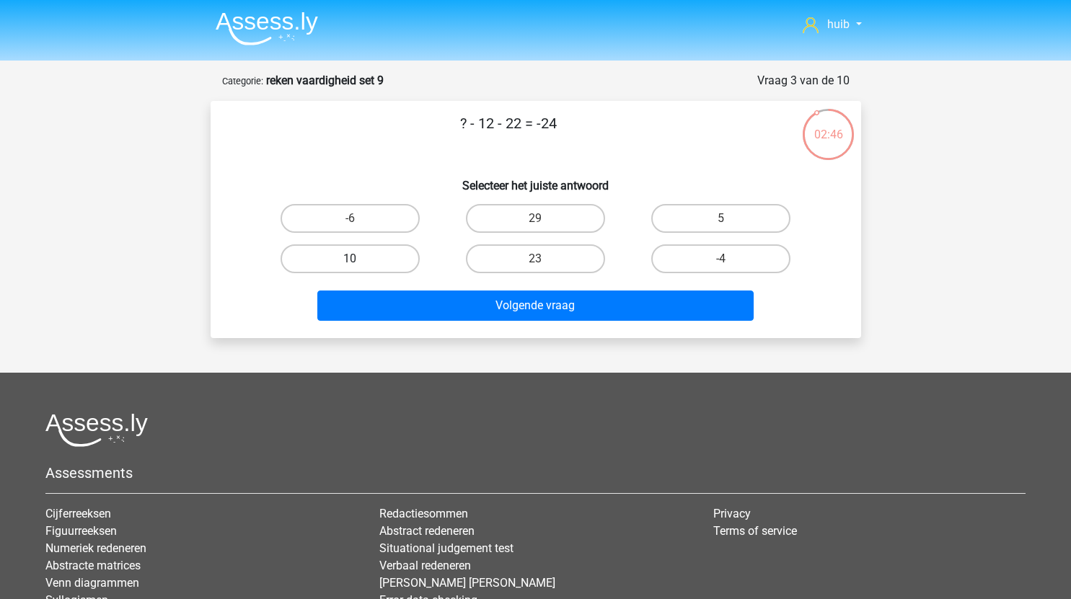
click at [381, 262] on label "10" at bounding box center [350, 258] width 139 height 29
click at [359, 262] on input "10" at bounding box center [354, 263] width 9 height 9
radio input "true"
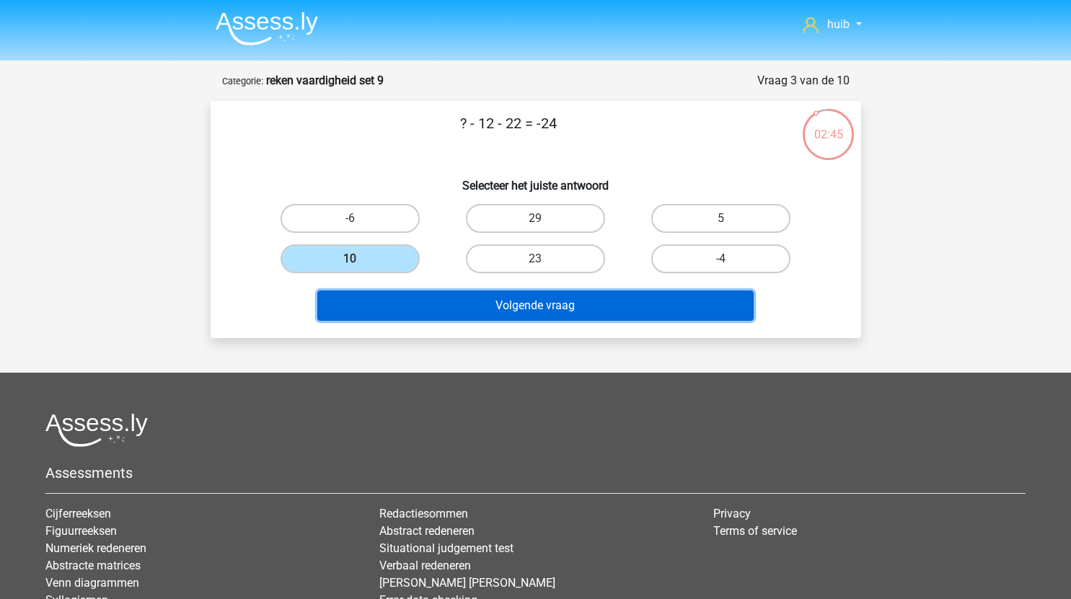
click at [555, 308] on button "Volgende vraag" at bounding box center [535, 306] width 436 height 30
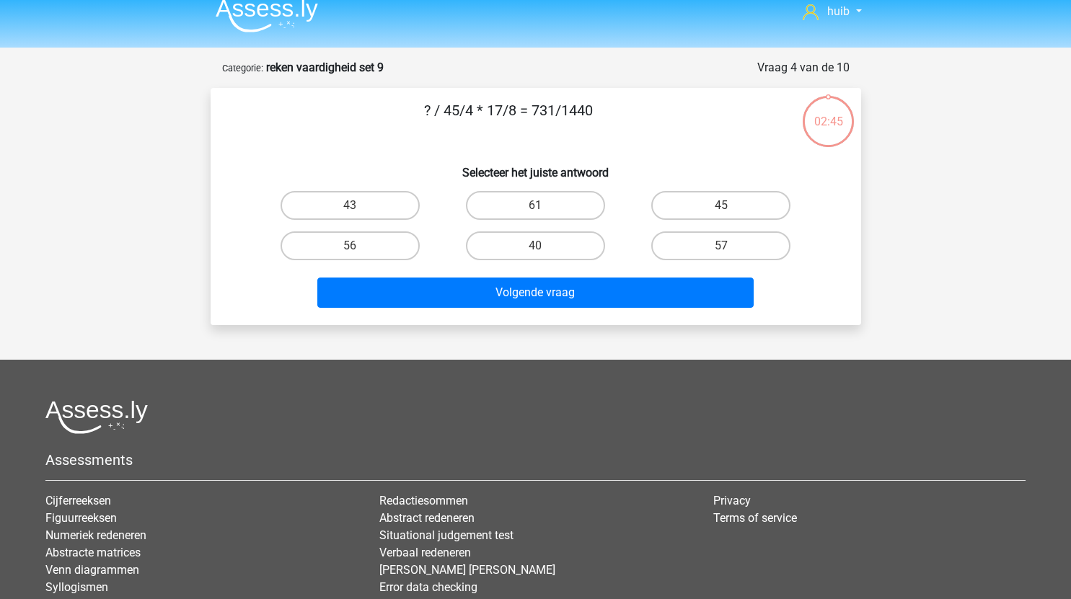
scroll to position [9, 0]
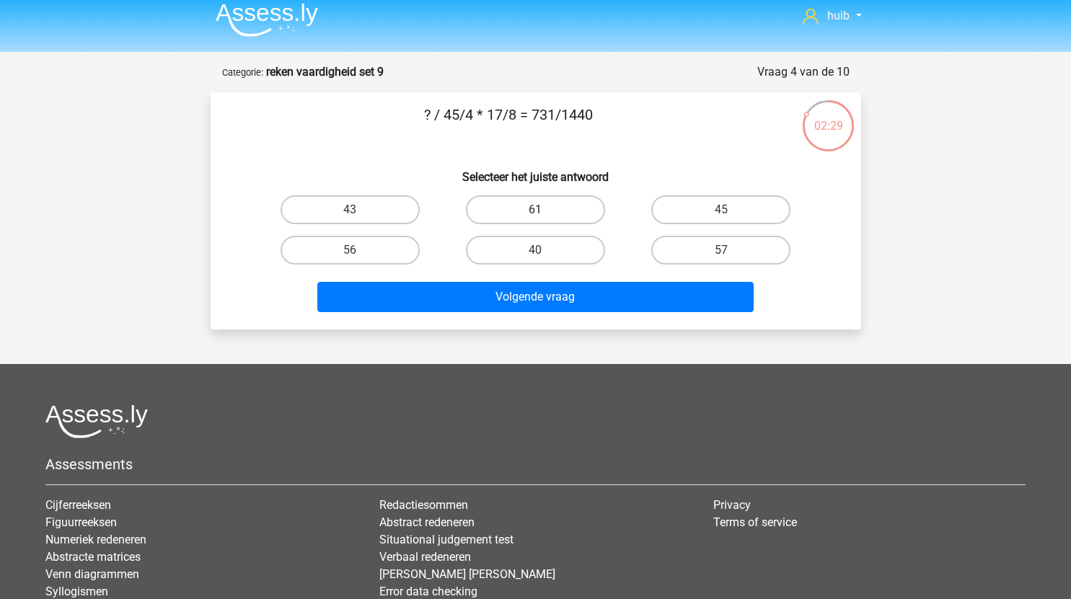
click at [582, 214] on label "61" at bounding box center [535, 209] width 139 height 29
click at [544, 214] on input "61" at bounding box center [539, 214] width 9 height 9
radio input "true"
click at [373, 217] on label "43" at bounding box center [350, 209] width 139 height 29
click at [359, 217] on input "43" at bounding box center [354, 214] width 9 height 9
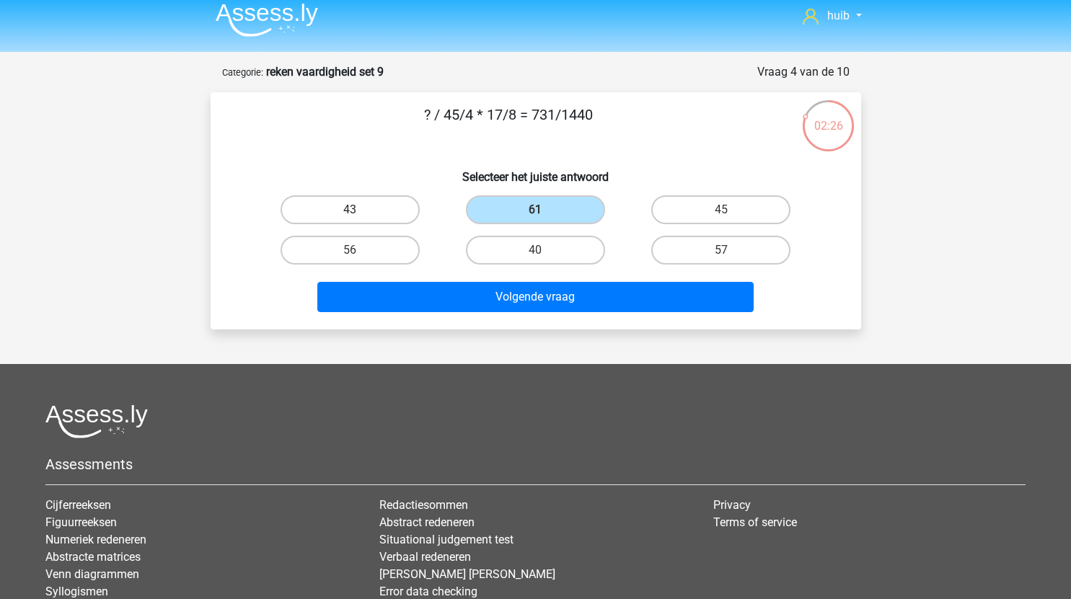
radio input "true"
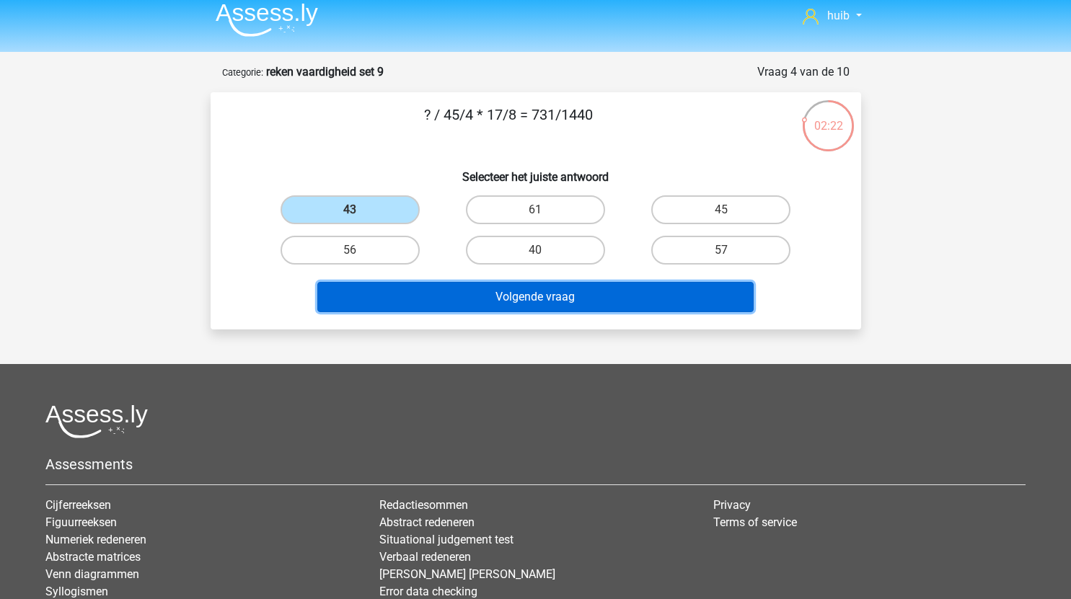
click at [540, 305] on button "Volgende vraag" at bounding box center [535, 297] width 436 height 30
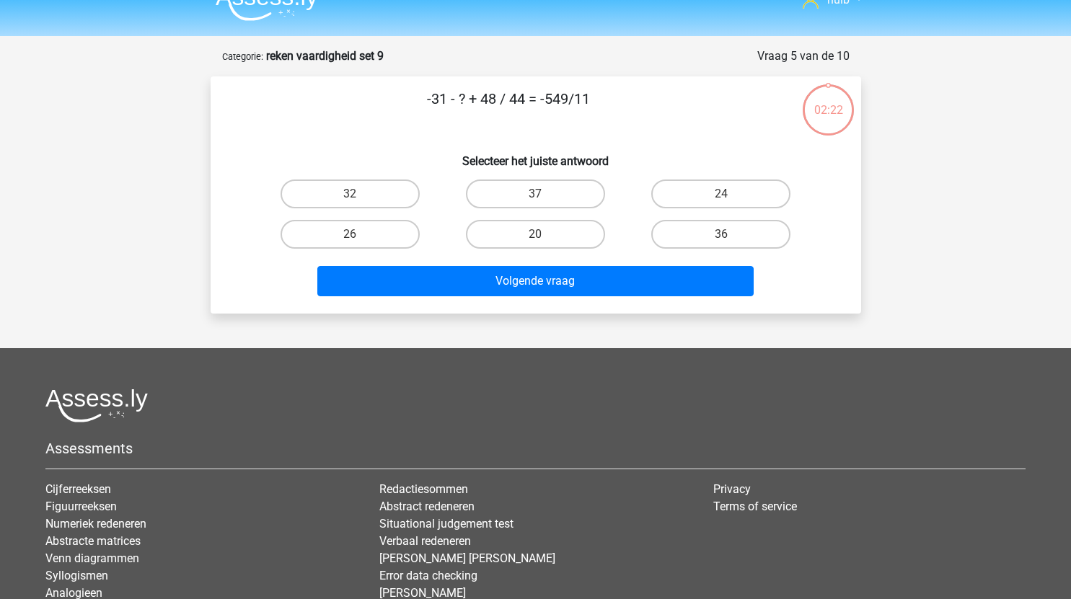
scroll to position [24, 0]
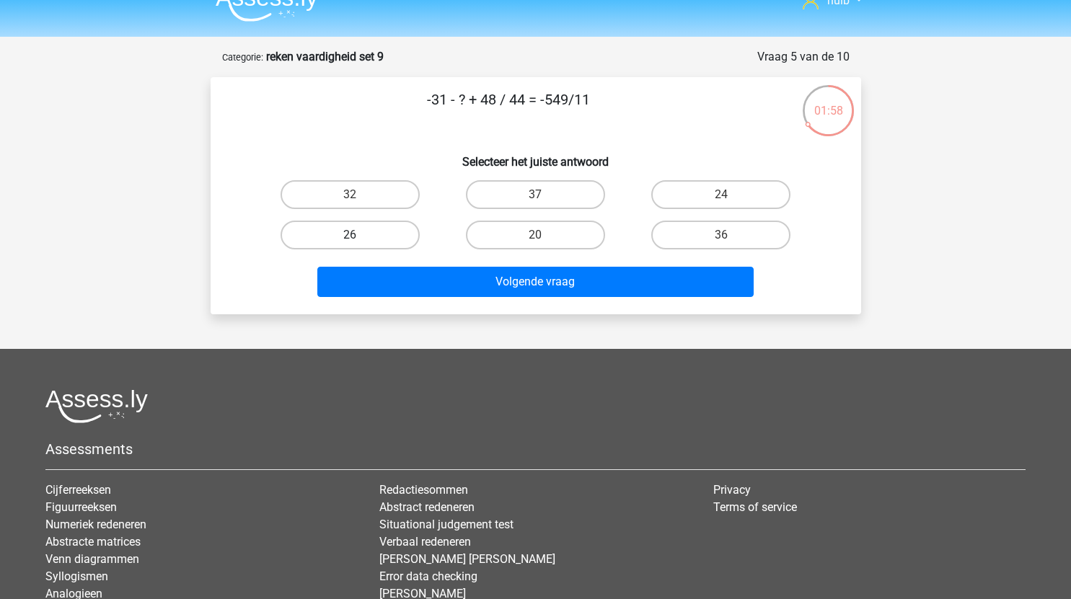
click at [368, 248] on label "26" at bounding box center [350, 235] width 139 height 29
click at [359, 244] on input "26" at bounding box center [354, 239] width 9 height 9
radio input "true"
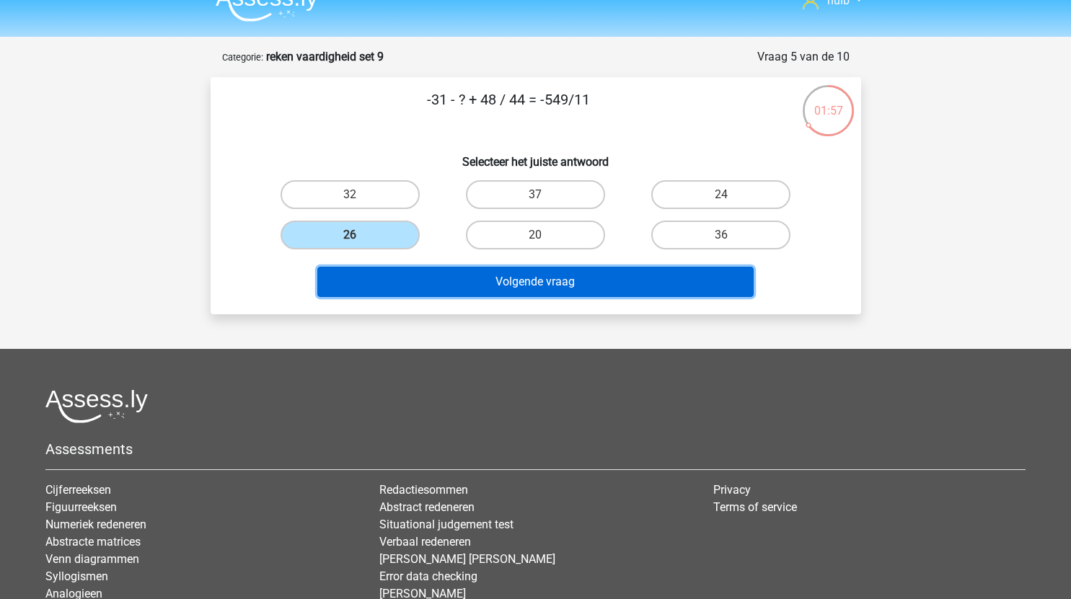
click at [479, 281] on button "Volgende vraag" at bounding box center [535, 282] width 436 height 30
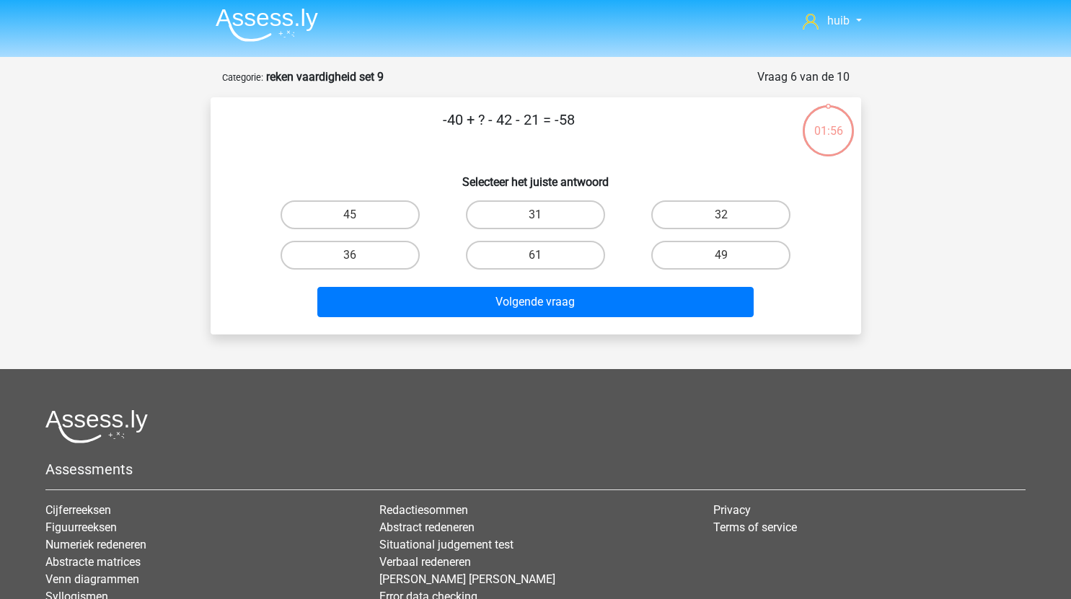
scroll to position [3, 0]
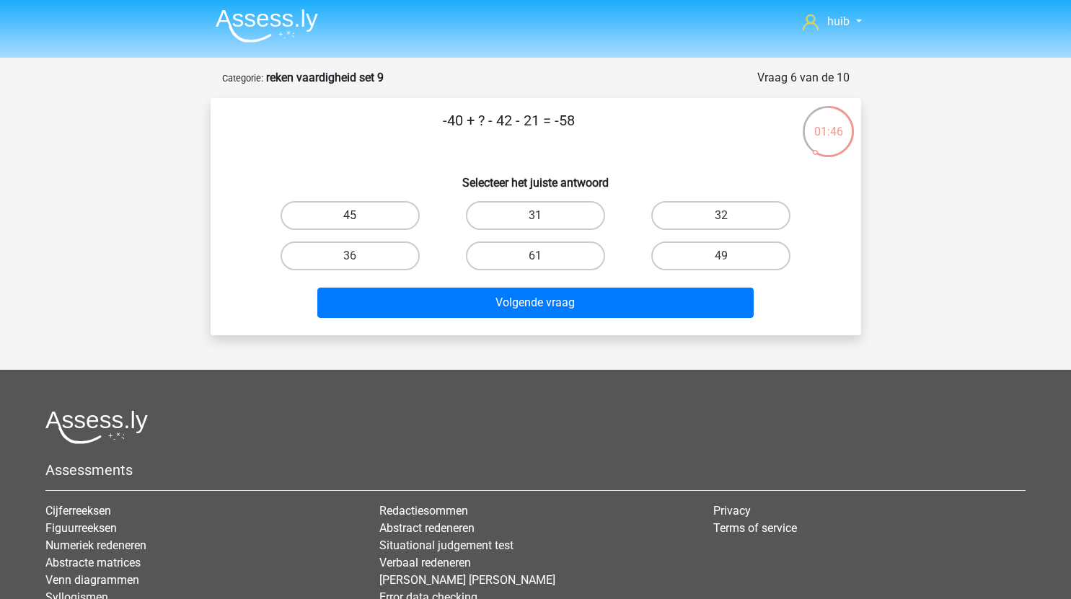
click at [375, 204] on label "45" at bounding box center [350, 215] width 139 height 29
click at [359, 216] on input "45" at bounding box center [354, 220] width 9 height 9
radio input "true"
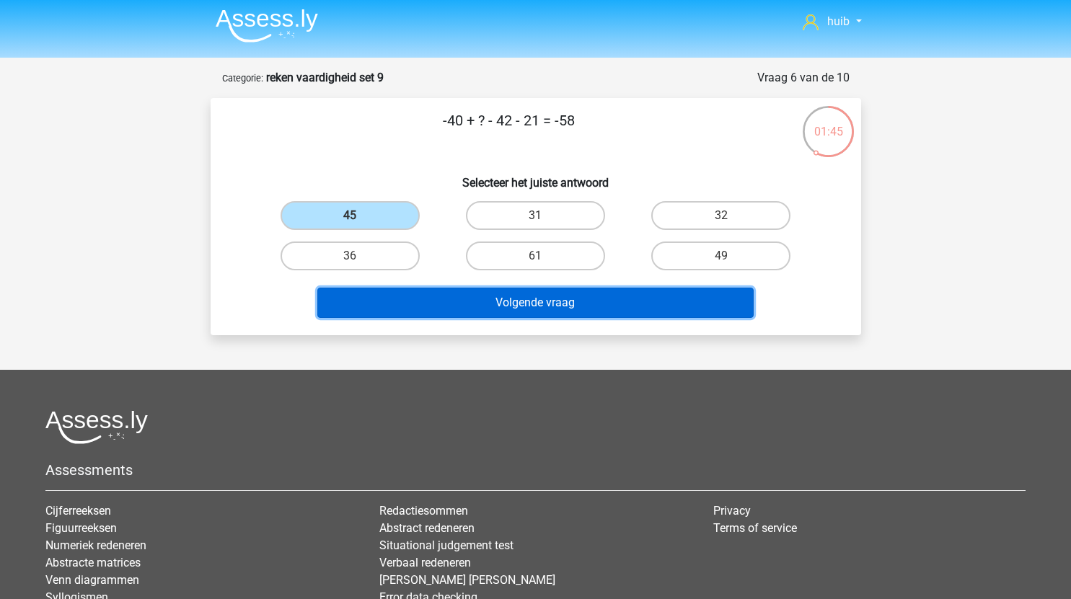
click at [529, 318] on button "Volgende vraag" at bounding box center [535, 303] width 436 height 30
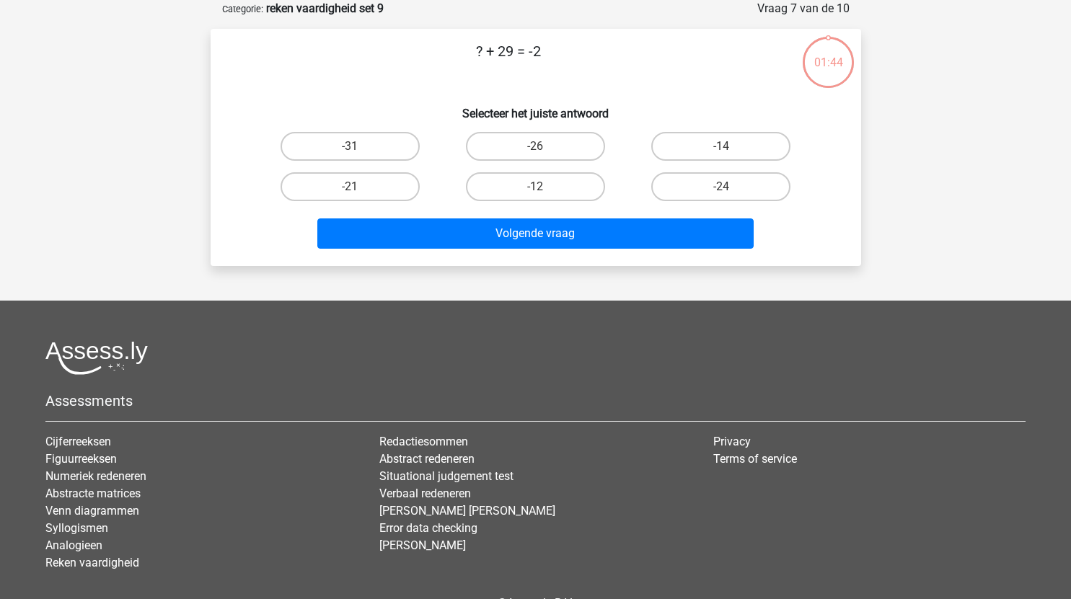
scroll to position [14, 0]
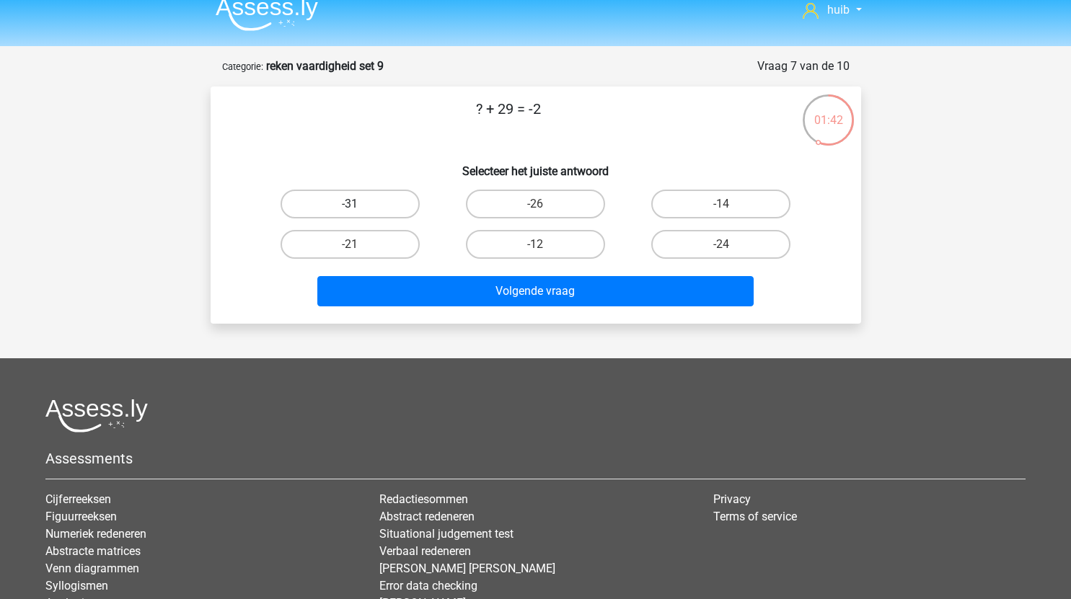
click at [365, 196] on label "-31" at bounding box center [350, 204] width 139 height 29
click at [359, 204] on input "-31" at bounding box center [354, 208] width 9 height 9
radio input "true"
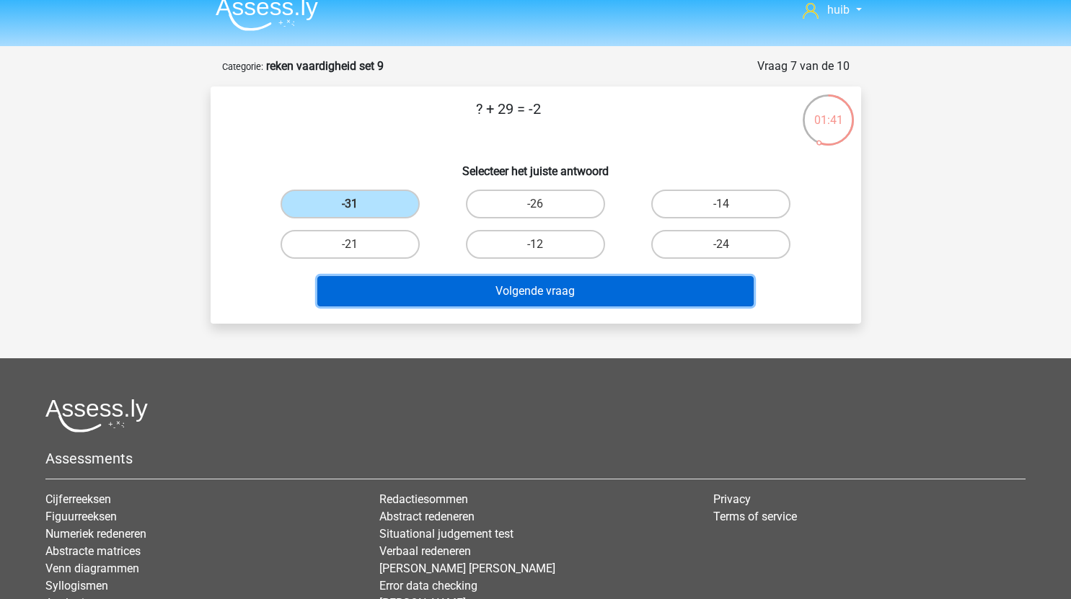
click at [488, 295] on button "Volgende vraag" at bounding box center [535, 291] width 436 height 30
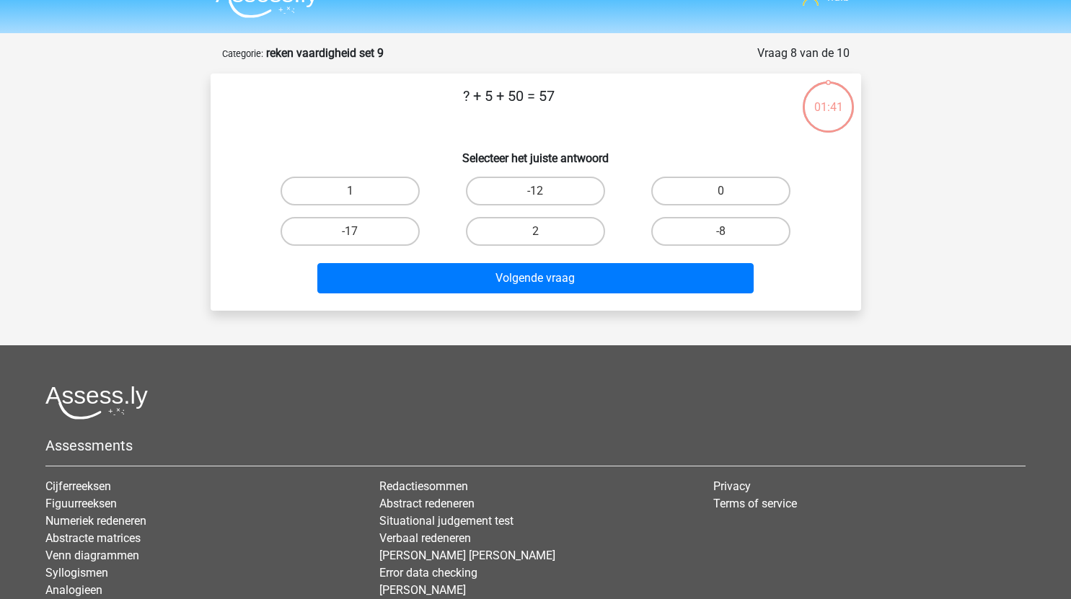
scroll to position [23, 0]
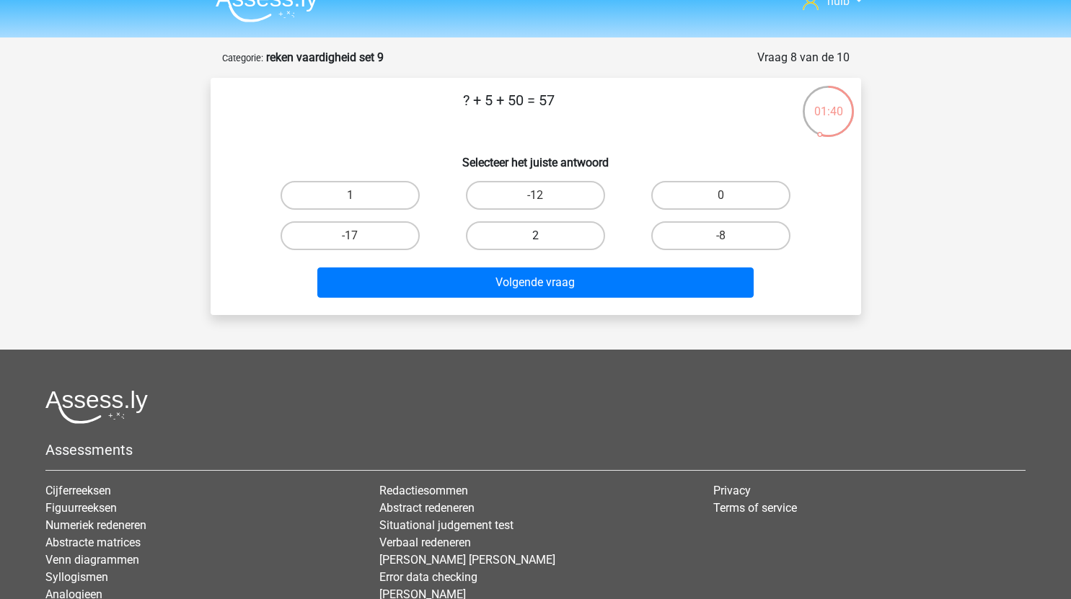
click at [575, 234] on label "2" at bounding box center [535, 235] width 139 height 29
click at [544, 236] on input "2" at bounding box center [539, 240] width 9 height 9
radio input "true"
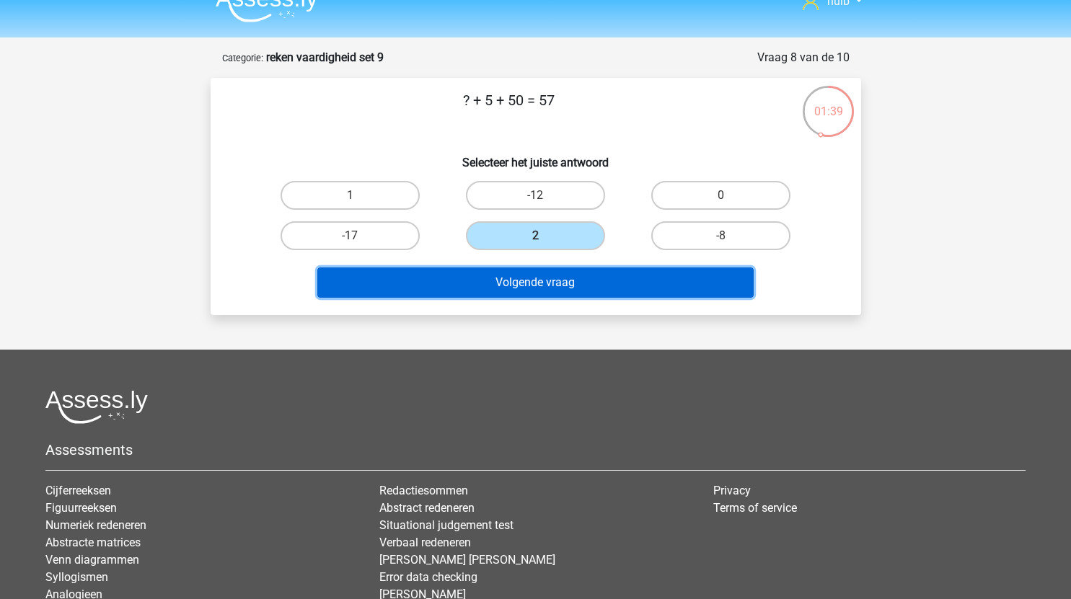
click at [565, 280] on button "Volgende vraag" at bounding box center [535, 283] width 436 height 30
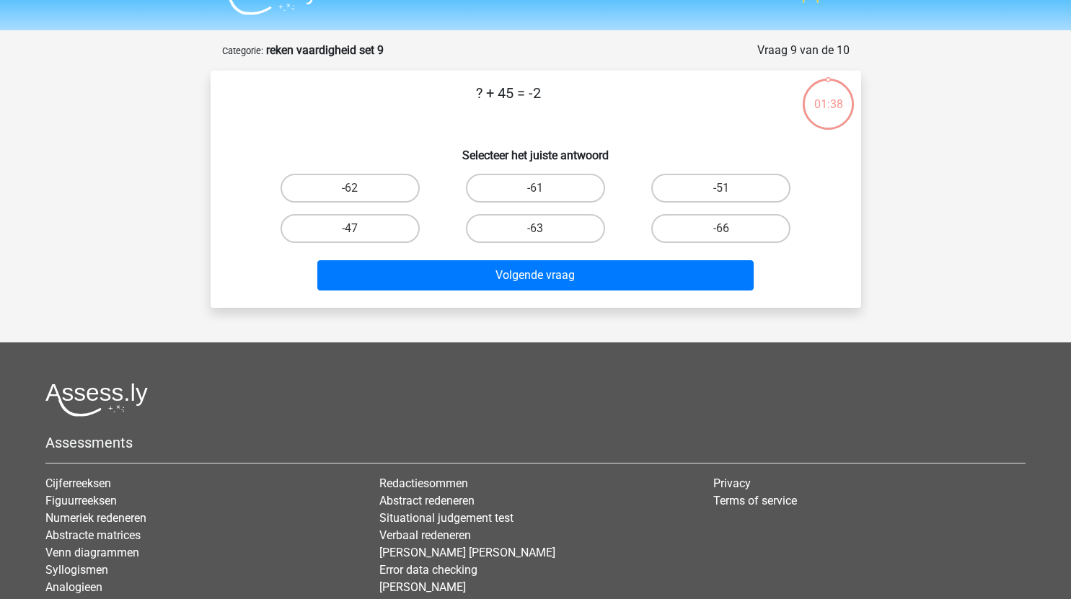
scroll to position [30, 0]
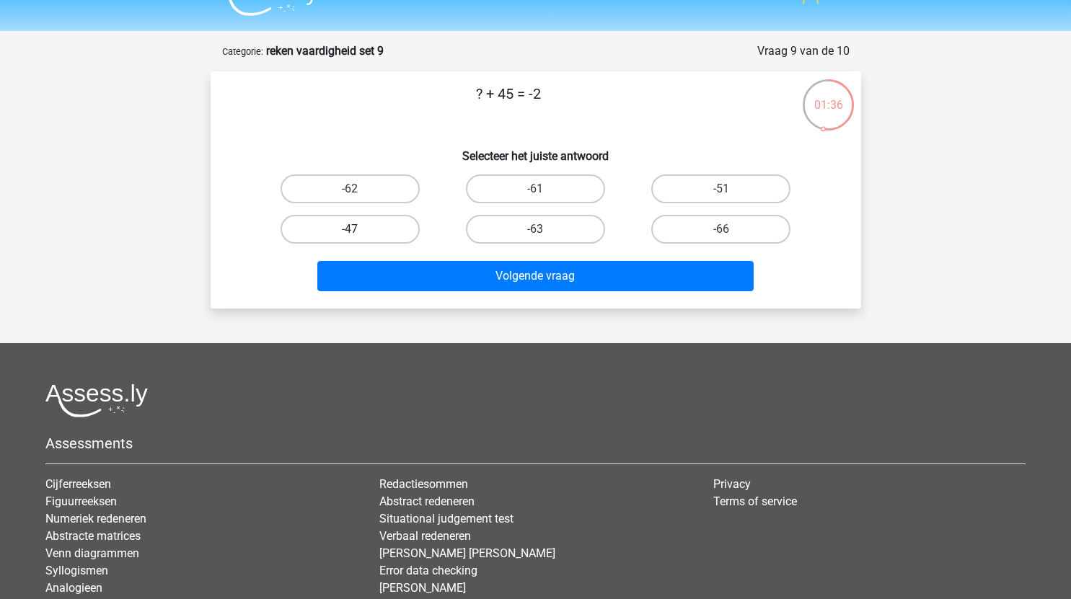
click at [377, 222] on label "-47" at bounding box center [350, 229] width 139 height 29
click at [359, 229] on input "-47" at bounding box center [354, 233] width 9 height 9
radio input "true"
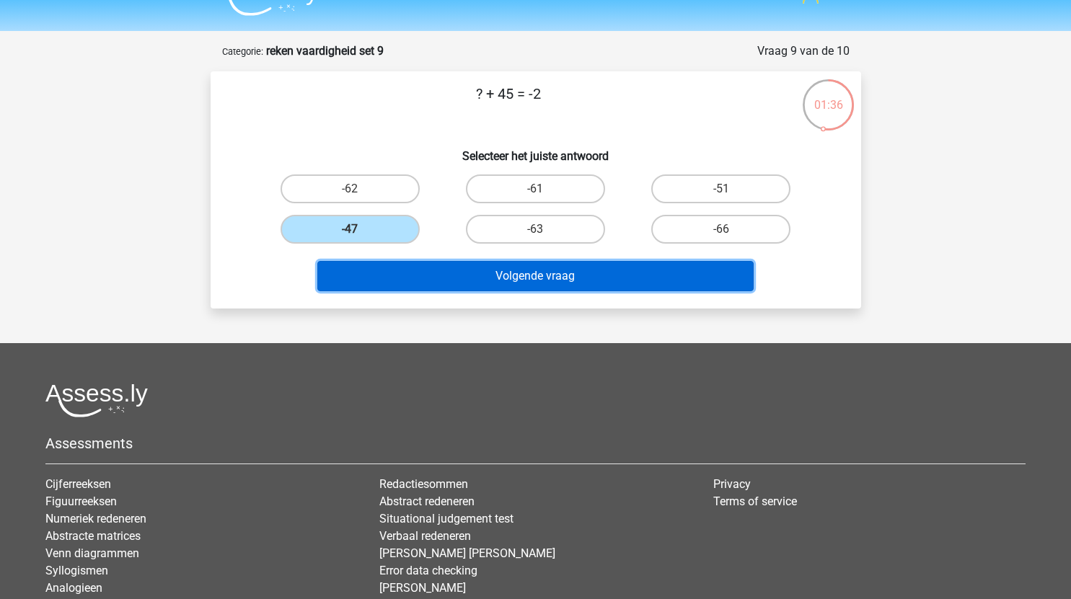
click at [488, 288] on button "Volgende vraag" at bounding box center [535, 276] width 436 height 30
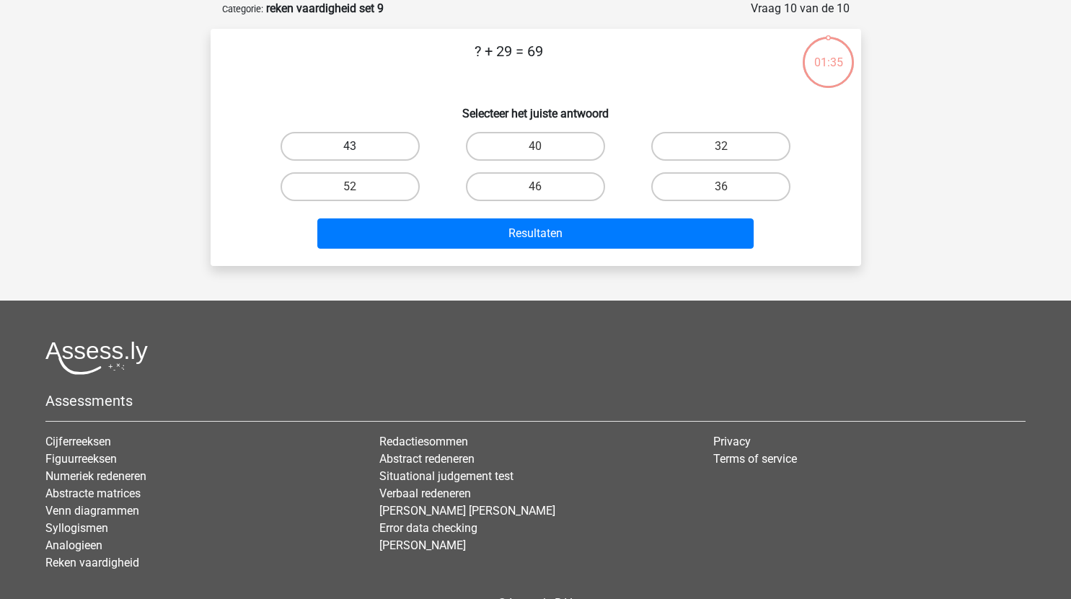
scroll to position [11, 0]
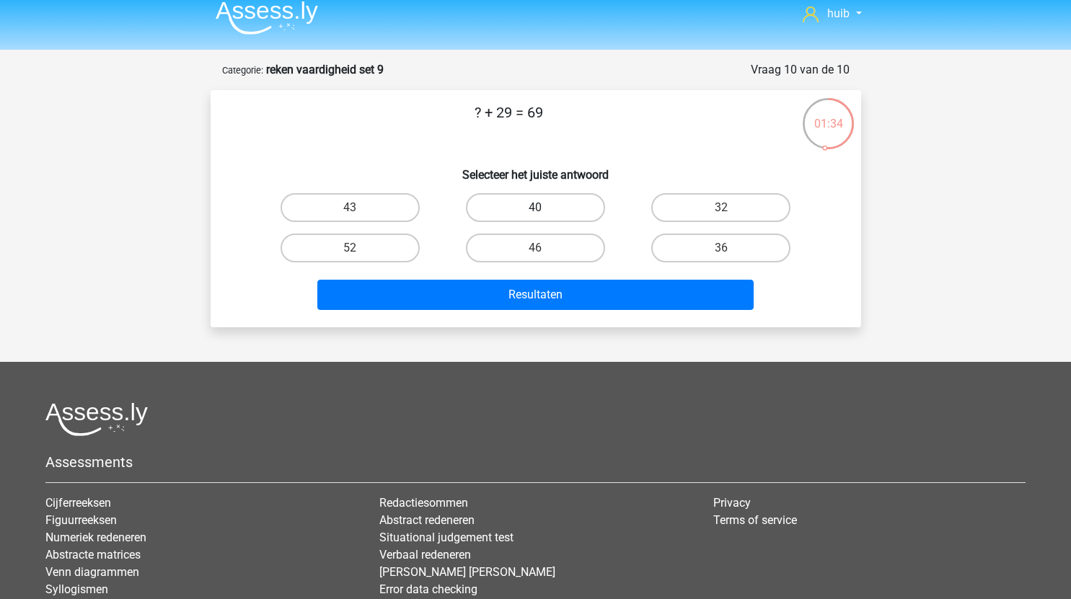
click at [557, 203] on label "40" at bounding box center [535, 207] width 139 height 29
click at [544, 208] on input "40" at bounding box center [539, 212] width 9 height 9
radio input "true"
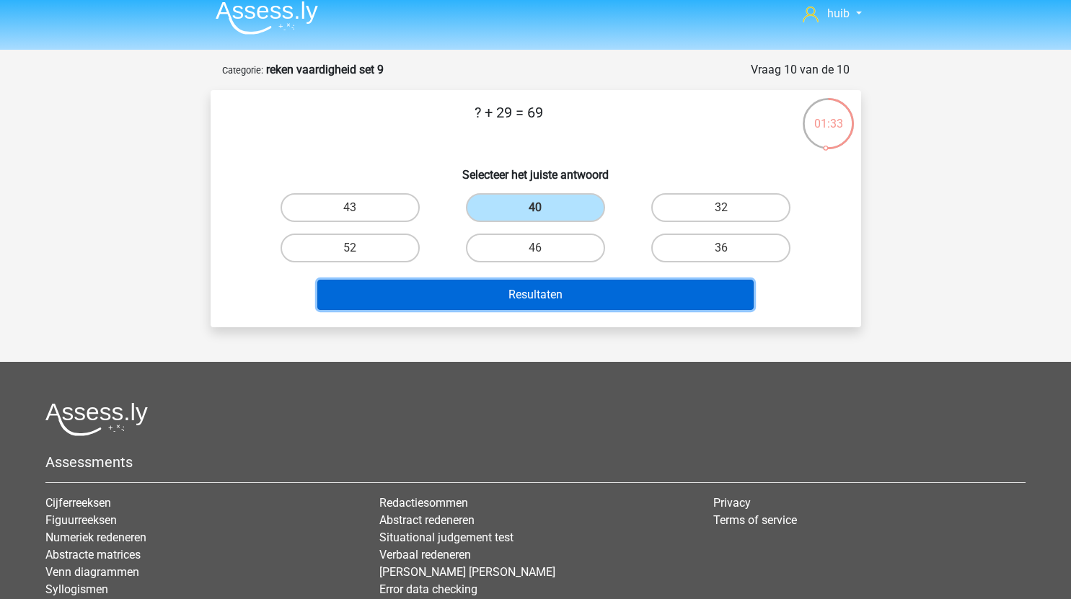
click at [551, 293] on button "Resultaten" at bounding box center [535, 295] width 436 height 30
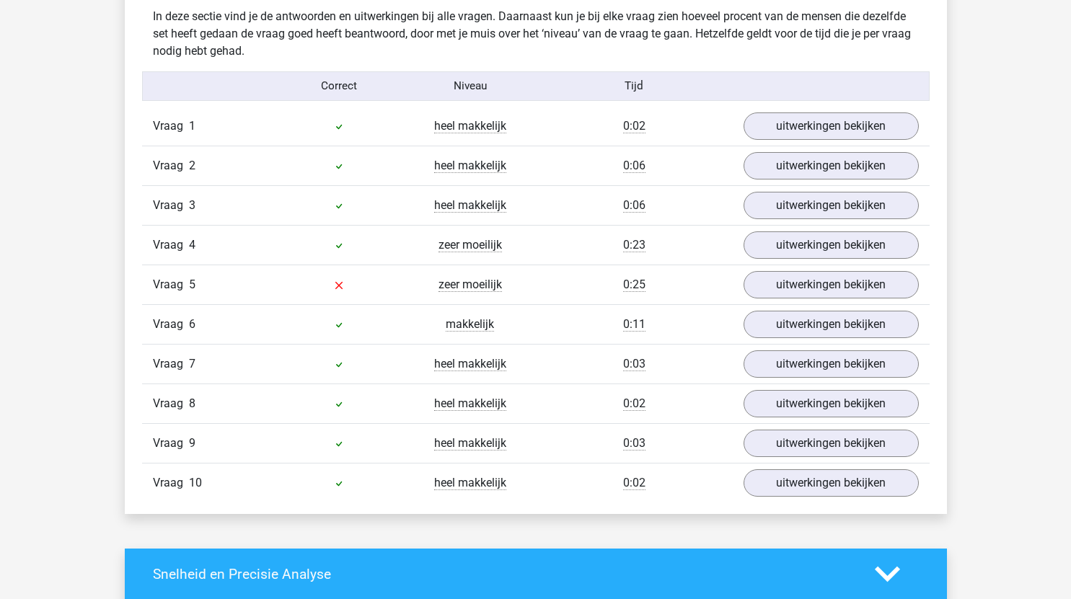
scroll to position [888, 0]
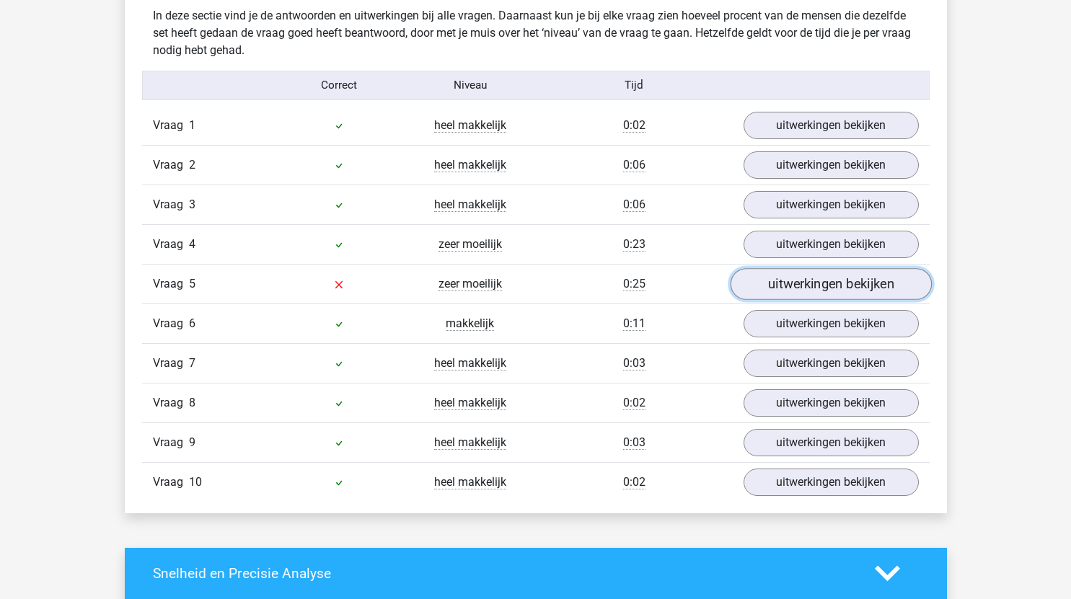
click at [800, 281] on link "uitwerkingen bekijken" at bounding box center [830, 284] width 201 height 32
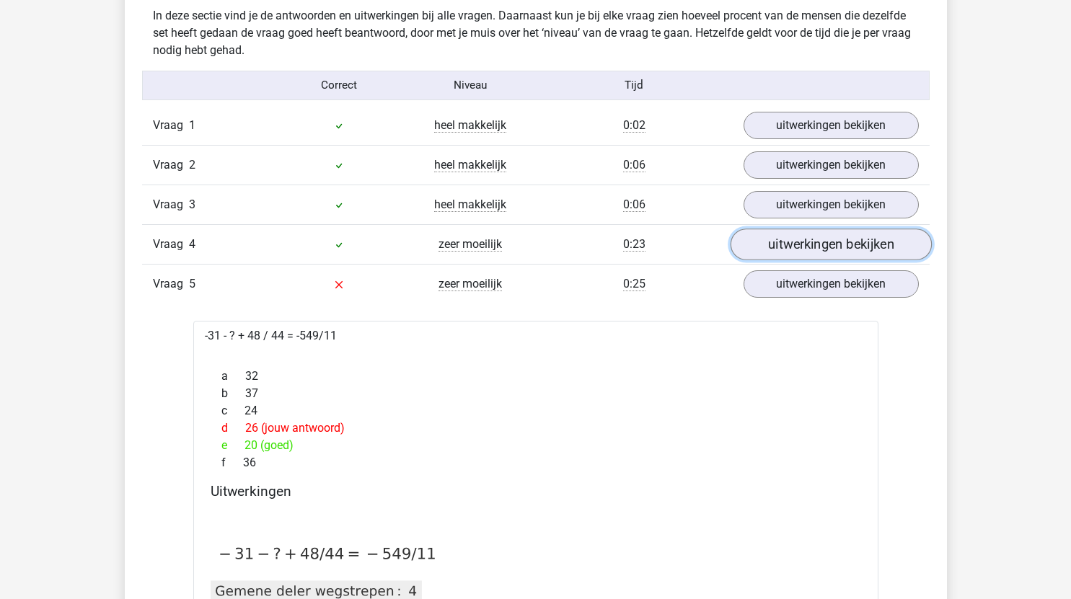
click at [804, 252] on link "uitwerkingen bekijken" at bounding box center [830, 245] width 201 height 32
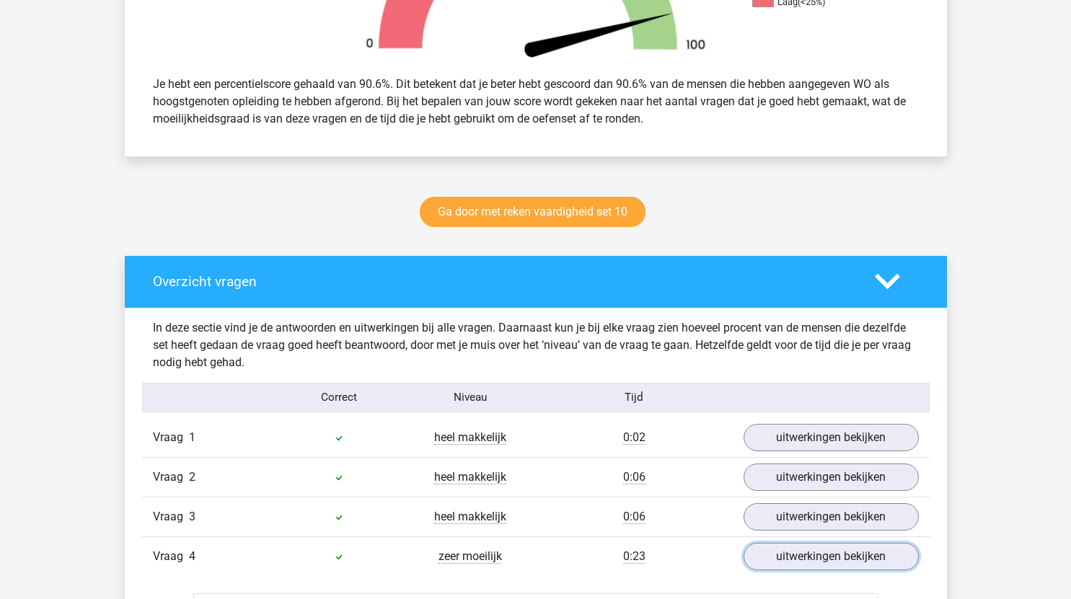
scroll to position [567, 0]
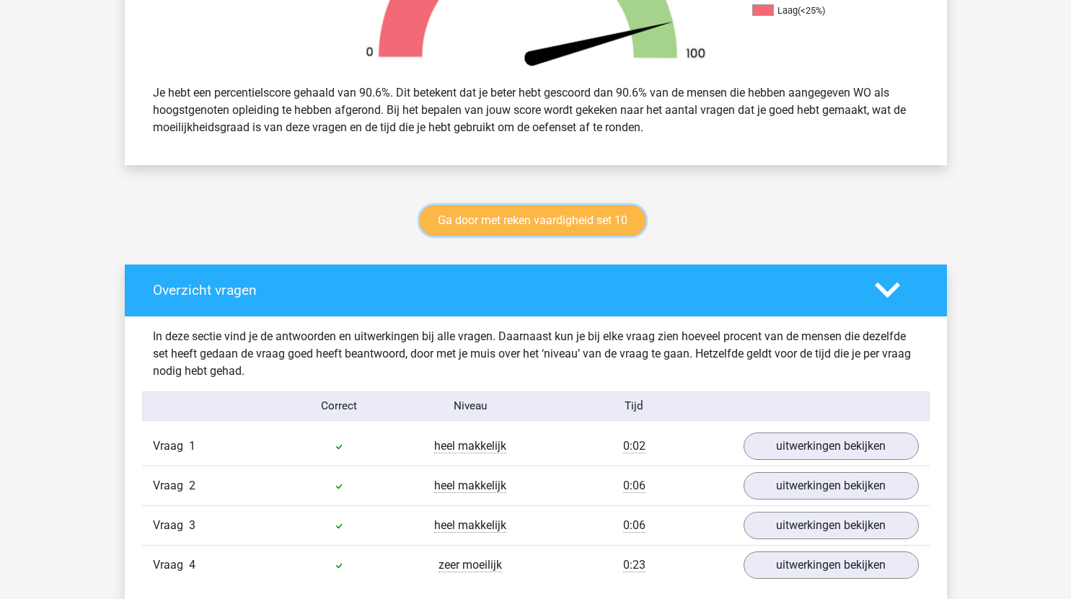
click at [587, 221] on link "Ga door met reken vaardigheid set 10" at bounding box center [533, 221] width 226 height 30
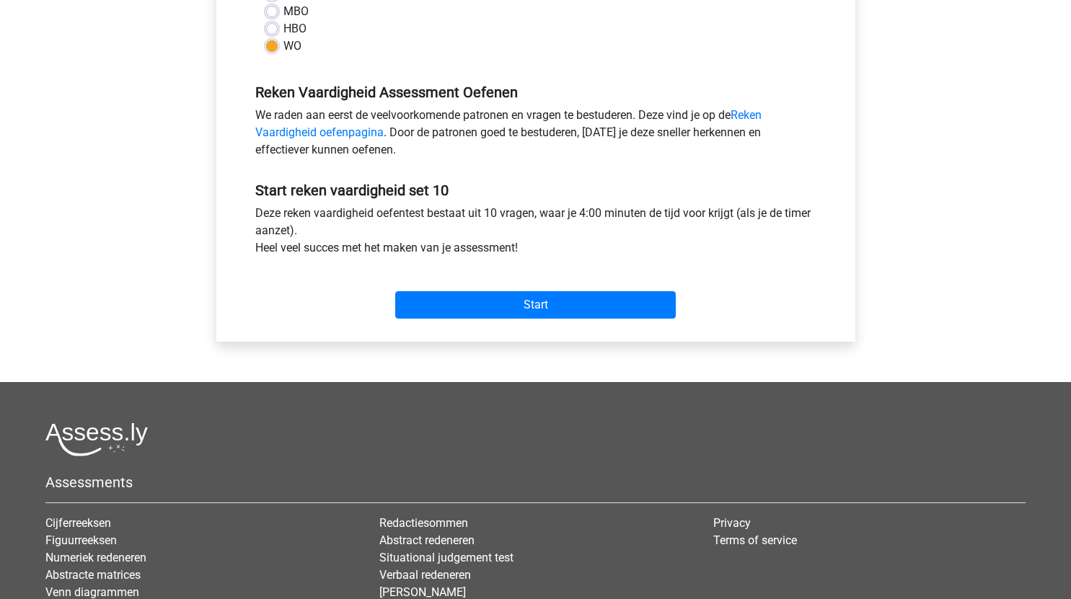
scroll to position [377, 0]
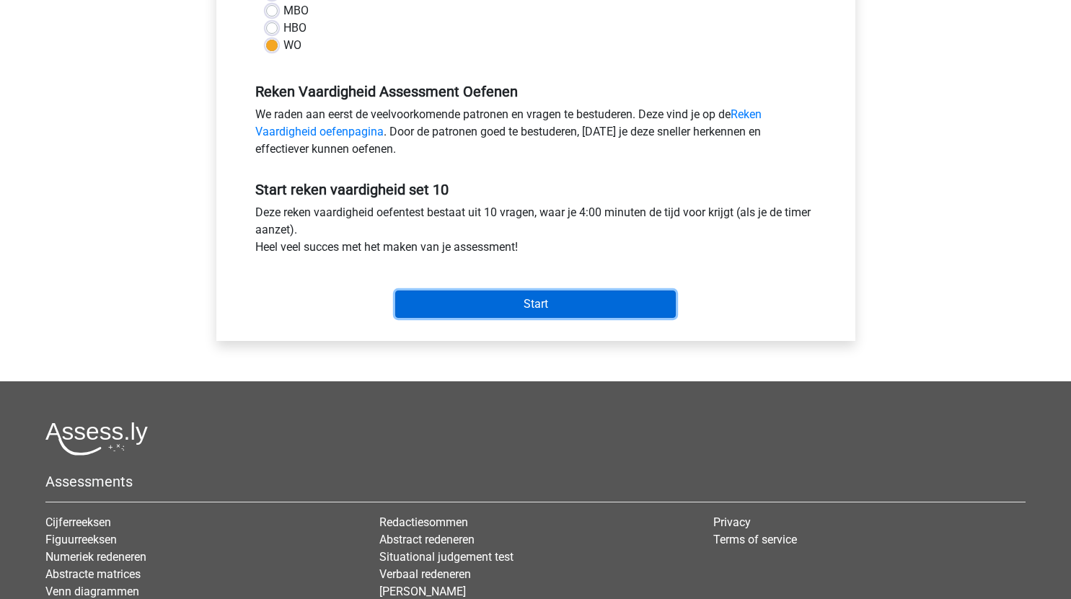
click at [601, 306] on input "Start" at bounding box center [535, 304] width 281 height 27
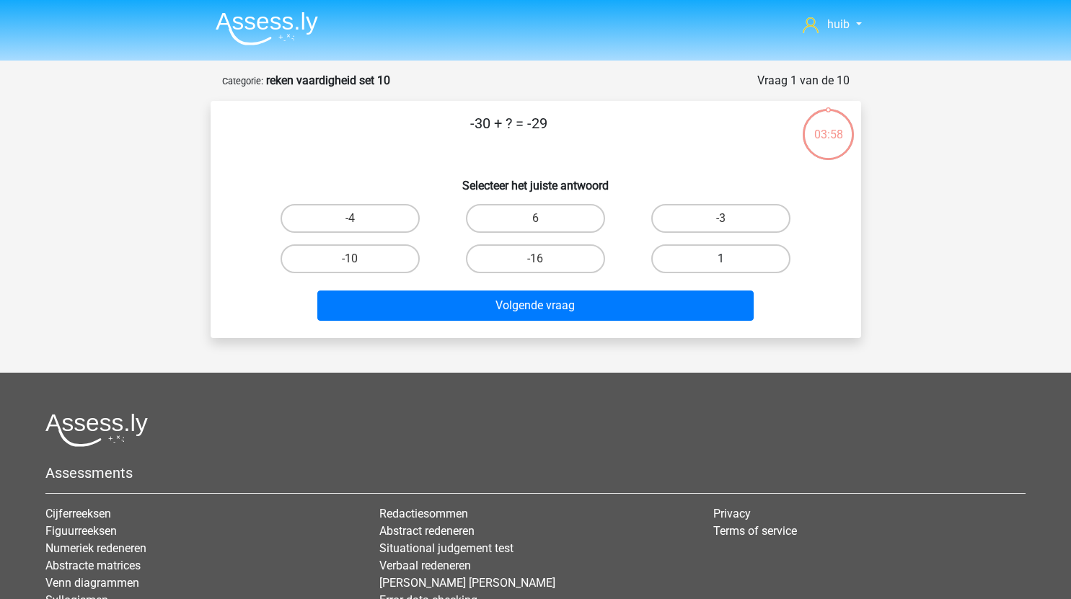
click at [707, 250] on label "1" at bounding box center [720, 258] width 139 height 29
click at [721, 259] on input "1" at bounding box center [725, 263] width 9 height 9
radio input "true"
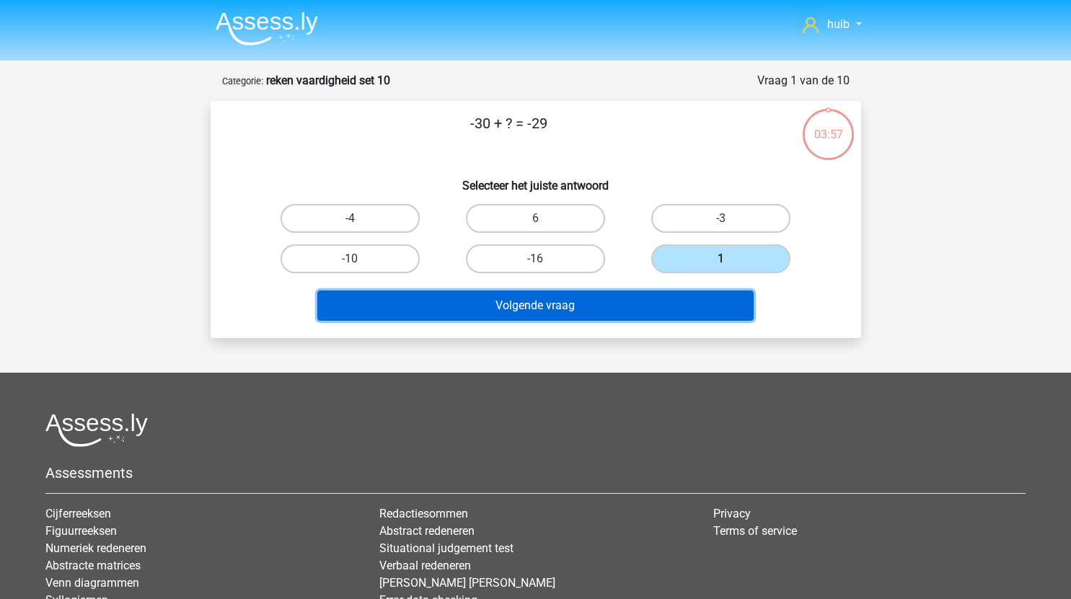
click at [638, 303] on button "Volgende vraag" at bounding box center [535, 306] width 436 height 30
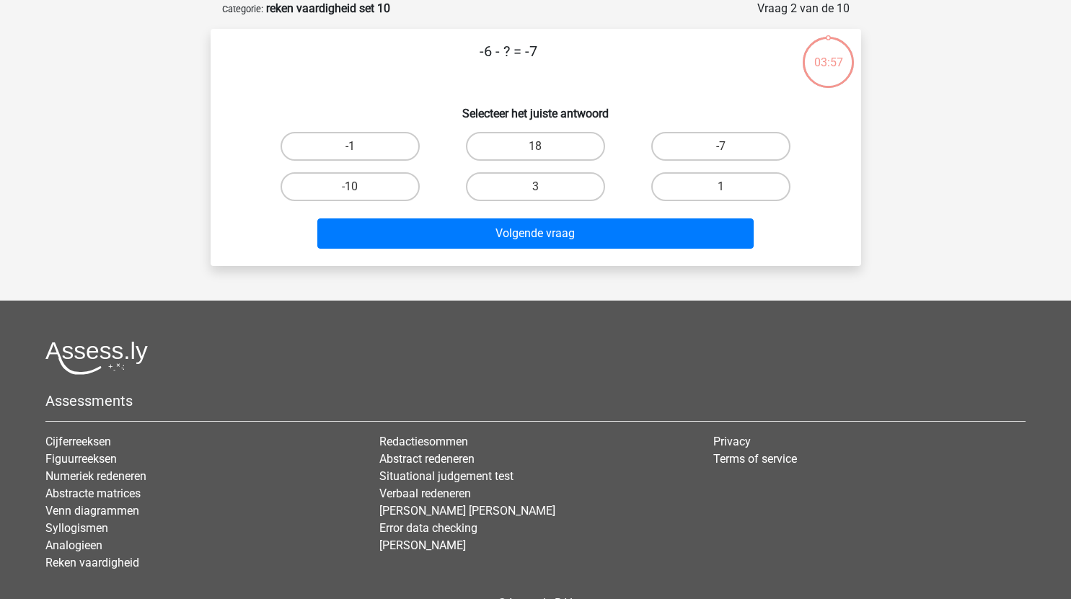
scroll to position [35, 0]
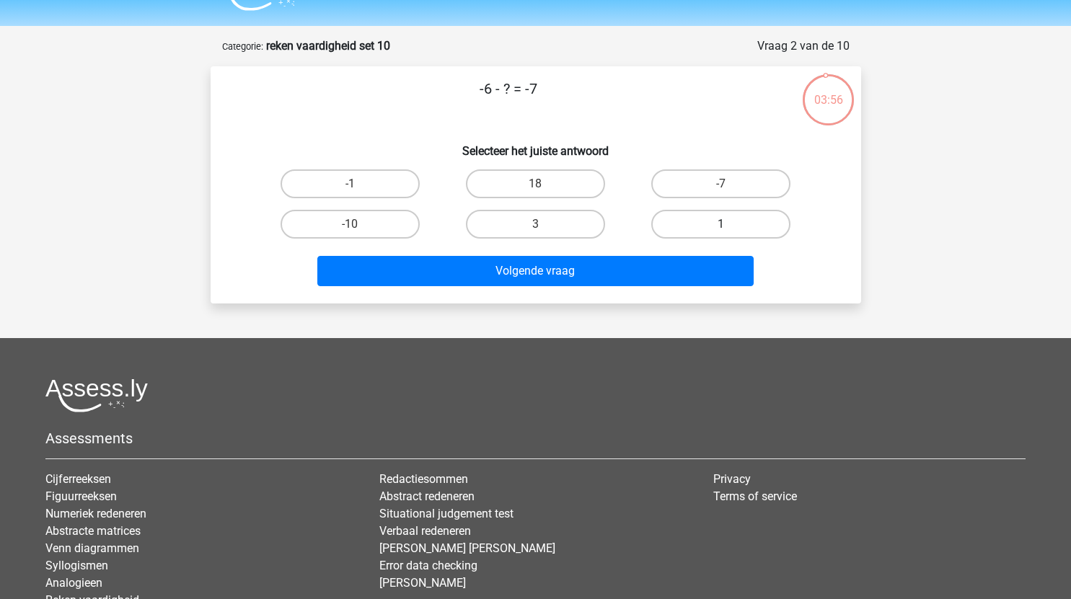
click at [691, 224] on label "1" at bounding box center [720, 224] width 139 height 29
click at [721, 224] on input "1" at bounding box center [725, 228] width 9 height 9
radio input "true"
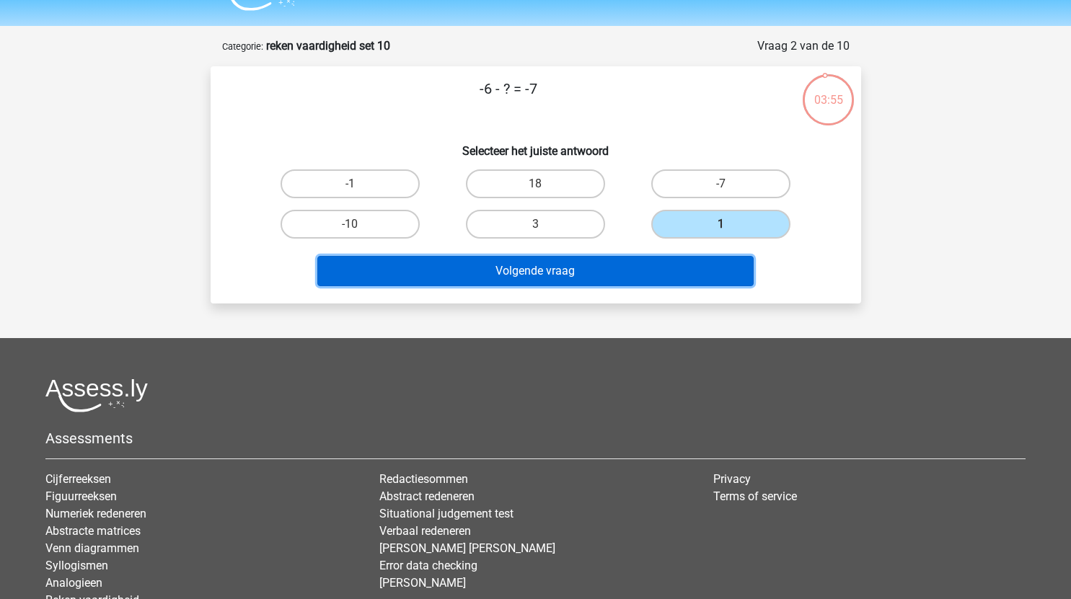
click at [594, 273] on button "Volgende vraag" at bounding box center [535, 271] width 436 height 30
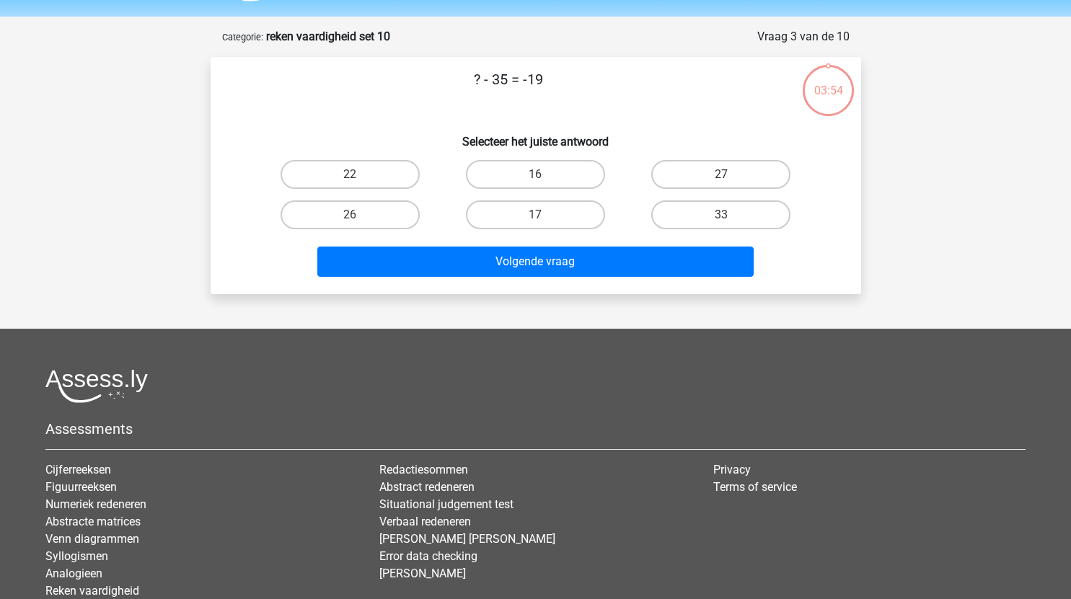
scroll to position [43, 0]
click at [537, 179] on input "16" at bounding box center [539, 179] width 9 height 9
radio input "true"
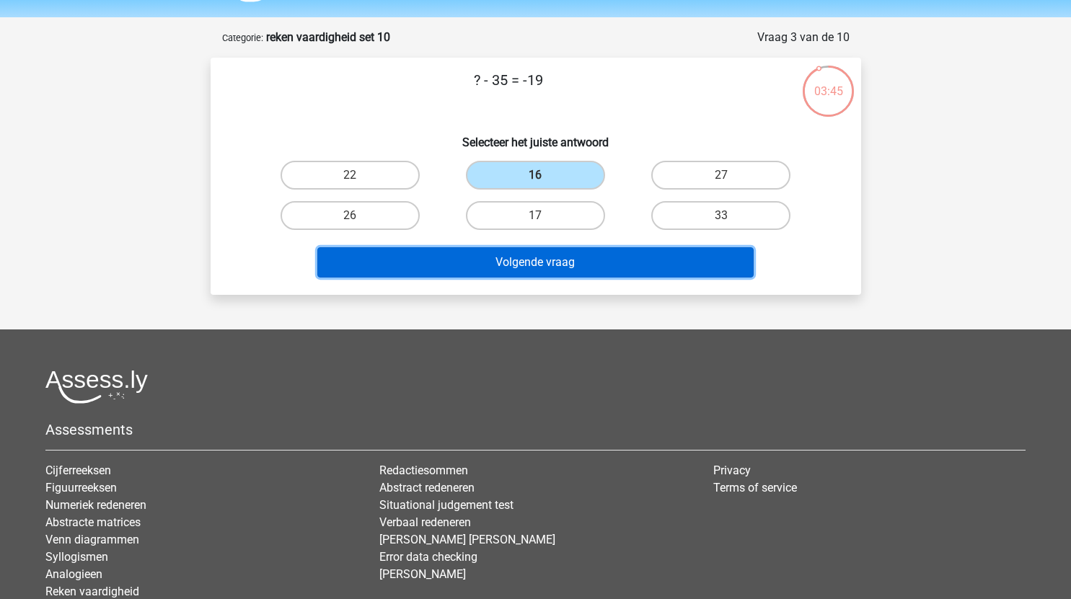
click at [553, 256] on button "Volgende vraag" at bounding box center [535, 262] width 436 height 30
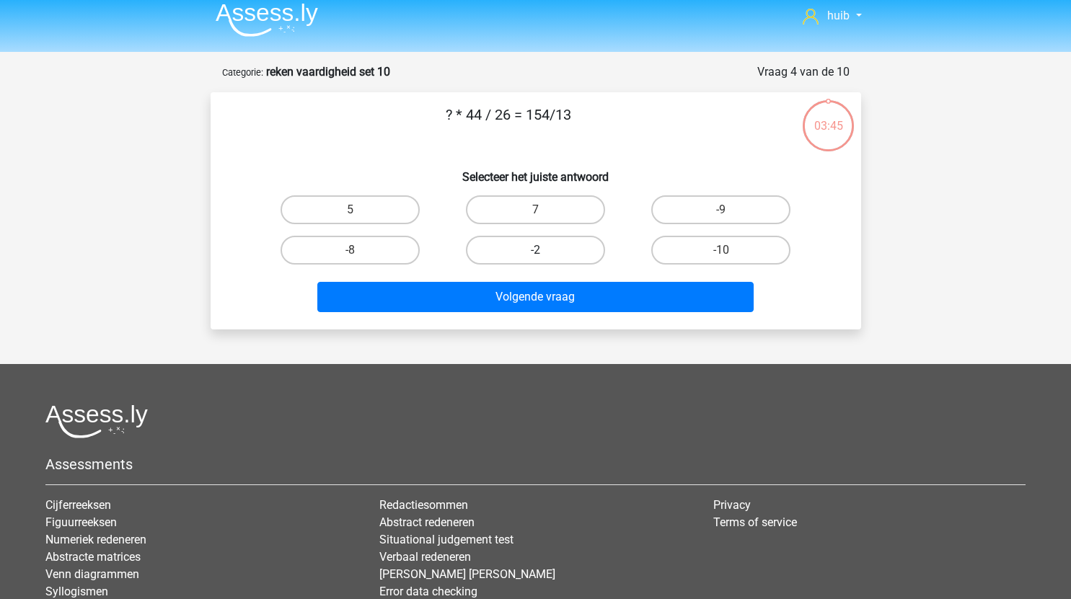
scroll to position [3, 0]
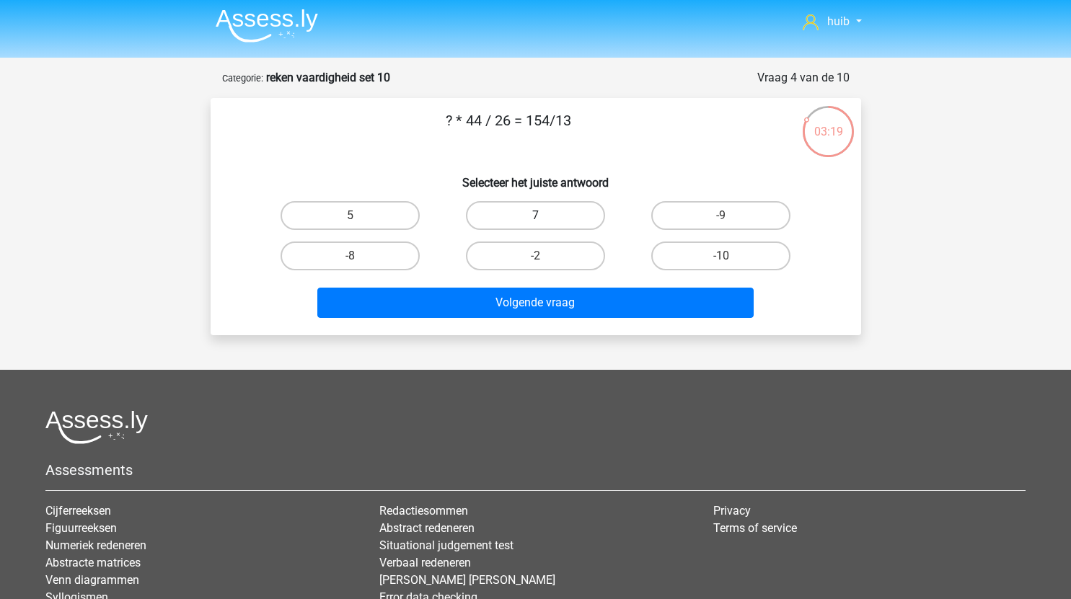
click at [574, 212] on label "7" at bounding box center [535, 215] width 139 height 29
click at [544, 216] on input "7" at bounding box center [539, 220] width 9 height 9
radio input "true"
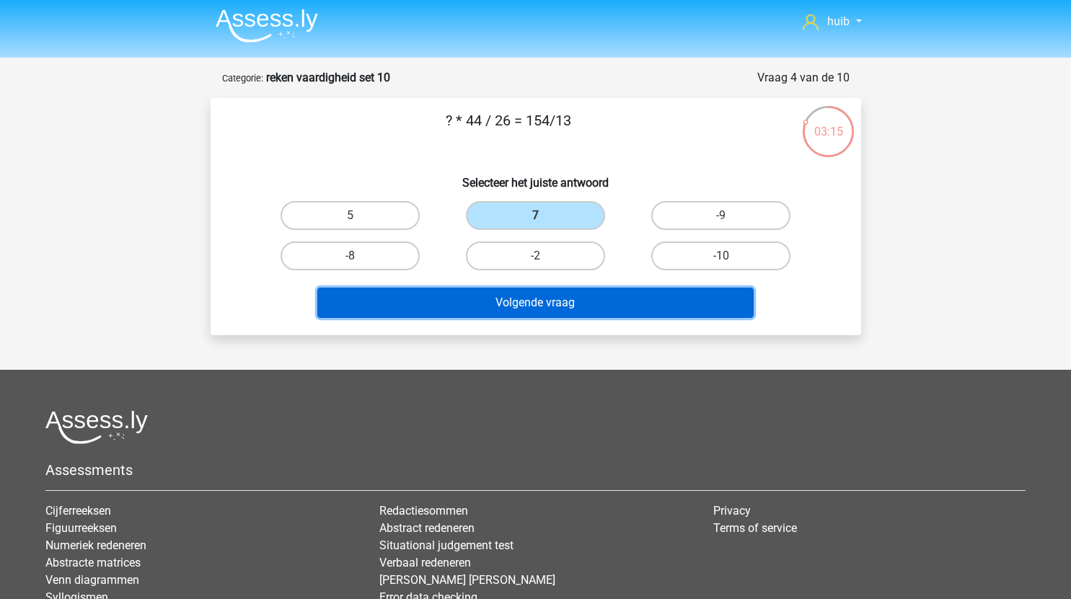
click at [597, 304] on button "Volgende vraag" at bounding box center [535, 303] width 436 height 30
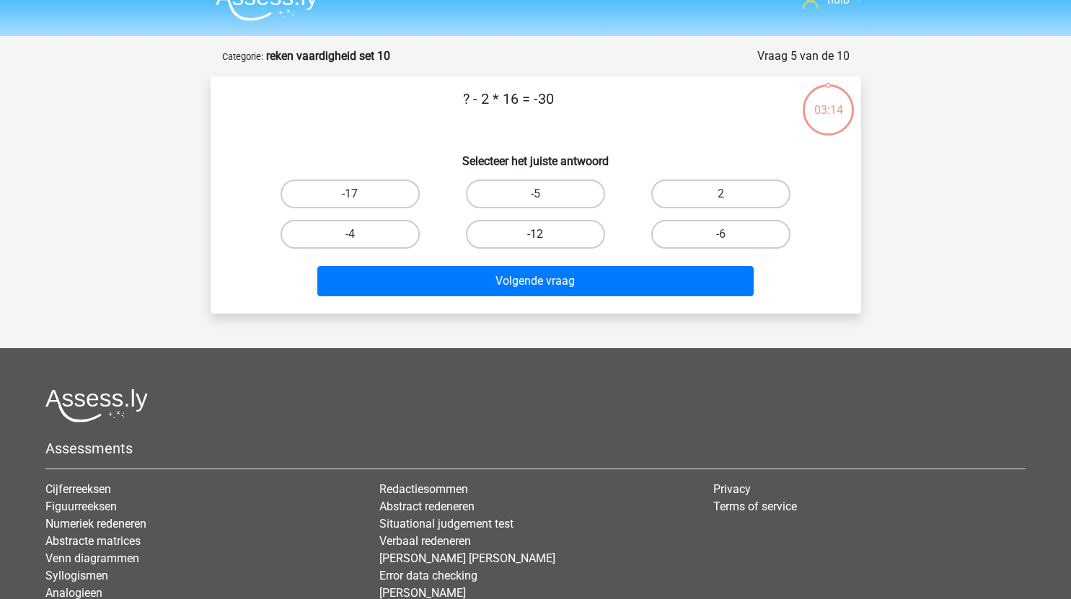
scroll to position [24, 0]
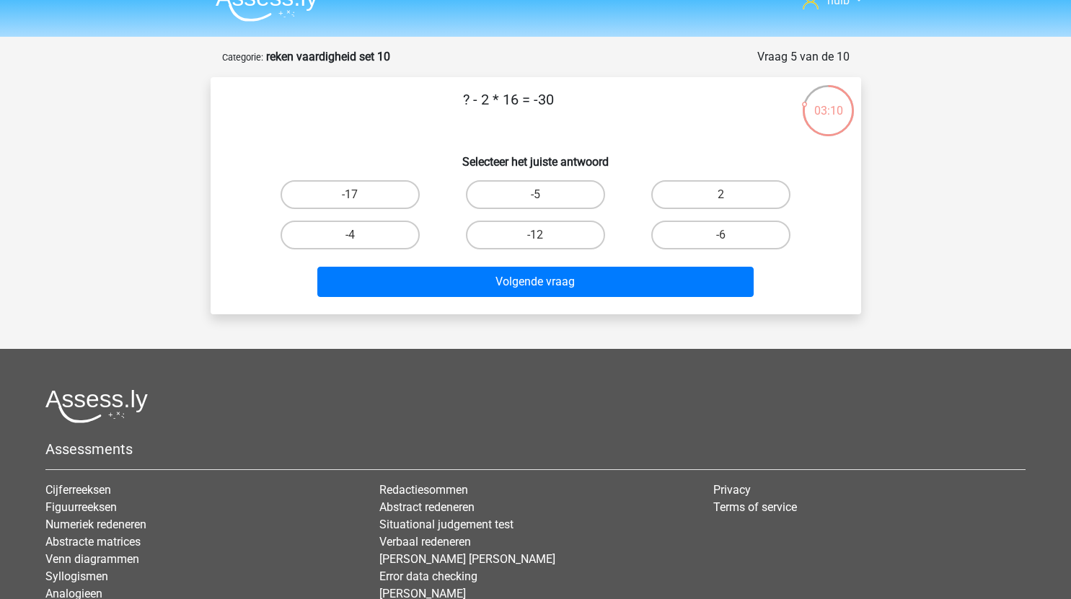
click at [721, 198] on input "2" at bounding box center [725, 199] width 9 height 9
radio input "true"
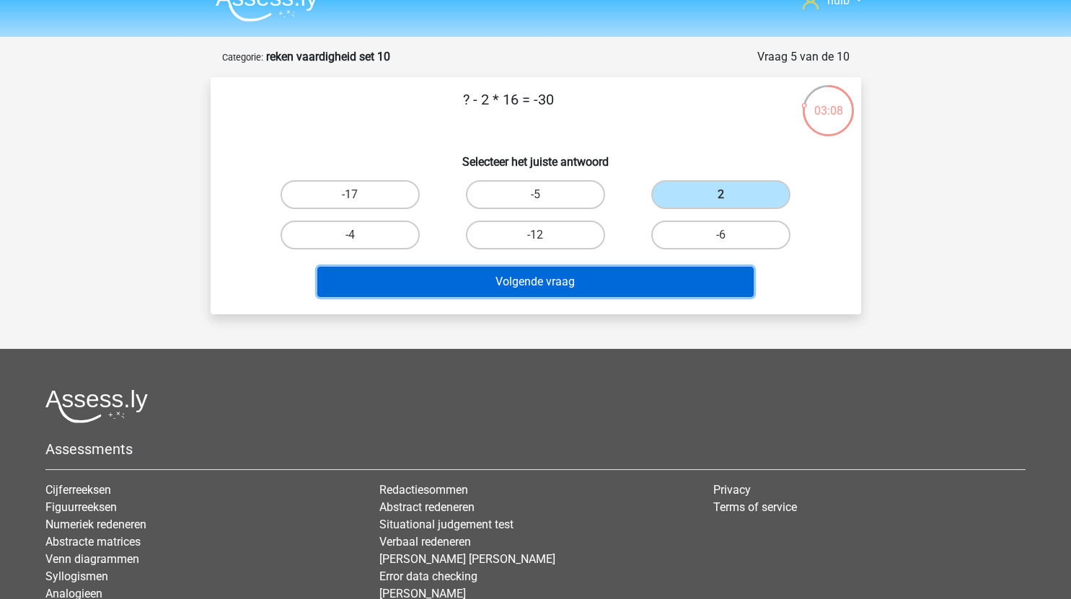
click at [593, 279] on button "Volgende vraag" at bounding box center [535, 282] width 436 height 30
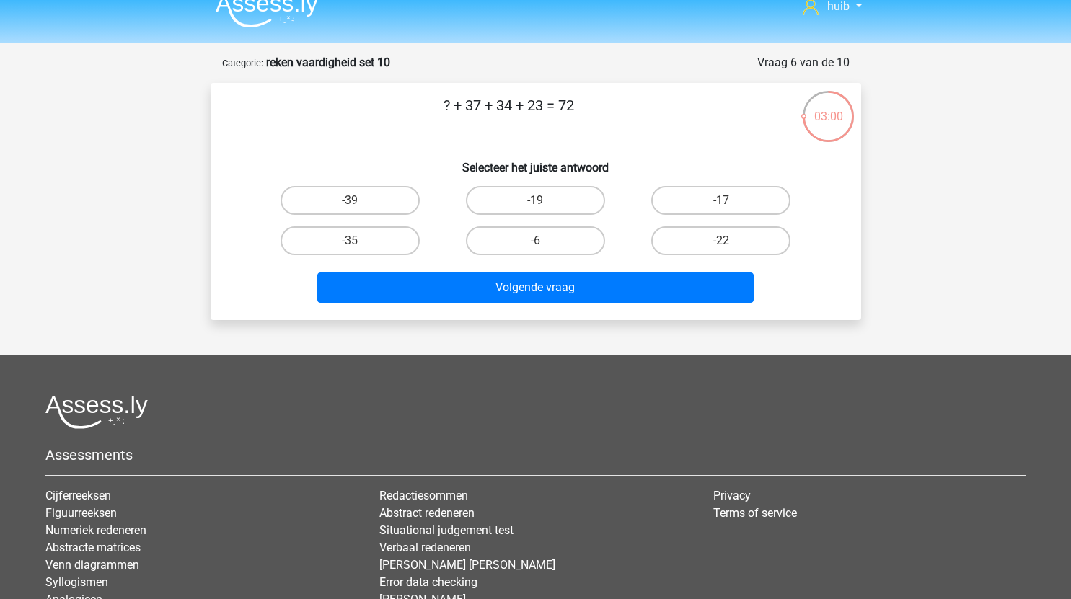
scroll to position [17, 0]
click at [697, 244] on label "-22" at bounding box center [720, 241] width 139 height 29
click at [721, 244] on input "-22" at bounding box center [725, 246] width 9 height 9
radio input "true"
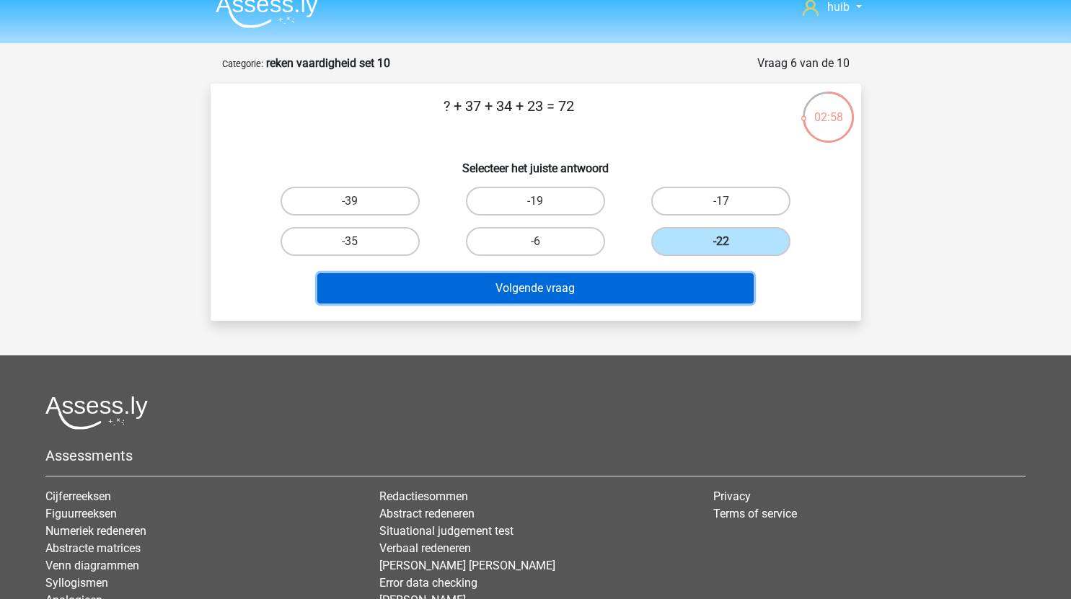
click at [579, 287] on button "Volgende vraag" at bounding box center [535, 288] width 436 height 30
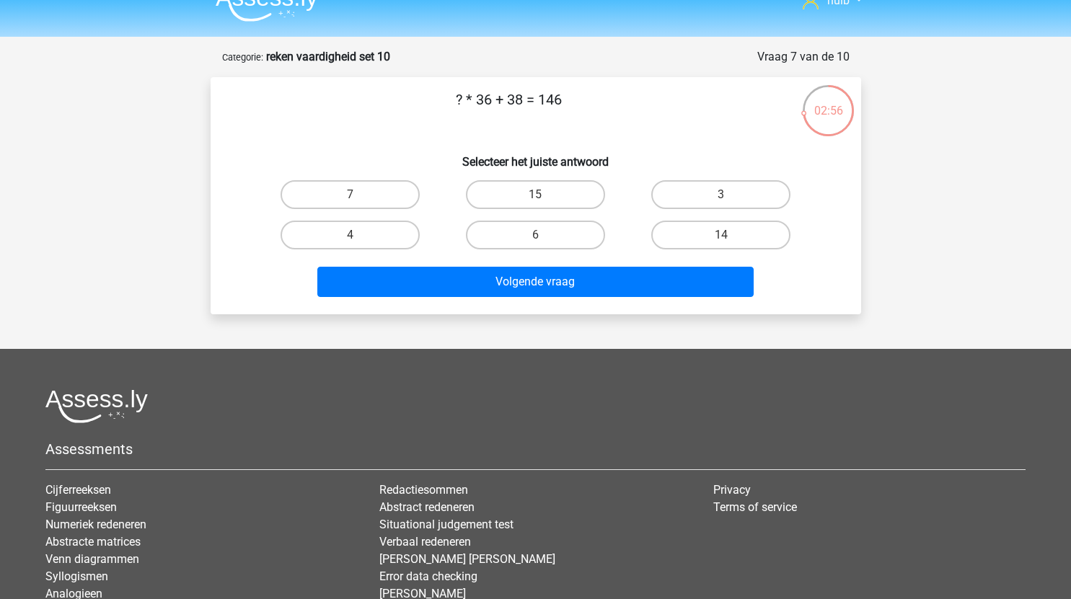
scroll to position [23, 0]
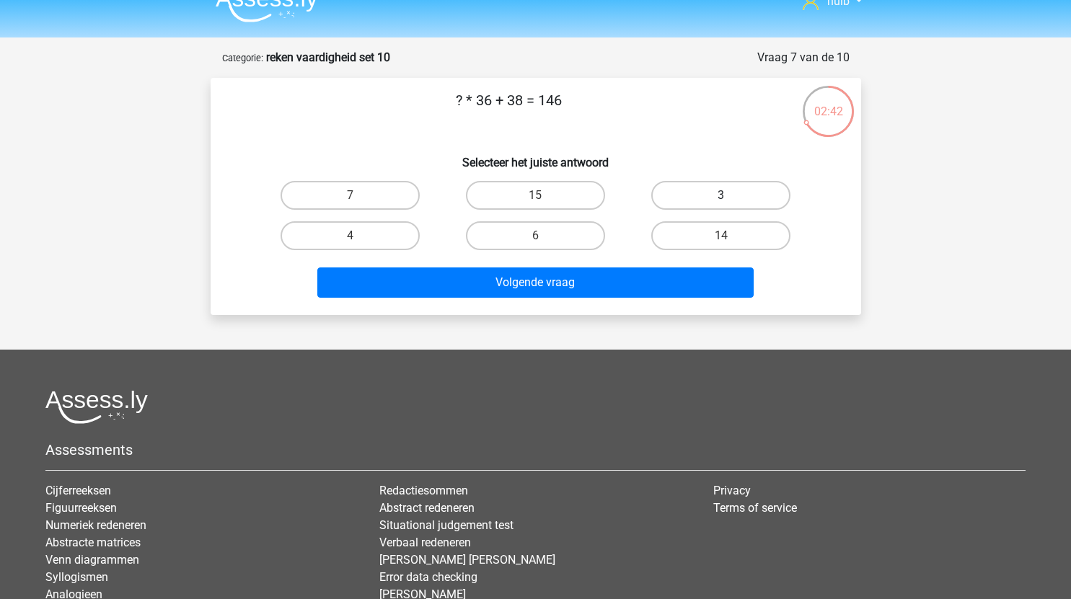
click at [696, 196] on label "3" at bounding box center [720, 195] width 139 height 29
click at [721, 196] on input "3" at bounding box center [725, 199] width 9 height 9
radio input "true"
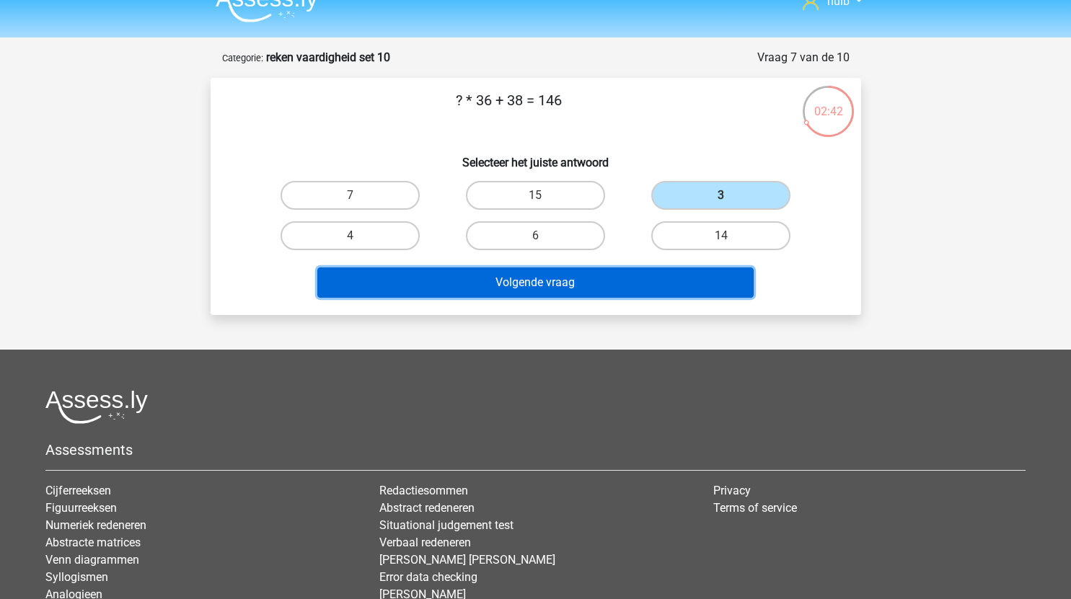
click at [586, 289] on button "Volgende vraag" at bounding box center [535, 283] width 436 height 30
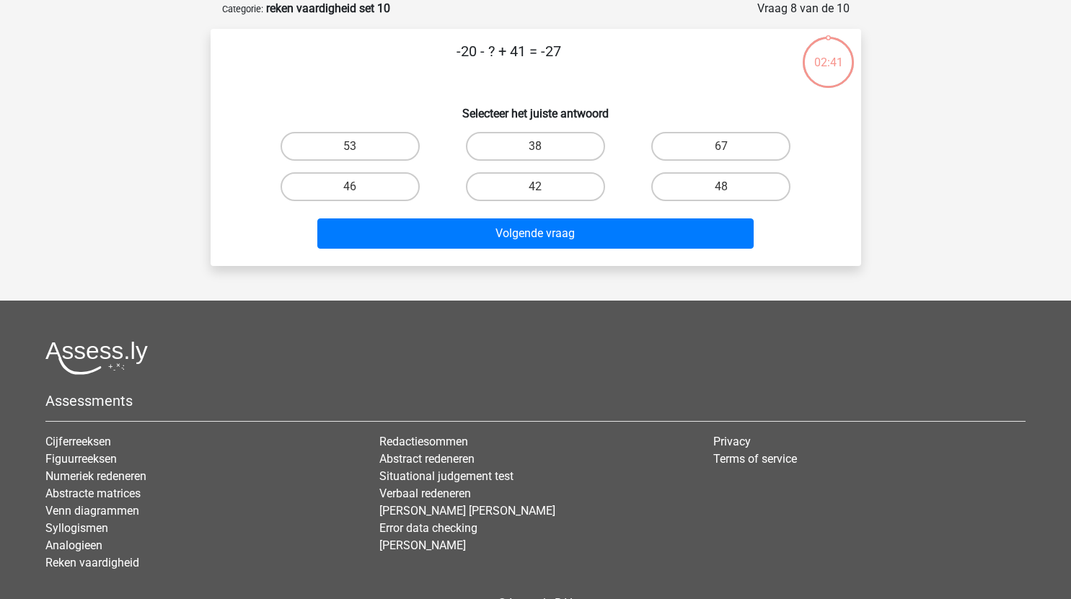
scroll to position [30, 0]
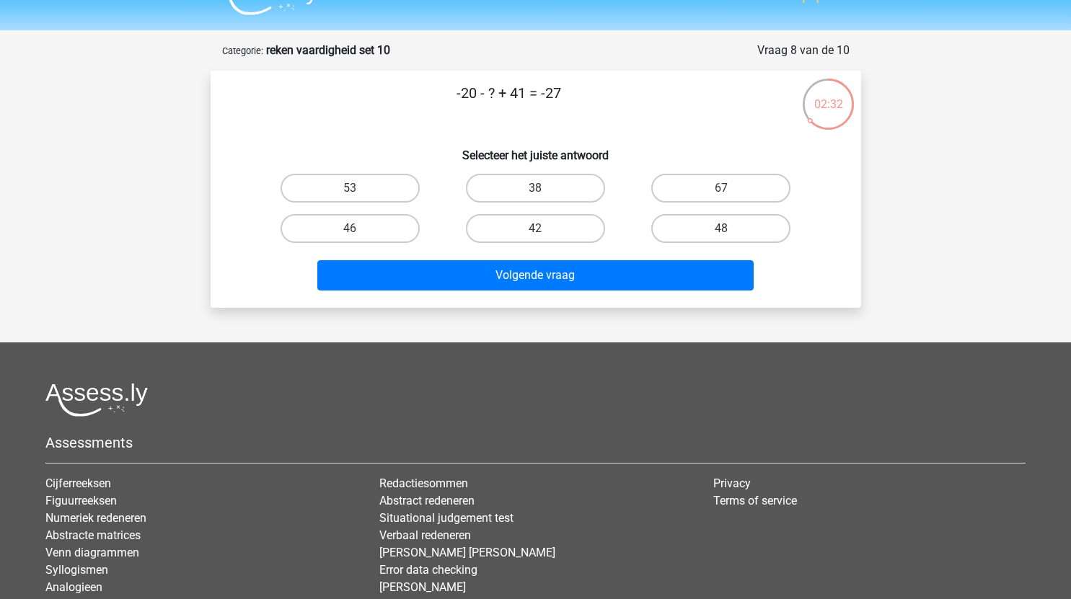
click at [725, 230] on input "48" at bounding box center [725, 233] width 9 height 9
radio input "true"
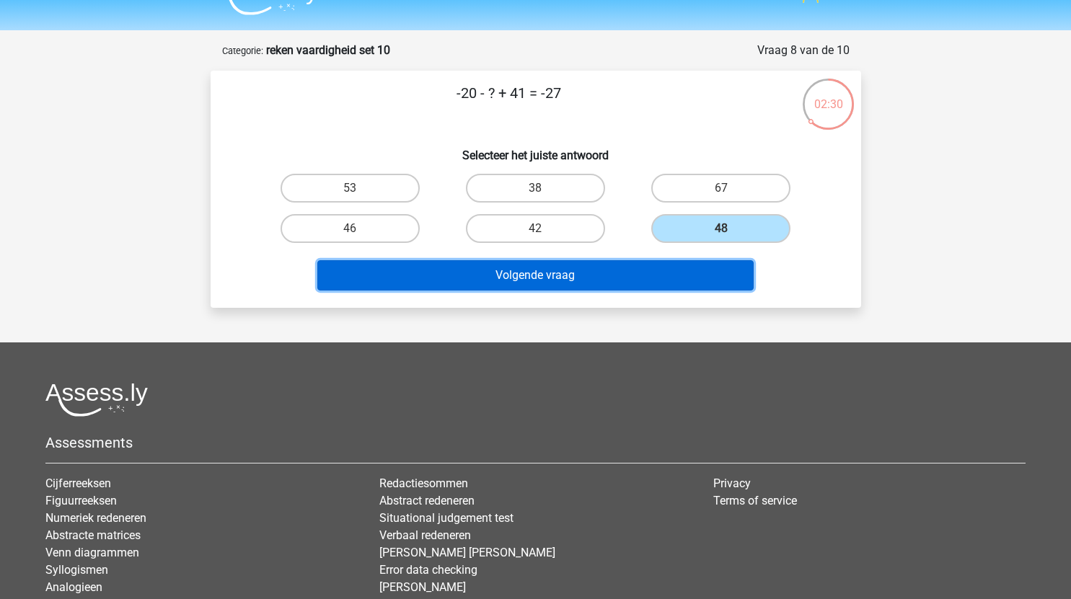
click at [576, 275] on button "Volgende vraag" at bounding box center [535, 275] width 436 height 30
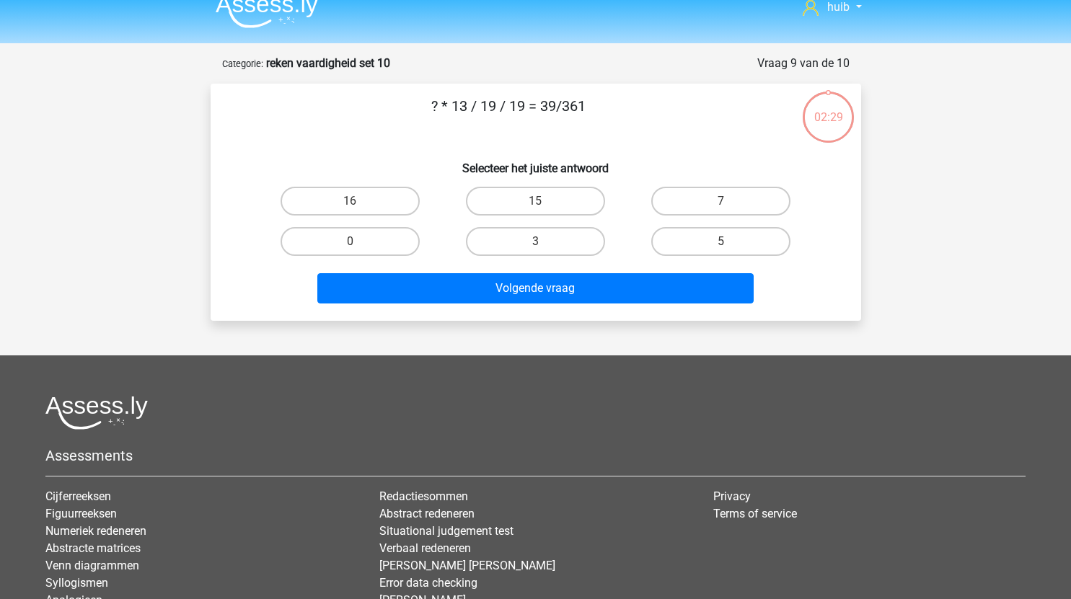
scroll to position [17, 0]
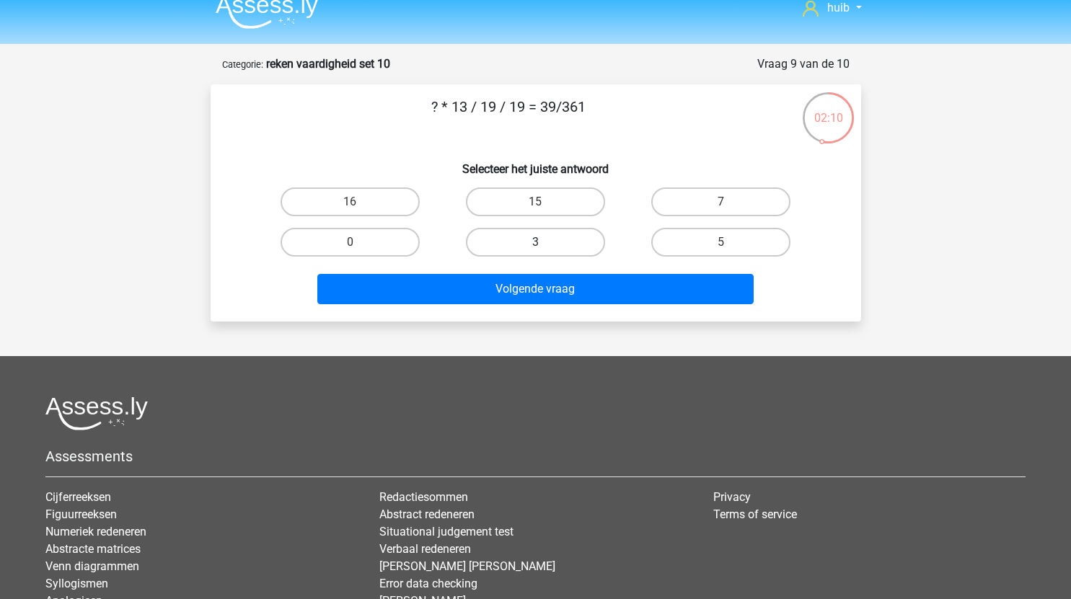
click at [559, 239] on label "3" at bounding box center [535, 242] width 139 height 29
click at [544, 242] on input "3" at bounding box center [539, 246] width 9 height 9
radio input "true"
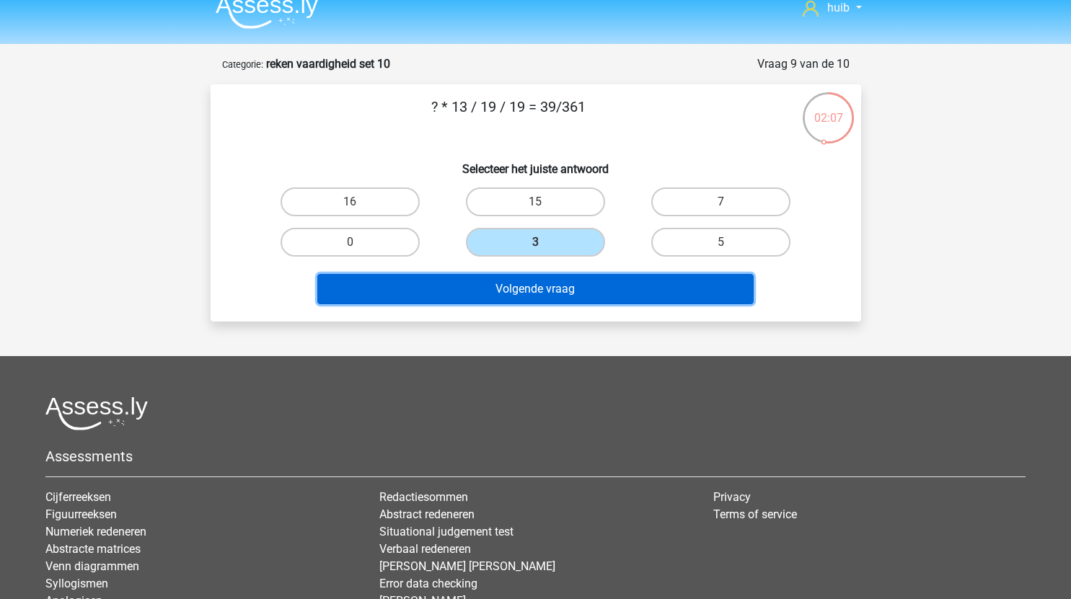
click at [610, 289] on button "Volgende vraag" at bounding box center [535, 289] width 436 height 30
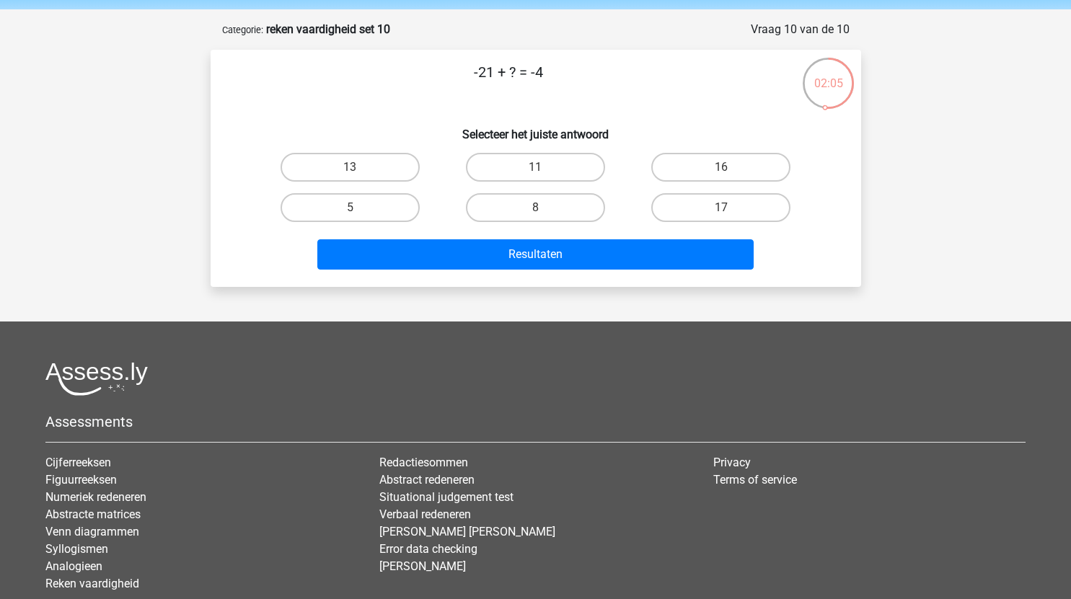
scroll to position [50, 0]
click at [718, 213] on label "17" at bounding box center [720, 208] width 139 height 29
click at [721, 213] on input "17" at bounding box center [725, 212] width 9 height 9
radio input "true"
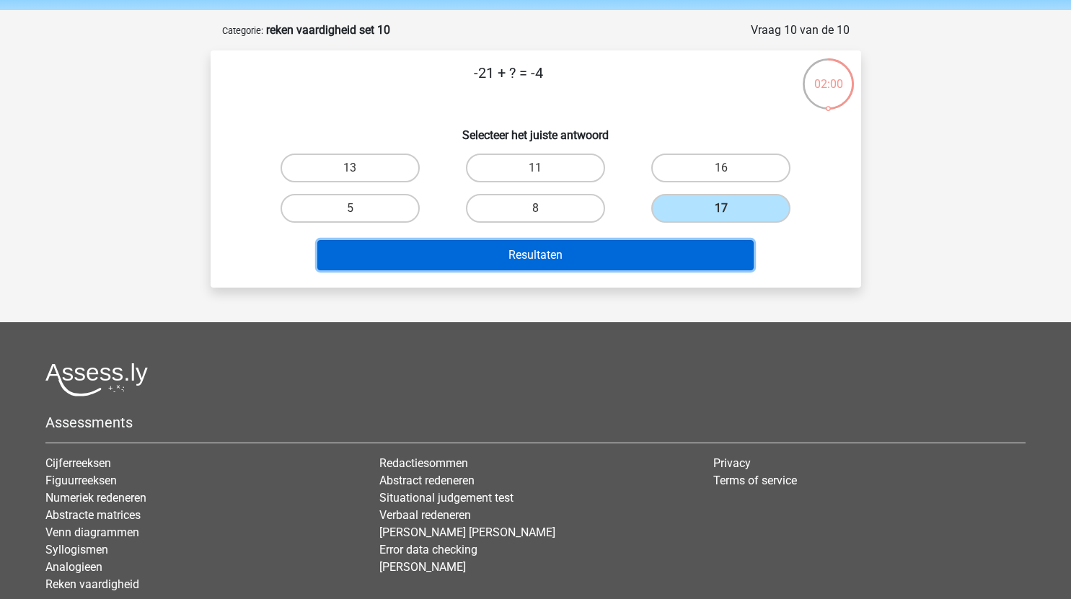
click at [642, 252] on button "Resultaten" at bounding box center [535, 255] width 436 height 30
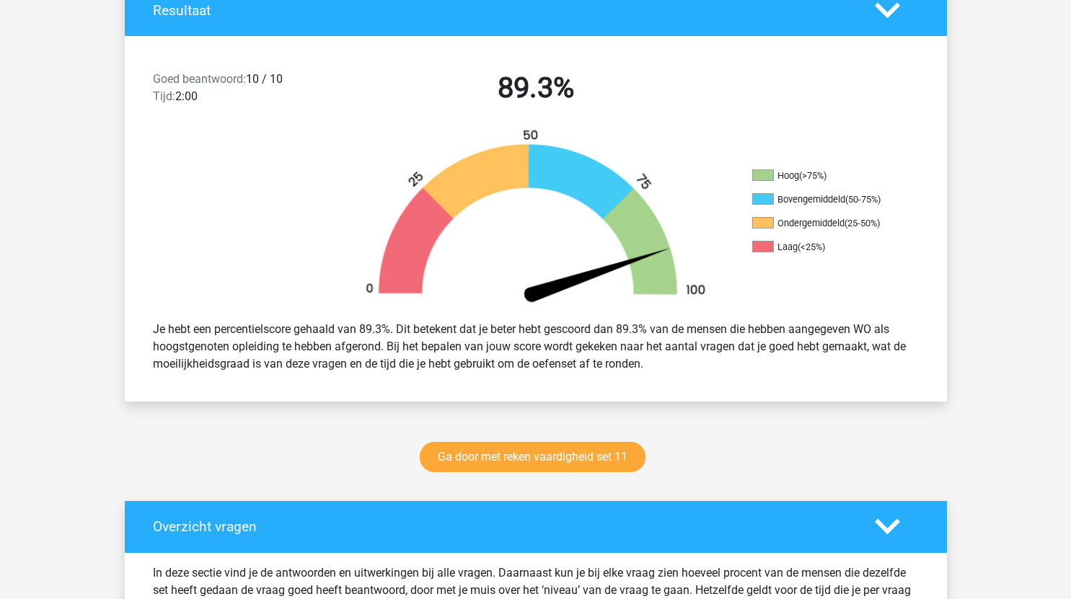
scroll to position [331, 0]
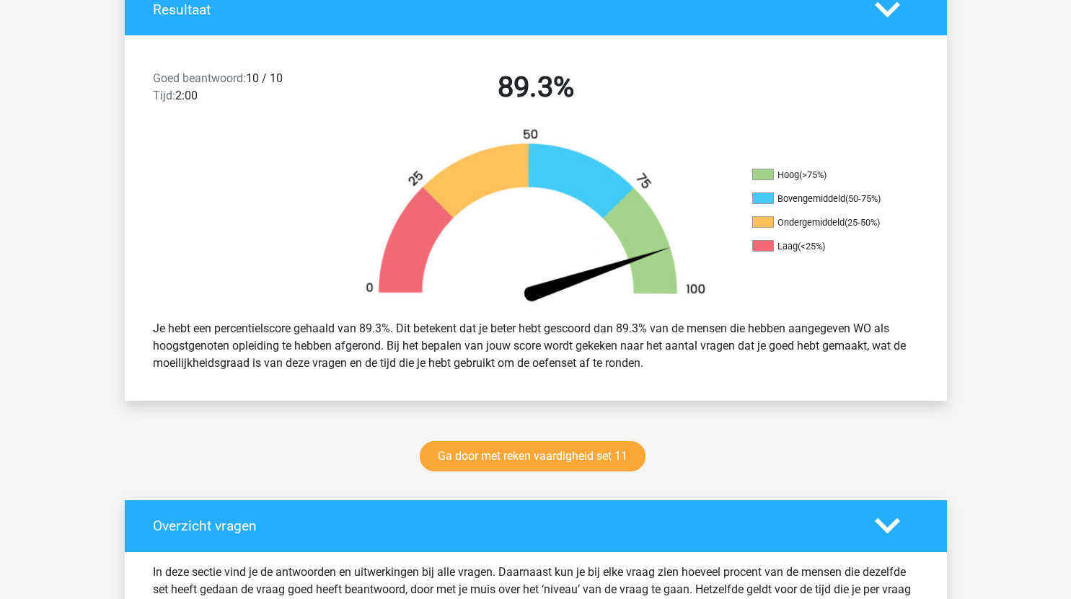
click at [606, 472] on div "Ga door met reken vaardigheid set 11" at bounding box center [535, 460] width 685 height 48
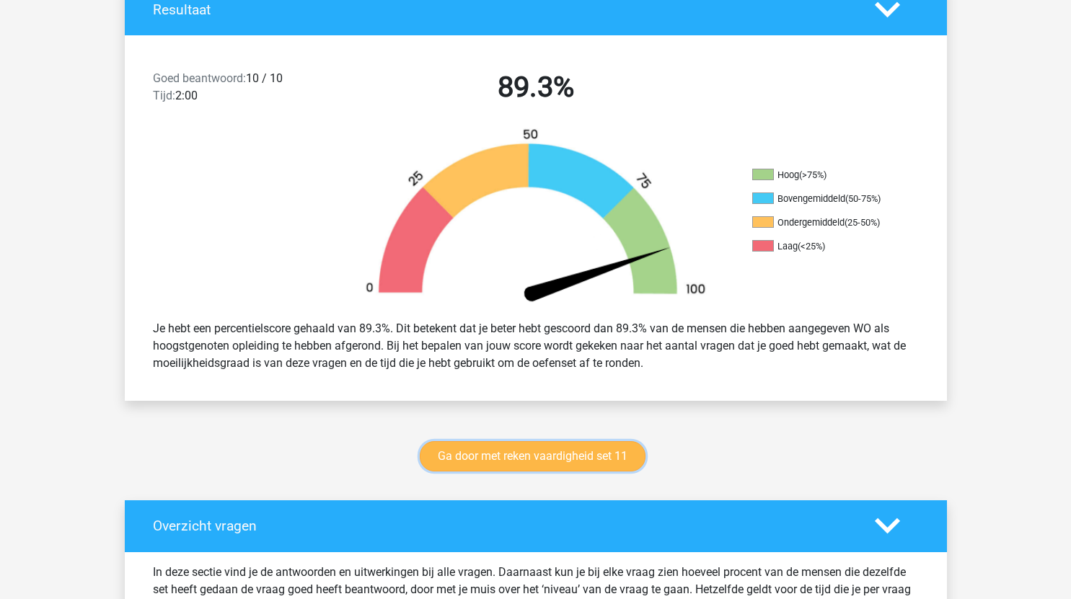
click at [614, 461] on link "Ga door met reken vaardigheid set 11" at bounding box center [533, 456] width 226 height 30
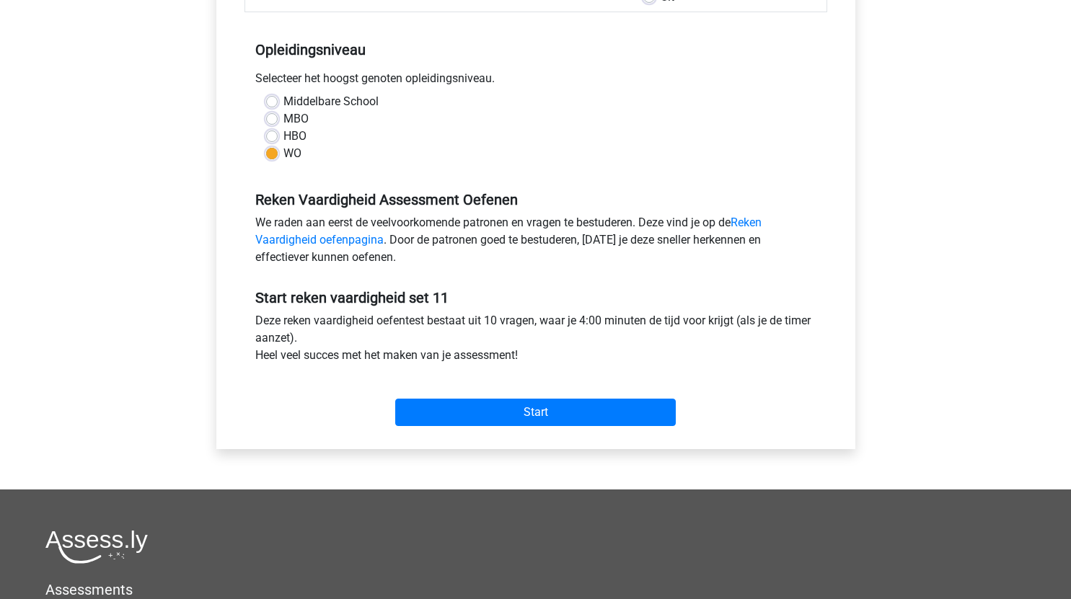
scroll to position [270, 0]
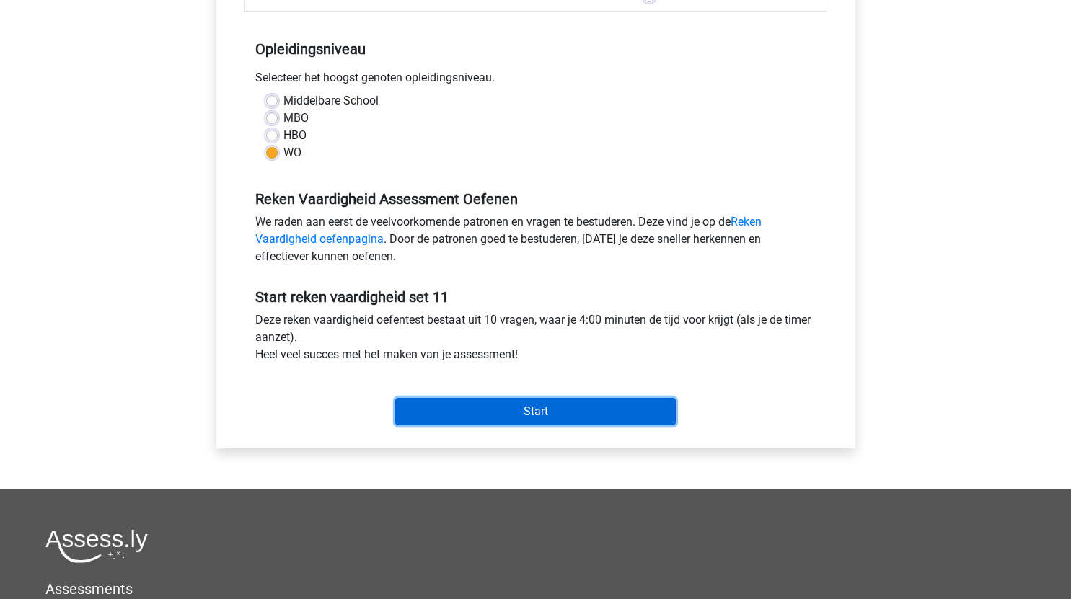
click at [598, 425] on input "Start" at bounding box center [535, 411] width 281 height 27
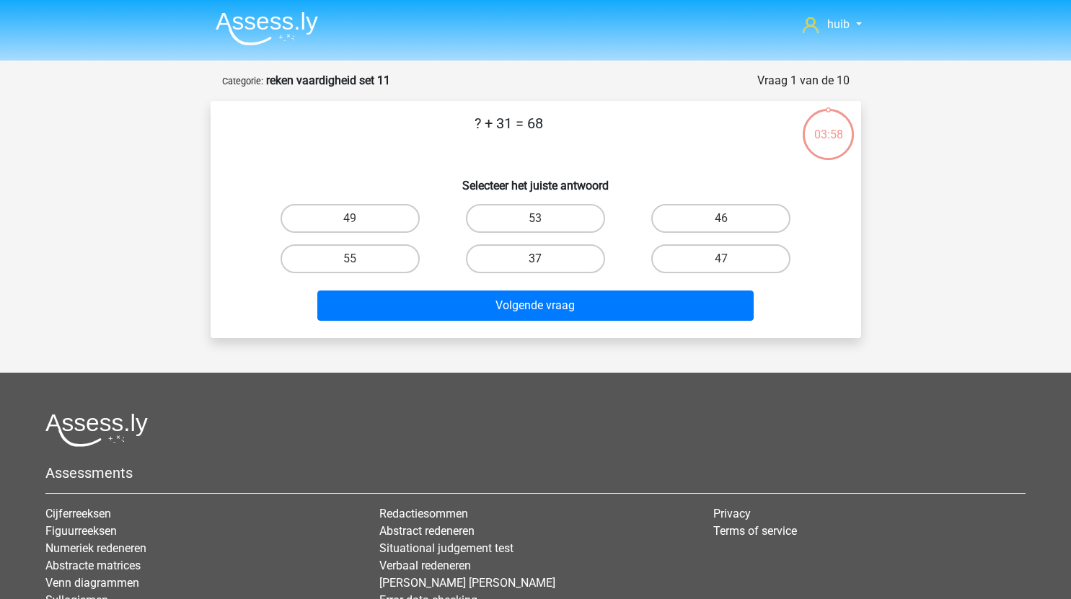
click at [553, 253] on label "37" at bounding box center [535, 258] width 139 height 29
click at [544, 259] on input "37" at bounding box center [539, 263] width 9 height 9
radio input "true"
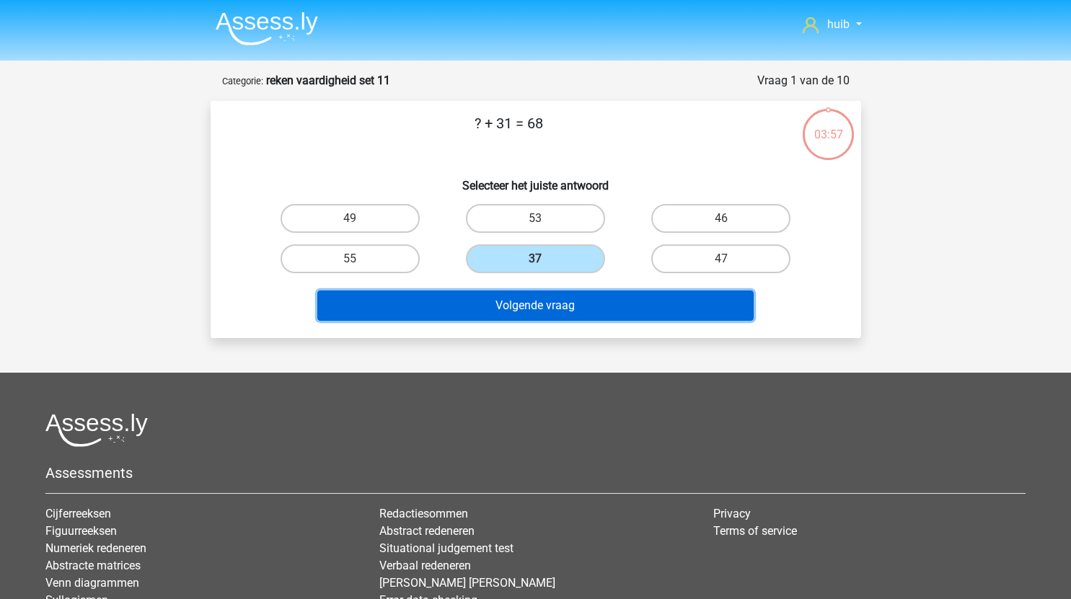
click at [577, 307] on button "Volgende vraag" at bounding box center [535, 306] width 436 height 30
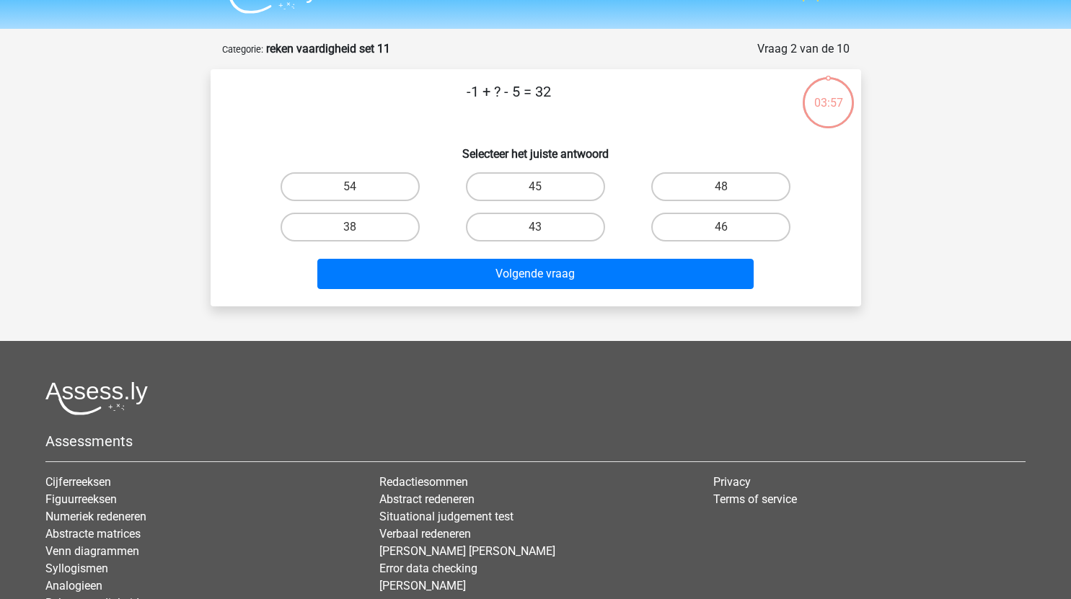
scroll to position [25, 0]
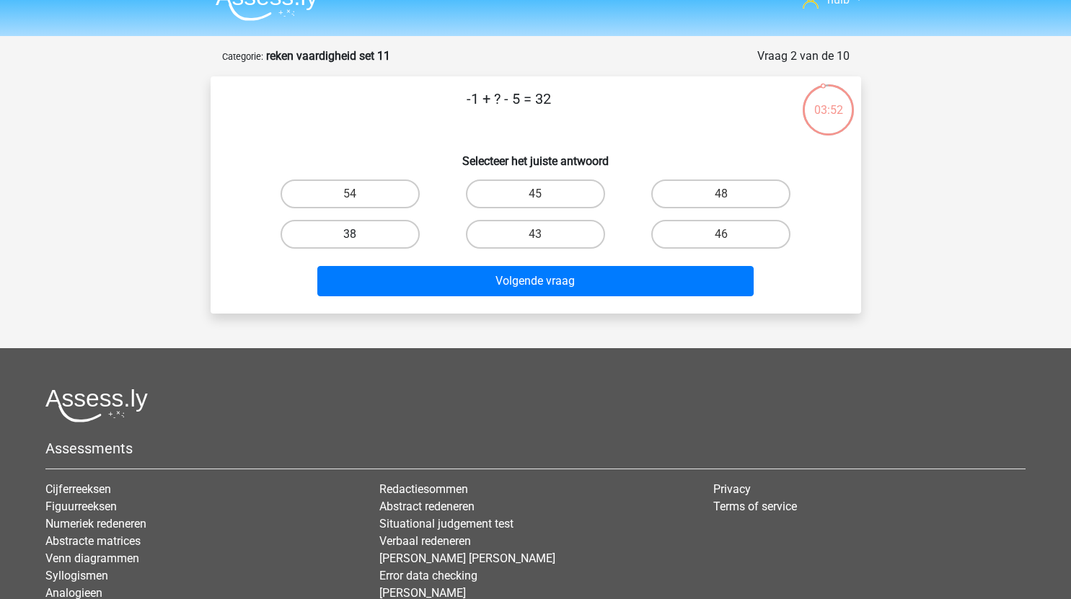
click at [382, 226] on label "38" at bounding box center [350, 234] width 139 height 29
click at [359, 234] on input "38" at bounding box center [354, 238] width 9 height 9
radio input "true"
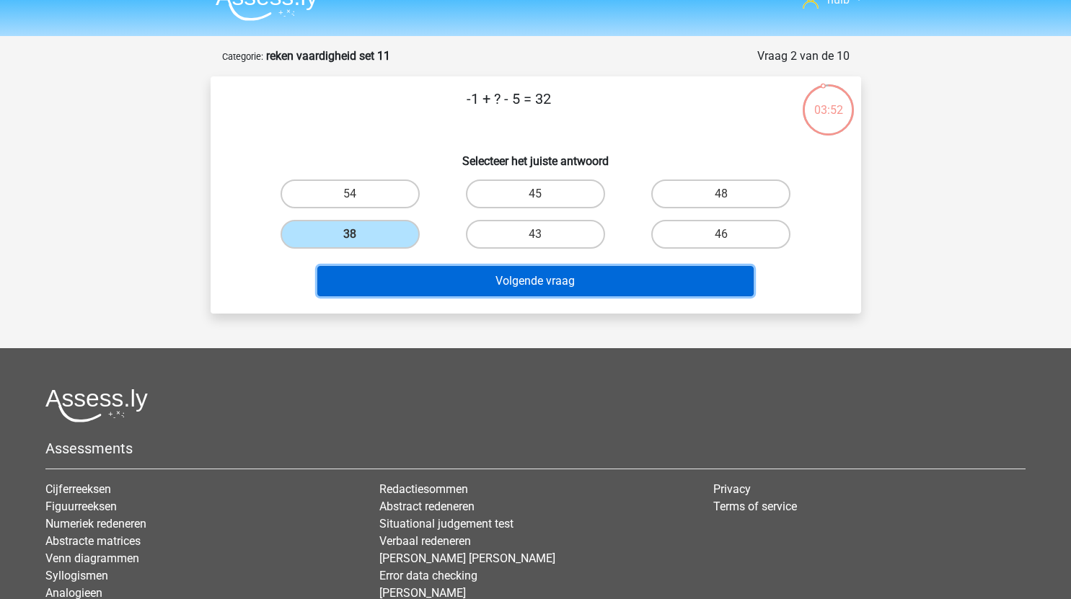
click at [502, 273] on button "Volgende vraag" at bounding box center [535, 281] width 436 height 30
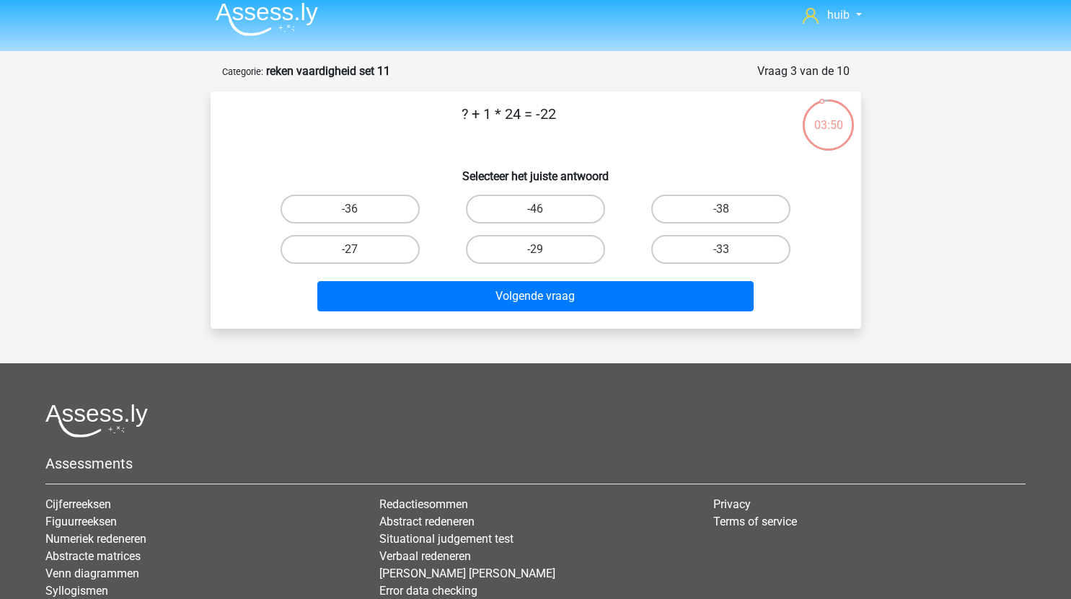
scroll to position [0, 0]
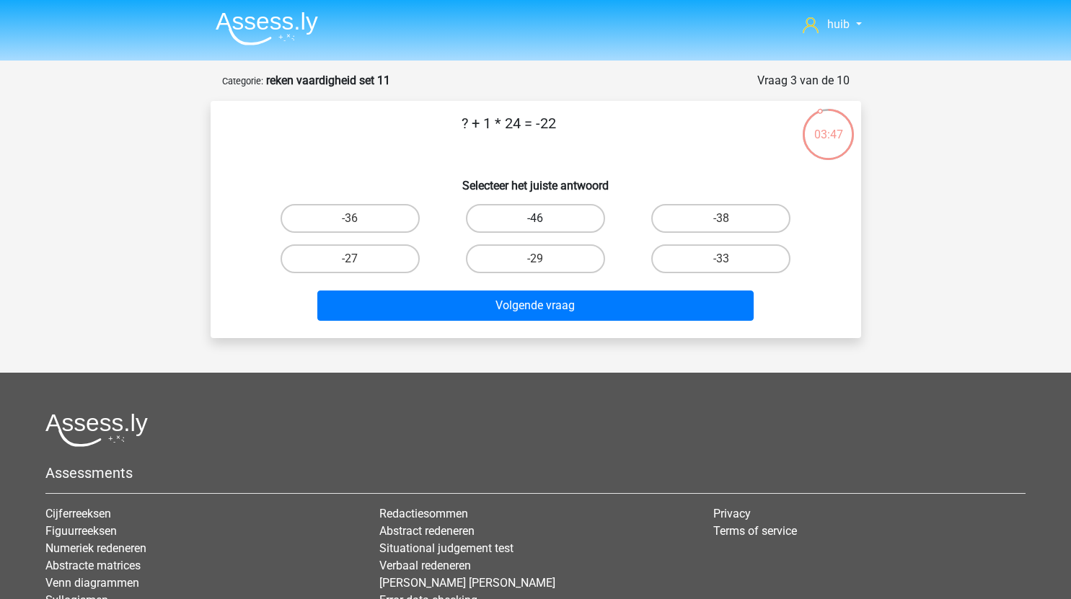
click at [554, 213] on label "-46" at bounding box center [535, 218] width 139 height 29
click at [544, 219] on input "-46" at bounding box center [539, 223] width 9 height 9
radio input "true"
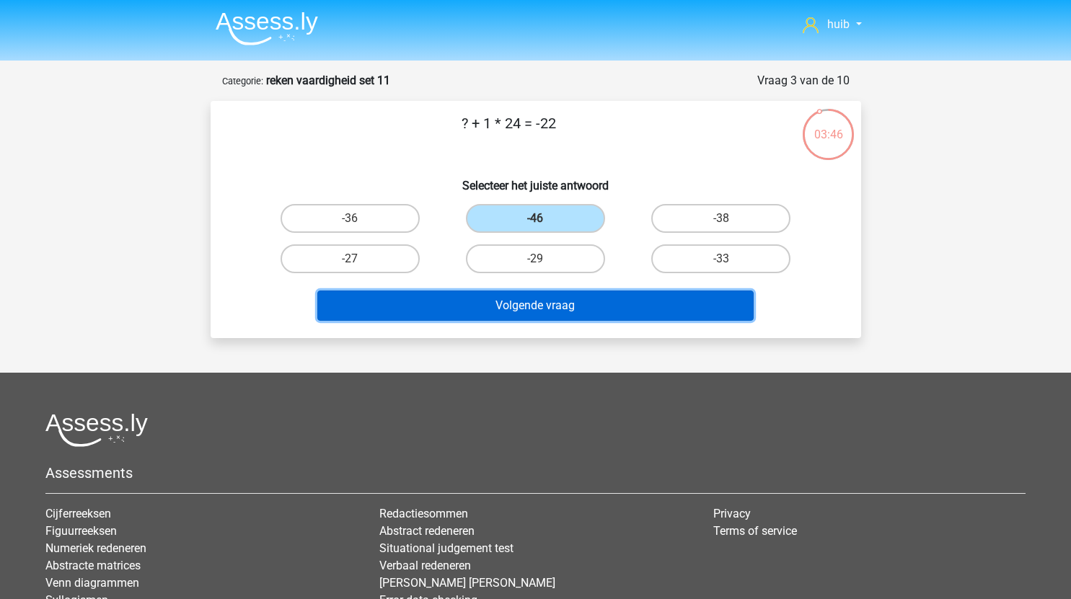
click at [592, 301] on button "Volgende vraag" at bounding box center [535, 306] width 436 height 30
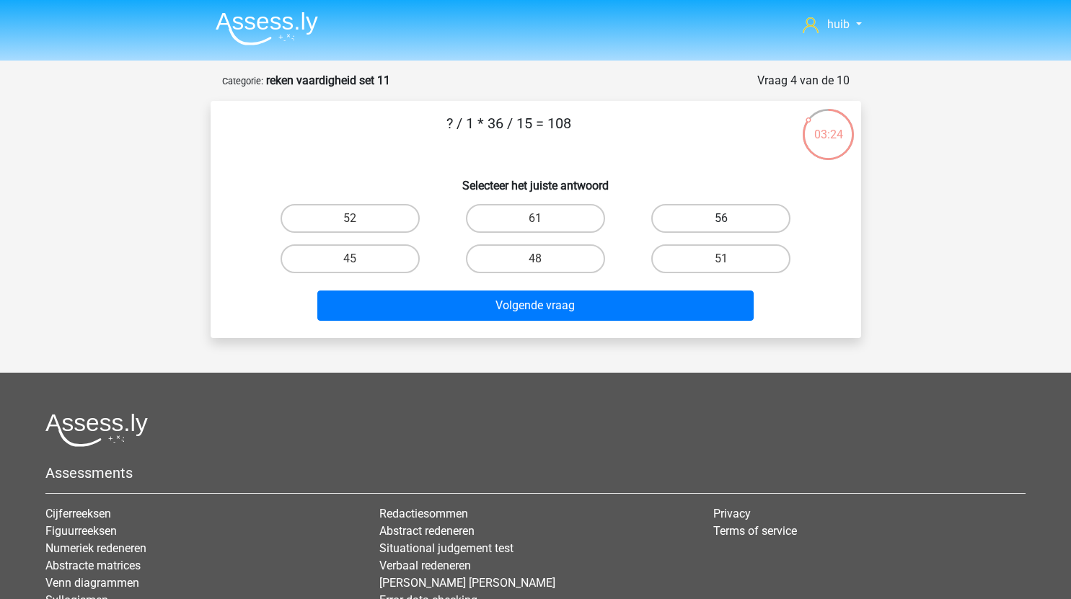
click at [706, 229] on label "56" at bounding box center [720, 218] width 139 height 29
click at [721, 228] on input "56" at bounding box center [725, 223] width 9 height 9
radio input "true"
click at [539, 261] on input "48" at bounding box center [539, 263] width 9 height 9
radio input "true"
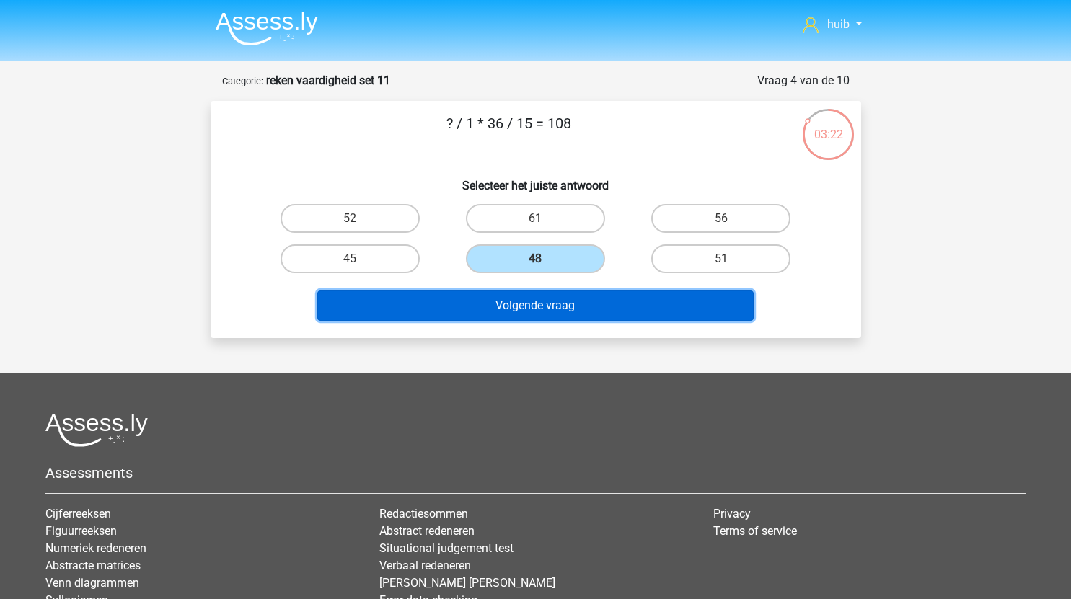
click at [579, 314] on button "Volgende vraag" at bounding box center [535, 306] width 436 height 30
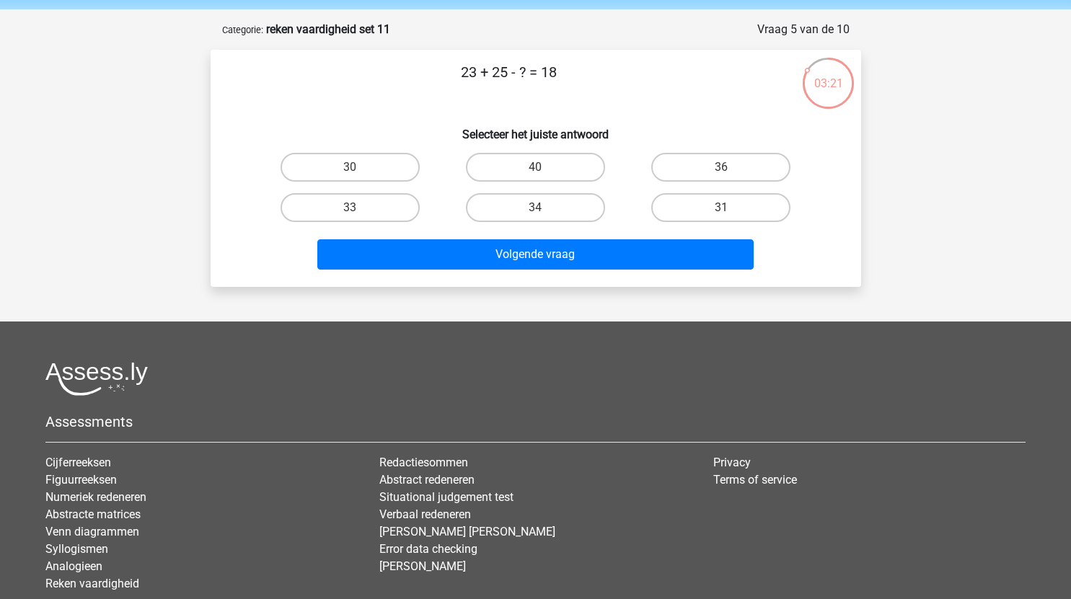
scroll to position [49, 0]
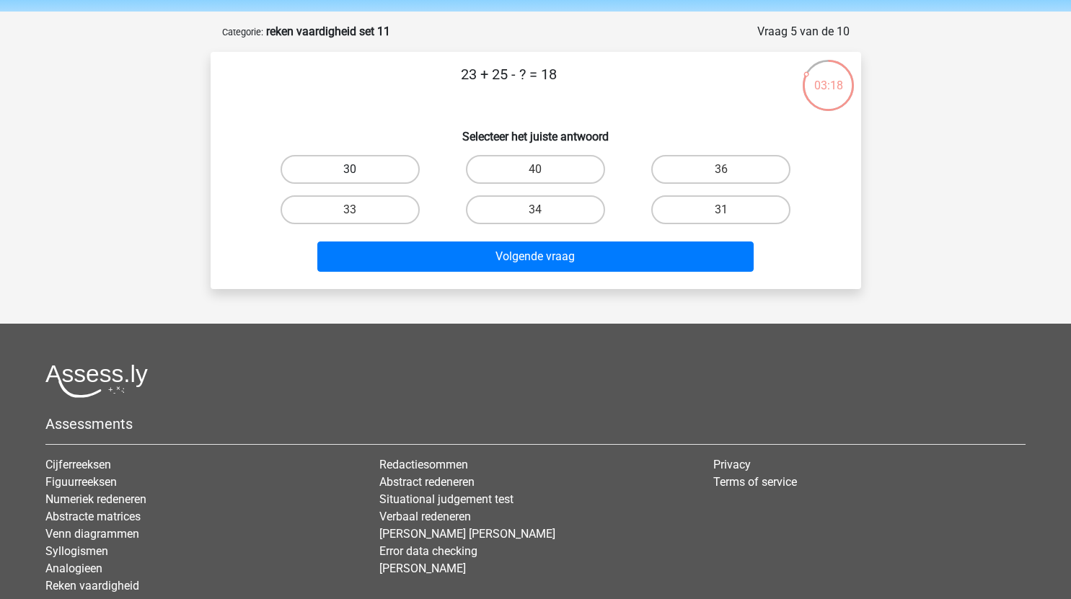
click at [345, 169] on label "30" at bounding box center [350, 169] width 139 height 29
click at [350, 169] on input "30" at bounding box center [354, 173] width 9 height 9
radio input "true"
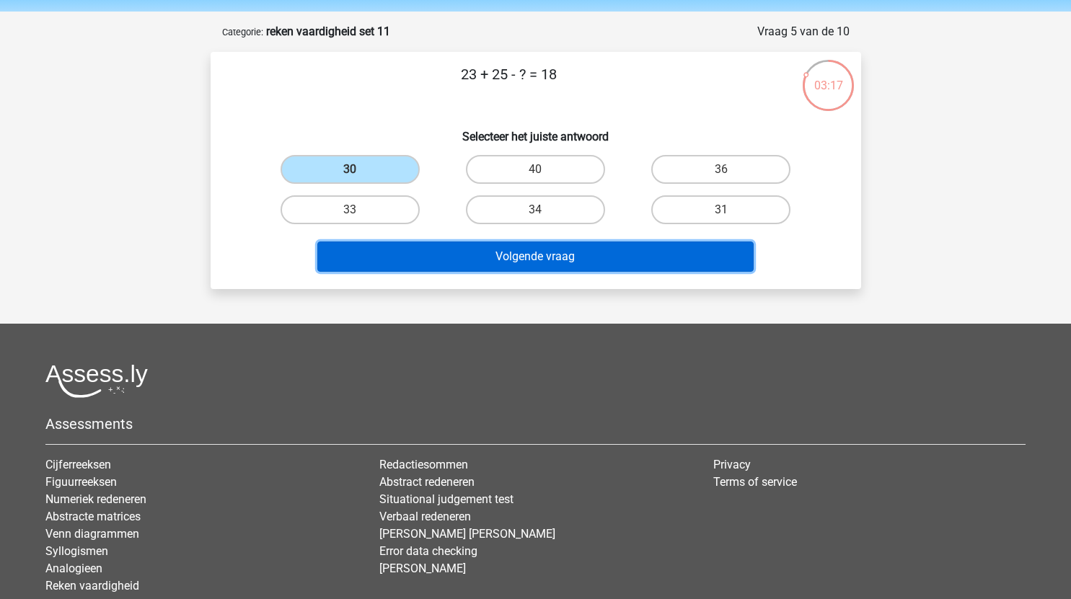
click at [477, 261] on button "Volgende vraag" at bounding box center [535, 257] width 436 height 30
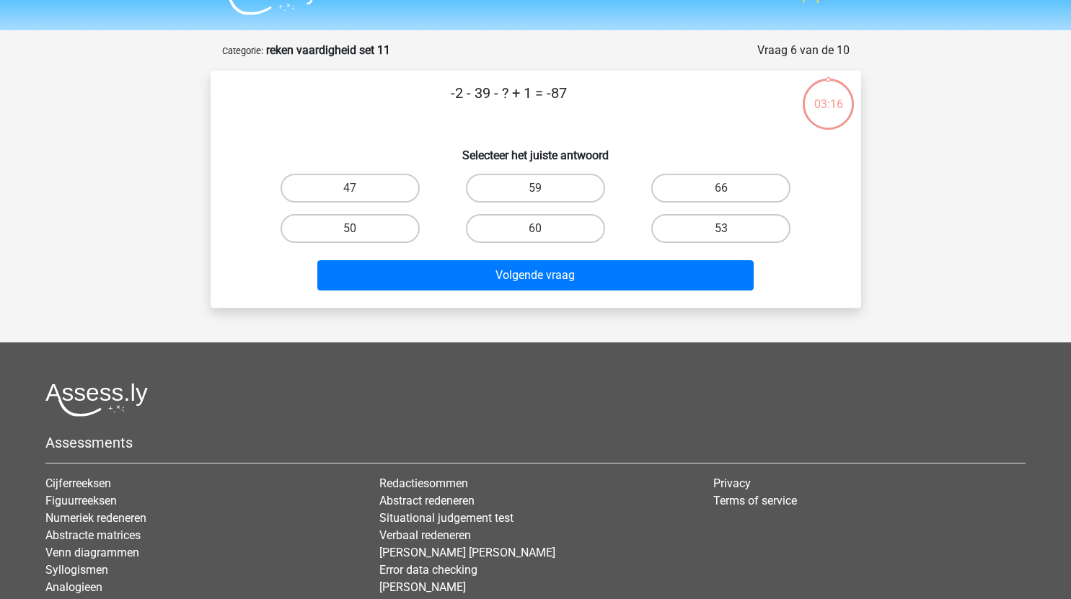
scroll to position [22, 0]
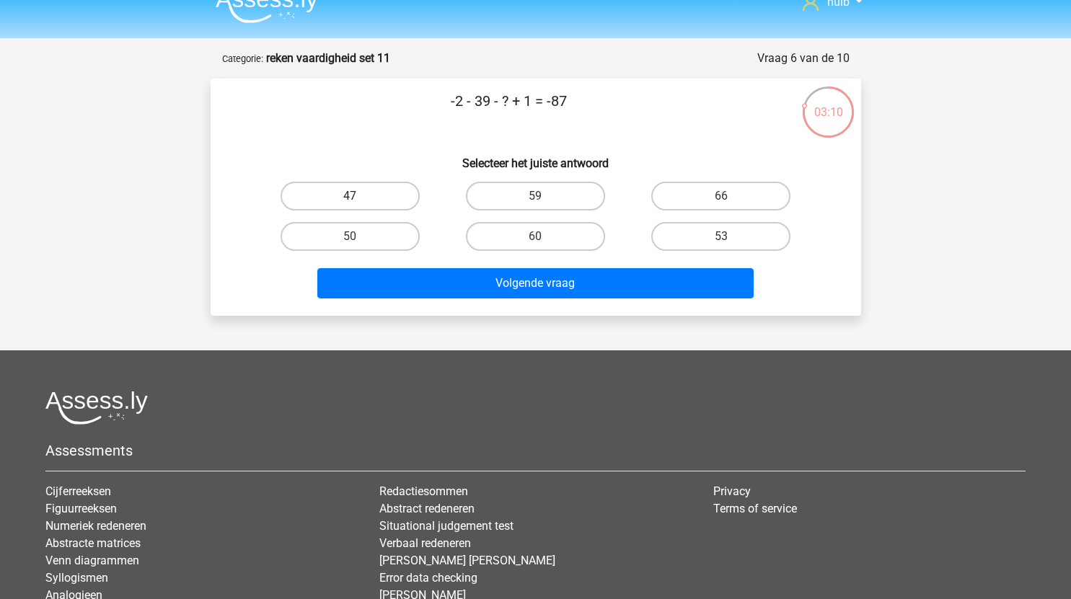
click at [386, 189] on label "47" at bounding box center [350, 196] width 139 height 29
click at [359, 196] on input "47" at bounding box center [354, 200] width 9 height 9
radio input "true"
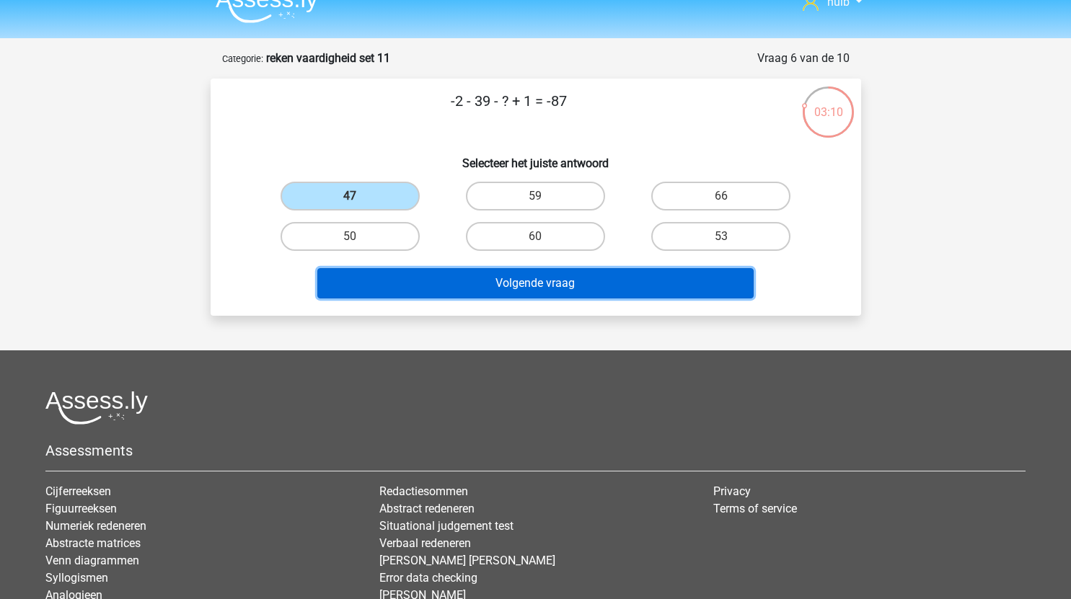
click at [529, 287] on button "Volgende vraag" at bounding box center [535, 283] width 436 height 30
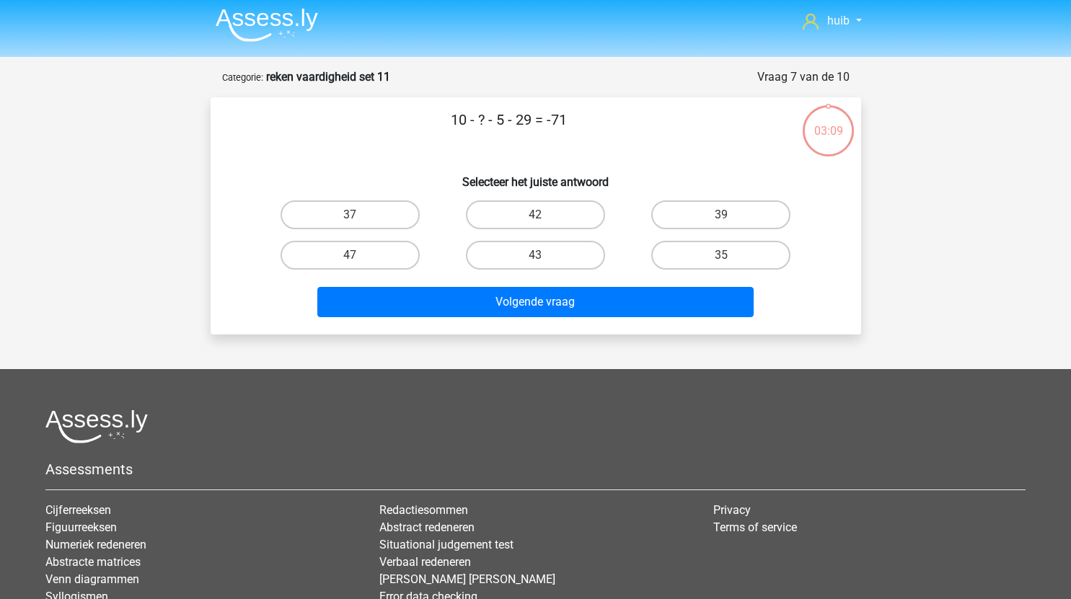
scroll to position [3, 0]
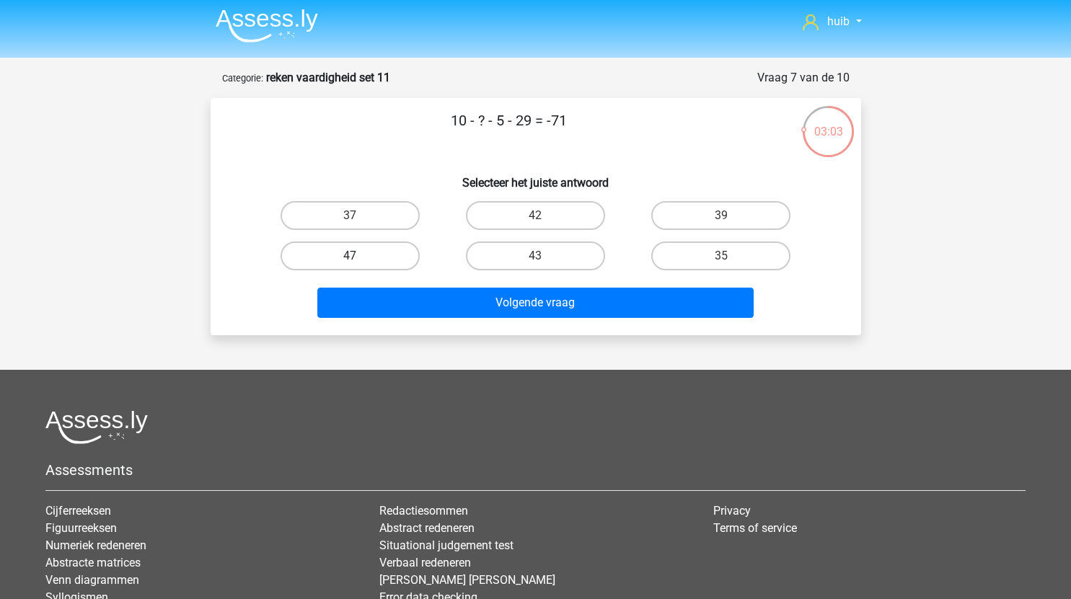
click at [374, 247] on label "47" at bounding box center [350, 256] width 139 height 29
click at [359, 256] on input "47" at bounding box center [354, 260] width 9 height 9
radio input "true"
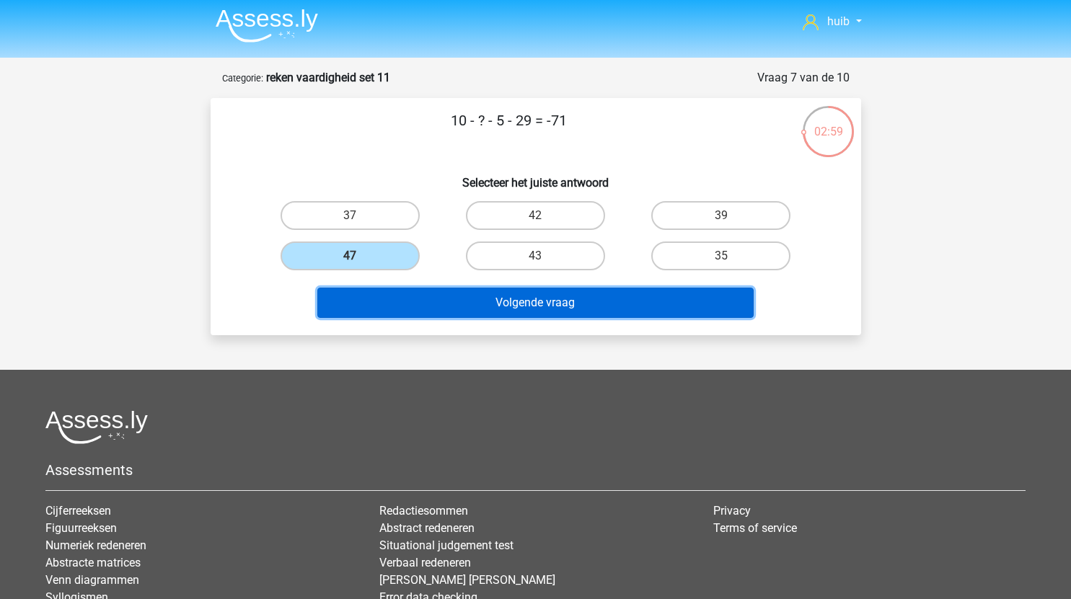
click at [500, 296] on button "Volgende vraag" at bounding box center [535, 303] width 436 height 30
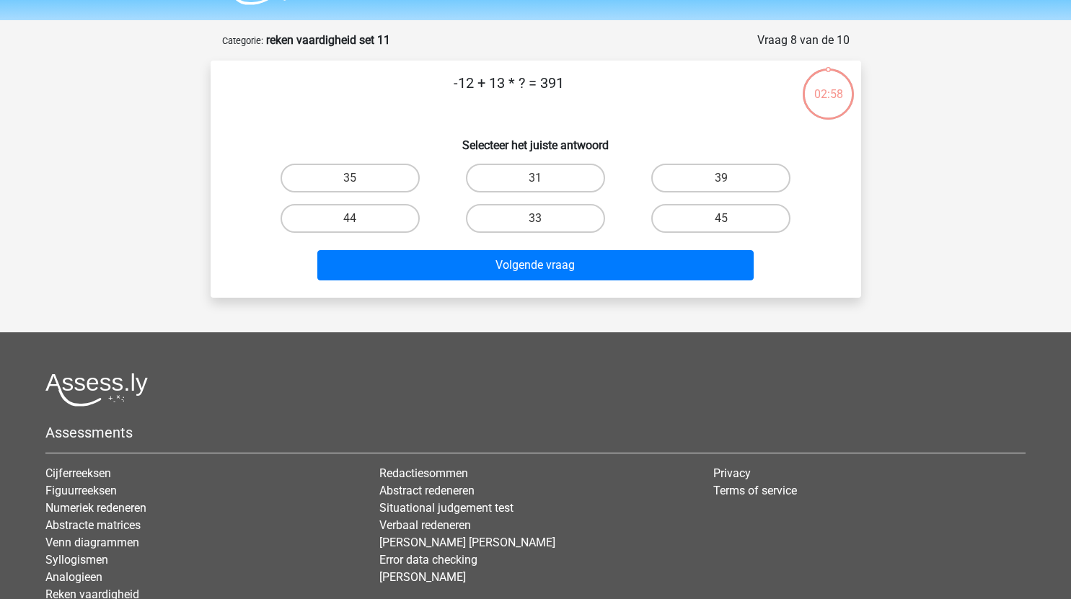
scroll to position [40, 0]
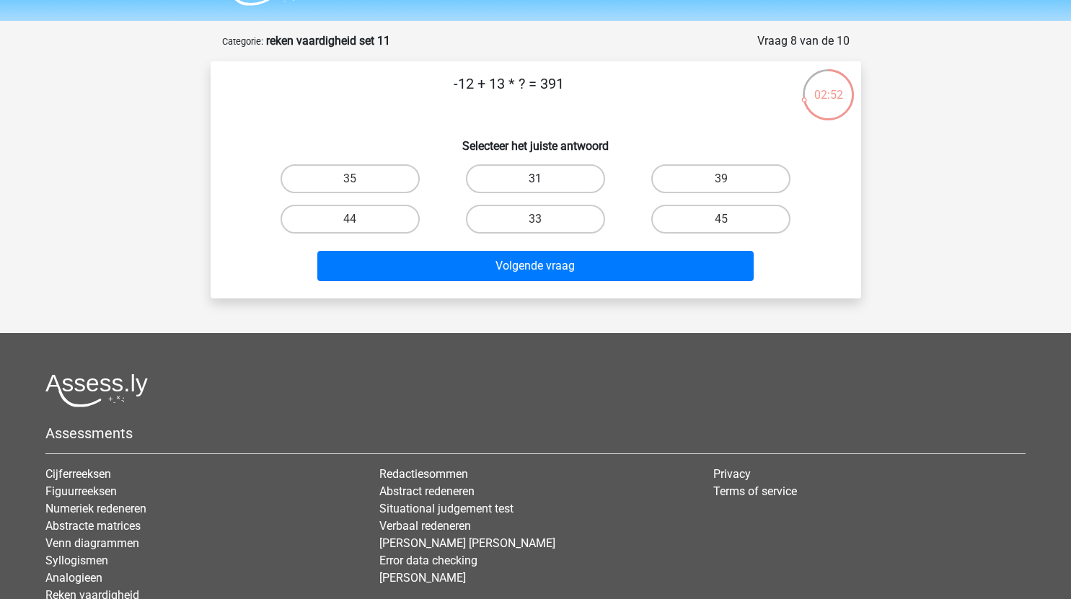
click at [560, 181] on label "31" at bounding box center [535, 178] width 139 height 29
click at [544, 181] on input "31" at bounding box center [539, 183] width 9 height 9
radio input "true"
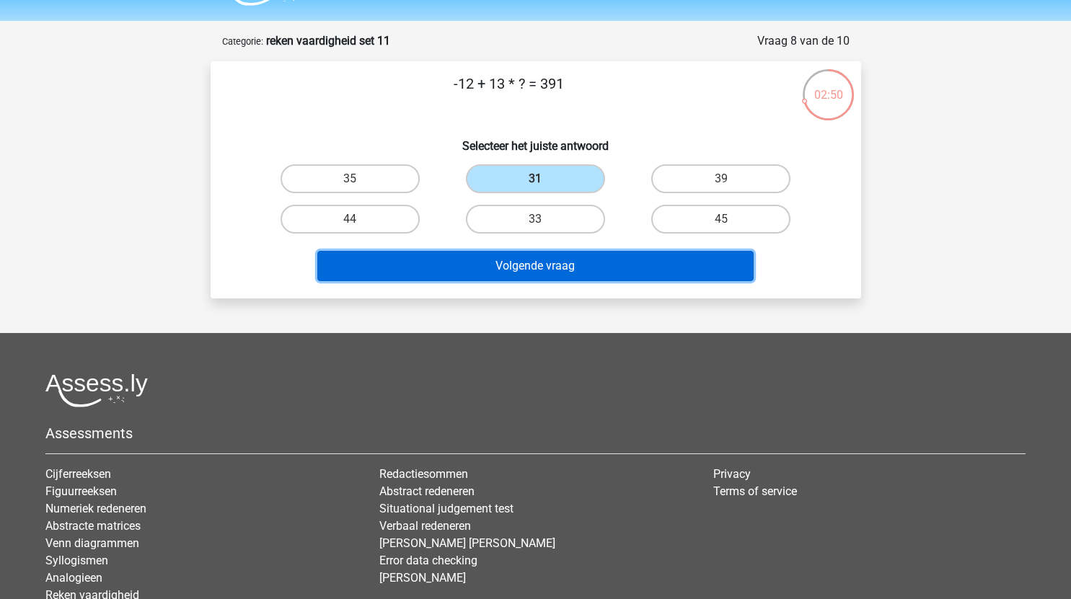
click at [606, 268] on button "Volgende vraag" at bounding box center [535, 266] width 436 height 30
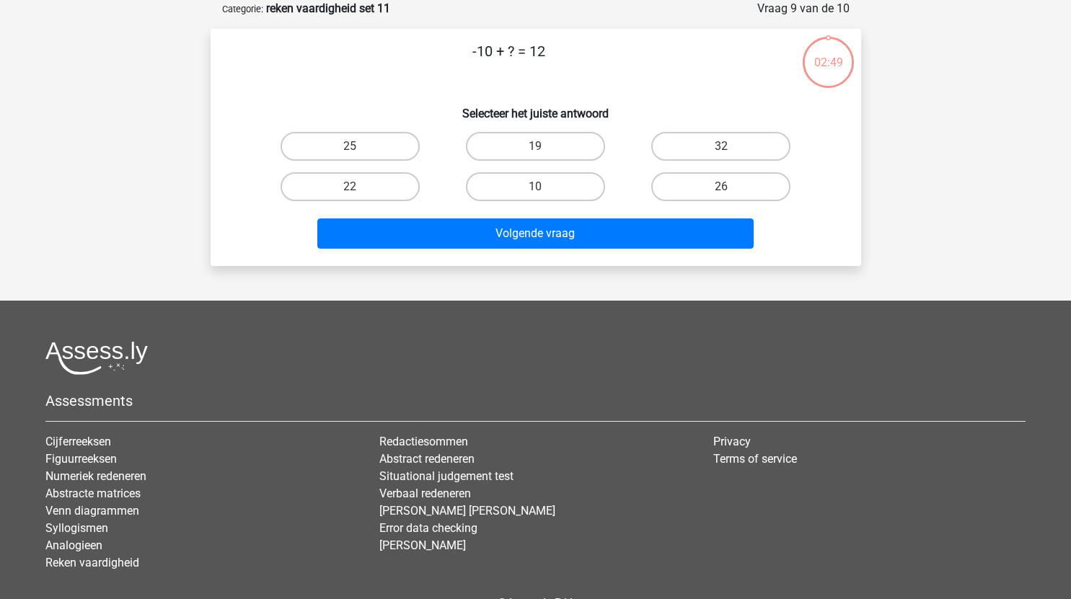
scroll to position [43, 0]
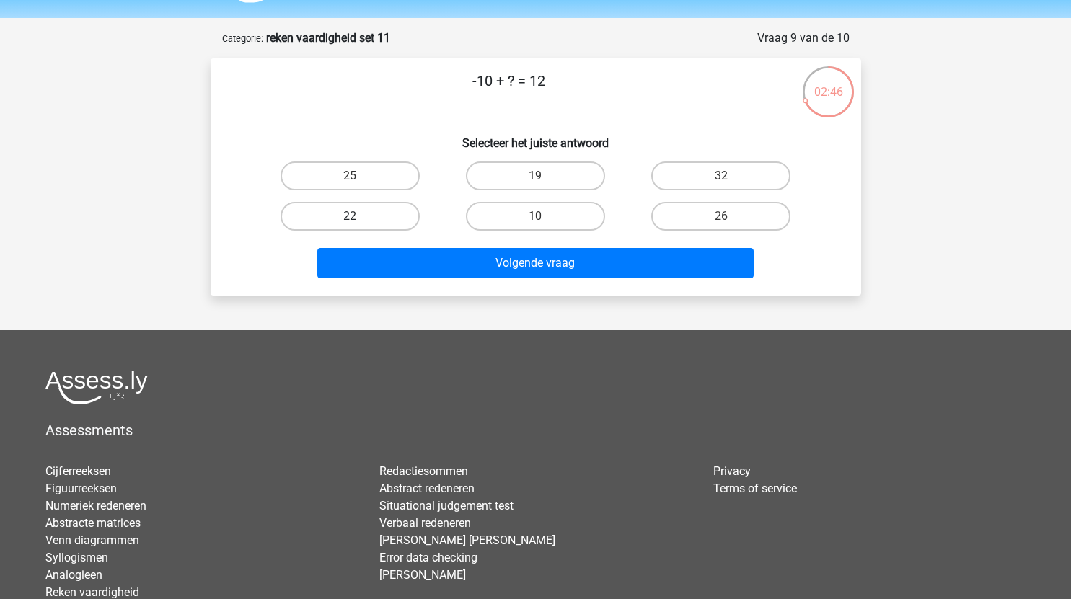
click at [398, 218] on label "22" at bounding box center [350, 216] width 139 height 29
click at [359, 218] on input "22" at bounding box center [354, 220] width 9 height 9
radio input "true"
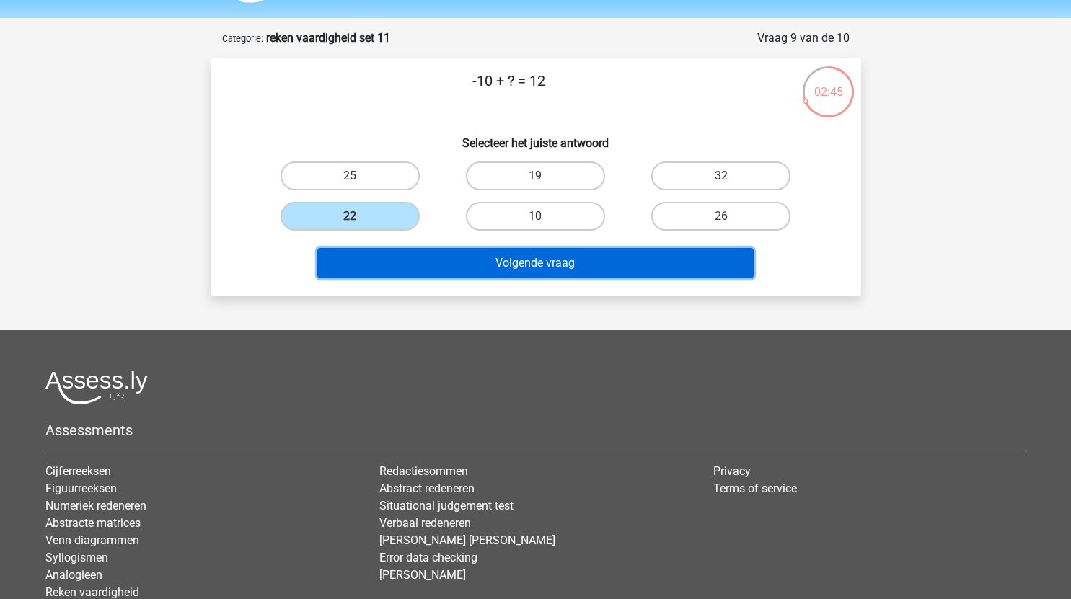
click at [537, 265] on button "Volgende vraag" at bounding box center [535, 263] width 436 height 30
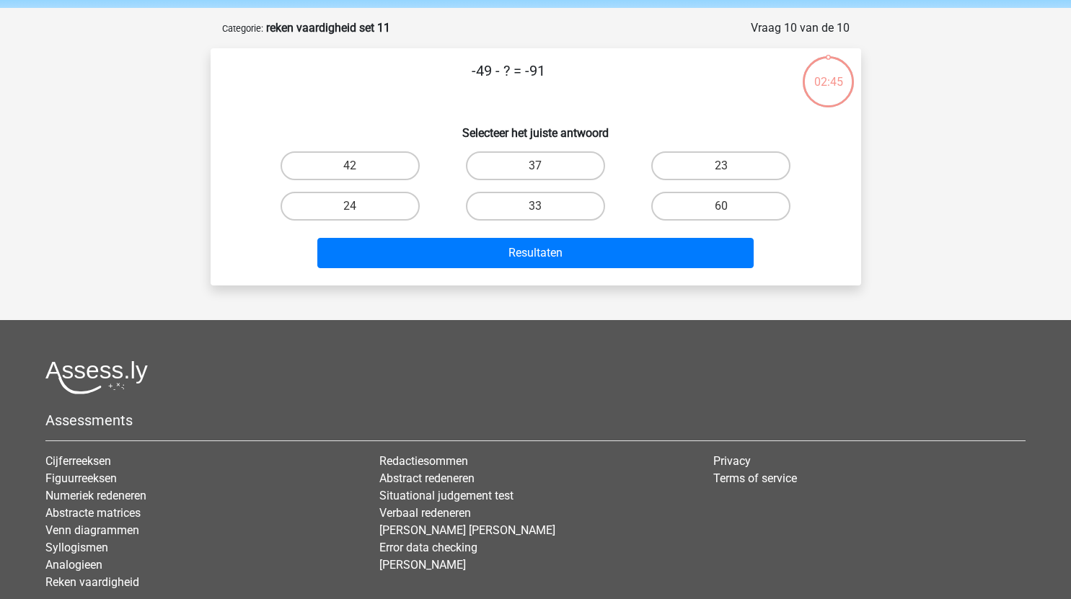
scroll to position [50, 0]
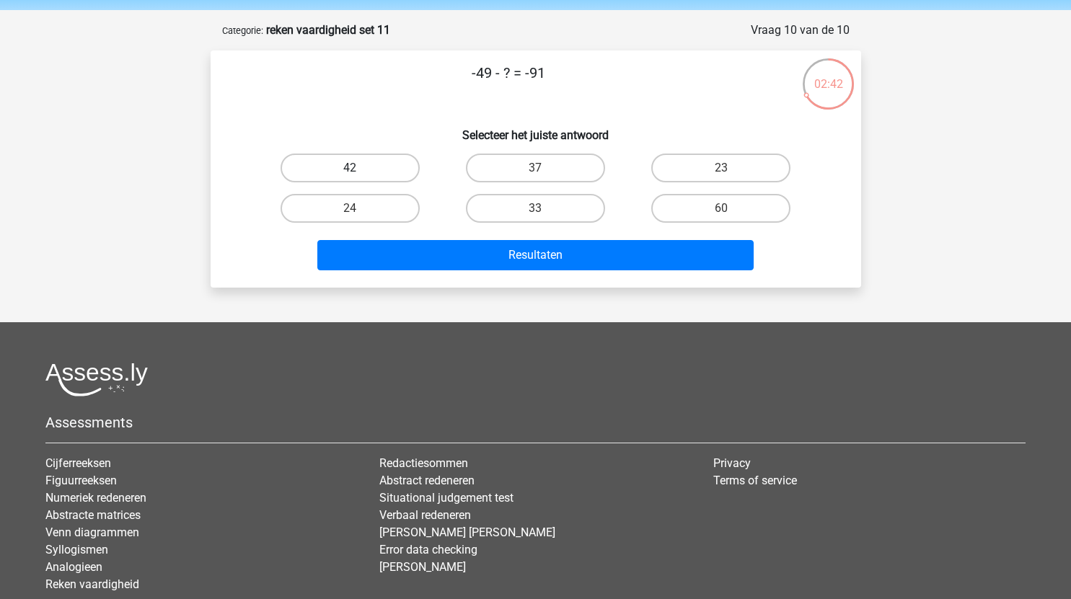
click at [379, 167] on label "42" at bounding box center [350, 168] width 139 height 29
click at [359, 168] on input "42" at bounding box center [354, 172] width 9 height 9
radio input "true"
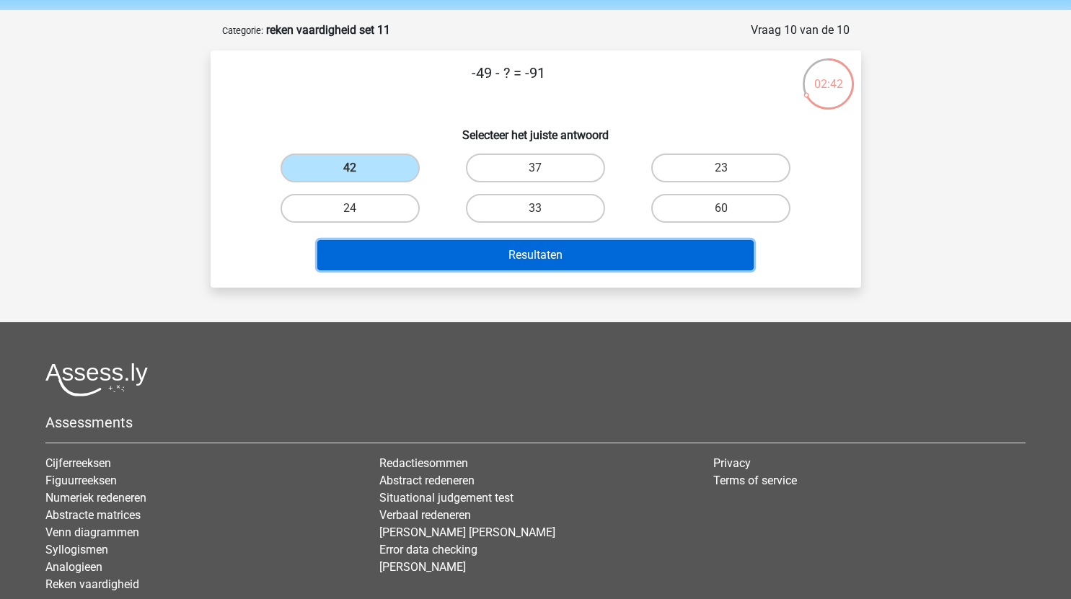
click at [536, 254] on button "Resultaten" at bounding box center [535, 255] width 436 height 30
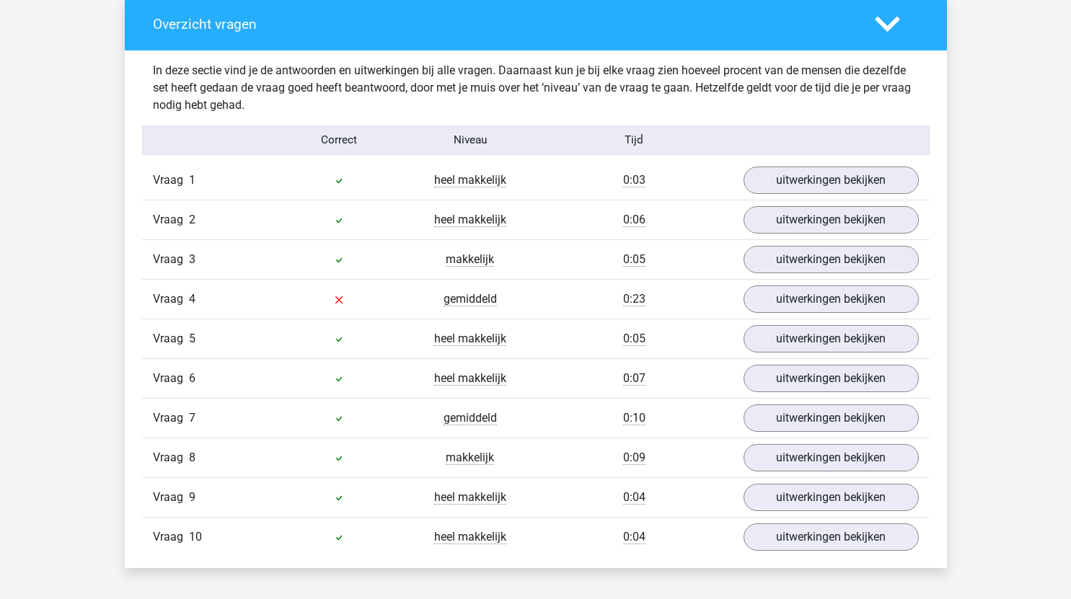
scroll to position [834, 0]
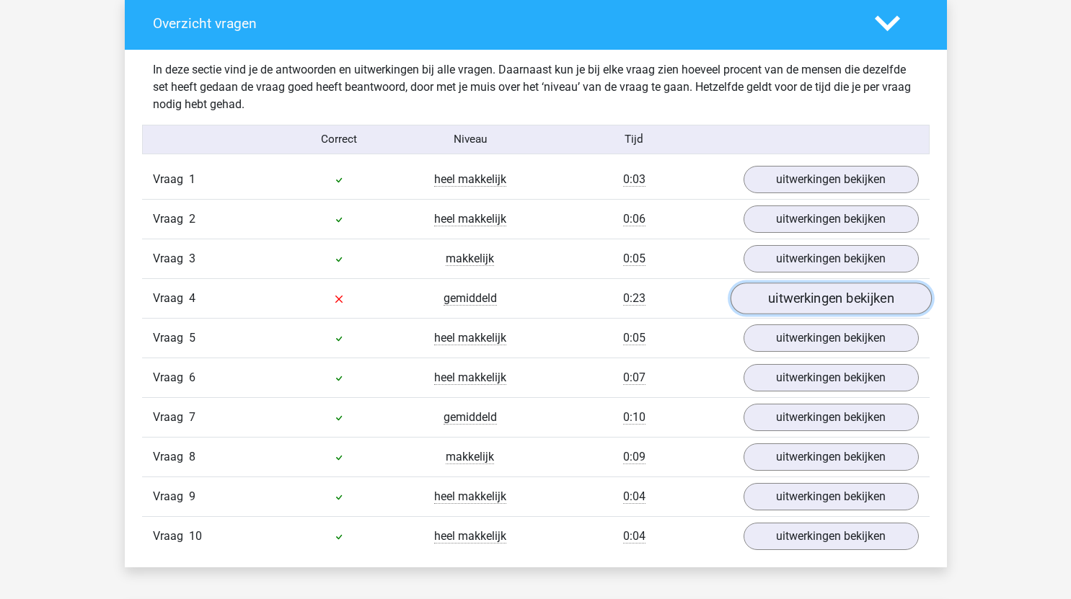
click at [795, 302] on link "uitwerkingen bekijken" at bounding box center [830, 299] width 201 height 32
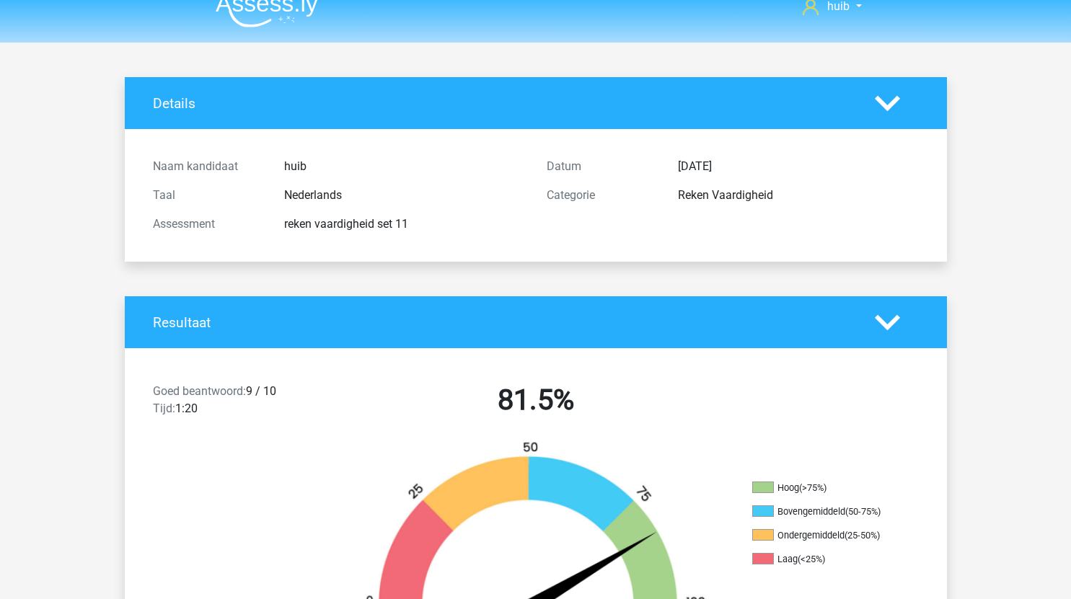
scroll to position [0, 0]
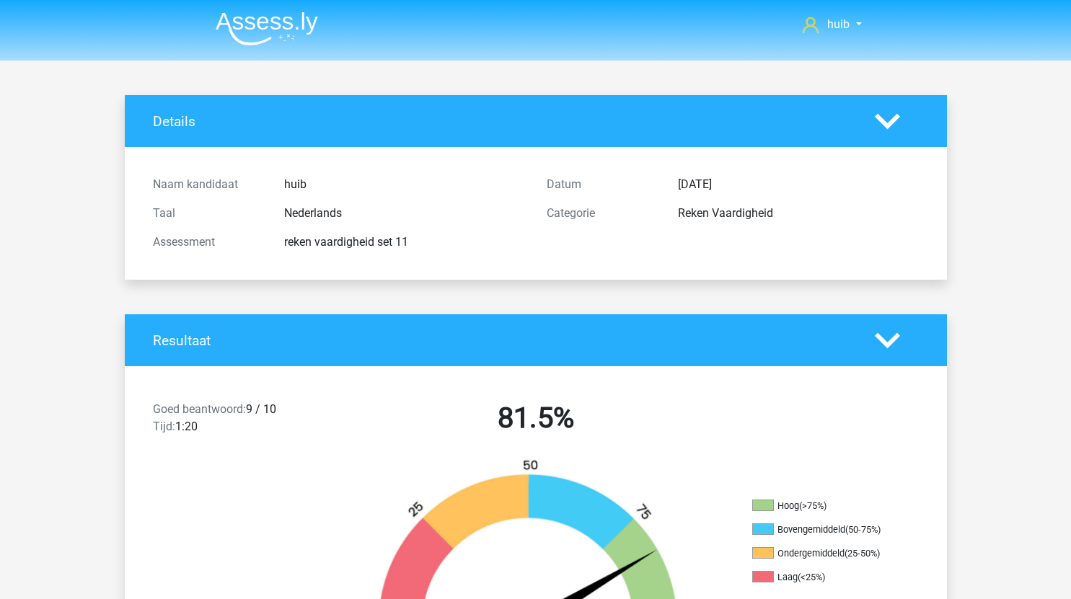
click at [322, 45] on nav "huib [EMAIL_ADDRESS][DOMAIN_NAME]" at bounding box center [535, 25] width 663 height 47
click at [275, 10] on li at bounding box center [261, 26] width 114 height 40
click at [289, 41] on img at bounding box center [267, 29] width 102 height 34
